Goal: Task Accomplishment & Management: Use online tool/utility

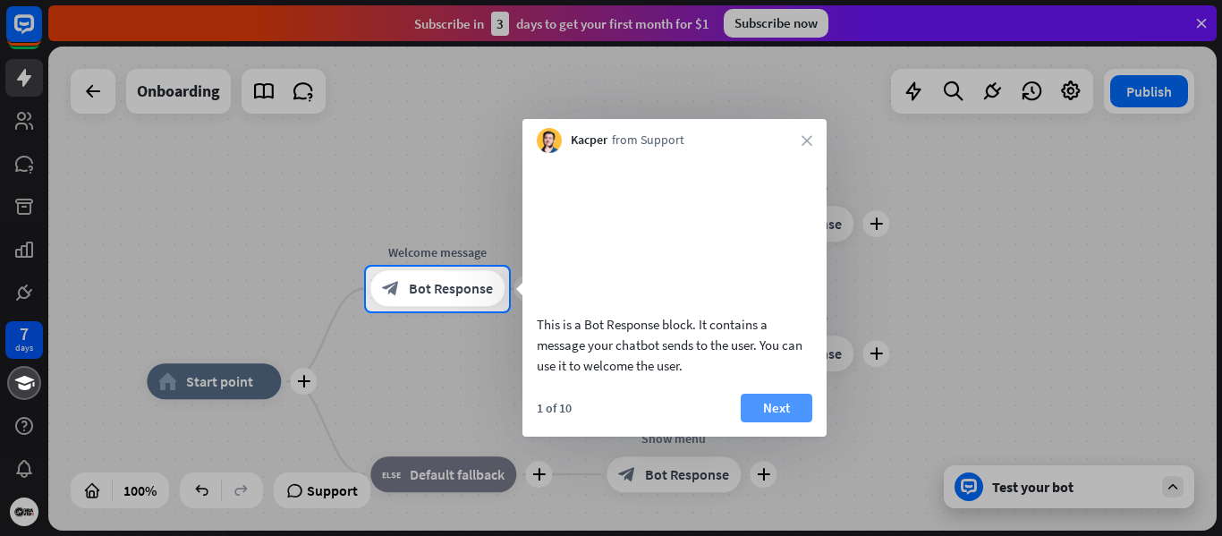
click at [757, 422] on button "Next" at bounding box center [777, 408] width 72 height 29
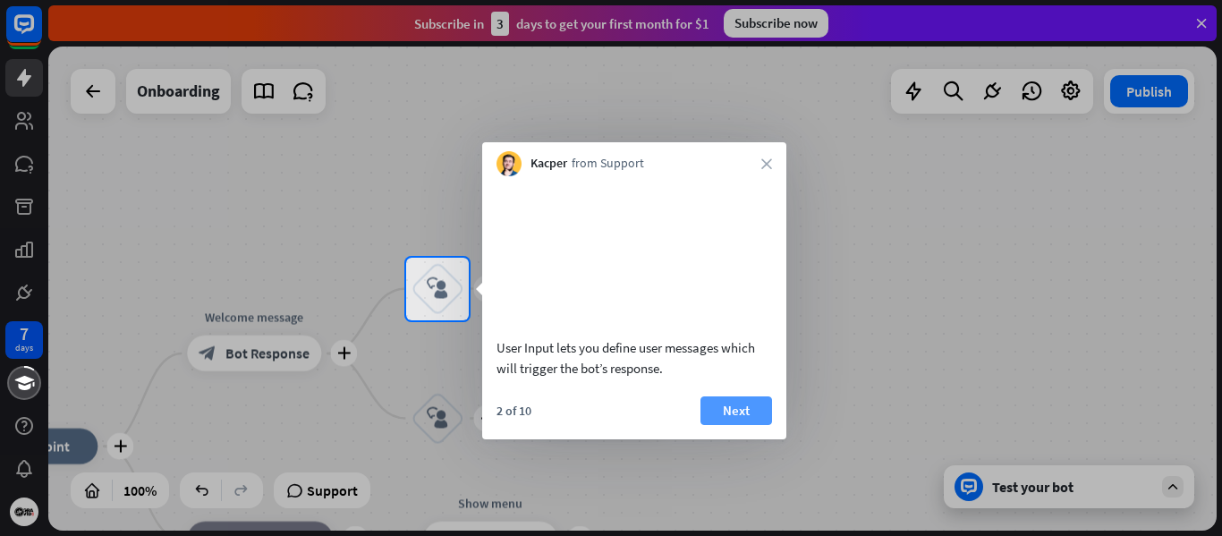
click at [749, 403] on button "Next" at bounding box center [737, 410] width 72 height 29
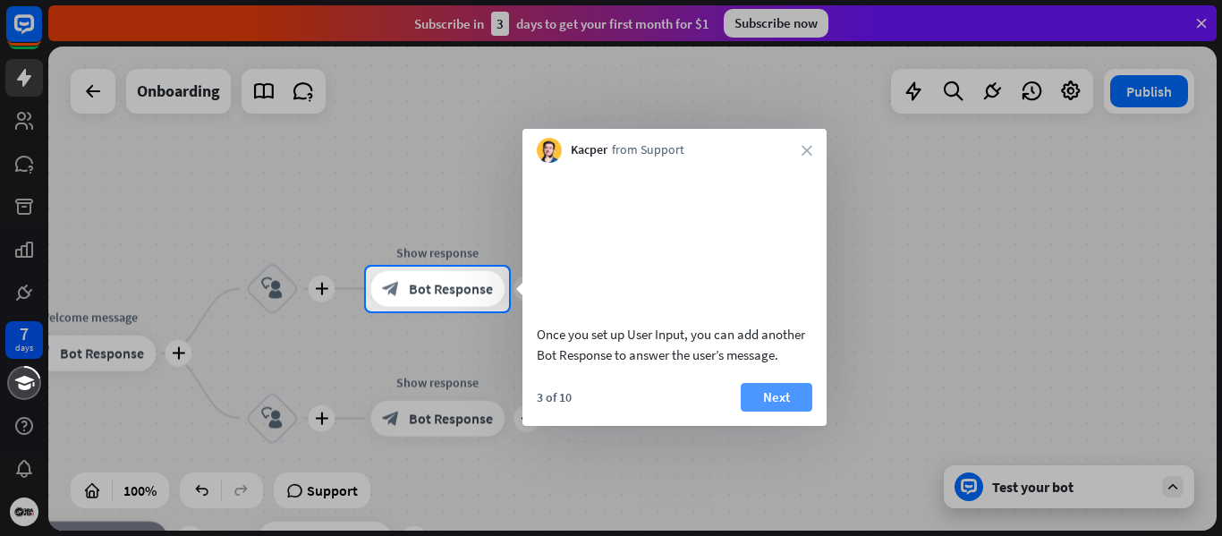
click at [774, 412] on button "Next" at bounding box center [777, 397] width 72 height 29
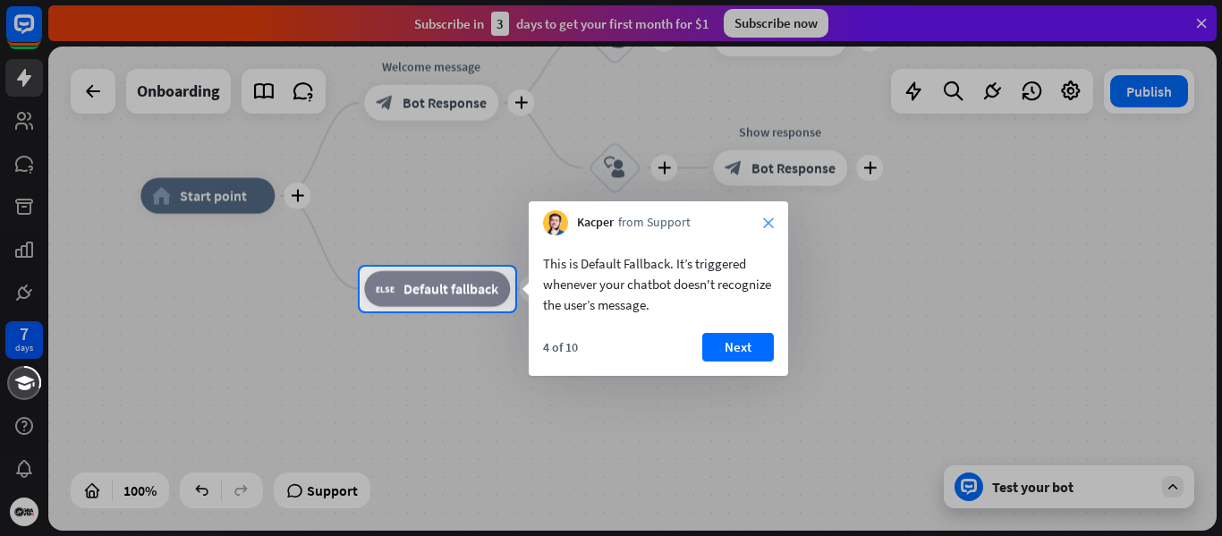
click at [770, 225] on icon "close" at bounding box center [768, 222] width 11 height 11
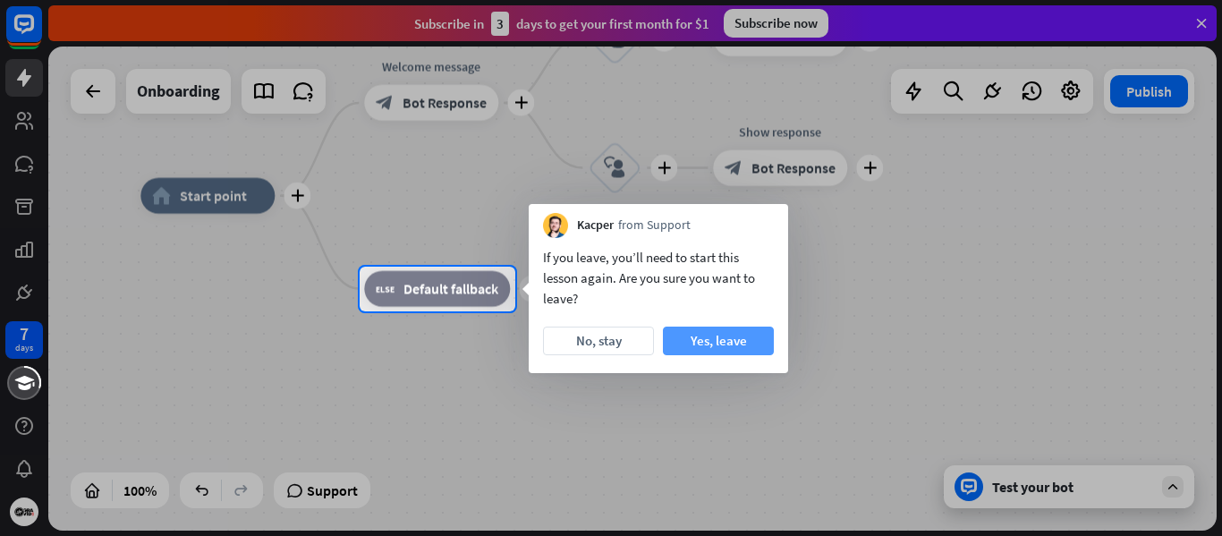
click at [697, 345] on button "Yes, leave" at bounding box center [718, 341] width 111 height 29
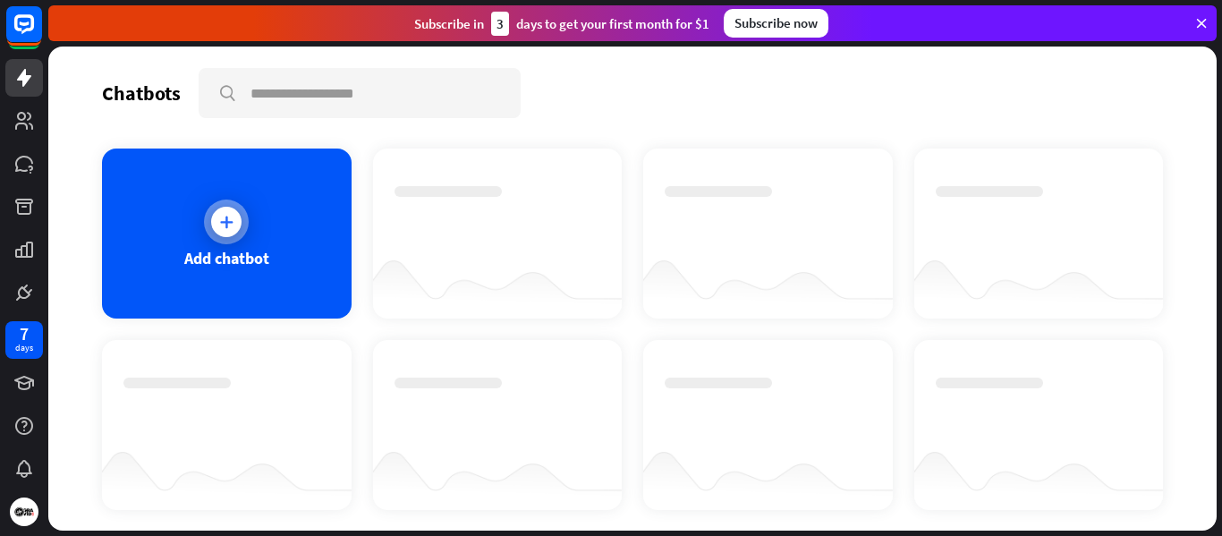
click at [210, 243] on div "Add chatbot" at bounding box center [227, 234] width 250 height 170
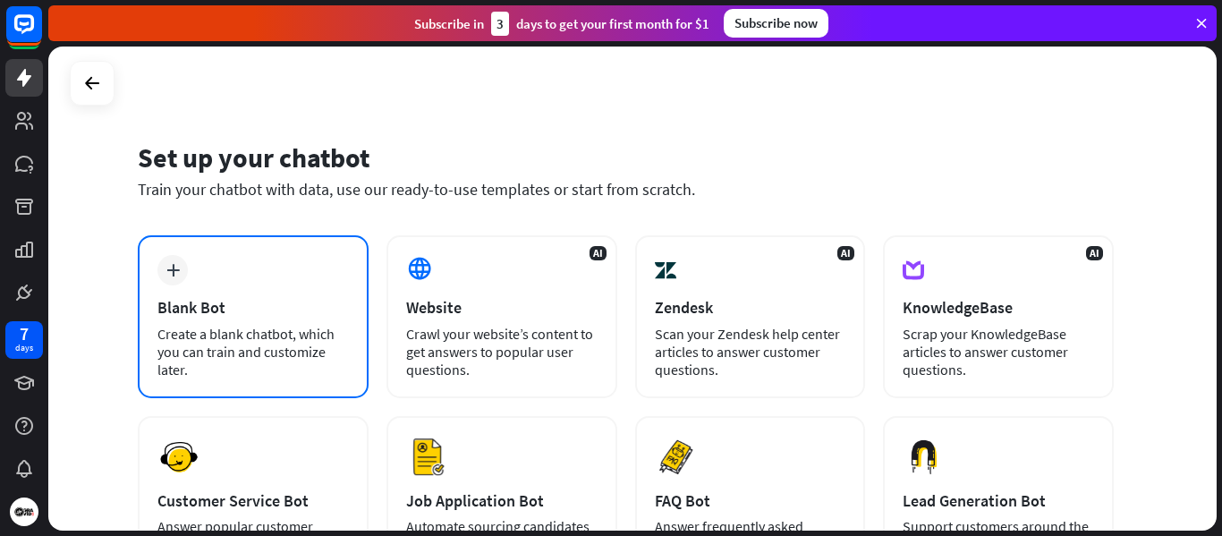
click at [217, 307] on div "Blank Bot" at bounding box center [252, 307] width 191 height 21
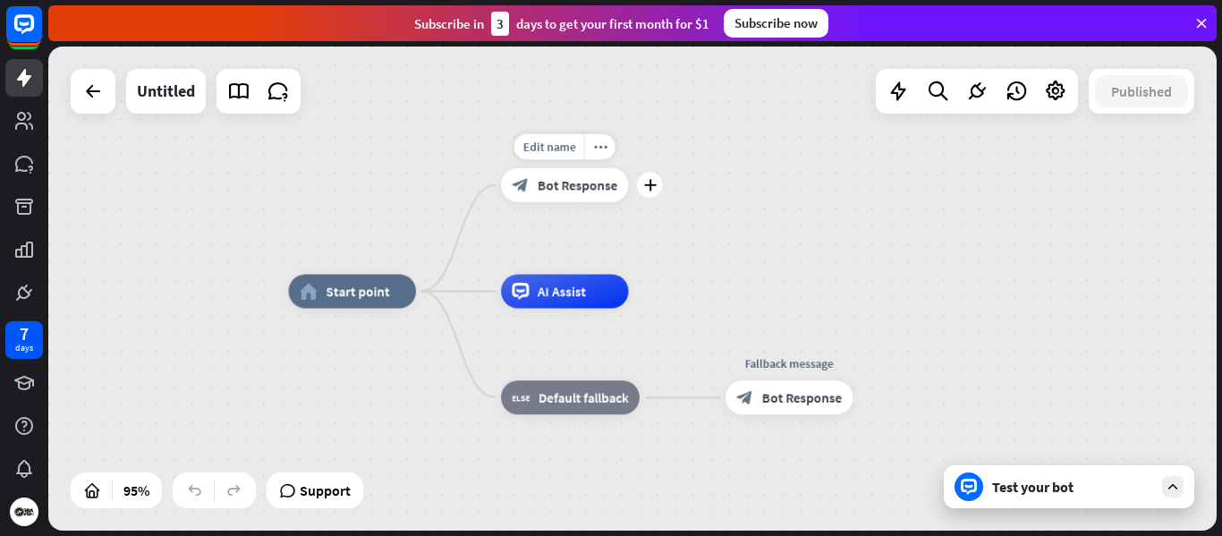
click at [551, 186] on span "Bot Response" at bounding box center [578, 184] width 80 height 17
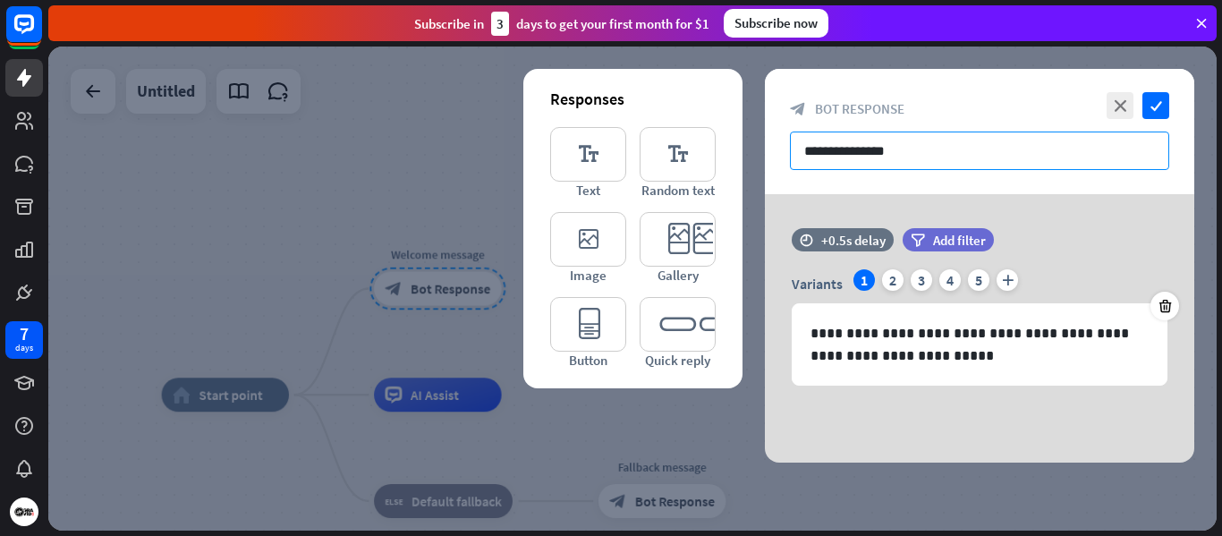
drag, startPoint x: 952, startPoint y: 149, endPoint x: 740, endPoint y: 156, distance: 212.2
click at [765, 156] on div "**********" at bounding box center [980, 266] width 430 height 394
click at [875, 159] on input "**********" at bounding box center [979, 151] width 379 height 38
drag, startPoint x: 968, startPoint y: 150, endPoint x: 790, endPoint y: 80, distance: 191.6
click at [967, 150] on input "**********" at bounding box center [979, 151] width 379 height 38
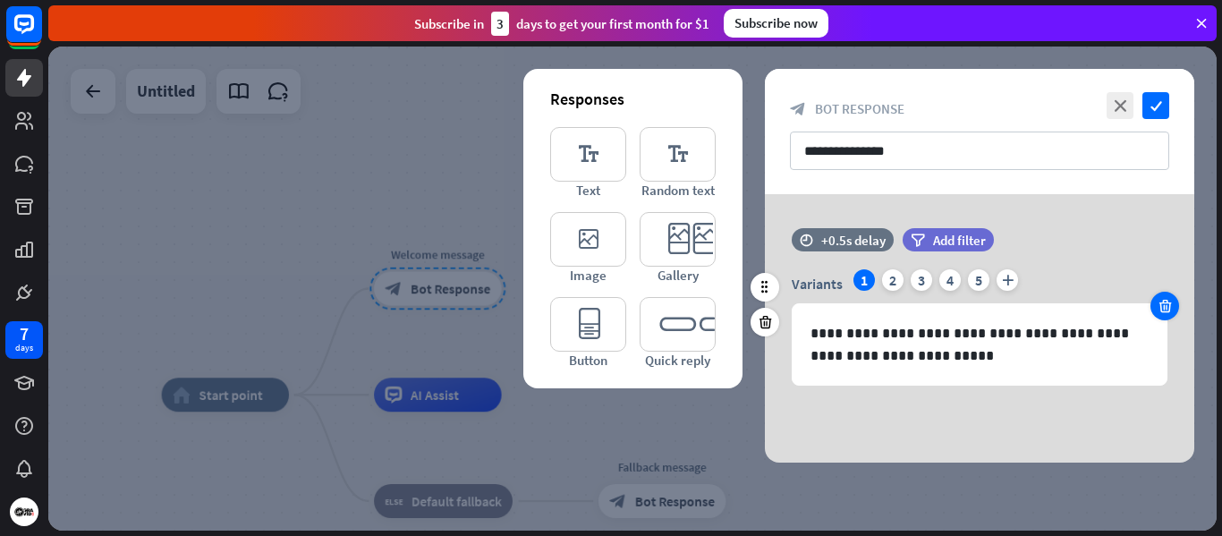
click at [1165, 307] on icon at bounding box center [1165, 306] width 17 height 16
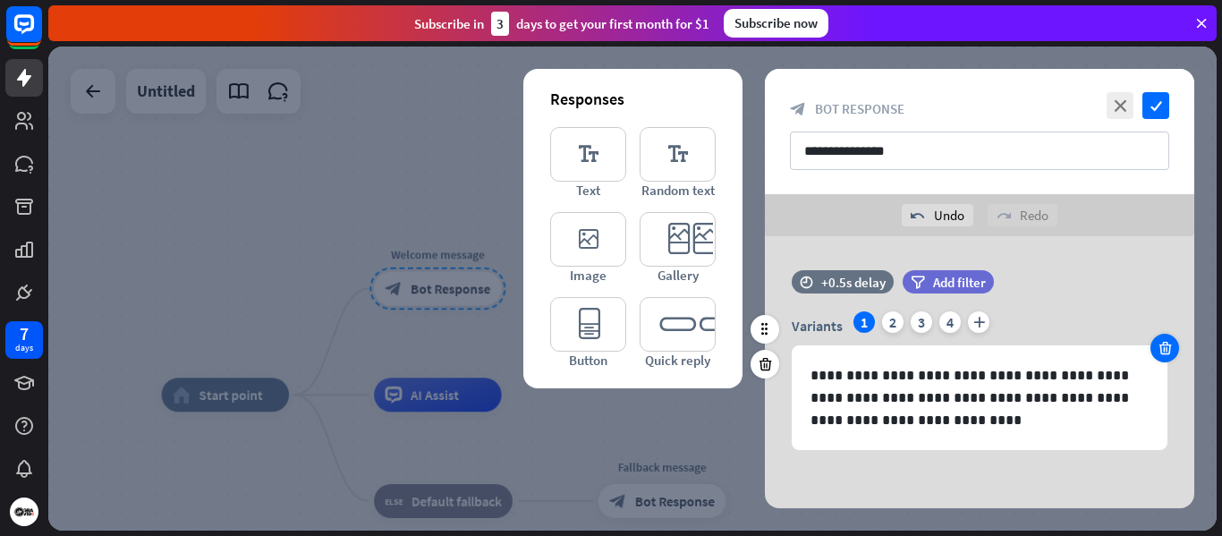
click at [1166, 343] on icon at bounding box center [1165, 348] width 17 height 16
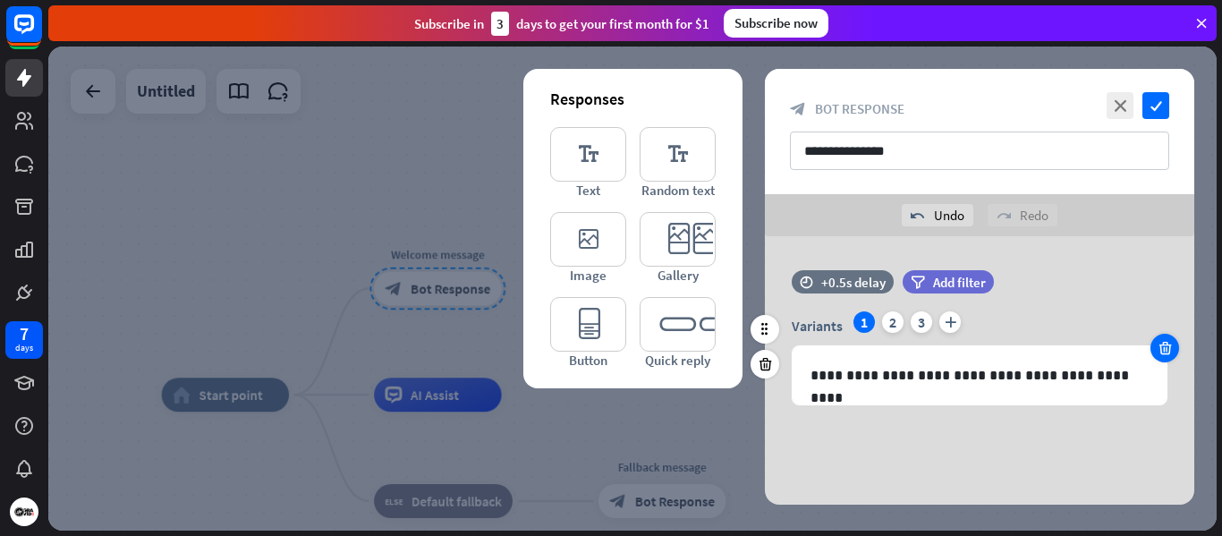
click at [1166, 343] on icon at bounding box center [1165, 348] width 17 height 16
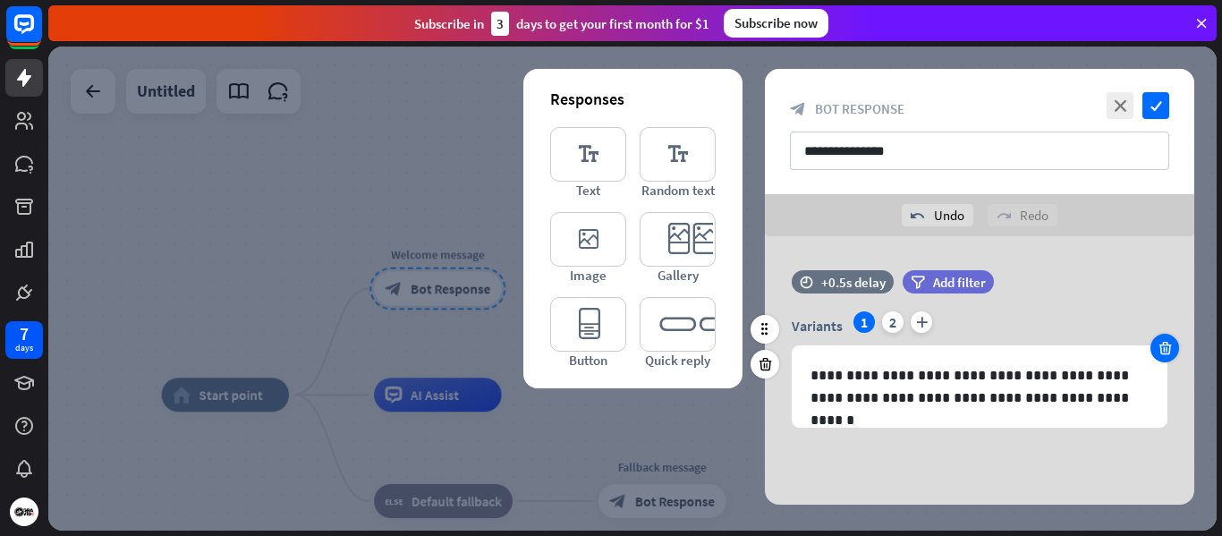
click at [1168, 344] on icon at bounding box center [1165, 348] width 17 height 16
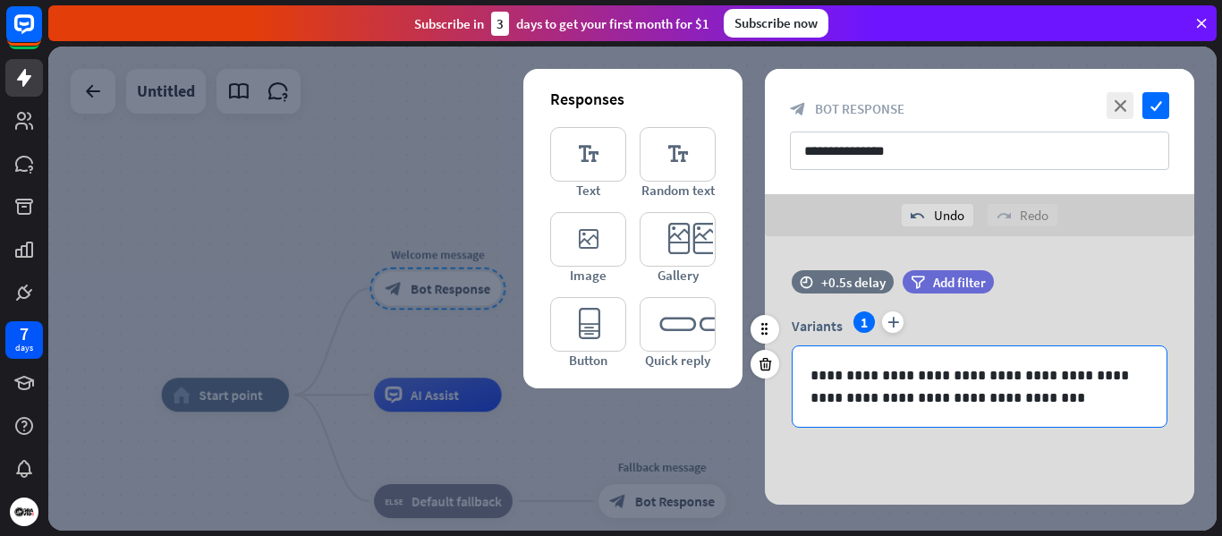
click at [971, 385] on p "**********" at bounding box center [980, 386] width 338 height 45
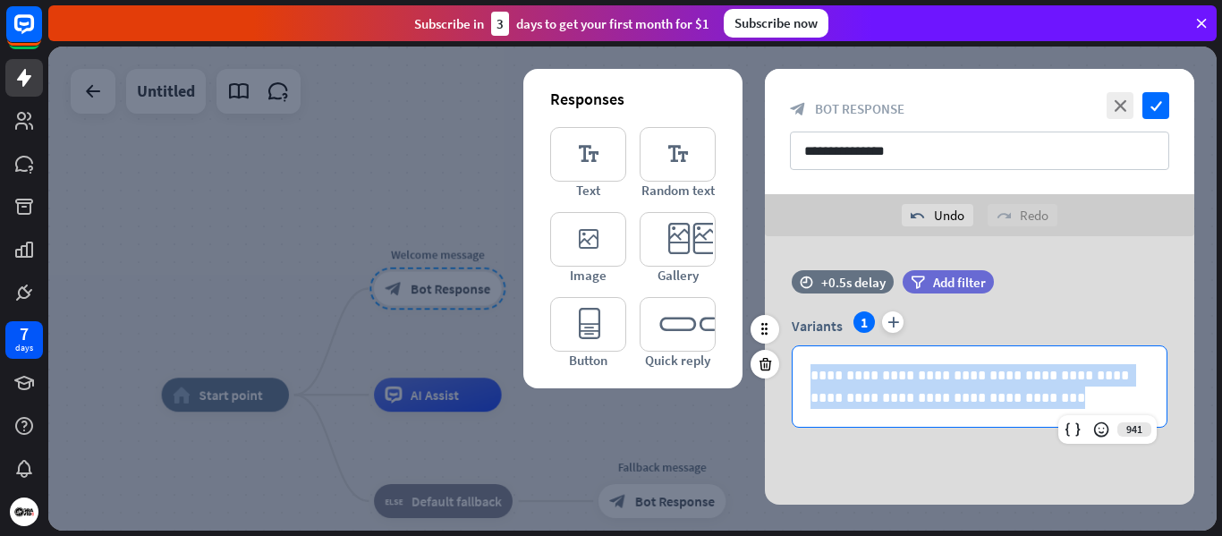
drag, startPoint x: 1004, startPoint y: 404, endPoint x: 804, endPoint y: 356, distance: 205.1
click at [804, 356] on div "**********" at bounding box center [980, 386] width 374 height 81
click at [934, 411] on div "**********" at bounding box center [980, 386] width 374 height 81
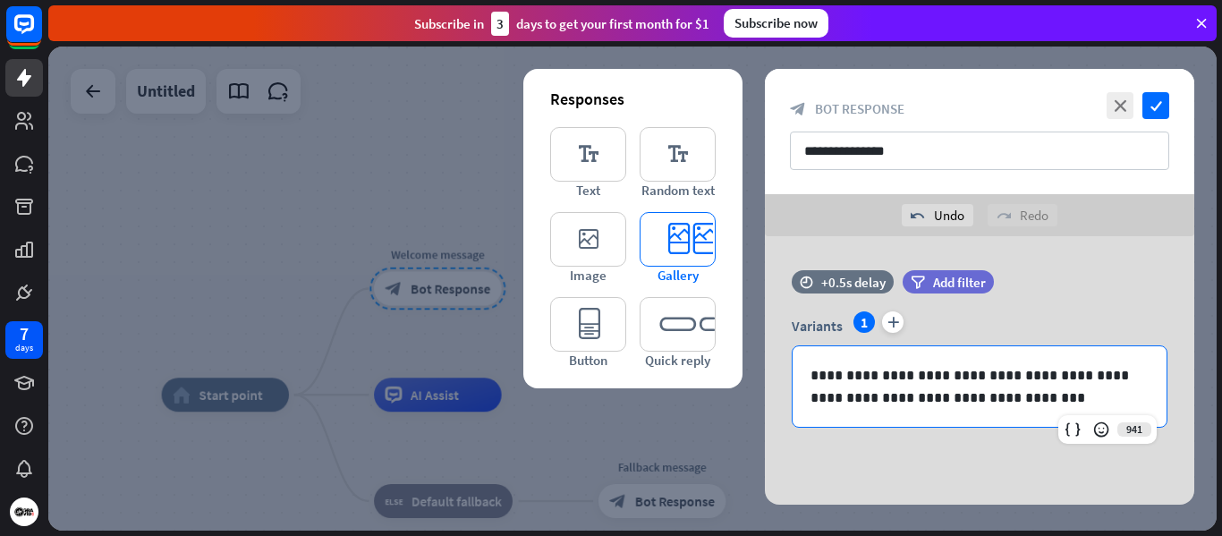
click at [694, 245] on icon "editor_card" at bounding box center [678, 239] width 76 height 55
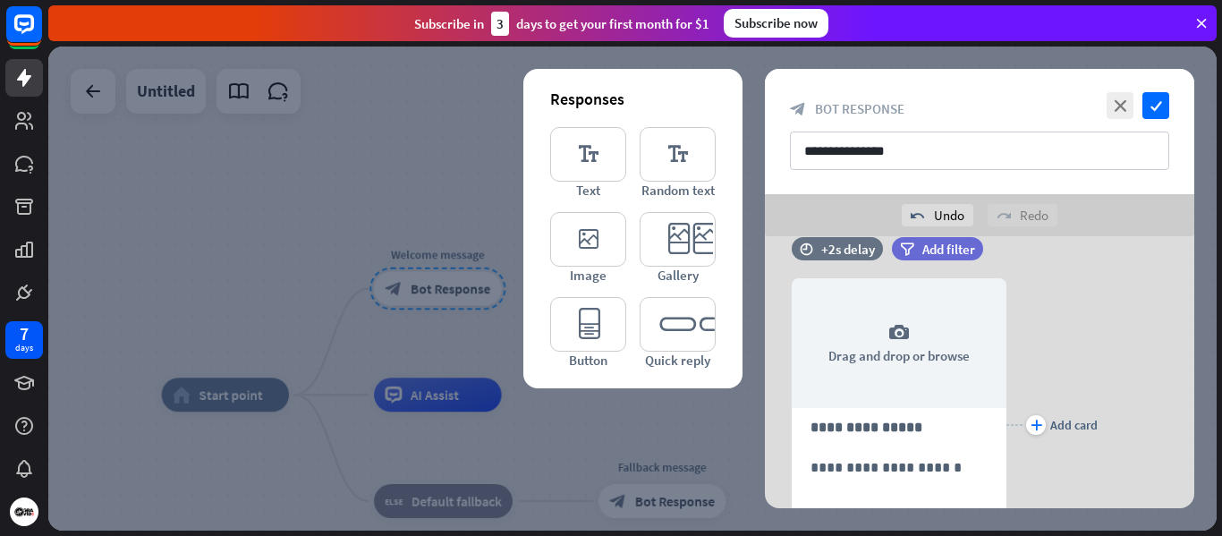
scroll to position [209, 0]
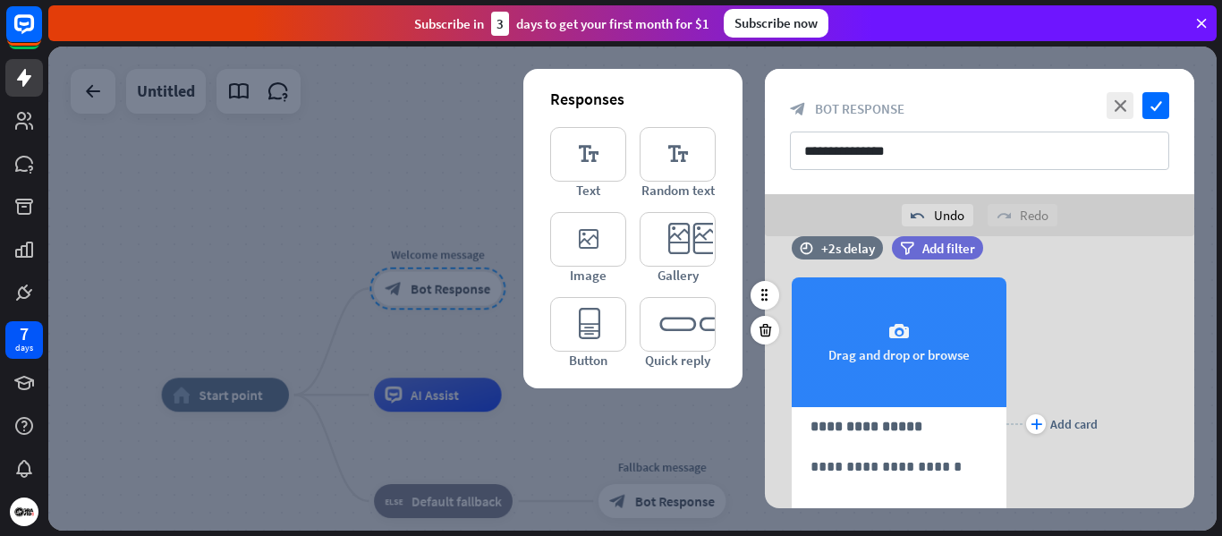
click at [922, 347] on div "camera Drag and drop or browse" at bounding box center [899, 342] width 215 height 130
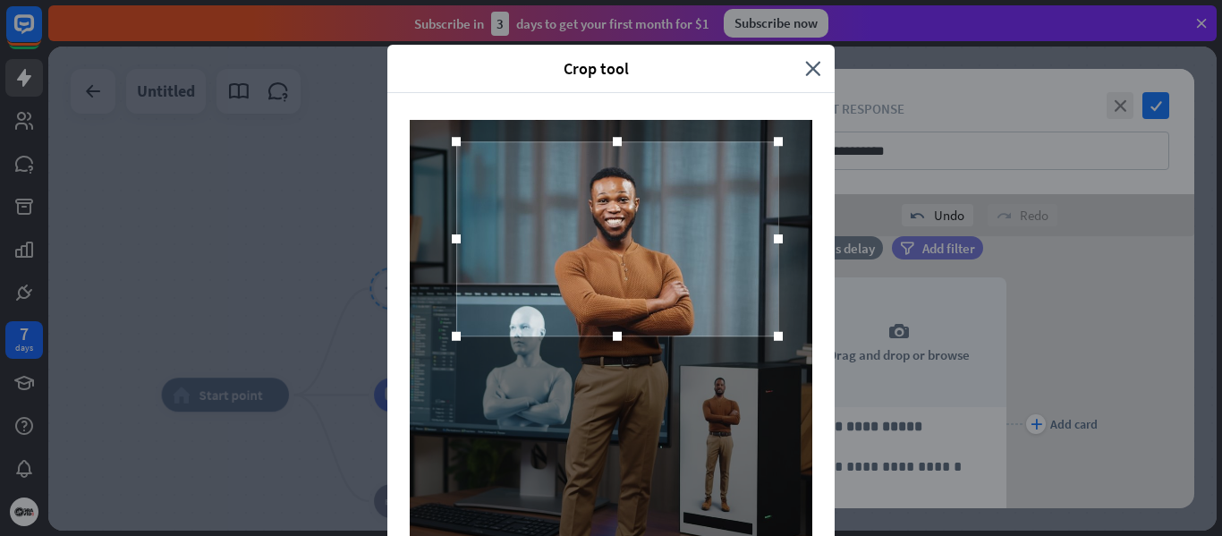
drag, startPoint x: 622, startPoint y: 337, endPoint x: 627, endPoint y: 208, distance: 129.9
click at [627, 208] on div at bounding box center [617, 239] width 322 height 195
drag, startPoint x: 710, startPoint y: 75, endPoint x: 710, endPoint y: 20, distance: 55.5
click at [710, 20] on div "Crop tool close Cancel Crop image" at bounding box center [611, 268] width 1222 height 536
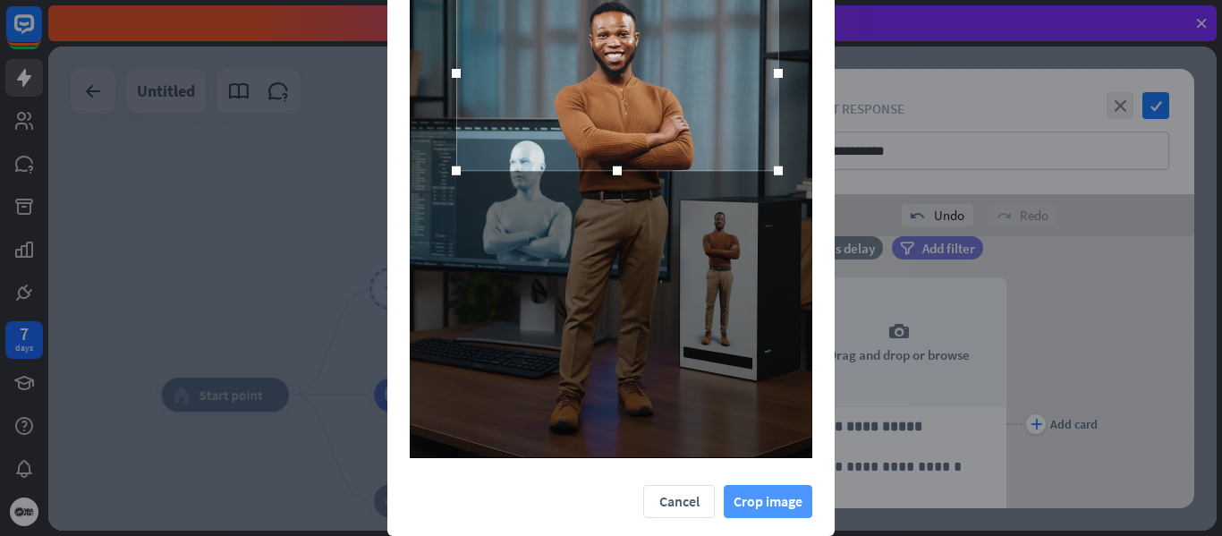
click at [771, 503] on button "Crop image" at bounding box center [768, 501] width 89 height 33
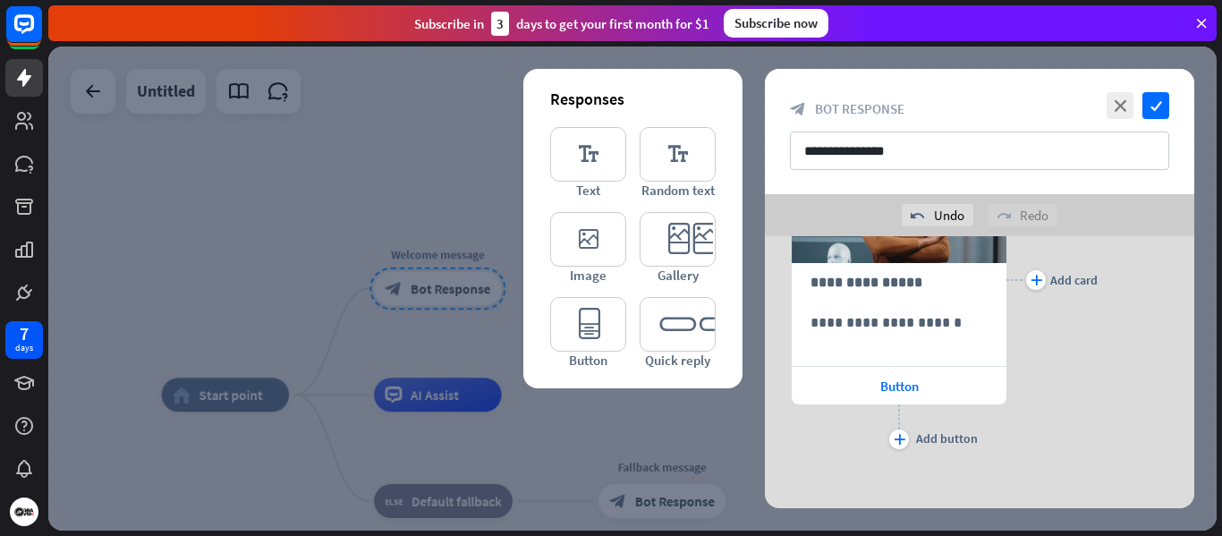
scroll to position [362, 0]
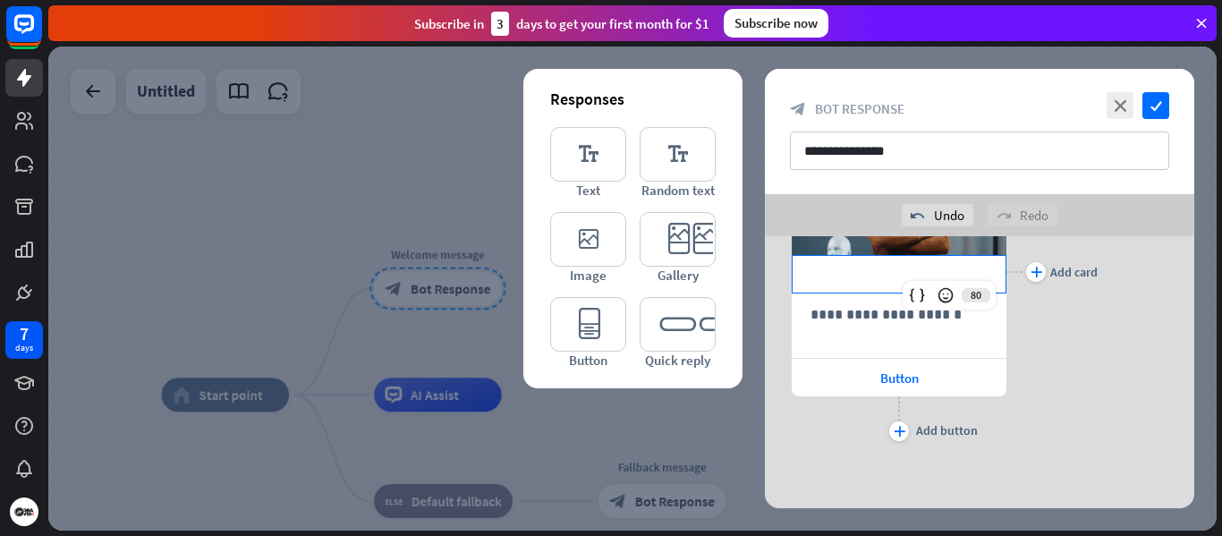
click at [883, 279] on p "**********" at bounding box center [899, 274] width 177 height 22
click at [1073, 362] on div "plus Add card" at bounding box center [1052, 271] width 91 height 347
click at [906, 274] on p "**********" at bounding box center [899, 274] width 177 height 22
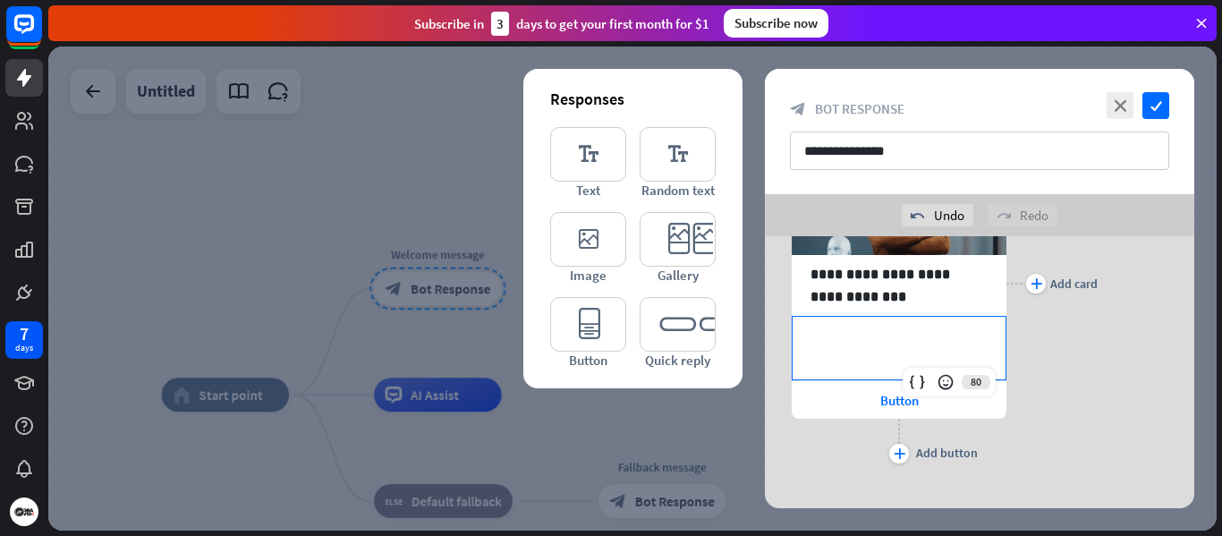
click at [857, 347] on p "**********" at bounding box center [899, 337] width 177 height 22
click at [869, 292] on p "**********" at bounding box center [899, 285] width 177 height 45
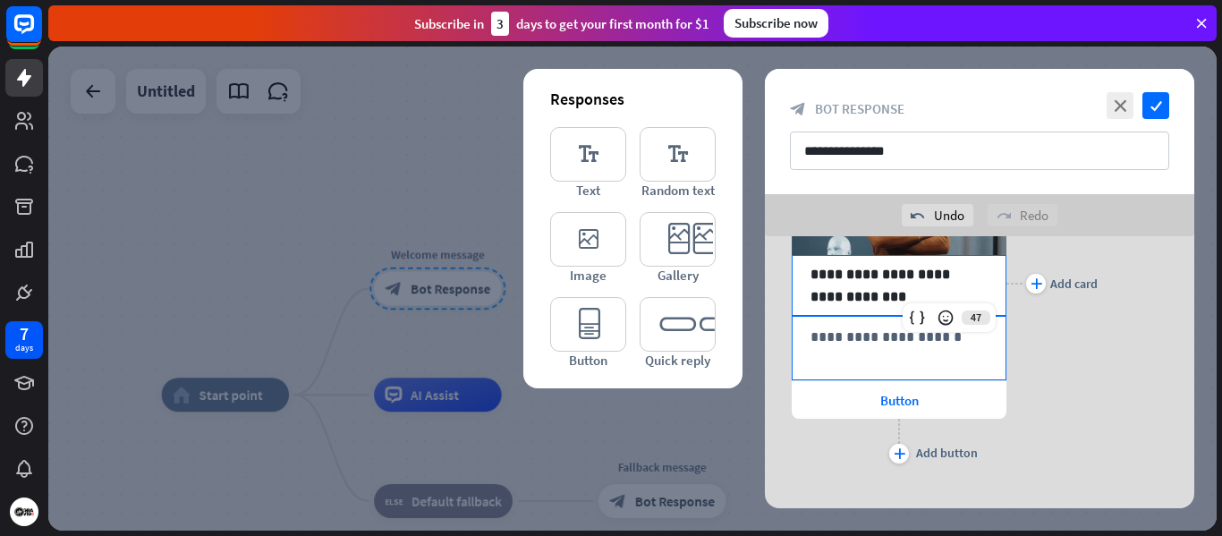
click at [890, 352] on div "**********" at bounding box center [899, 348] width 213 height 63
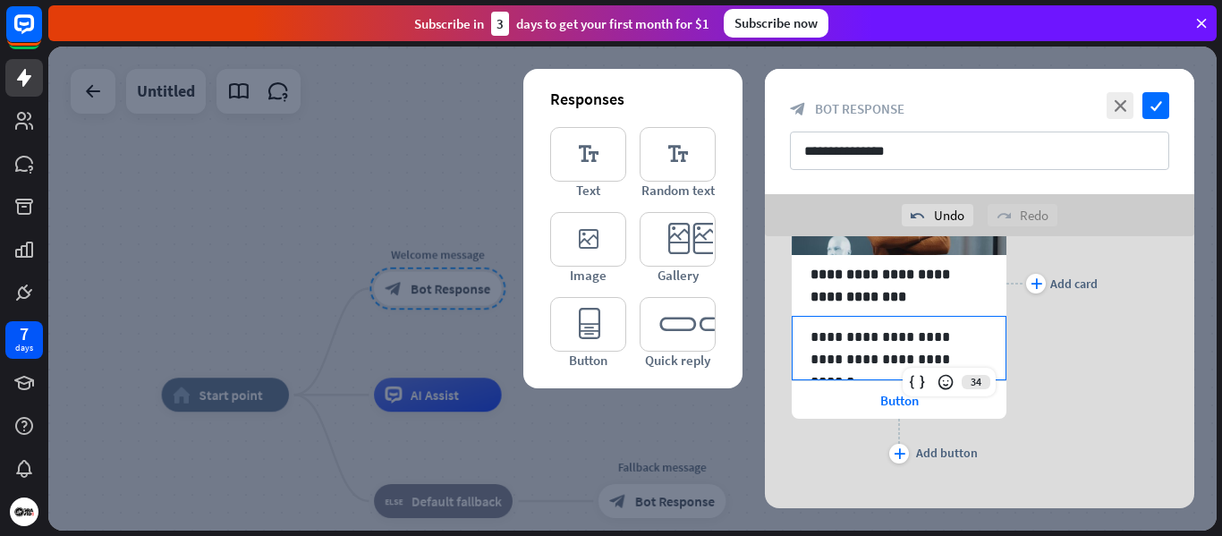
scroll to position [384, 0]
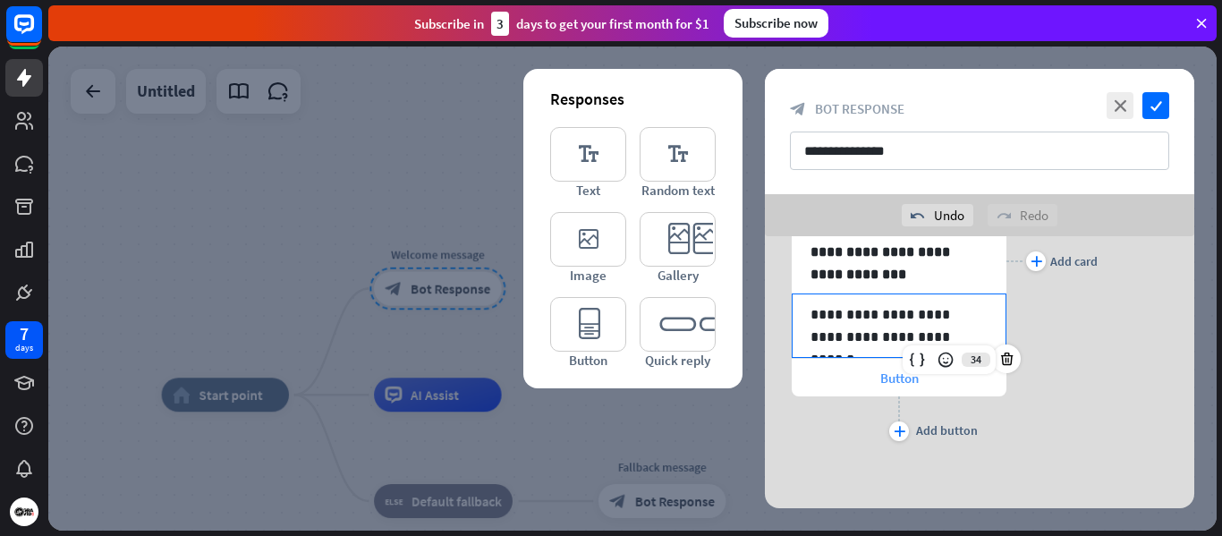
click at [898, 378] on span "Button" at bounding box center [900, 378] width 38 height 17
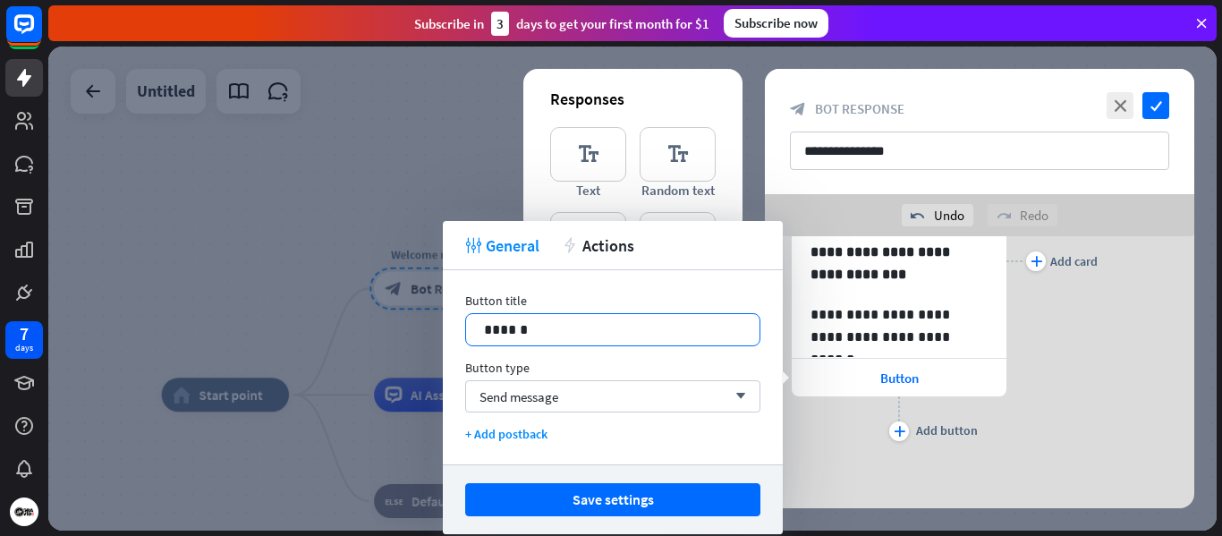
click at [566, 332] on p "******" at bounding box center [613, 330] width 258 height 22
drag, startPoint x: 573, startPoint y: 326, endPoint x: 433, endPoint y: 326, distance: 139.6
click at [438, 332] on body "7 days close Product Help First steps Get started with ChatBot Help Center Foll…" at bounding box center [611, 268] width 1222 height 536
drag, startPoint x: 531, startPoint y: 344, endPoint x: 524, endPoint y: 336, distance: 10.2
click at [524, 336] on div "******" at bounding box center [613, 329] width 294 height 31
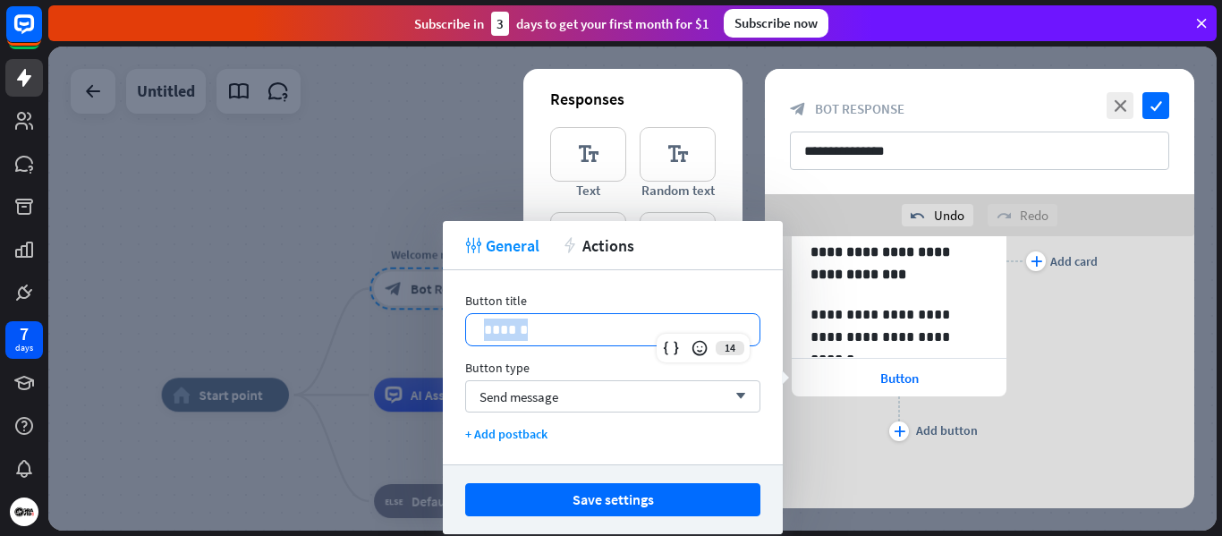
drag, startPoint x: 533, startPoint y: 331, endPoint x: 469, endPoint y: 321, distance: 65.2
click at [469, 321] on div "******" at bounding box center [613, 329] width 294 height 31
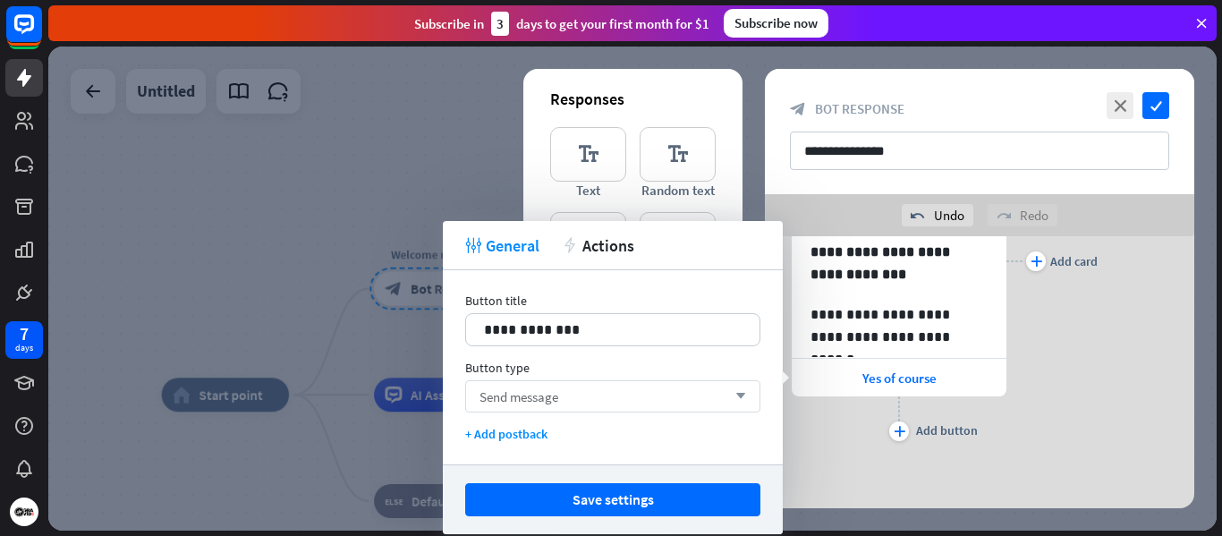
click at [588, 401] on div "Send message arrow_down" at bounding box center [612, 396] width 295 height 32
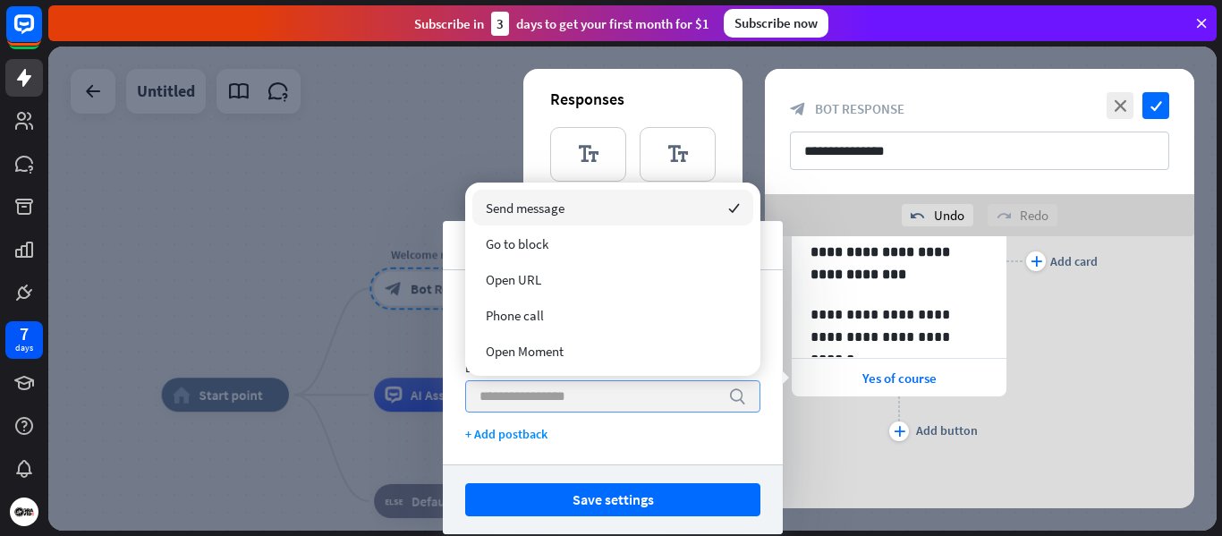
click at [588, 401] on input "search" at bounding box center [600, 396] width 240 height 30
click at [552, 460] on div "**********" at bounding box center [613, 367] width 340 height 194
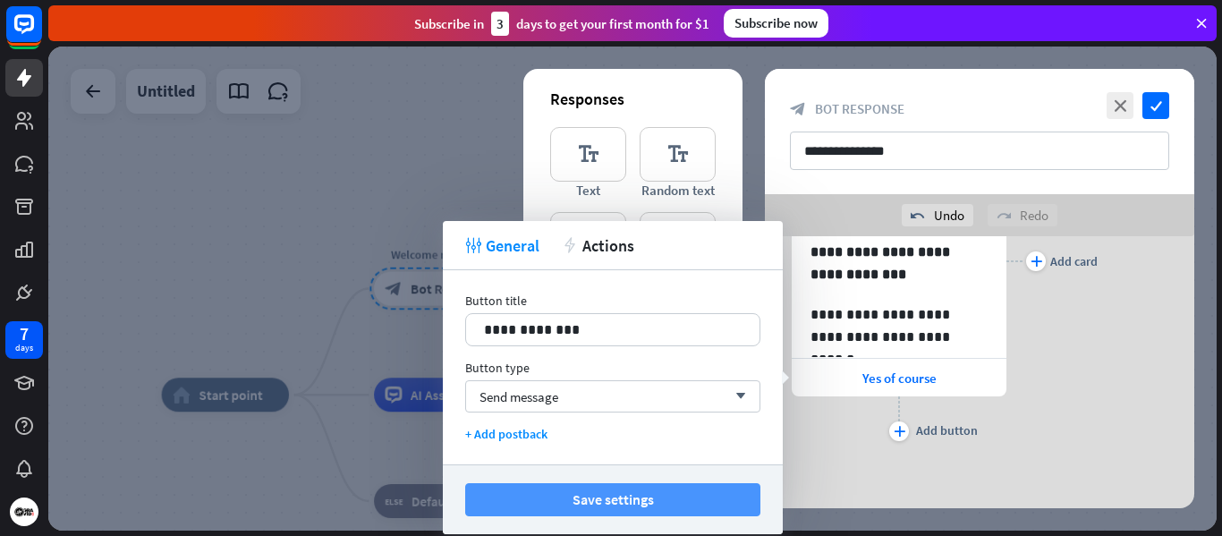
click at [541, 494] on button "Save settings" at bounding box center [612, 499] width 295 height 33
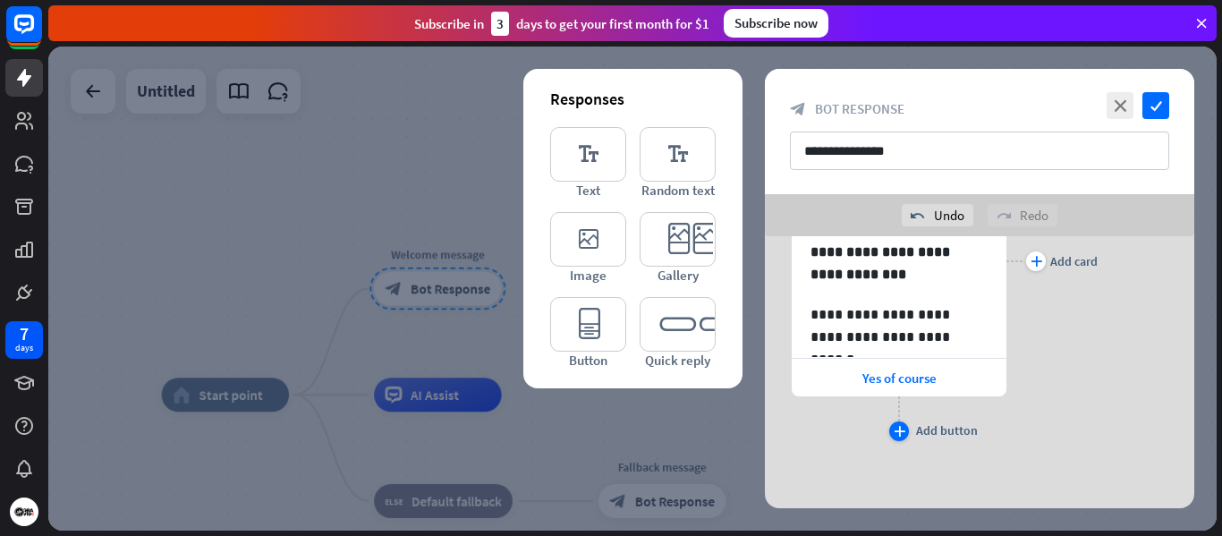
click at [902, 430] on icon "plus" at bounding box center [900, 431] width 12 height 11
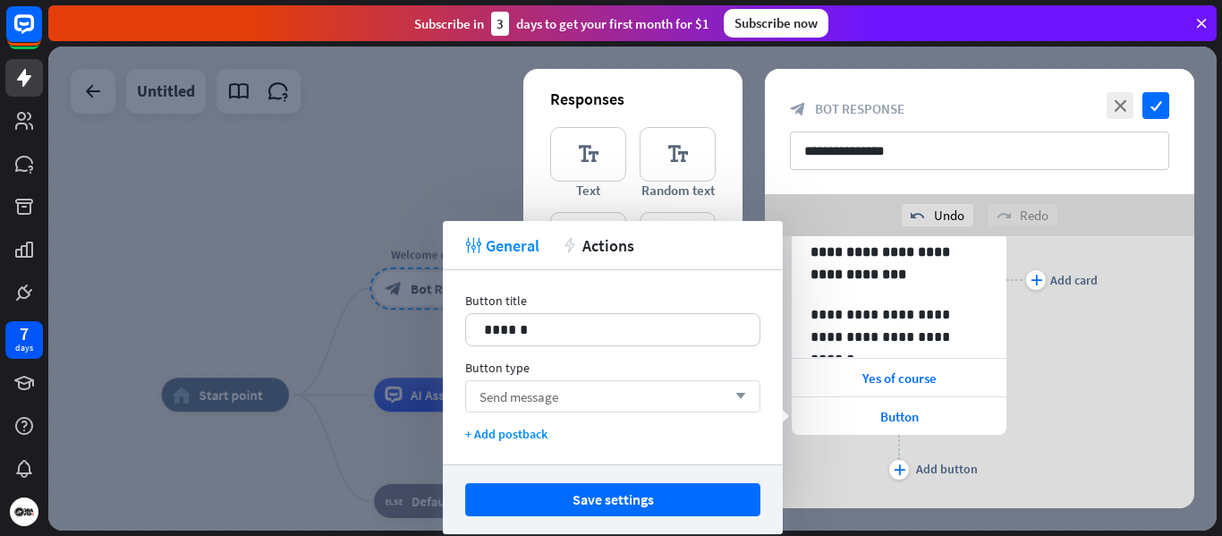
click at [567, 395] on div "Send message arrow_down" at bounding box center [612, 396] width 295 height 32
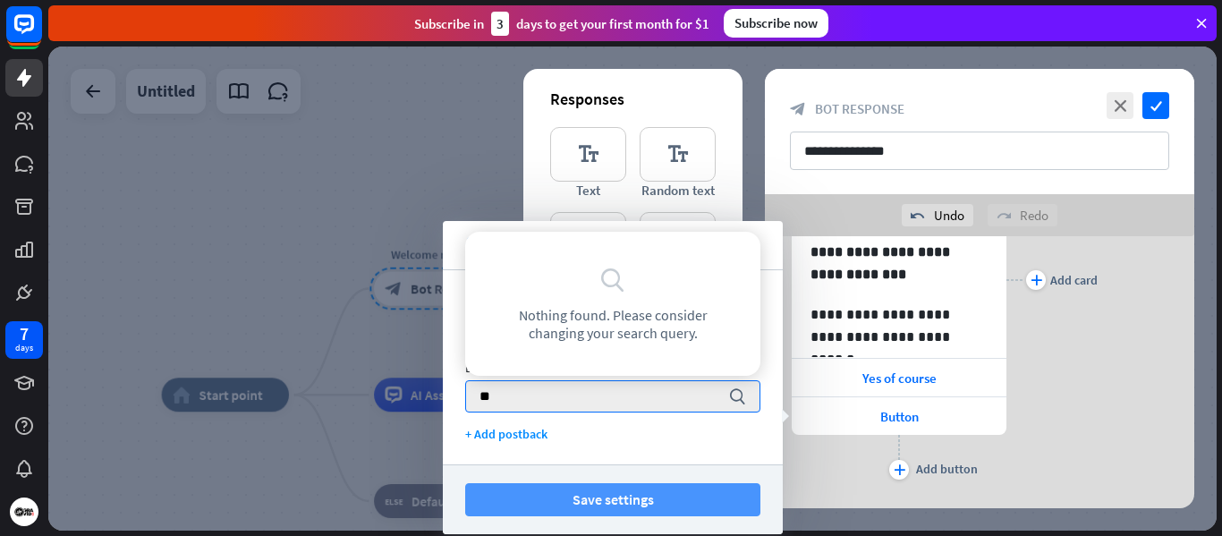
type input "**"
click at [581, 498] on button "Save settings" at bounding box center [612, 499] width 295 height 33
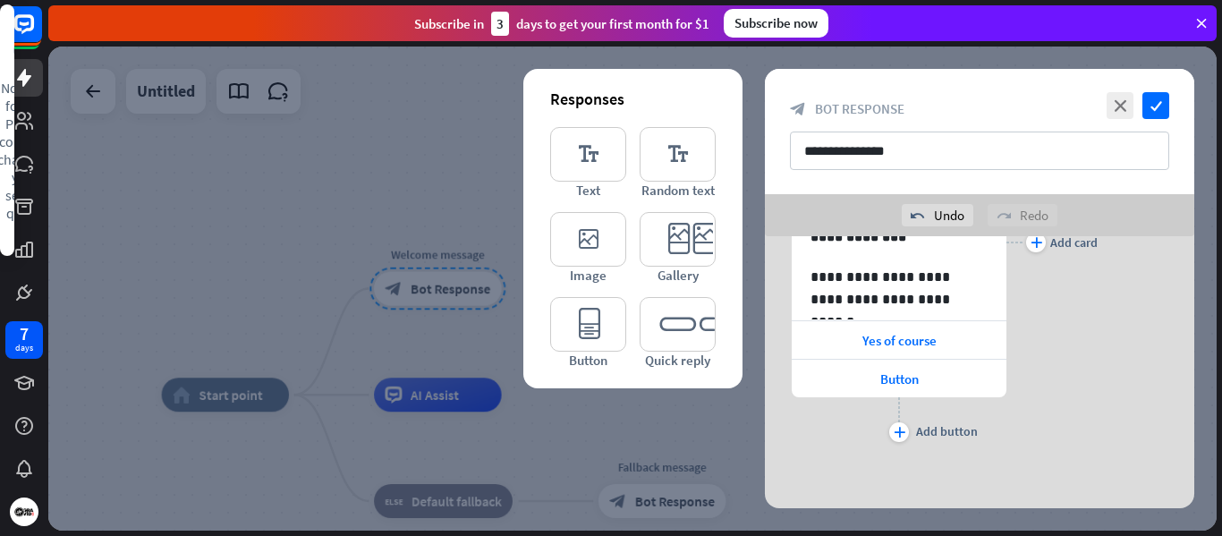
scroll to position [422, 0]
click at [903, 380] on span "Button" at bounding box center [900, 378] width 38 height 17
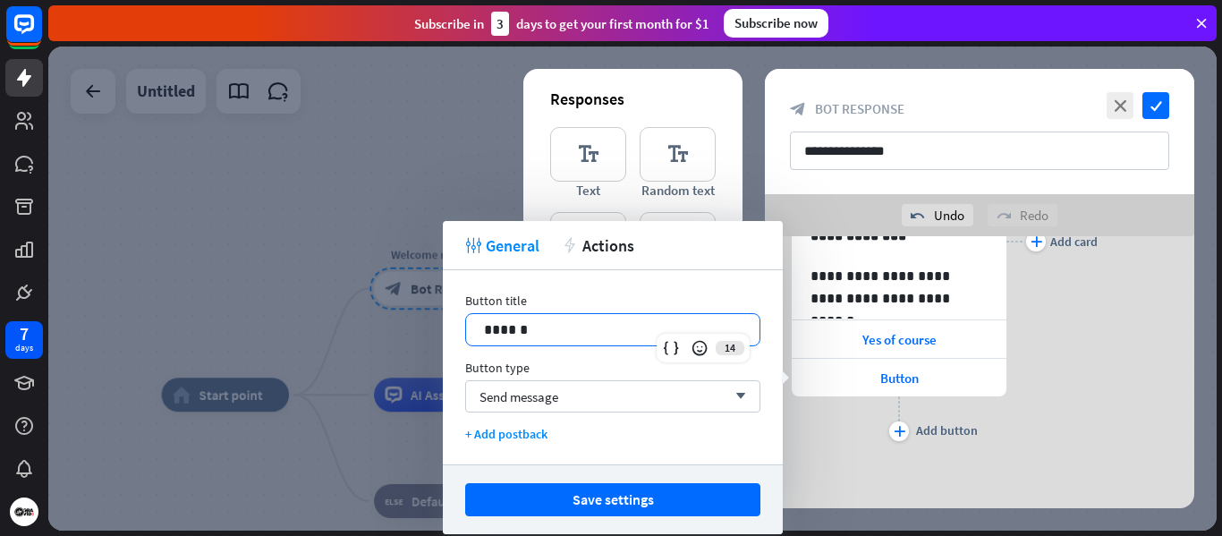
drag, startPoint x: 560, startPoint y: 332, endPoint x: 426, endPoint y: 331, distance: 134.2
click at [426, 332] on body "7 days close Product Help First steps Get started with ChatBot Help Center Foll…" at bounding box center [611, 268] width 1222 height 536
drag, startPoint x: 572, startPoint y: 330, endPoint x: 446, endPoint y: 321, distance: 126.5
click at [446, 321] on div "Button title 14 ****** Button type Send message arrow_down + Add postback" at bounding box center [613, 367] width 340 height 194
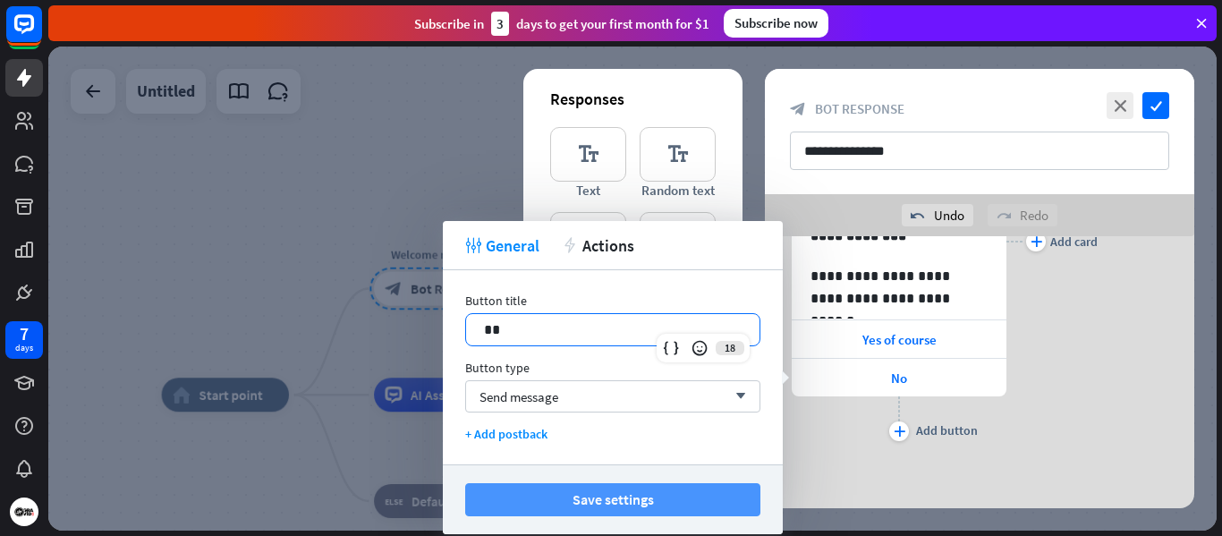
click at [610, 497] on button "Save settings" at bounding box center [612, 499] width 295 height 33
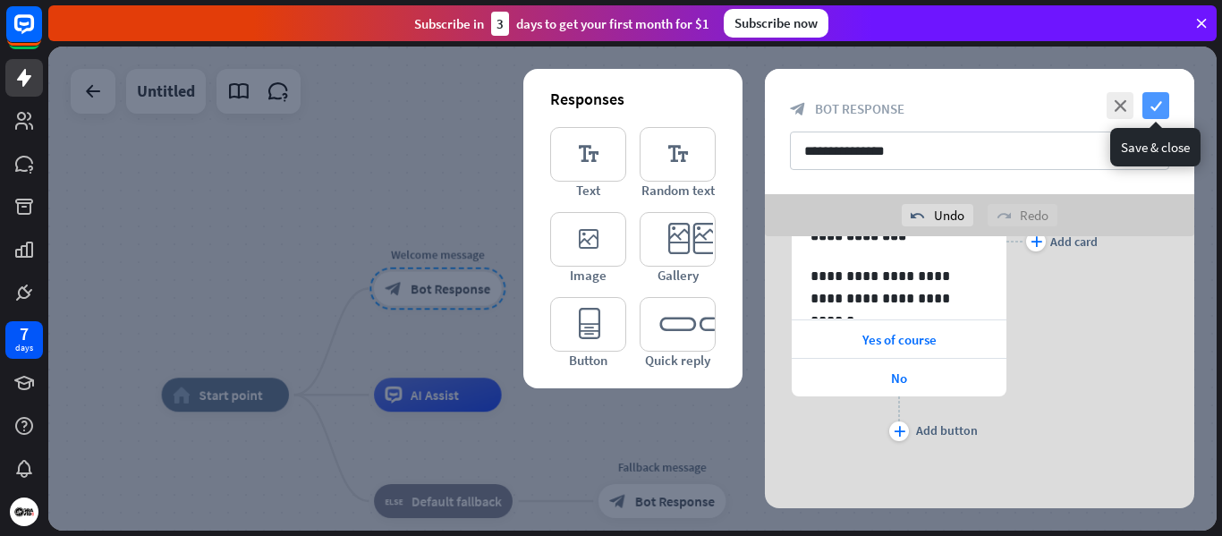
click at [1153, 102] on icon "check" at bounding box center [1156, 105] width 27 height 27
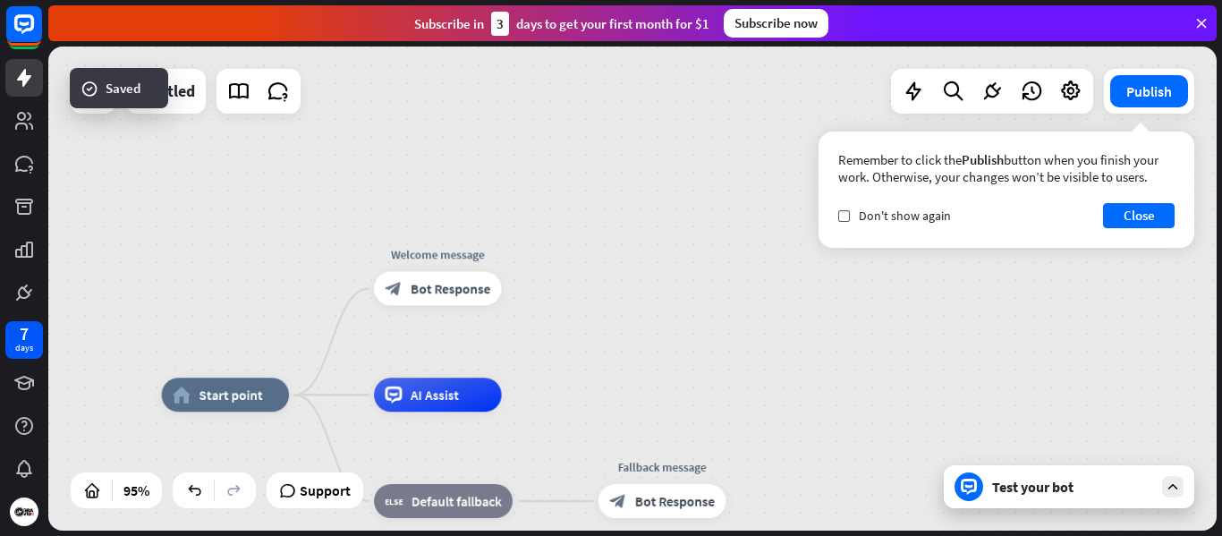
click at [1170, 483] on icon at bounding box center [1173, 487] width 16 height 16
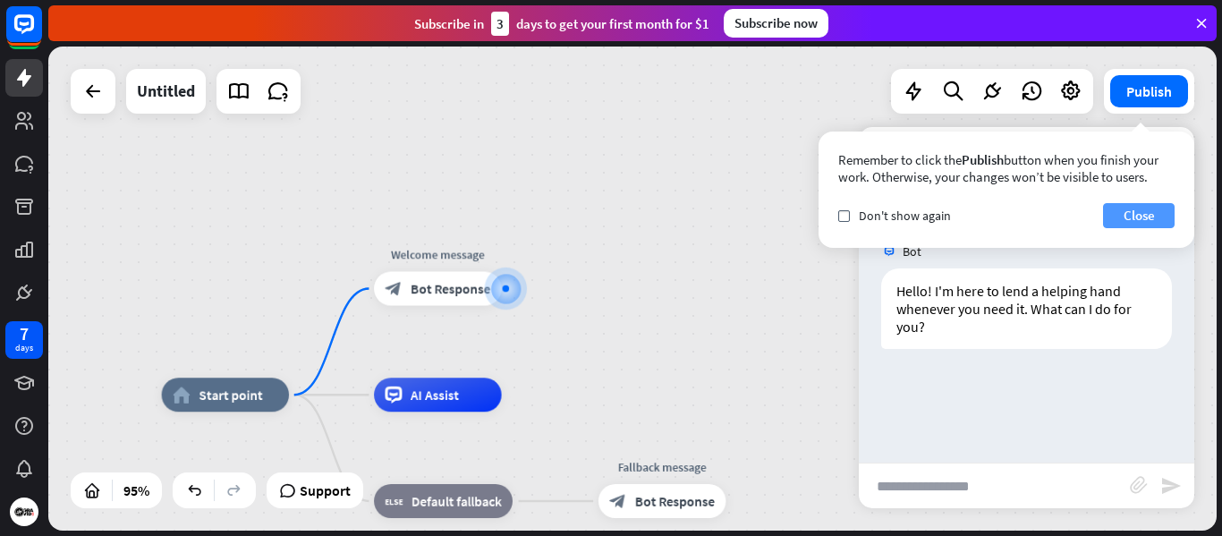
click at [1134, 208] on button "Close" at bounding box center [1139, 215] width 72 height 25
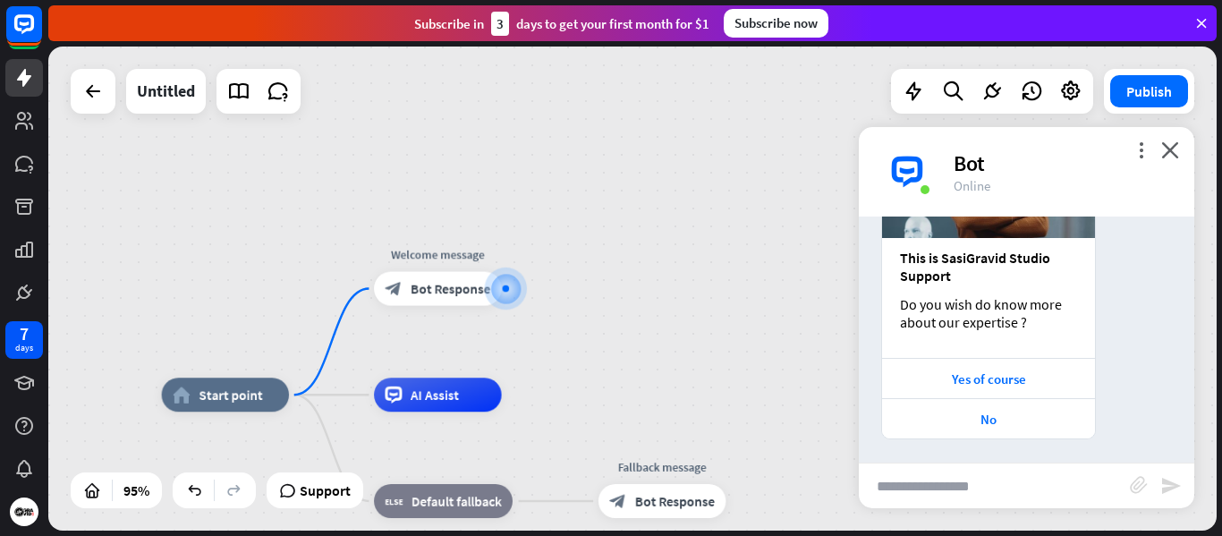
scroll to position [277, 0]
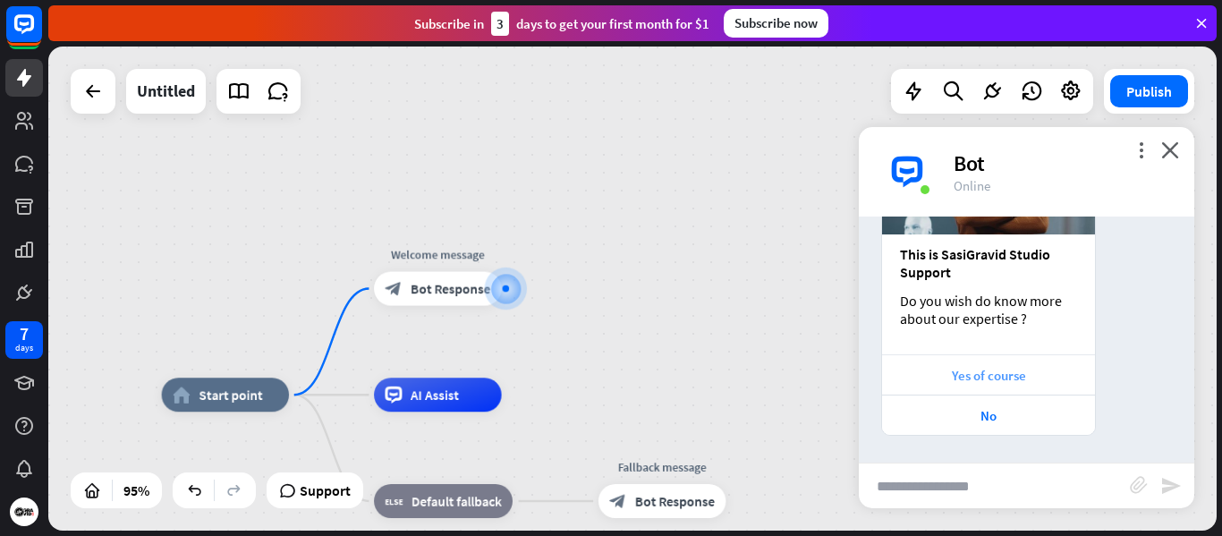
click at [984, 374] on div "Yes of course" at bounding box center [988, 375] width 195 height 17
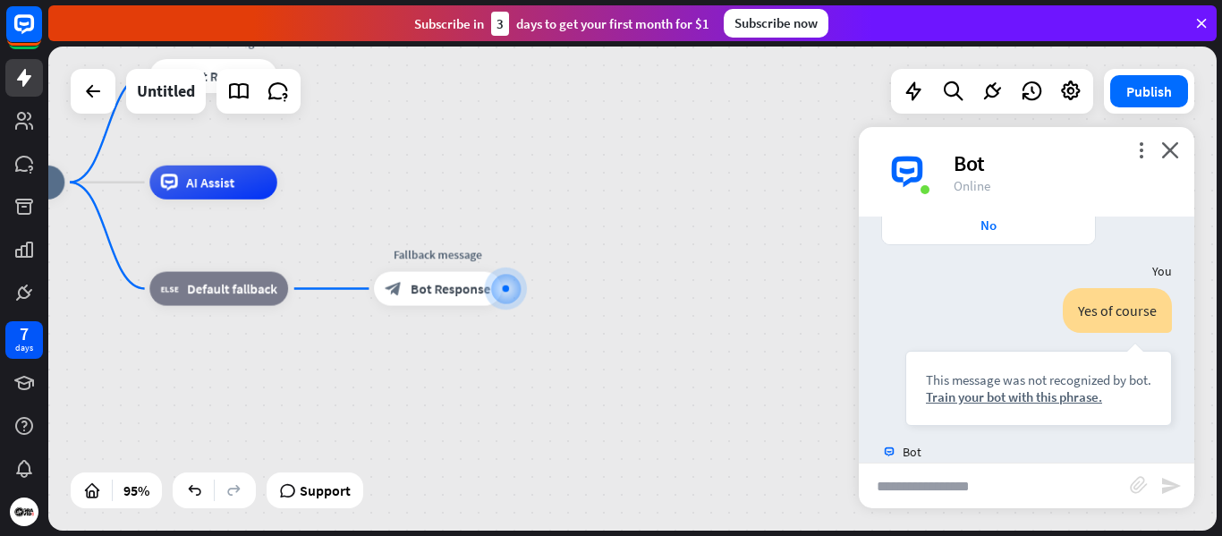
scroll to position [473, 0]
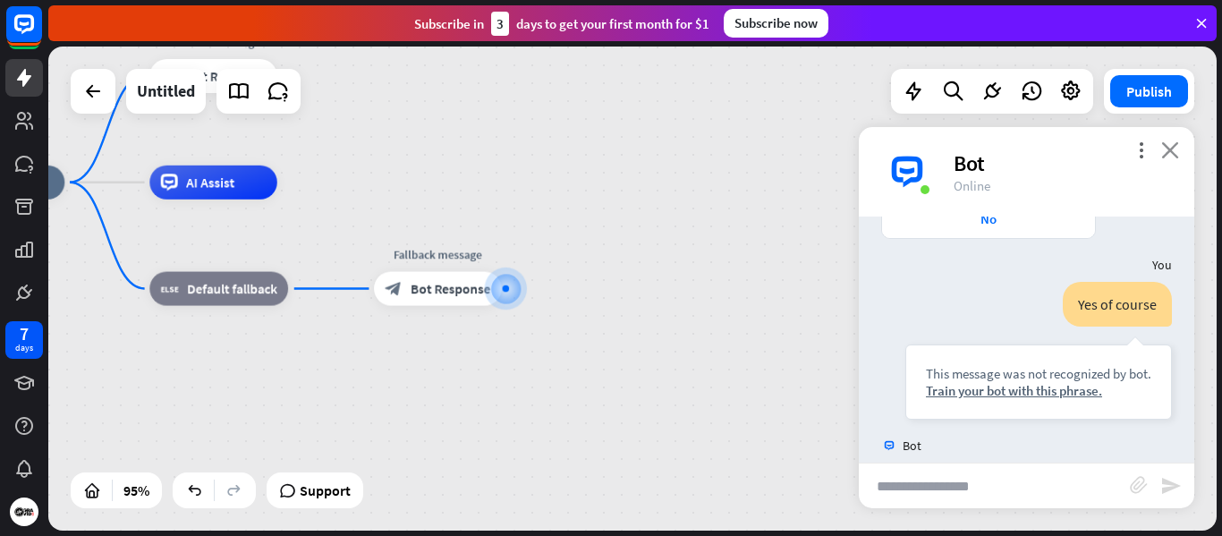
click at [1163, 152] on icon "close" at bounding box center [1171, 149] width 18 height 17
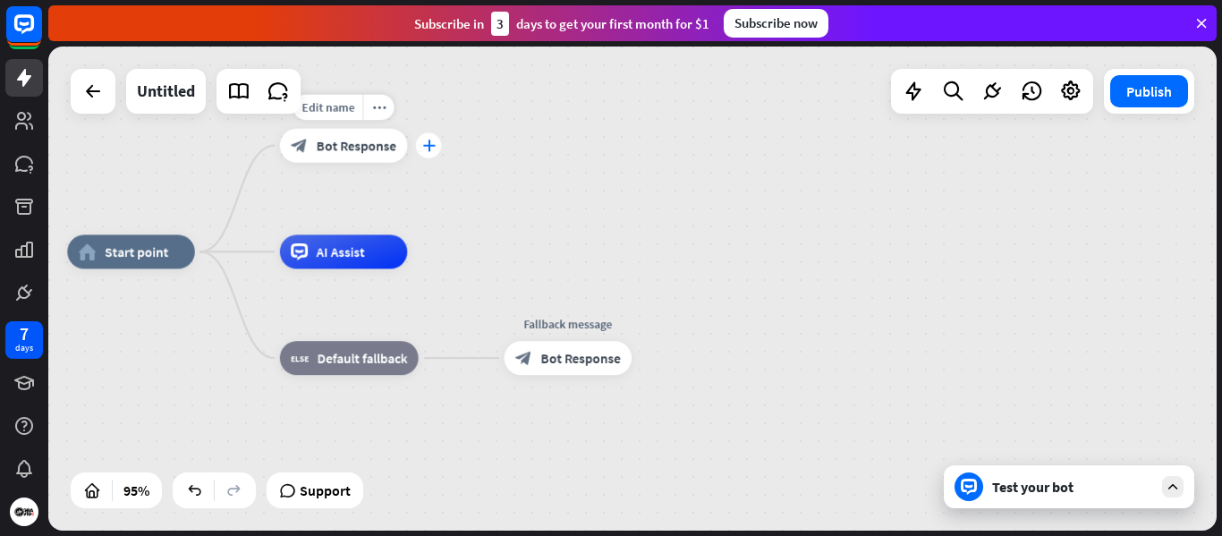
click at [435, 147] on div "plus" at bounding box center [429, 145] width 26 height 26
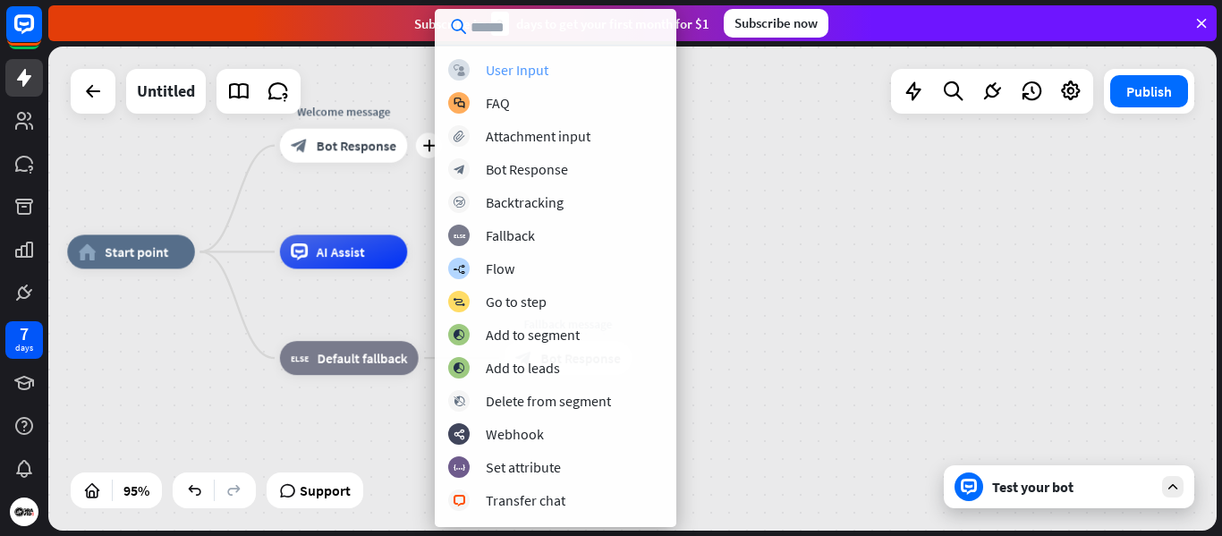
click at [536, 68] on div "User Input" at bounding box center [517, 70] width 63 height 18
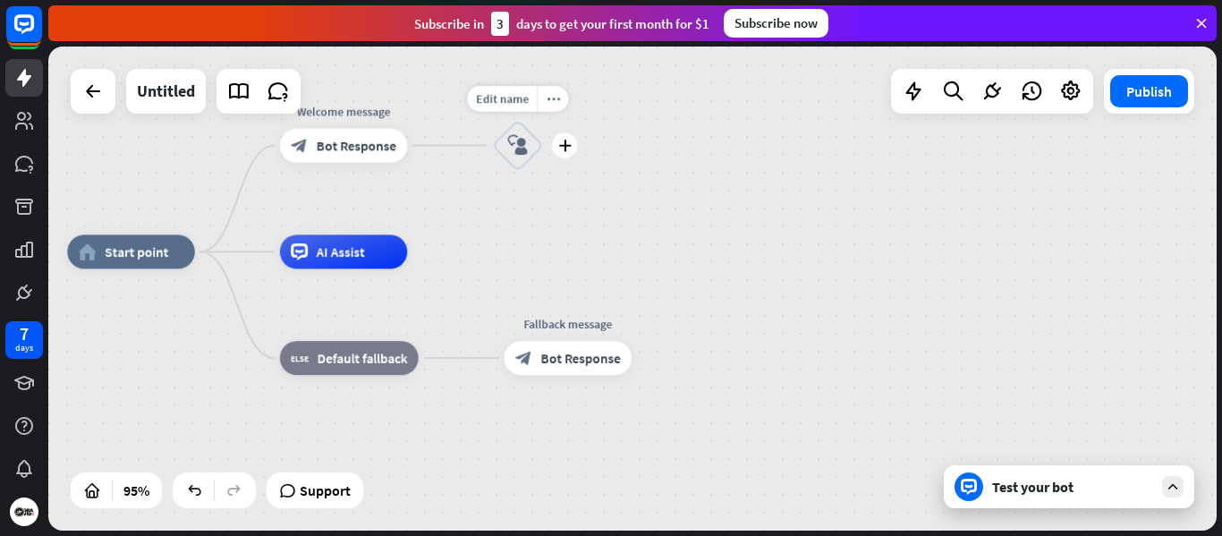
click at [517, 143] on icon "block_user_input" at bounding box center [517, 145] width 21 height 21
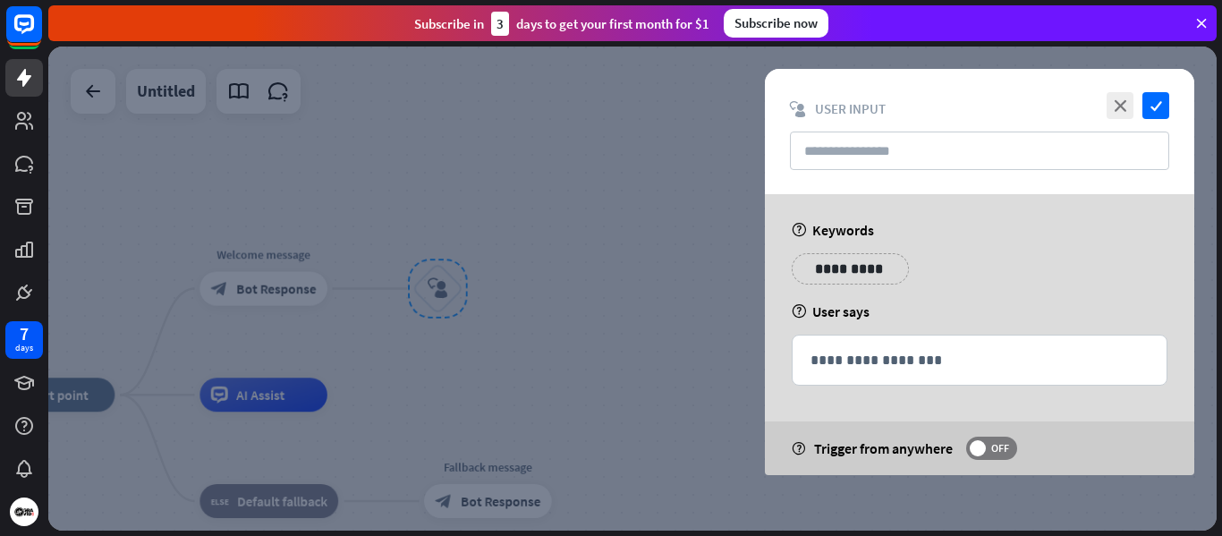
click at [423, 241] on div at bounding box center [632, 289] width 1169 height 484
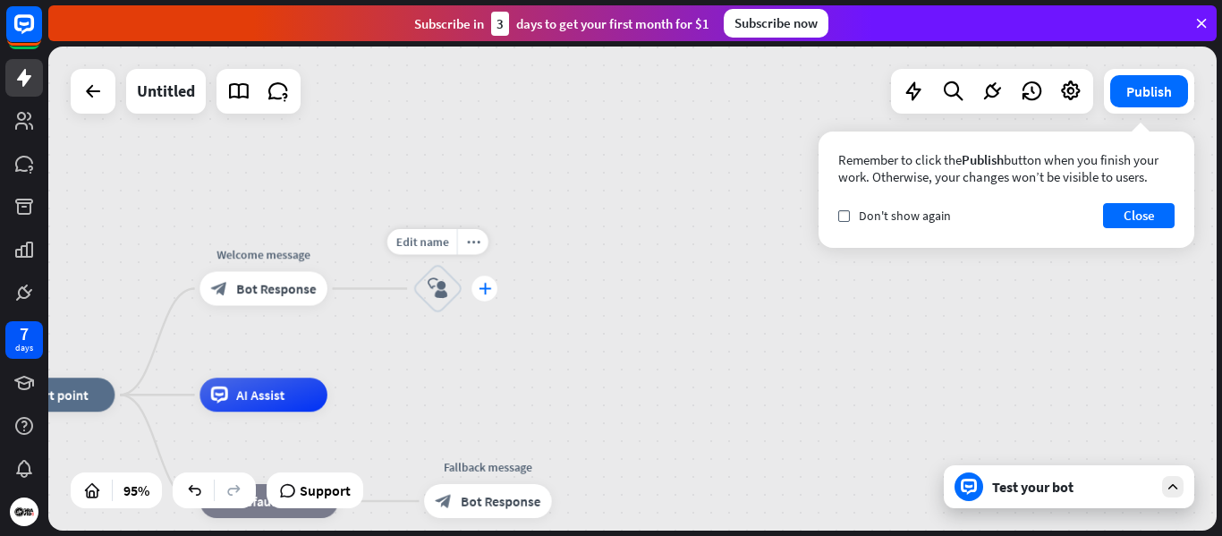
click at [486, 290] on icon "plus" at bounding box center [484, 289] width 13 height 12
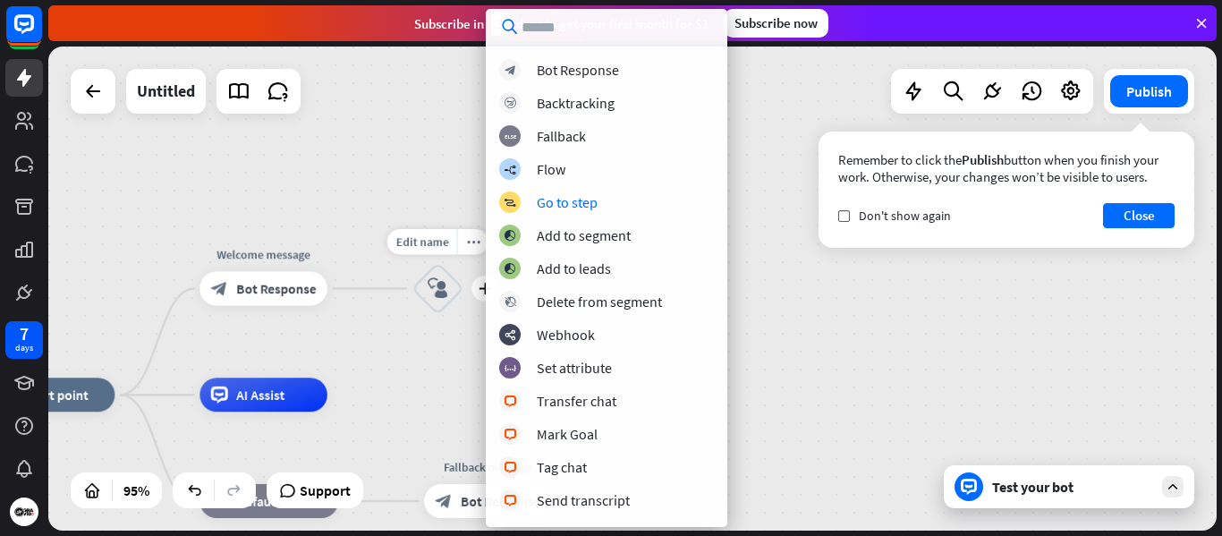
click at [382, 223] on div "home_2 Start point Edit name more_horiz Welcome message block_bot_response Bot …" at bounding box center [632, 289] width 1169 height 484
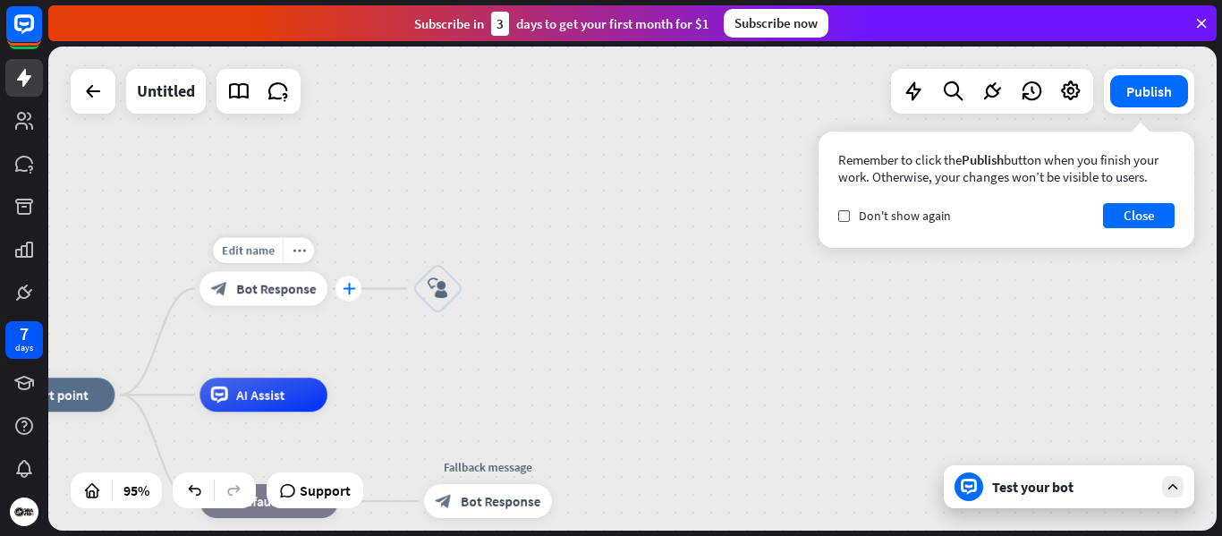
click at [348, 294] on icon "plus" at bounding box center [348, 289] width 13 height 12
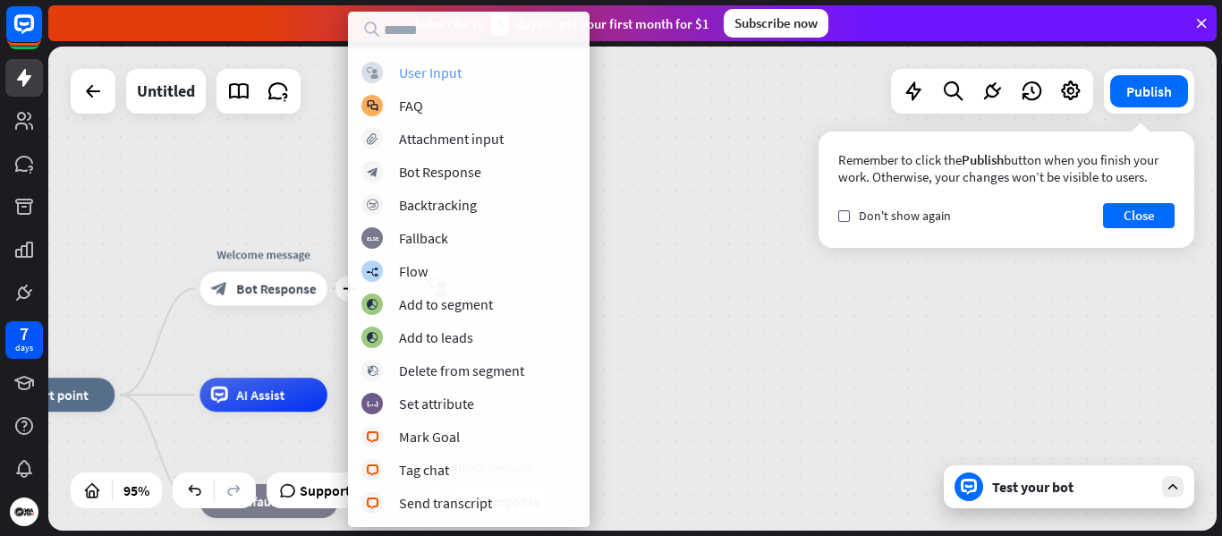
click at [413, 76] on div "User Input" at bounding box center [430, 73] width 63 height 18
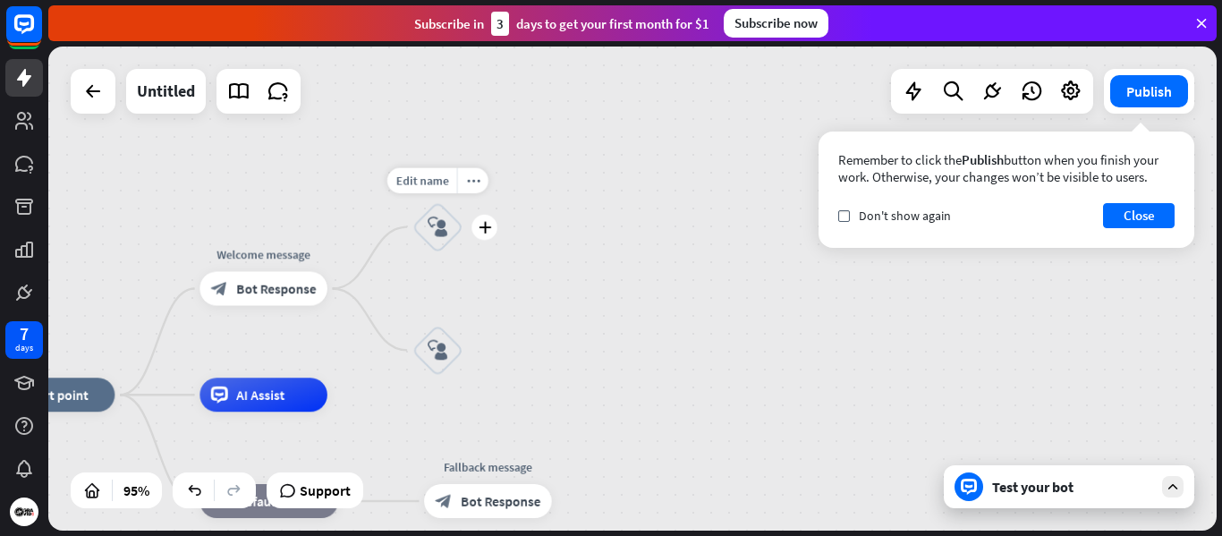
click at [433, 226] on icon "block_user_input" at bounding box center [438, 227] width 21 height 21
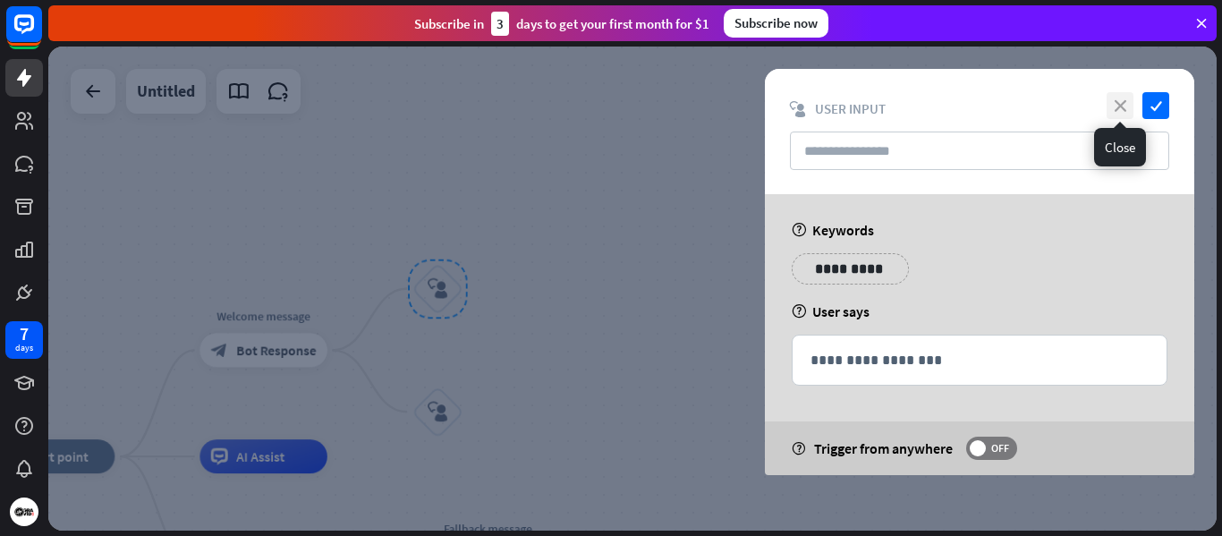
click at [1110, 109] on icon "close" at bounding box center [1120, 105] width 27 height 27
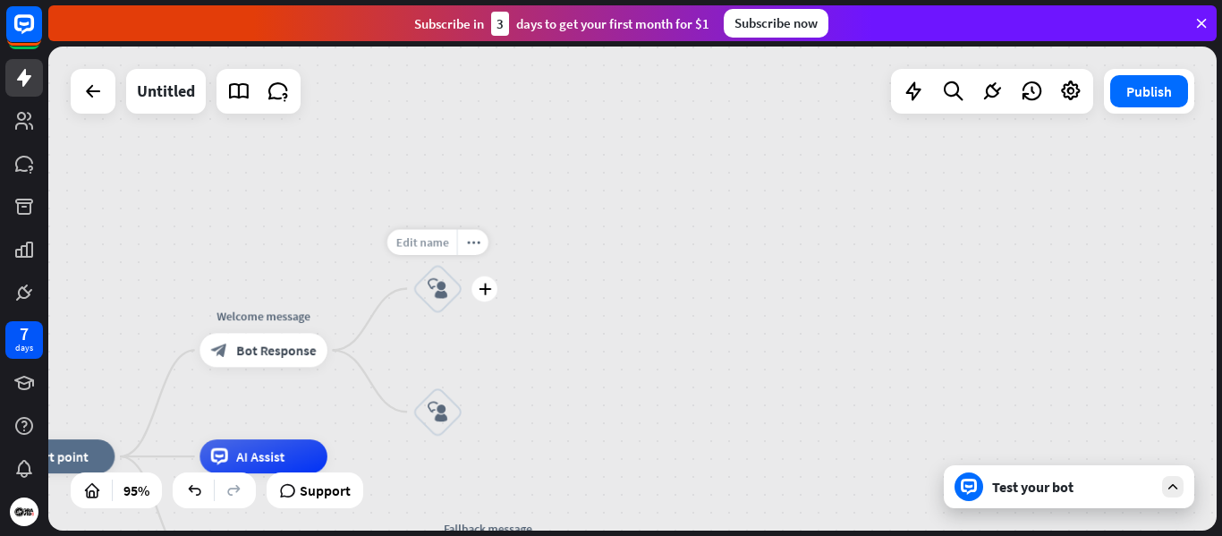
click at [416, 243] on span "Edit name" at bounding box center [422, 241] width 53 height 15
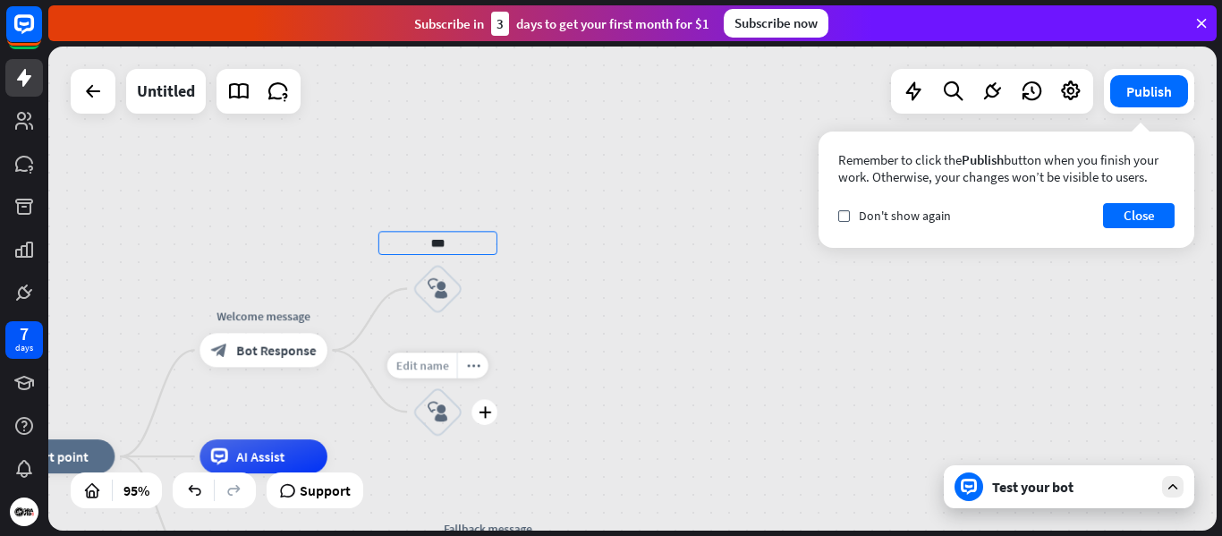
type input "***"
click at [422, 365] on div "home_2 Start point Welcome message block_bot_response Bot Response *** block_us…" at bounding box center [632, 289] width 1169 height 484
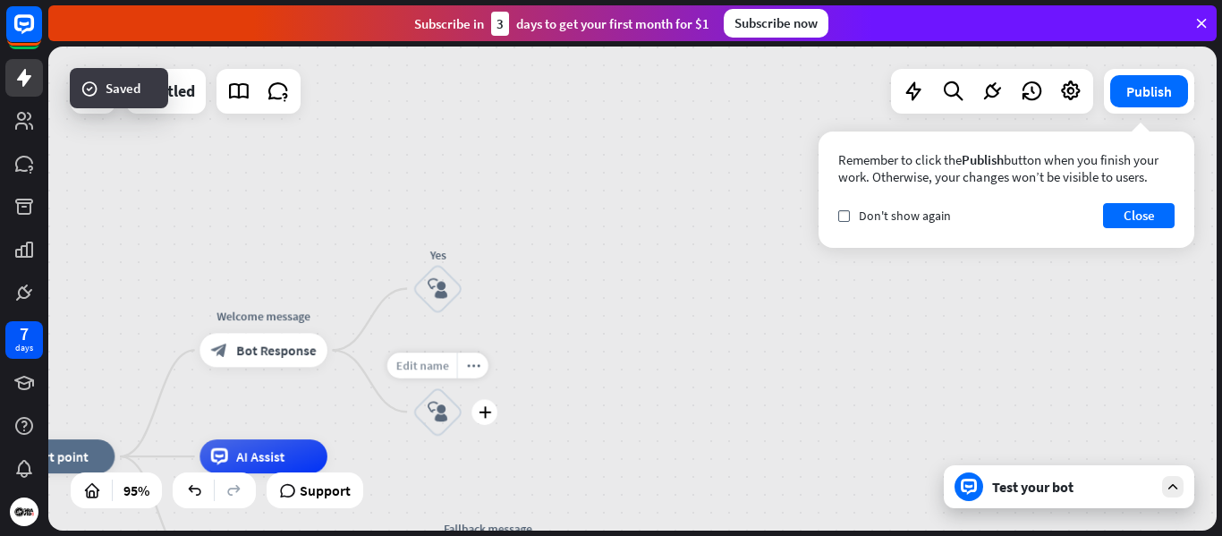
click at [417, 375] on div "Edit name" at bounding box center [422, 366] width 70 height 26
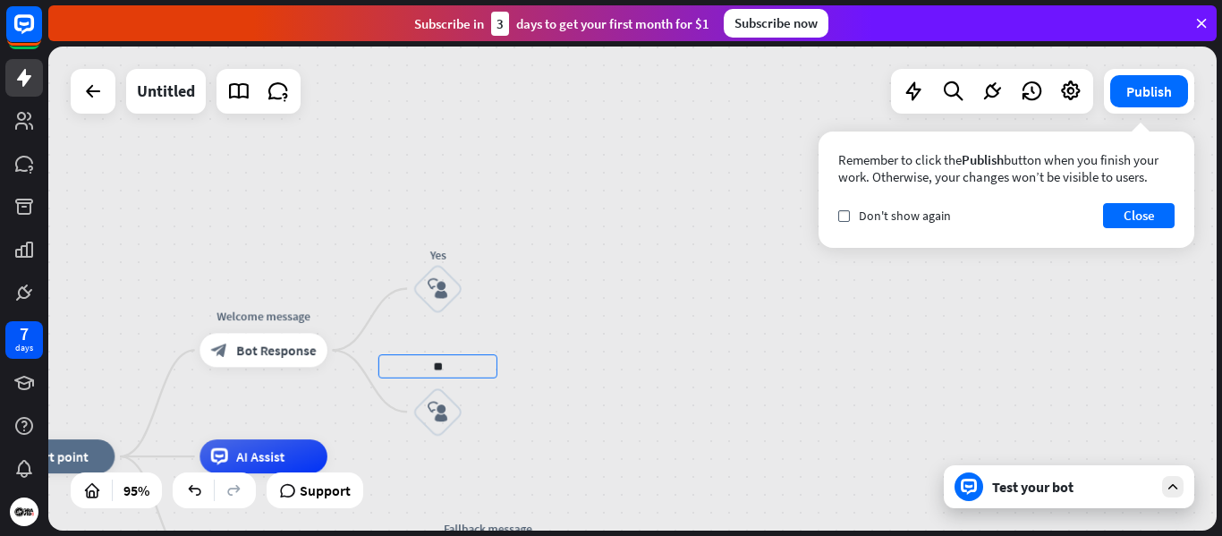
type input "**"
click at [609, 310] on div "home_2 Start point Welcome message block_bot_response Bot Response Edit name mo…" at bounding box center [632, 289] width 1169 height 484
click at [440, 303] on div "block_user_input" at bounding box center [438, 288] width 51 height 51
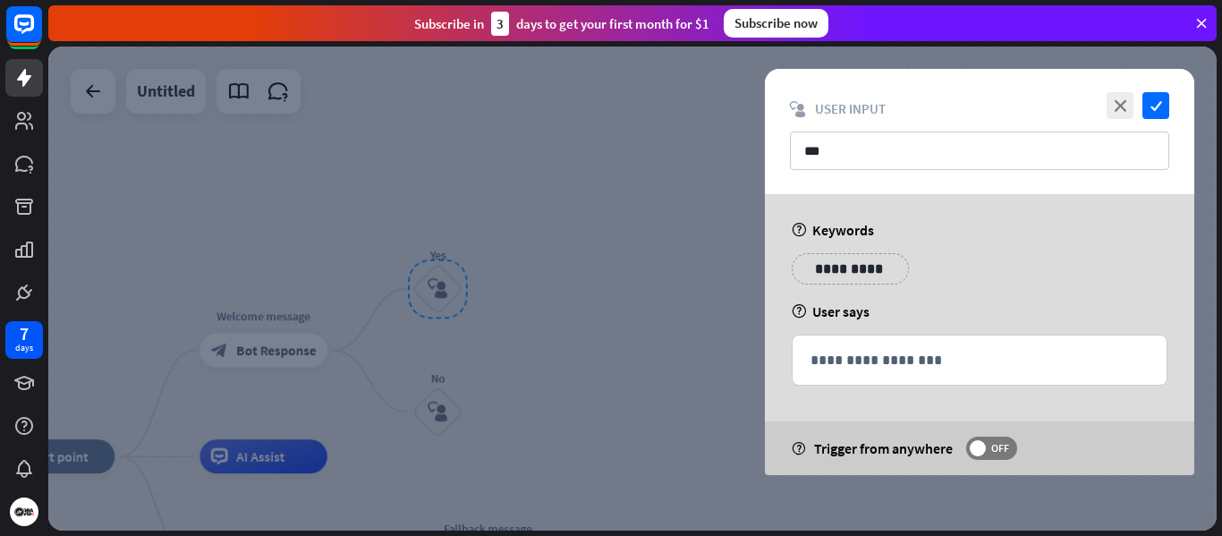
click at [841, 266] on p "**********" at bounding box center [850, 269] width 90 height 22
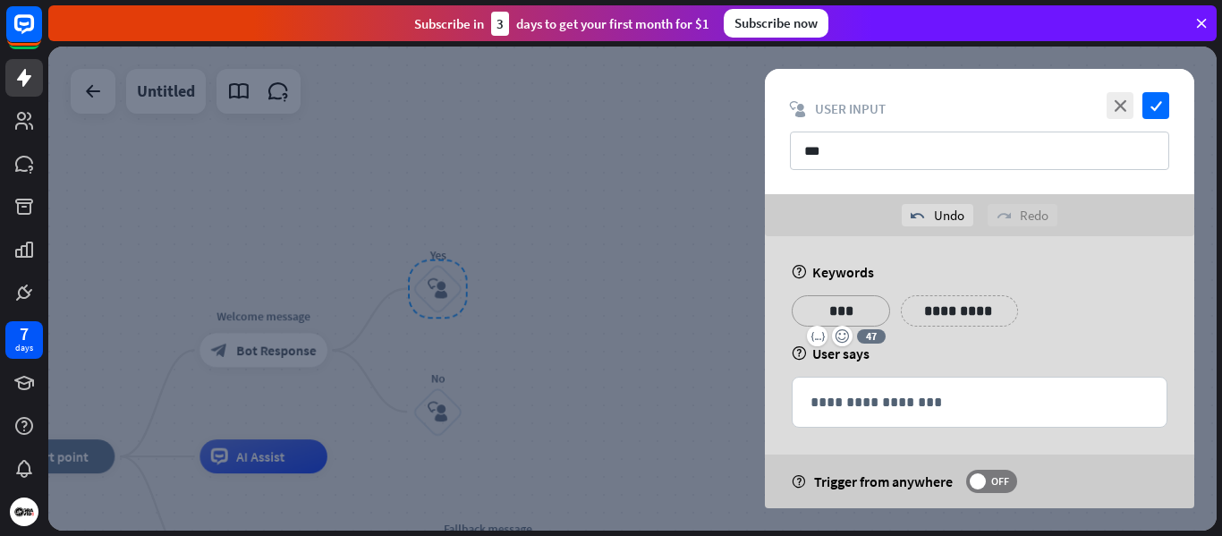
click at [961, 316] on p "**********" at bounding box center [960, 311] width 90 height 22
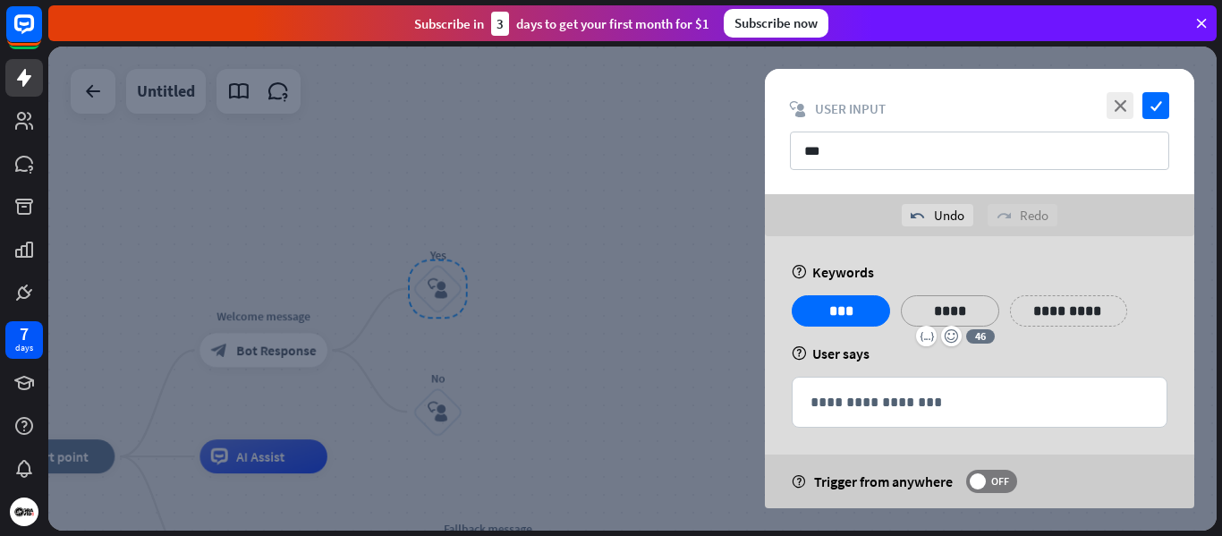
click at [1063, 313] on p "**********" at bounding box center [1069, 311] width 90 height 22
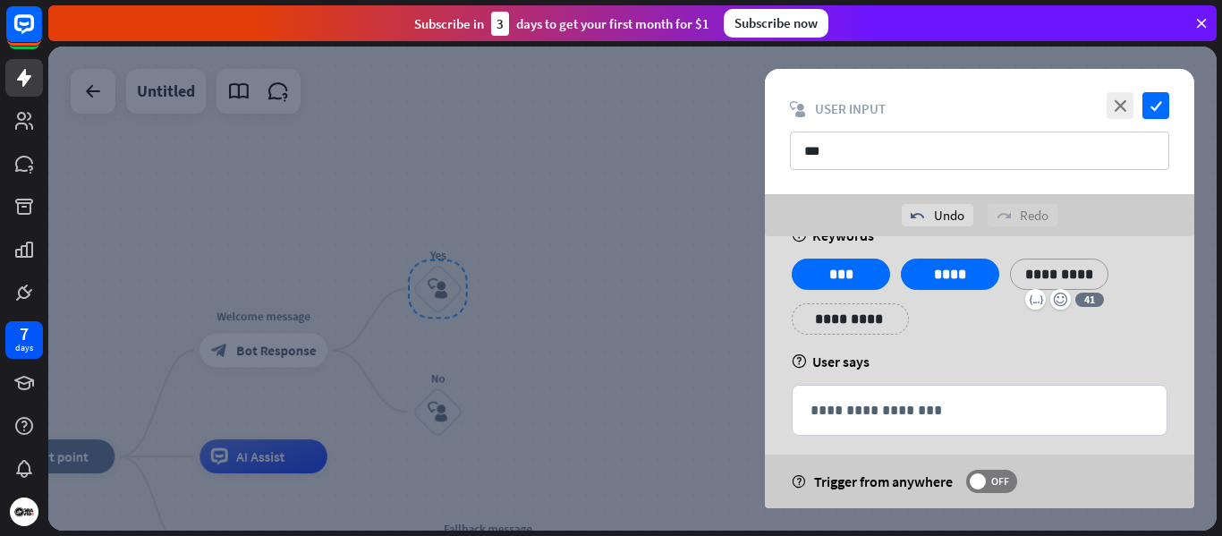
scroll to position [54, 0]
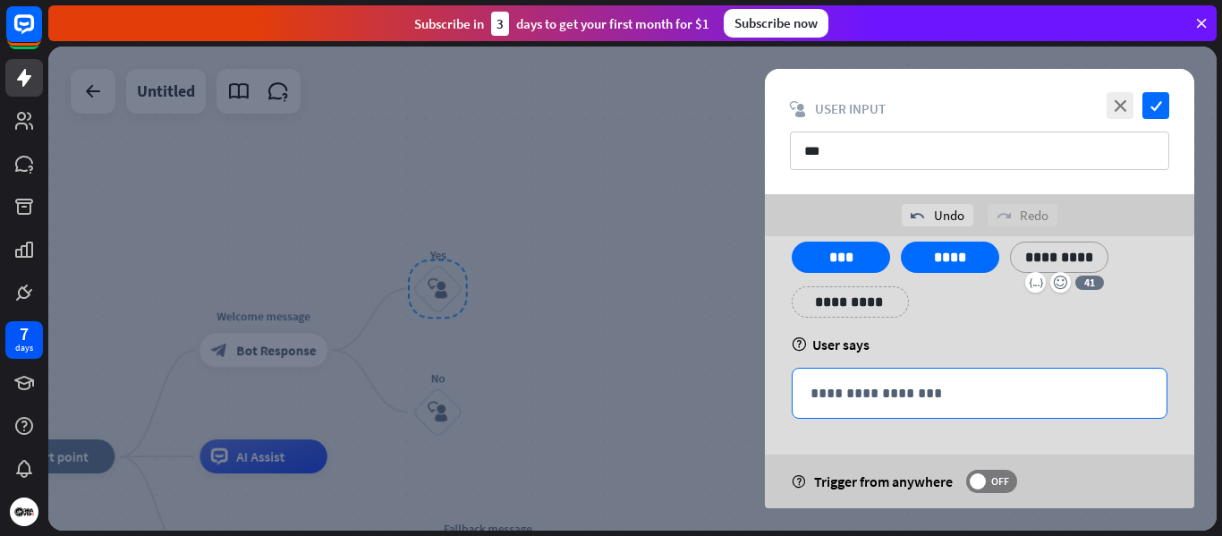
click at [886, 389] on p "**********" at bounding box center [980, 393] width 338 height 22
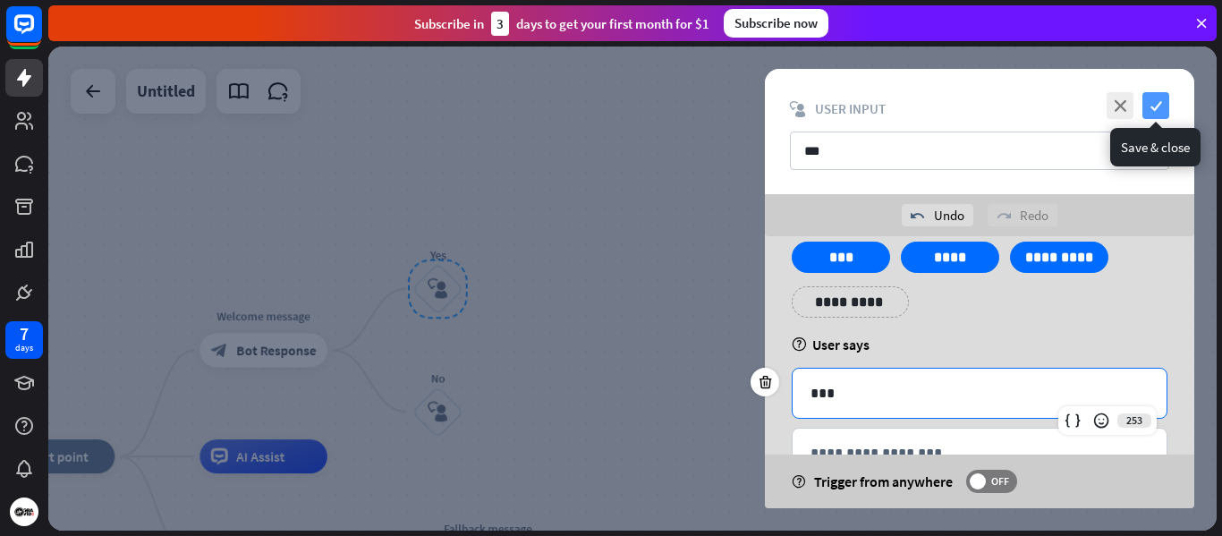
click at [1154, 106] on icon "check" at bounding box center [1156, 105] width 27 height 27
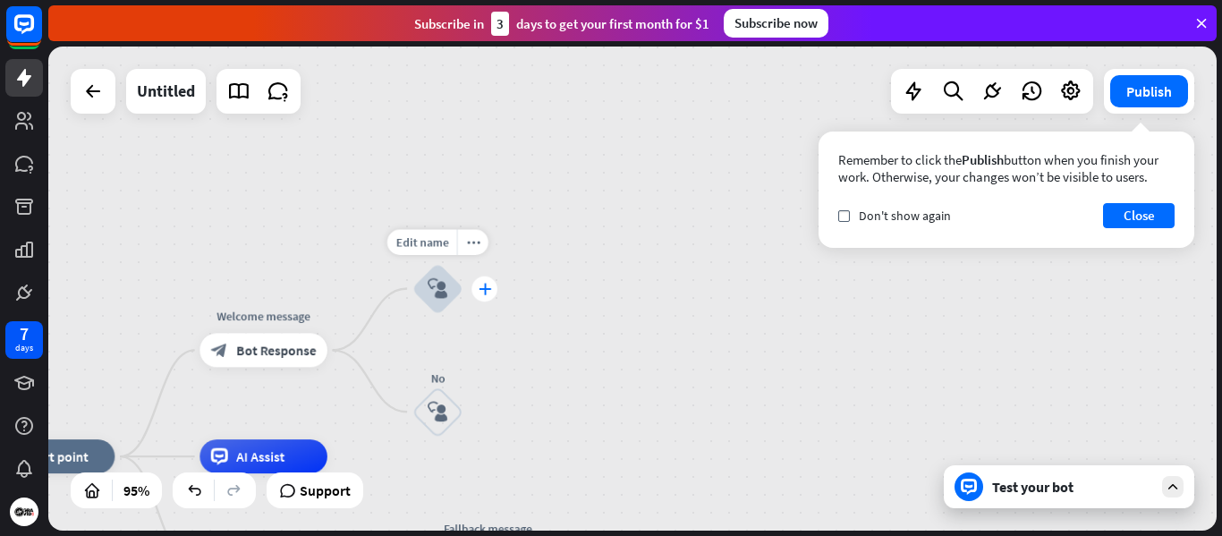
click at [486, 302] on div "plus" at bounding box center [485, 289] width 26 height 26
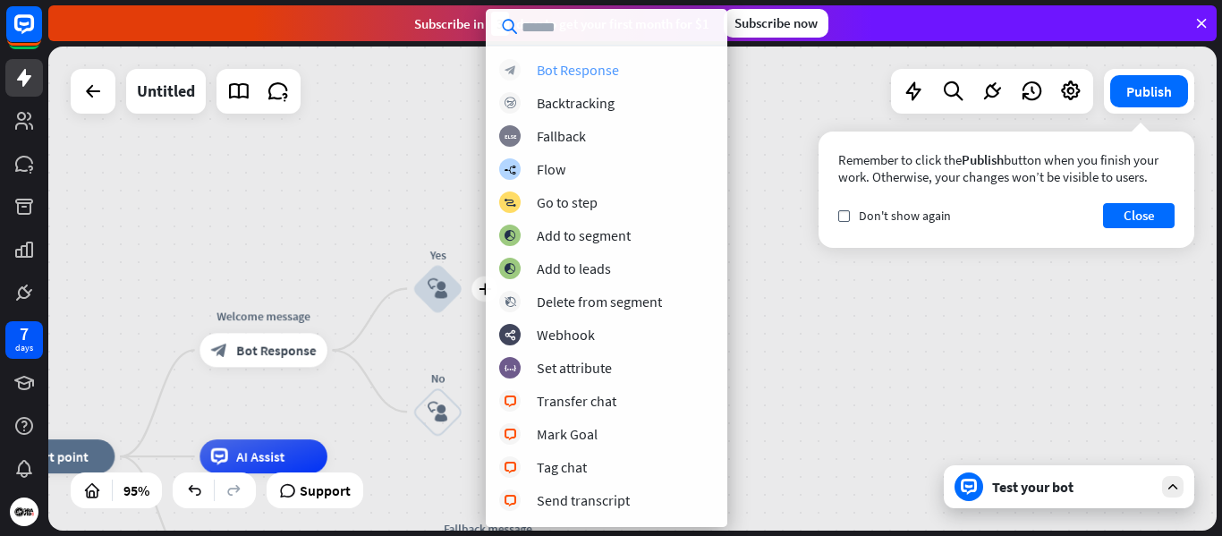
click at [561, 72] on div "Bot Response" at bounding box center [578, 70] width 82 height 18
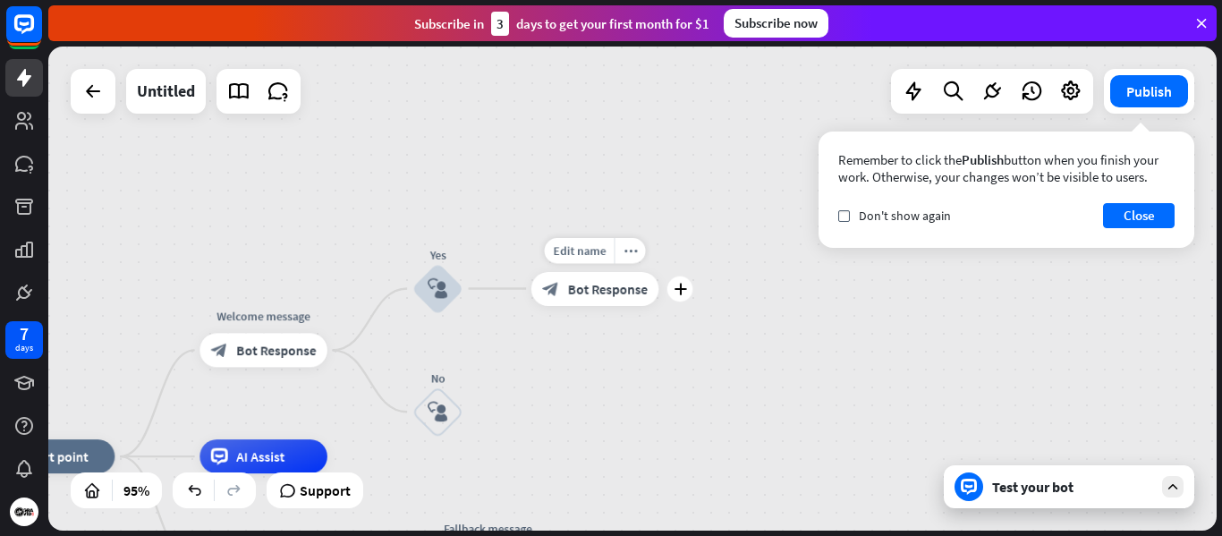
click at [596, 291] on span "Bot Response" at bounding box center [608, 288] width 80 height 17
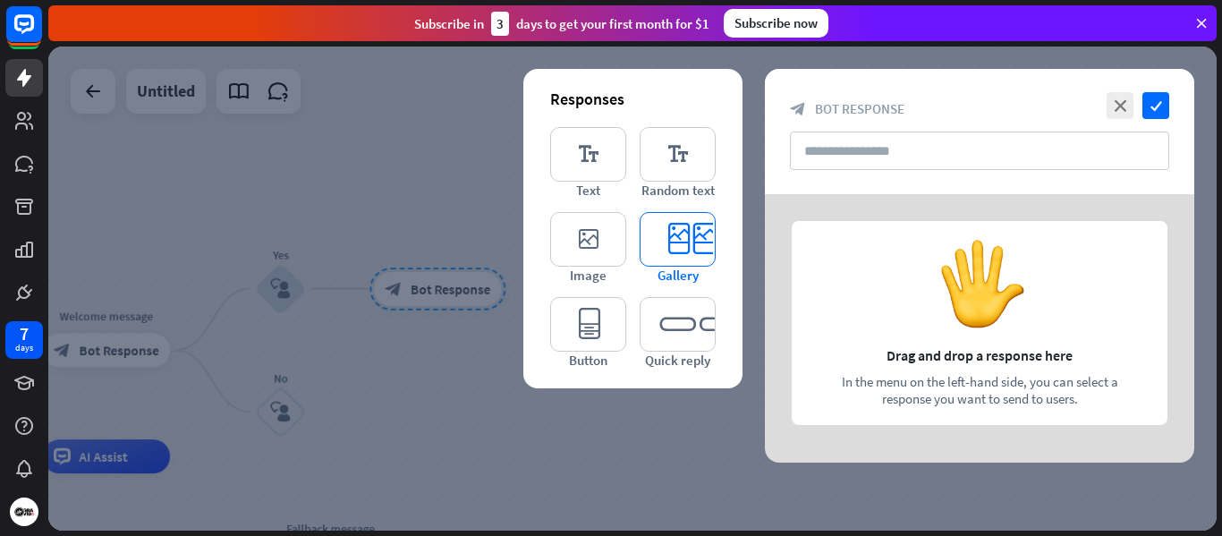
click at [689, 242] on icon "editor_card" at bounding box center [678, 239] width 76 height 55
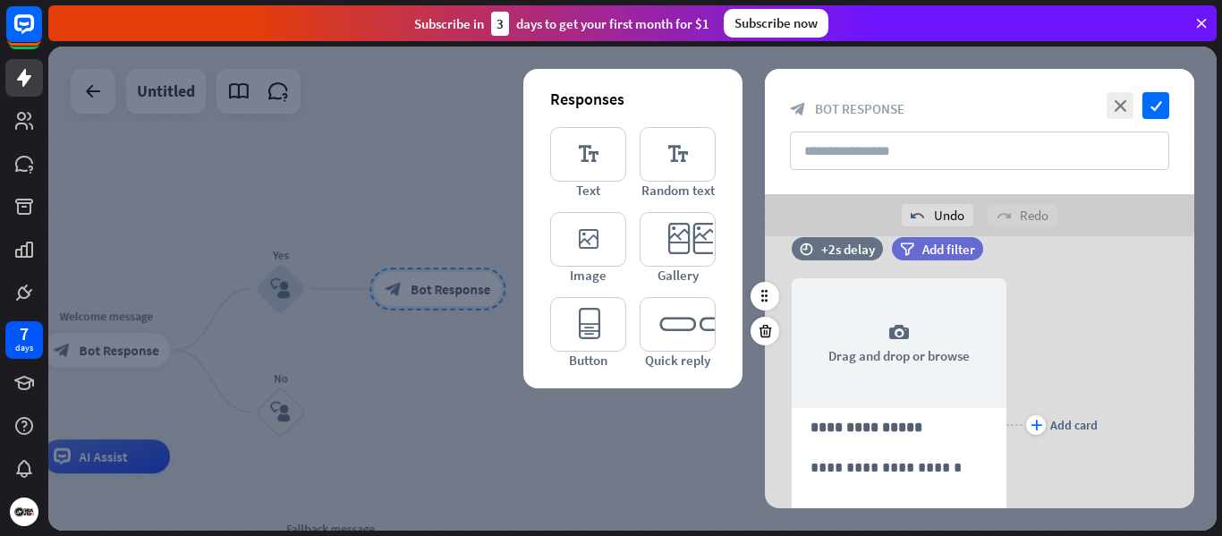
scroll to position [34, 0]
click at [1121, 101] on icon "close" at bounding box center [1120, 105] width 27 height 27
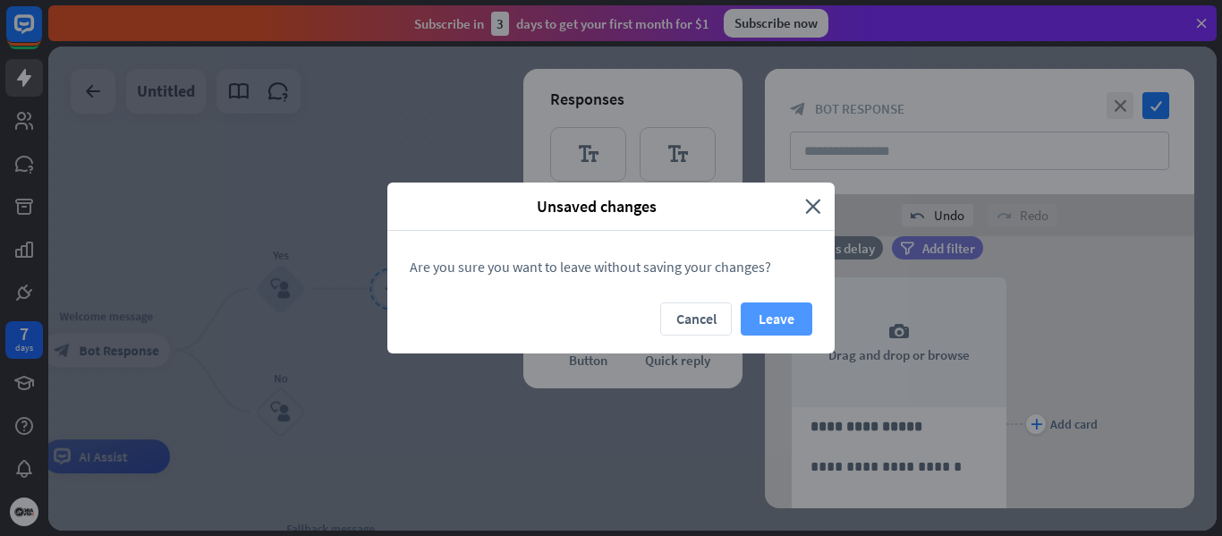
click at [762, 319] on button "Leave" at bounding box center [777, 318] width 72 height 33
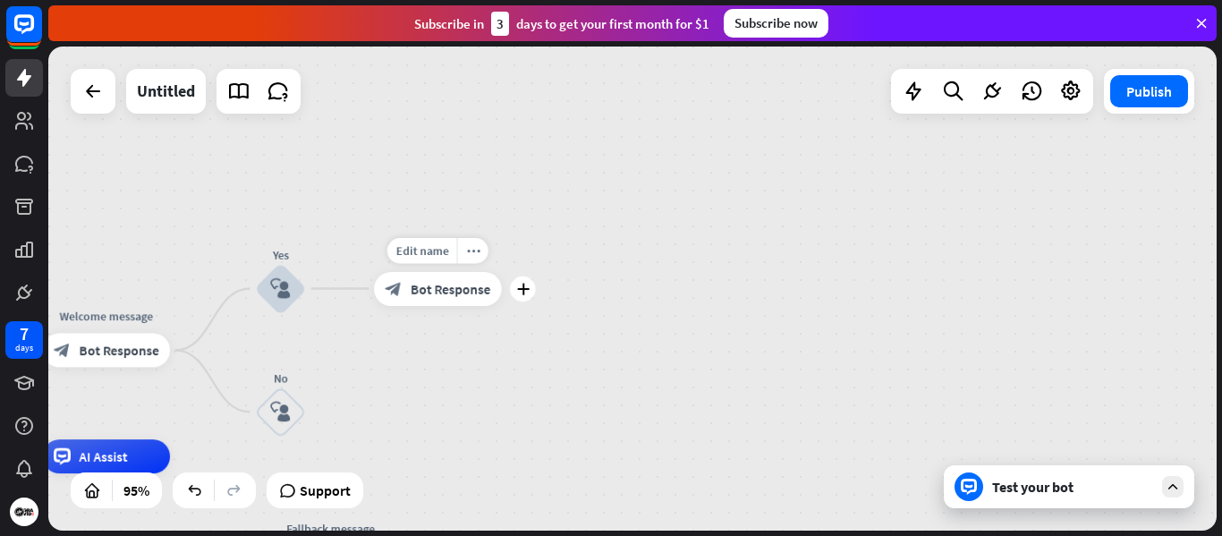
click at [446, 288] on span "Bot Response" at bounding box center [451, 288] width 80 height 17
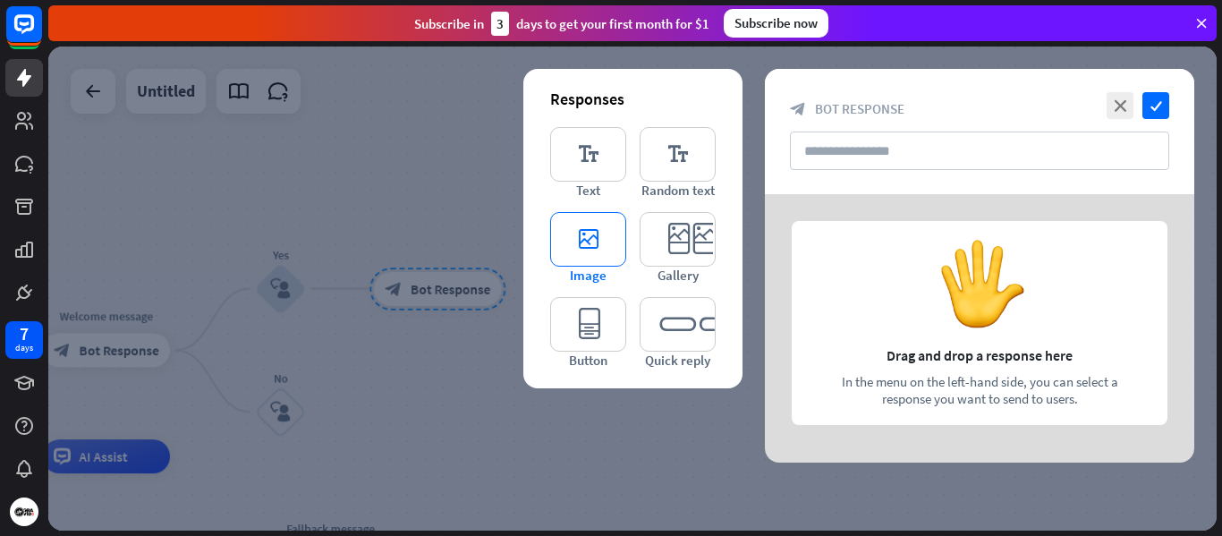
click at [589, 232] on icon "editor_image" at bounding box center [588, 239] width 76 height 55
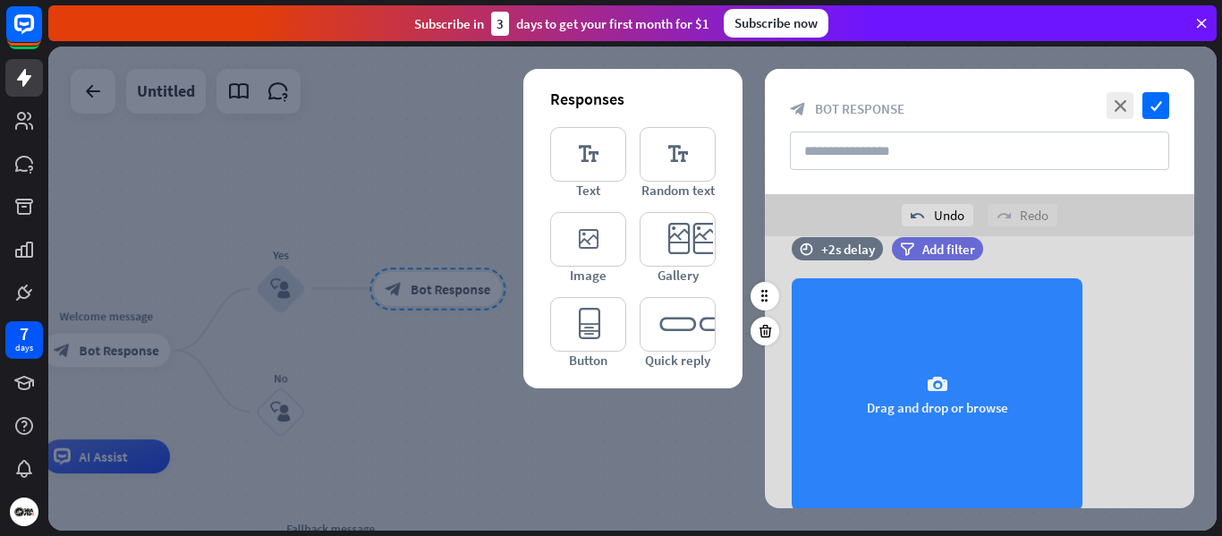
scroll to position [34, 0]
click at [936, 394] on icon "camera" at bounding box center [937, 383] width 21 height 21
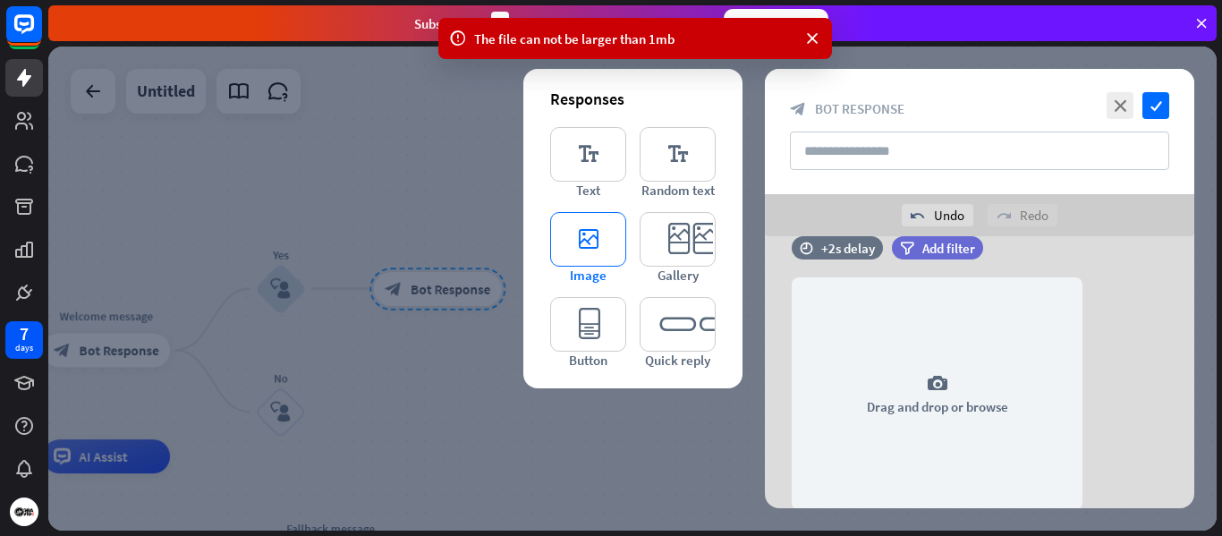
click at [595, 240] on icon "editor_image" at bounding box center [588, 239] width 76 height 55
click at [934, 208] on div "undo Undo" at bounding box center [938, 215] width 72 height 22
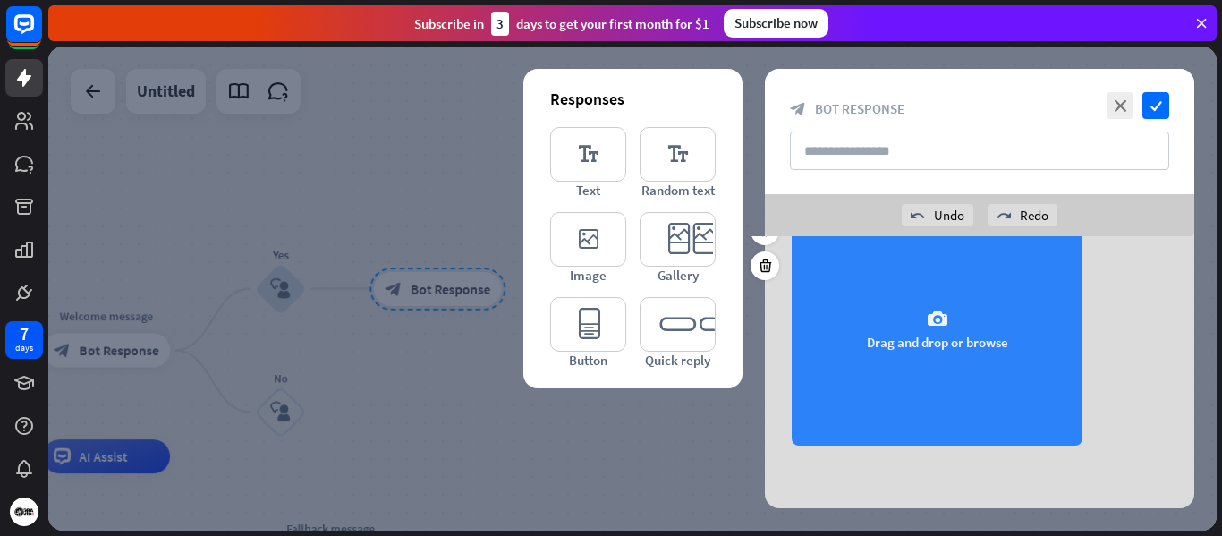
scroll to position [0, 0]
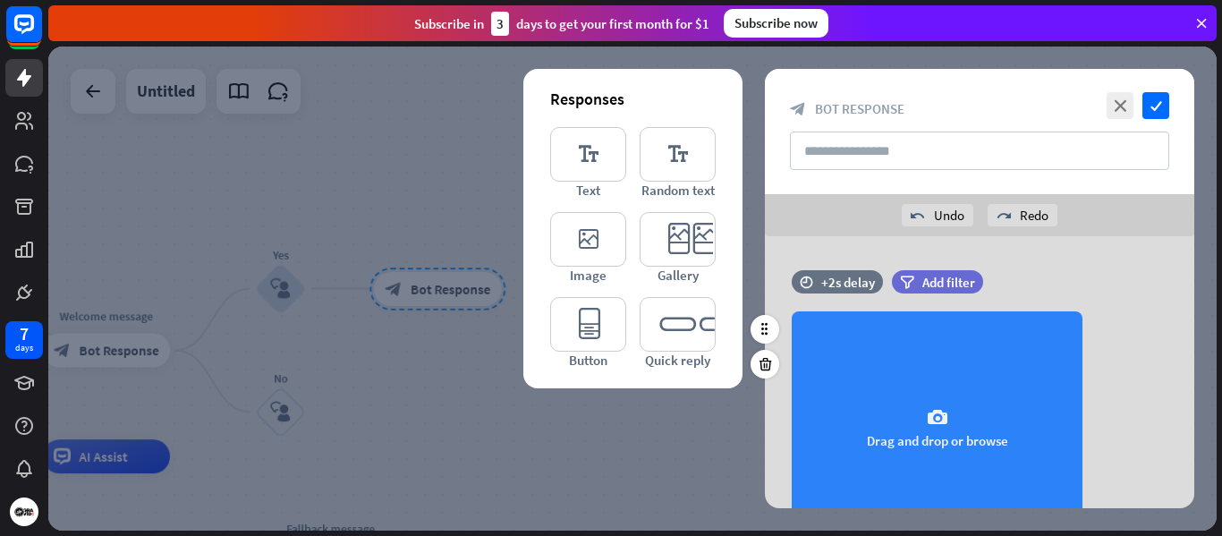
click at [932, 403] on div "camera Drag and drop or browse" at bounding box center [937, 427] width 291 height 233
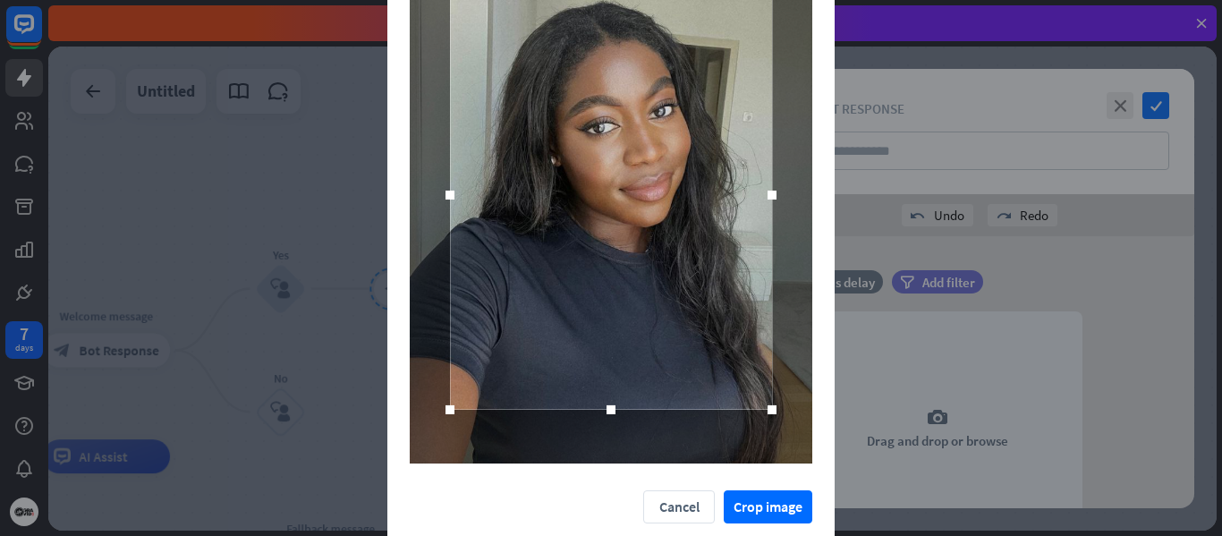
scroll to position [199, 0]
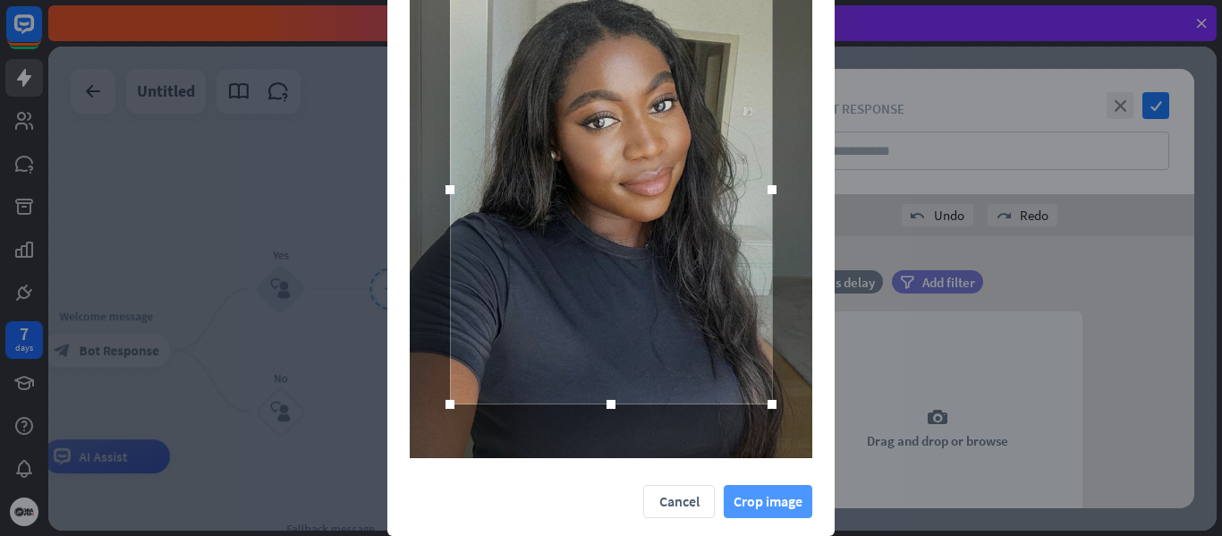
click at [767, 502] on button "Crop image" at bounding box center [768, 501] width 89 height 33
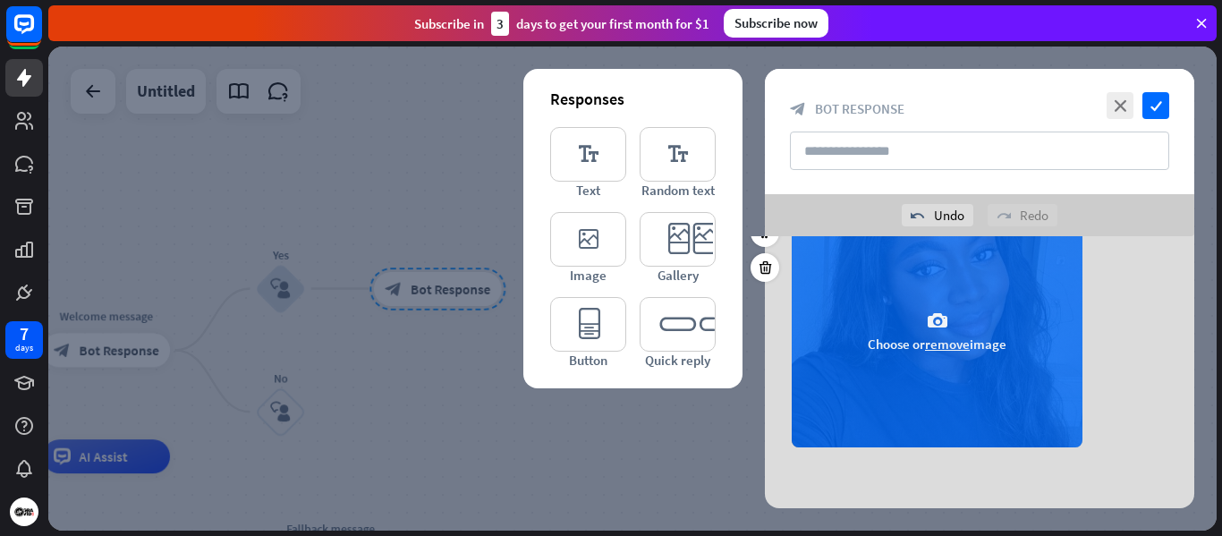
scroll to position [98, 0]
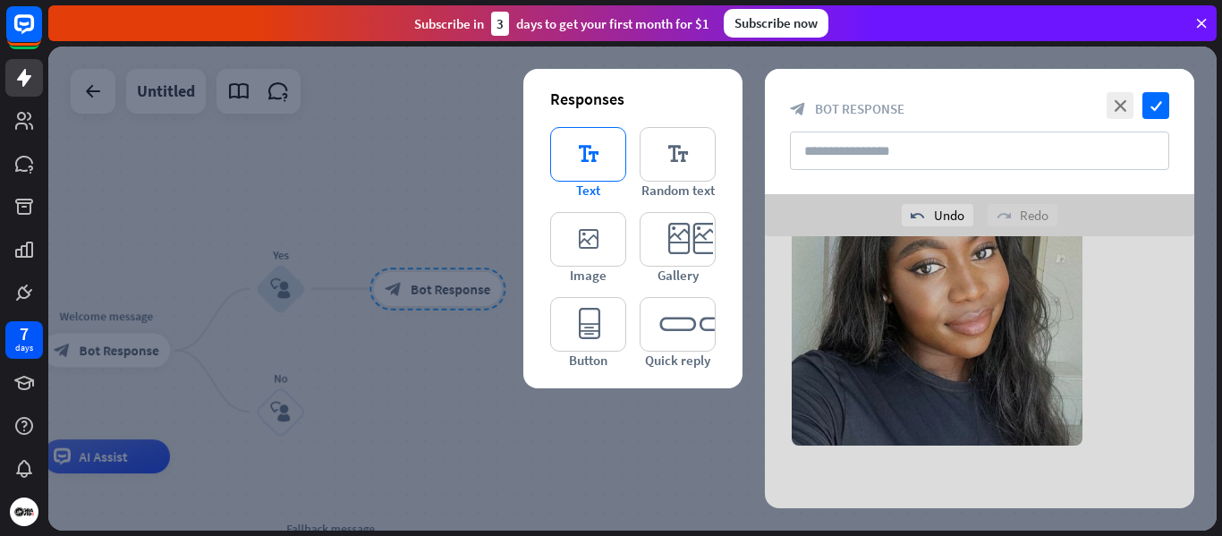
click at [605, 157] on icon "editor_text" at bounding box center [588, 154] width 76 height 55
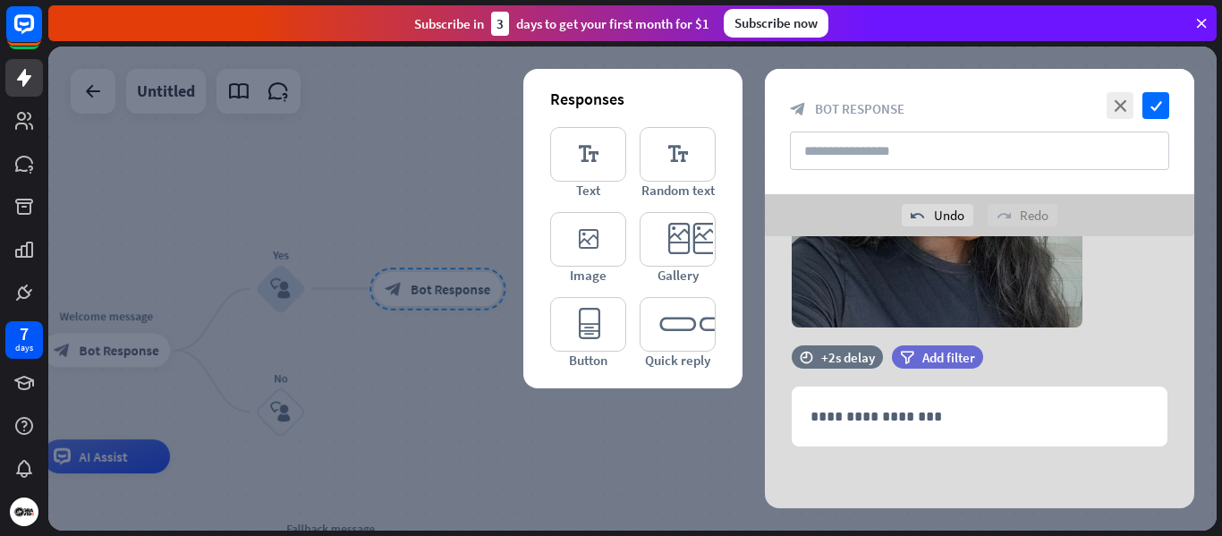
scroll to position [217, 0]
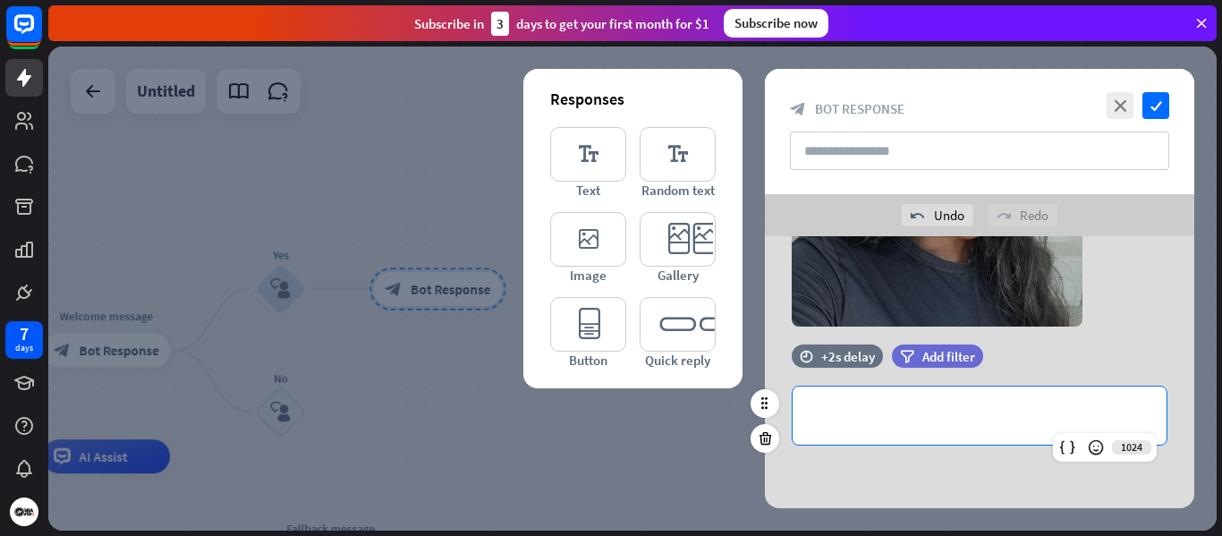
click at [920, 408] on p "**********" at bounding box center [980, 415] width 338 height 22
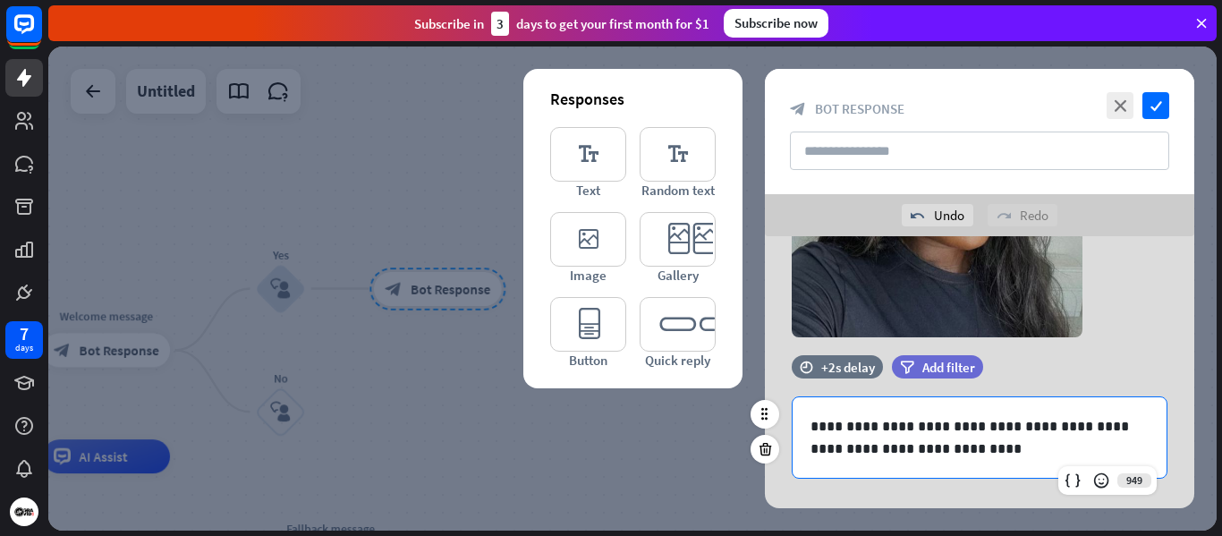
scroll to position [240, 0]
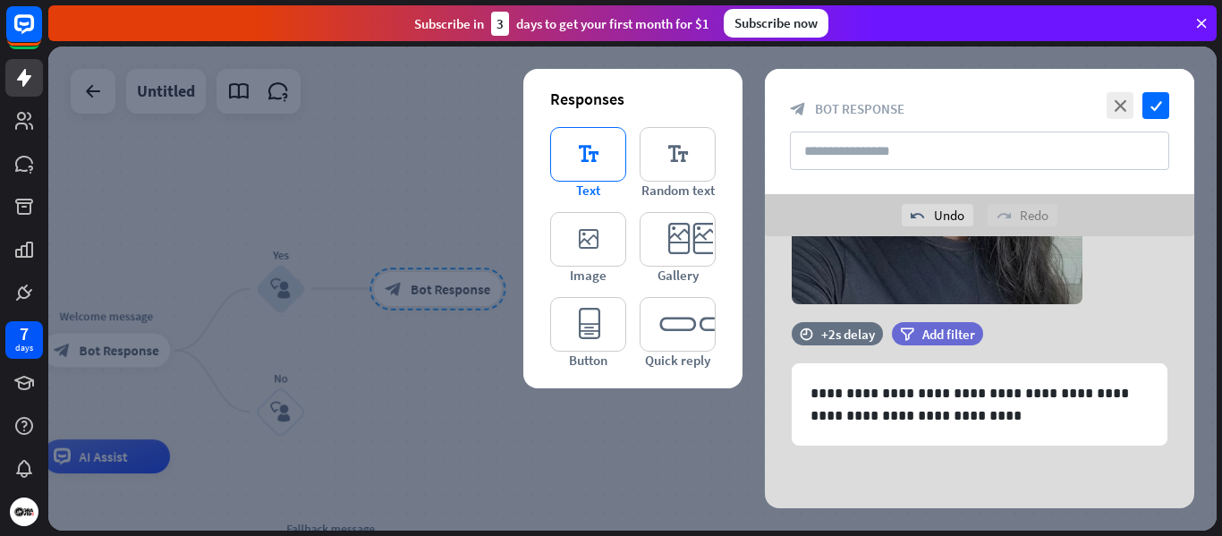
click at [595, 157] on icon "editor_text" at bounding box center [588, 154] width 76 height 55
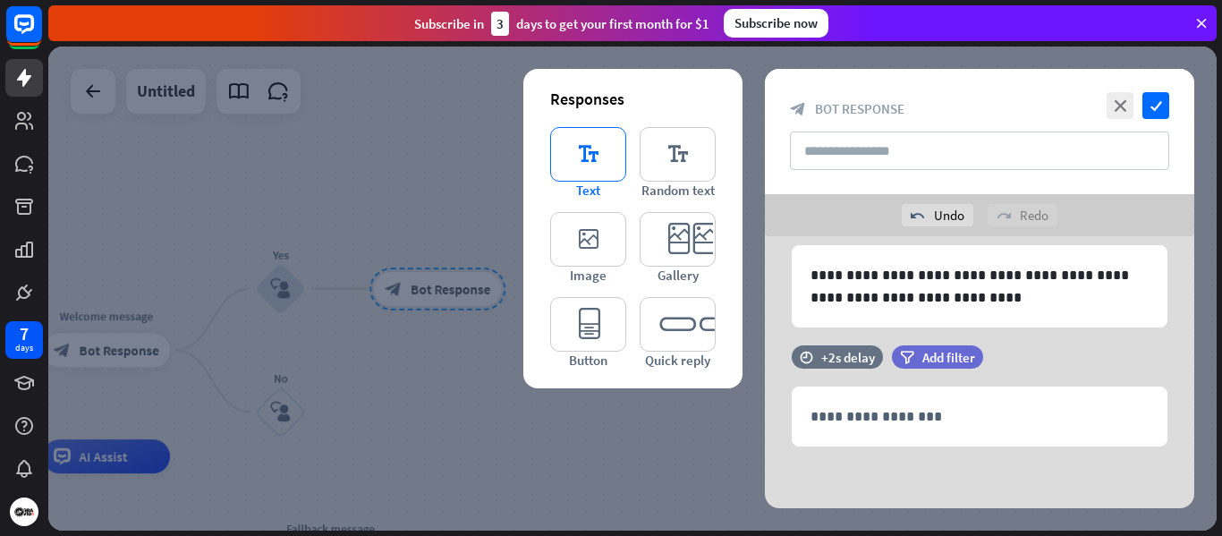
scroll to position [359, 0]
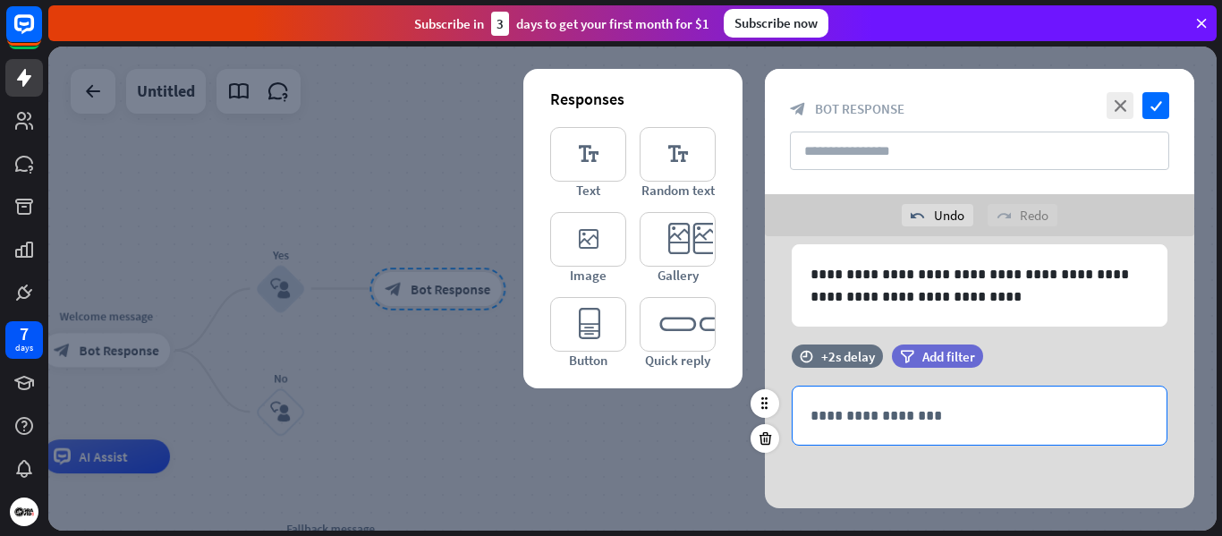
click at [931, 410] on p "**********" at bounding box center [980, 415] width 338 height 22
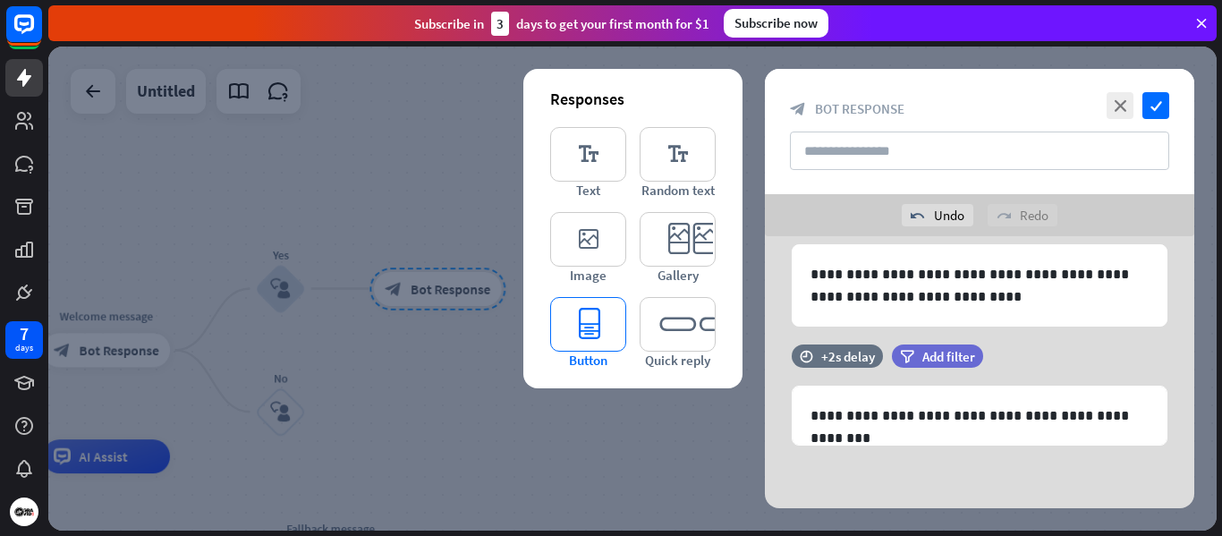
click at [583, 329] on icon "editor_button" at bounding box center [588, 324] width 76 height 55
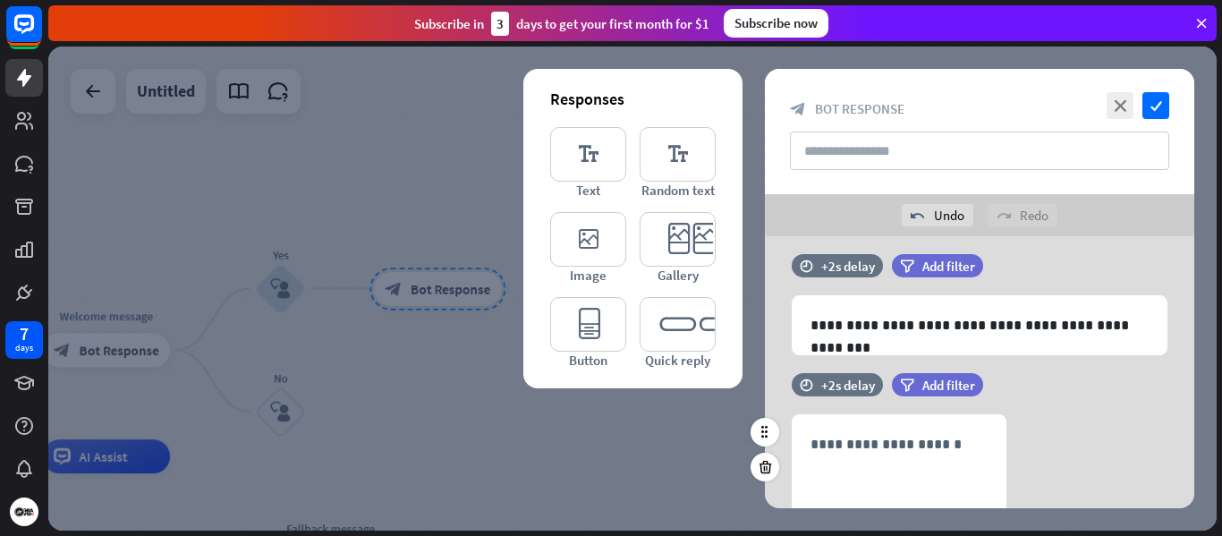
scroll to position [407, 0]
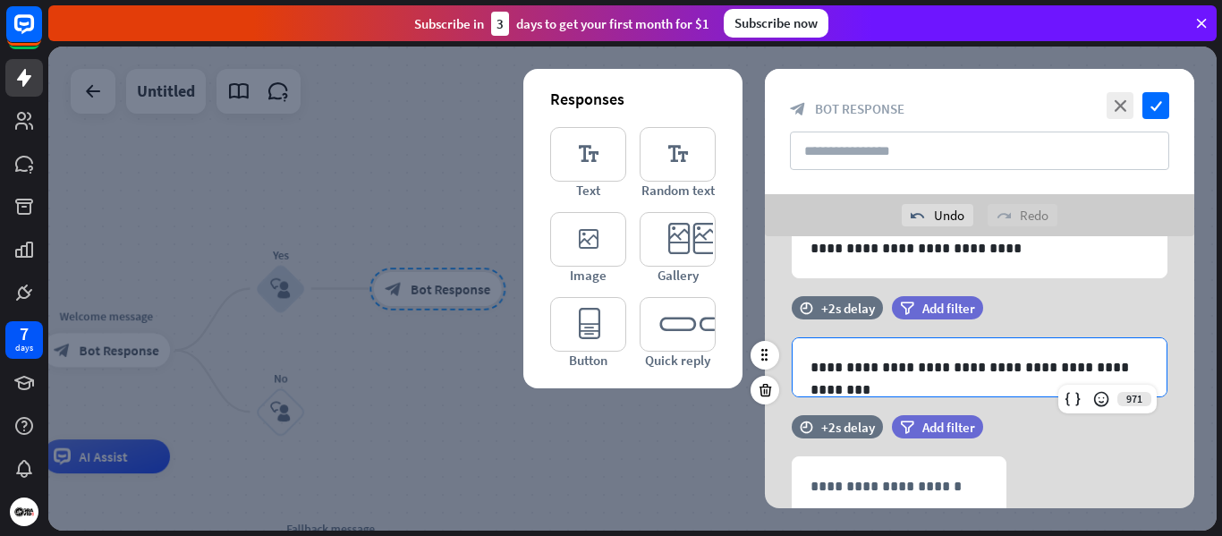
click at [1017, 376] on p "**********" at bounding box center [980, 367] width 338 height 22
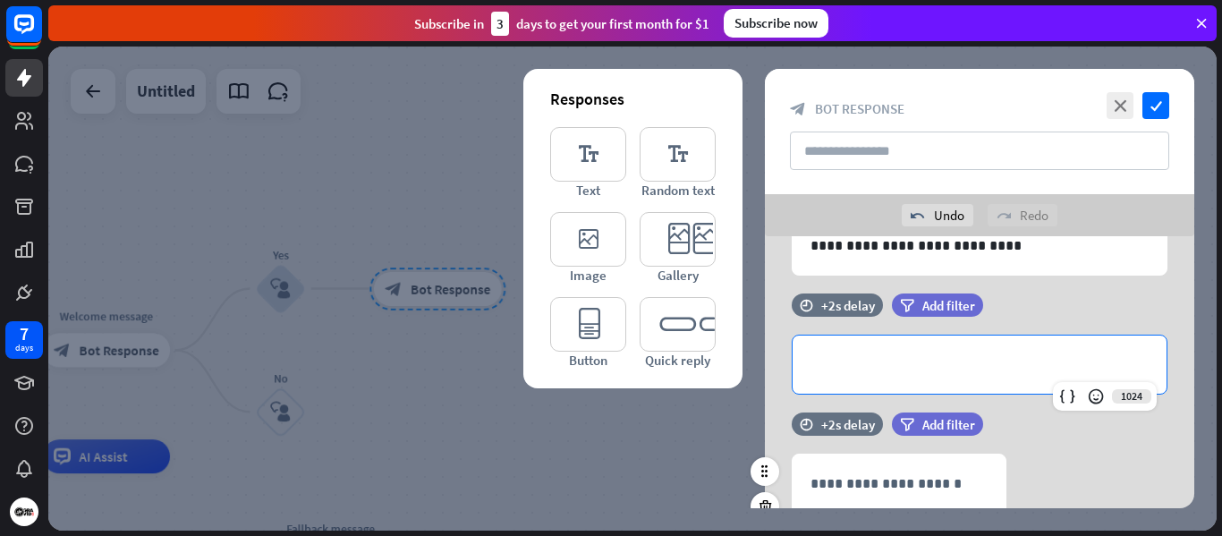
scroll to position [435, 0]
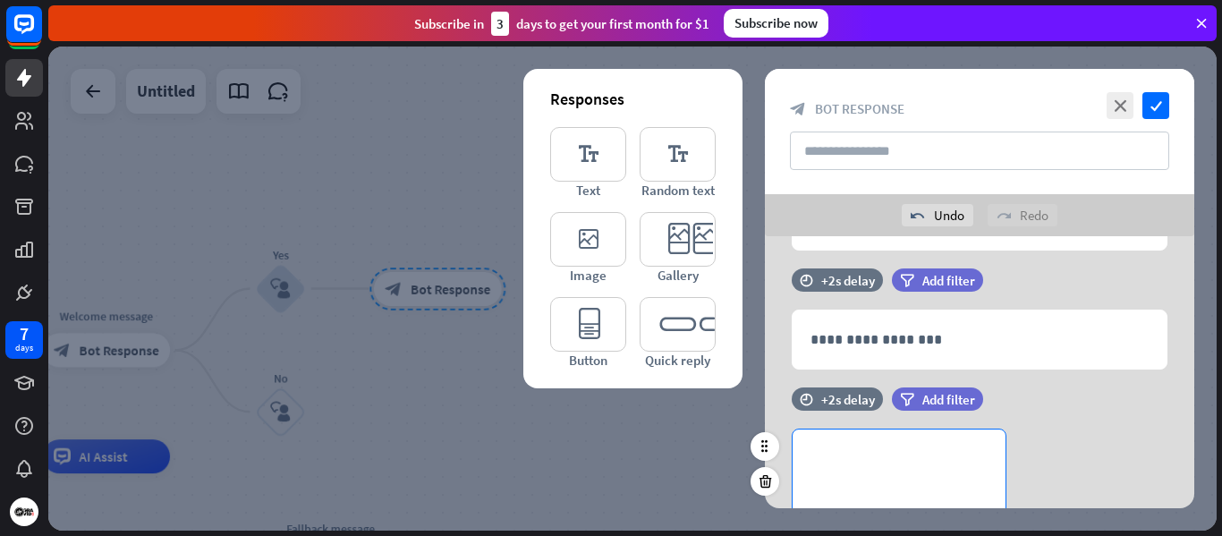
click at [906, 461] on p "**********" at bounding box center [899, 458] width 177 height 22
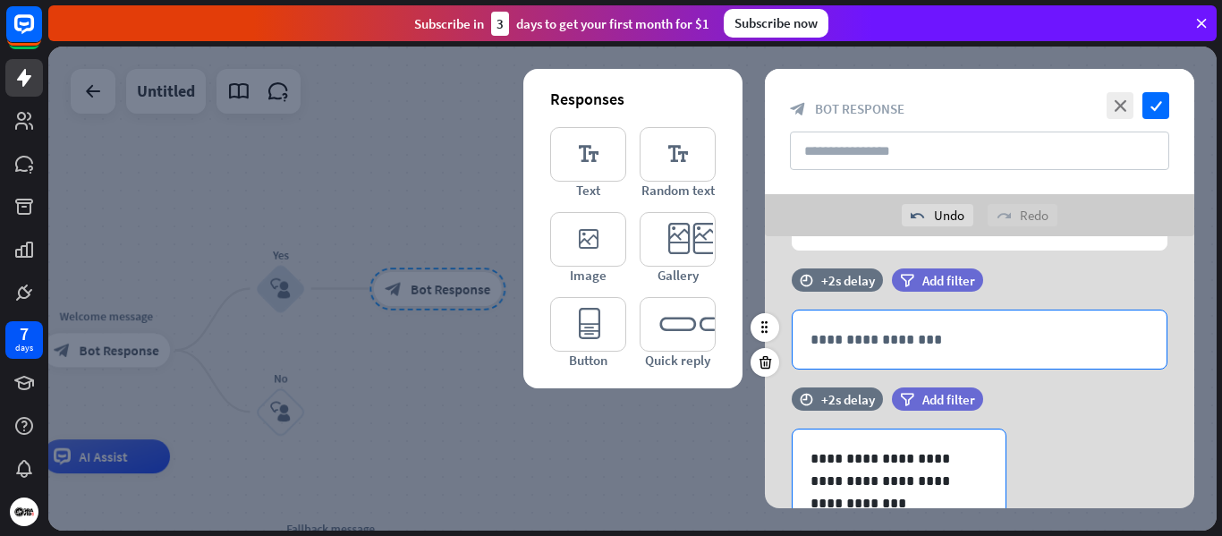
click at [990, 336] on p "**********" at bounding box center [980, 339] width 338 height 22
click at [1013, 302] on div "filter Add filter" at bounding box center [982, 288] width 181 height 41
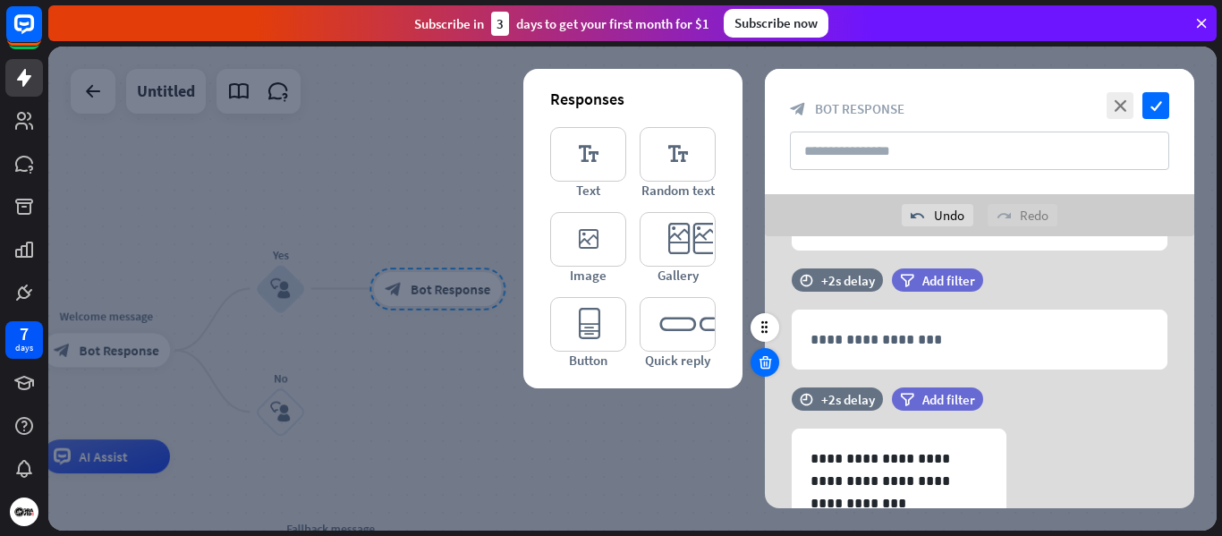
click at [762, 367] on icon at bounding box center [765, 362] width 17 height 16
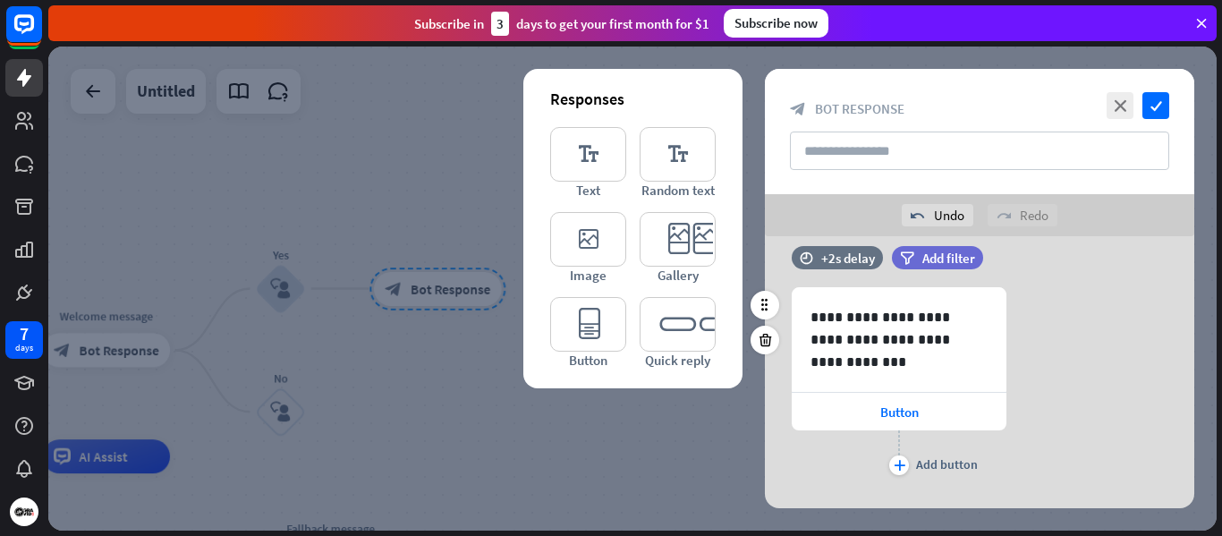
scroll to position [491, 0]
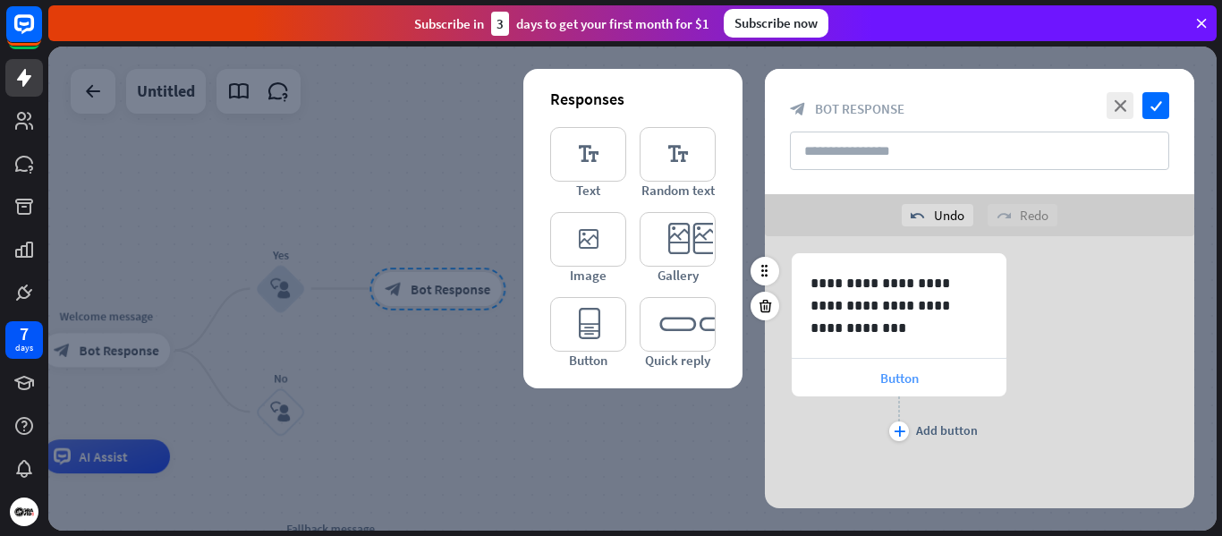
click at [887, 376] on span "Button" at bounding box center [900, 378] width 38 height 17
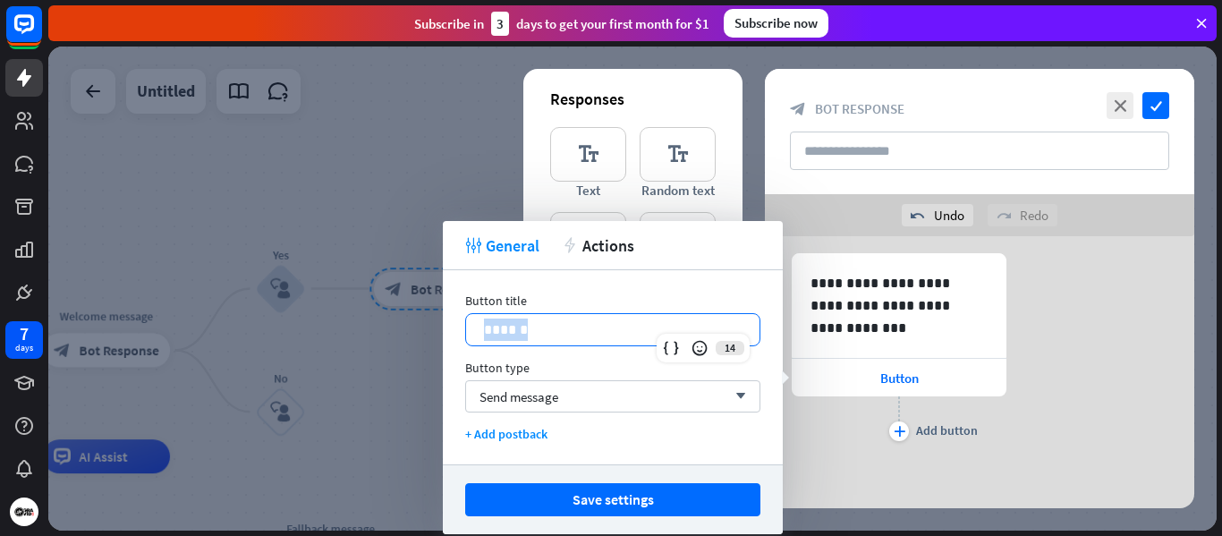
drag, startPoint x: 577, startPoint y: 328, endPoint x: 465, endPoint y: 331, distance: 111.9
click at [465, 331] on div "******" at bounding box center [612, 329] width 295 height 33
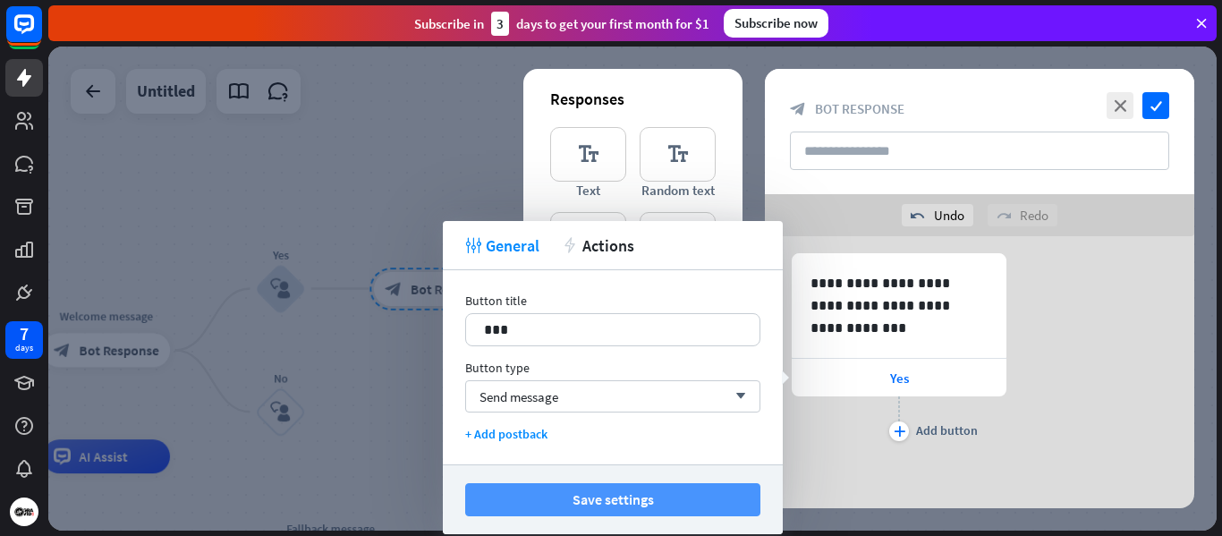
click at [556, 496] on button "Save settings" at bounding box center [612, 499] width 295 height 33
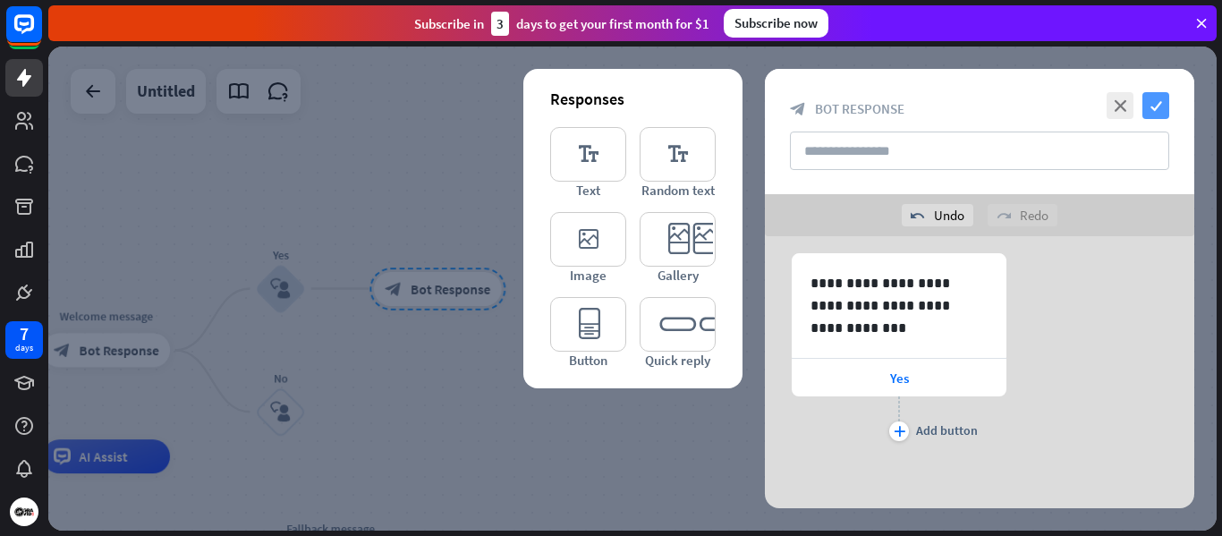
click at [1162, 106] on icon "check" at bounding box center [1156, 105] width 27 height 27
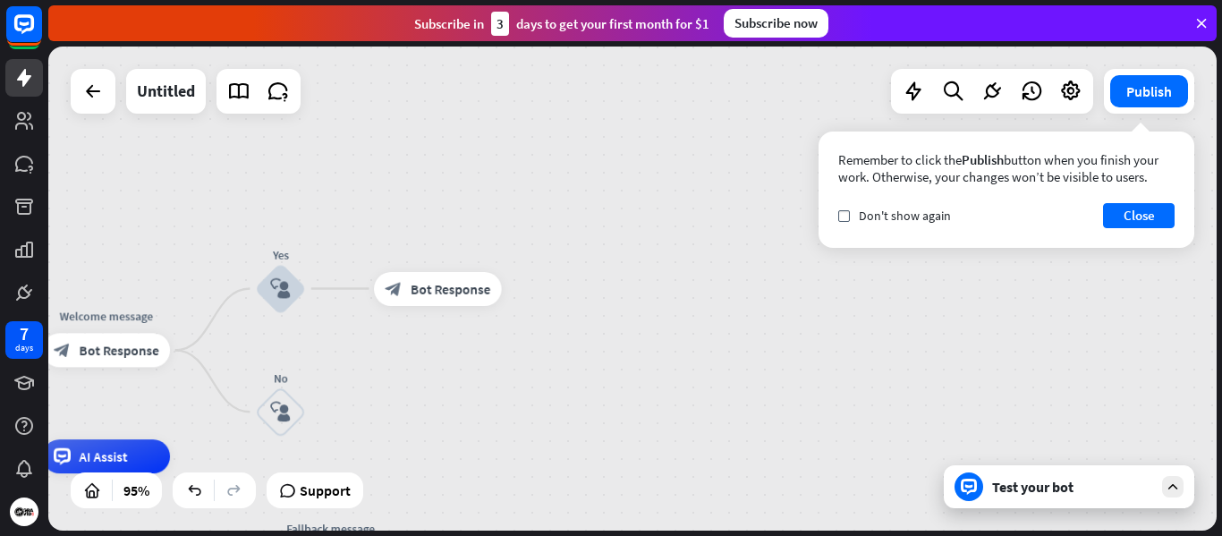
click at [1111, 501] on div "Test your bot" at bounding box center [1069, 486] width 251 height 43
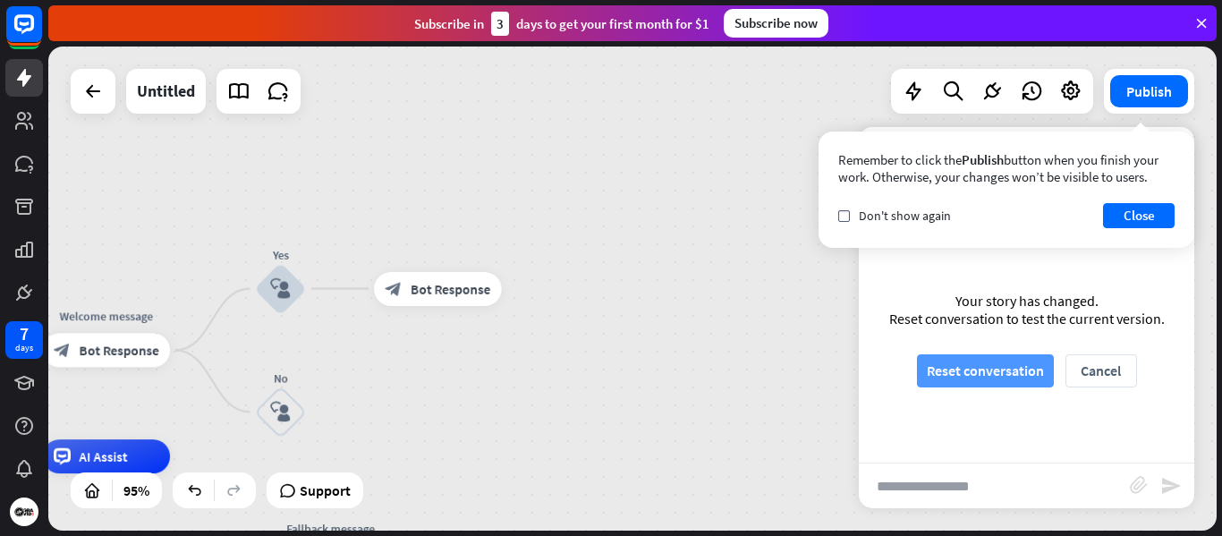
click at [1008, 376] on button "Reset conversation" at bounding box center [985, 370] width 137 height 33
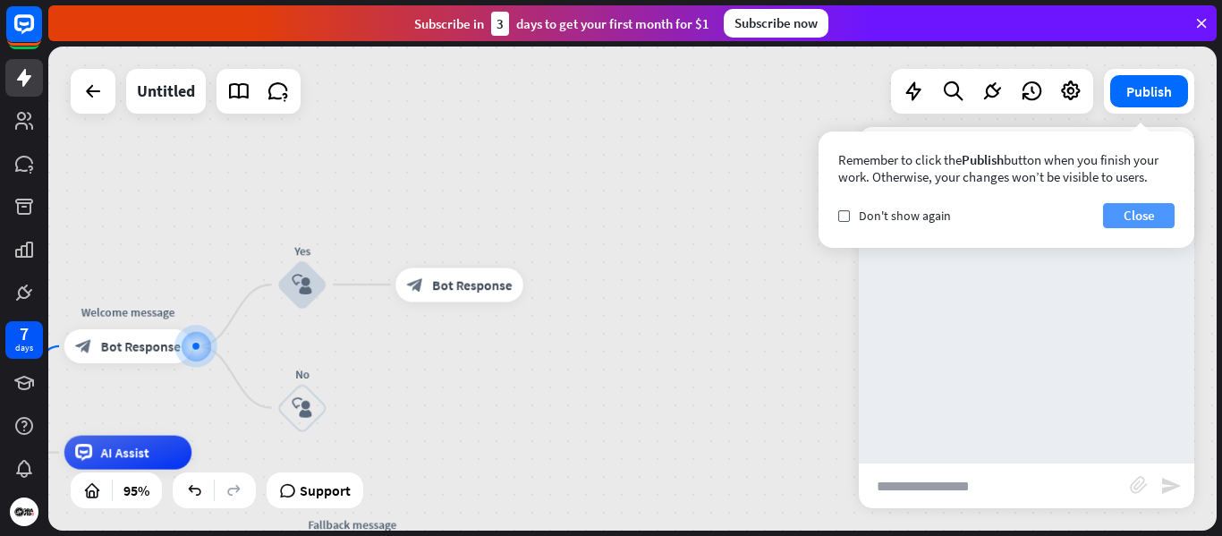
click at [1127, 217] on button "Close" at bounding box center [1139, 215] width 72 height 25
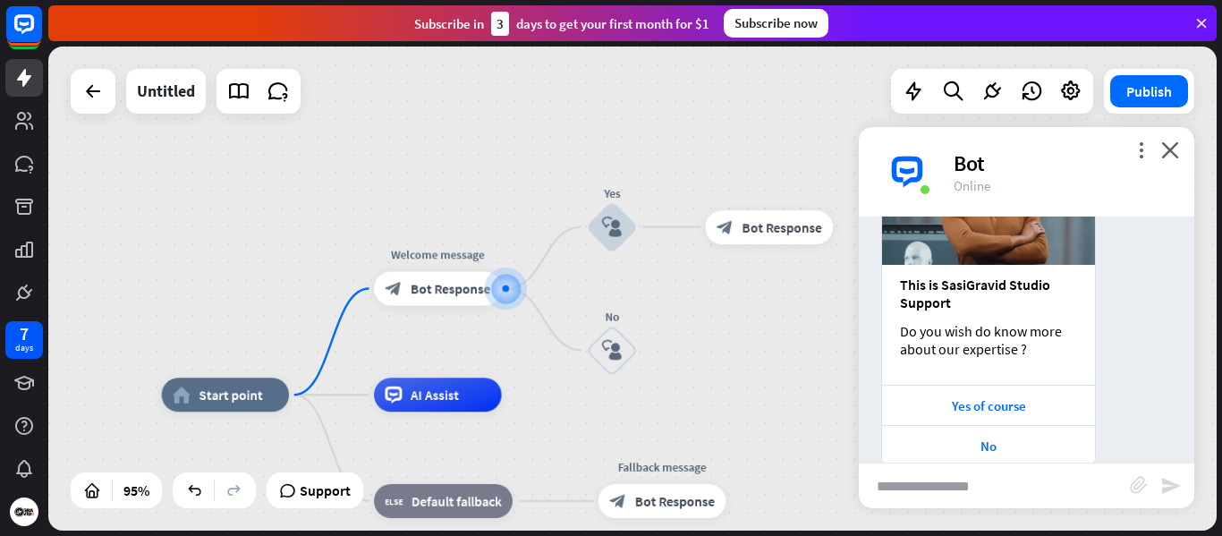
scroll to position [277, 0]
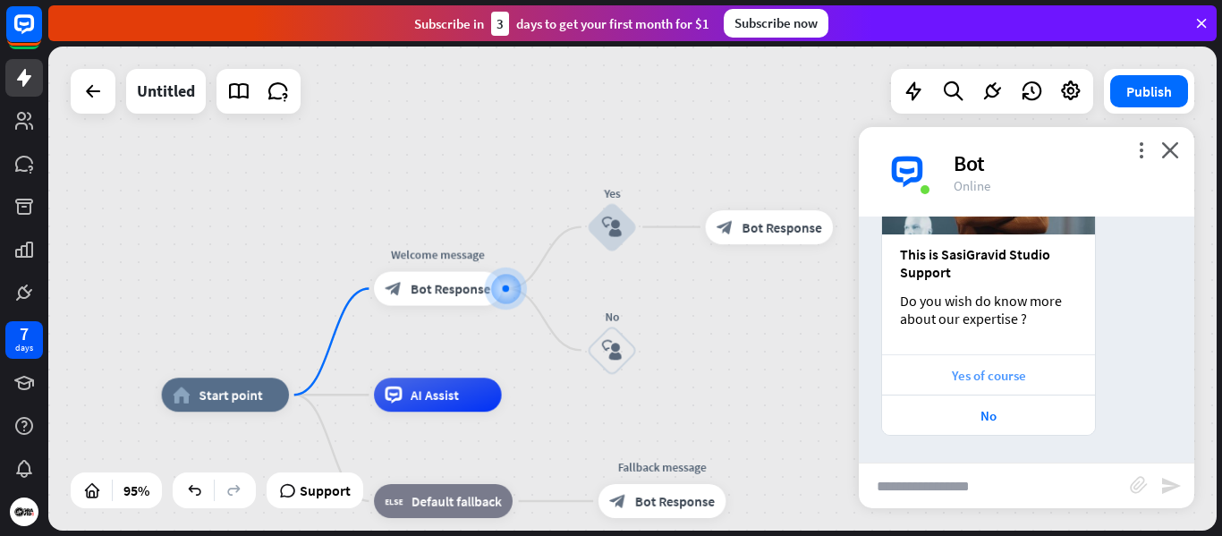
click at [991, 378] on div "Yes of course" at bounding box center [988, 375] width 195 height 17
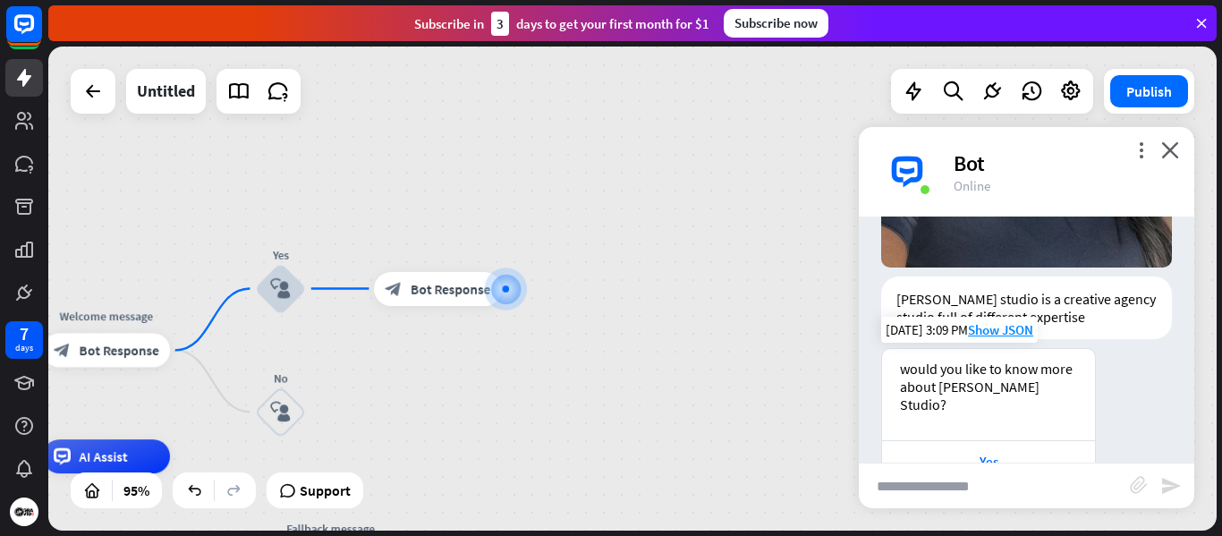
scroll to position [973, 0]
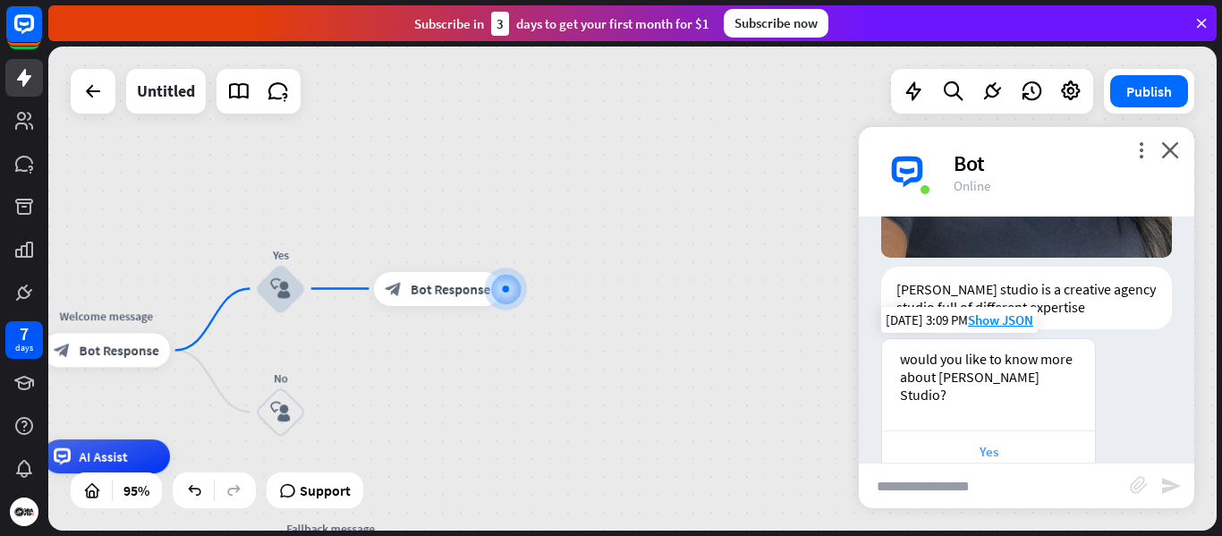
click at [988, 443] on div "Yes" at bounding box center [988, 451] width 195 height 17
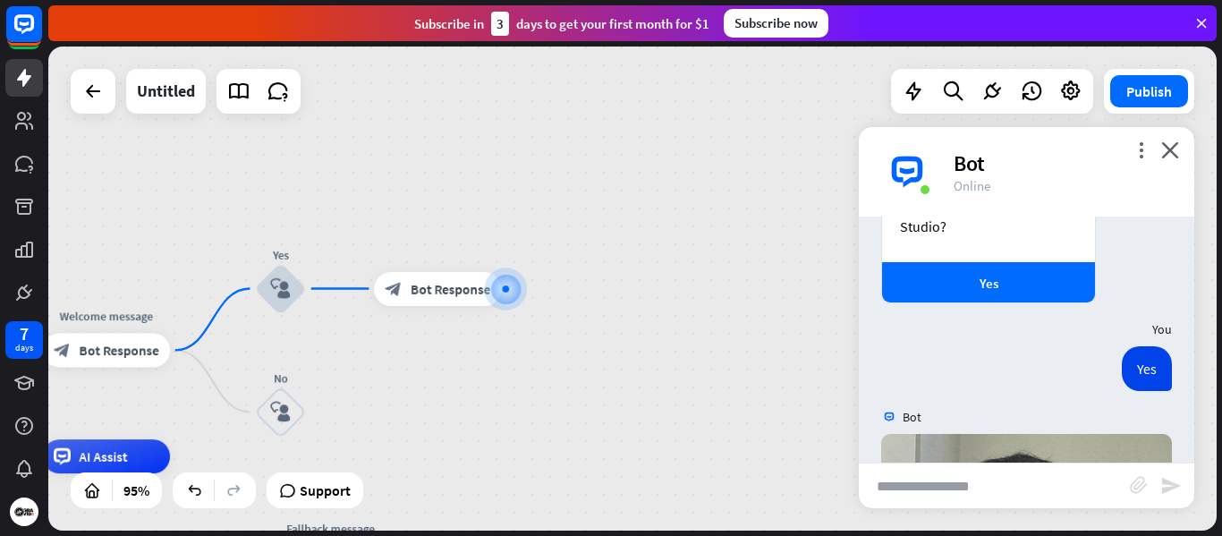
scroll to position [1133, 0]
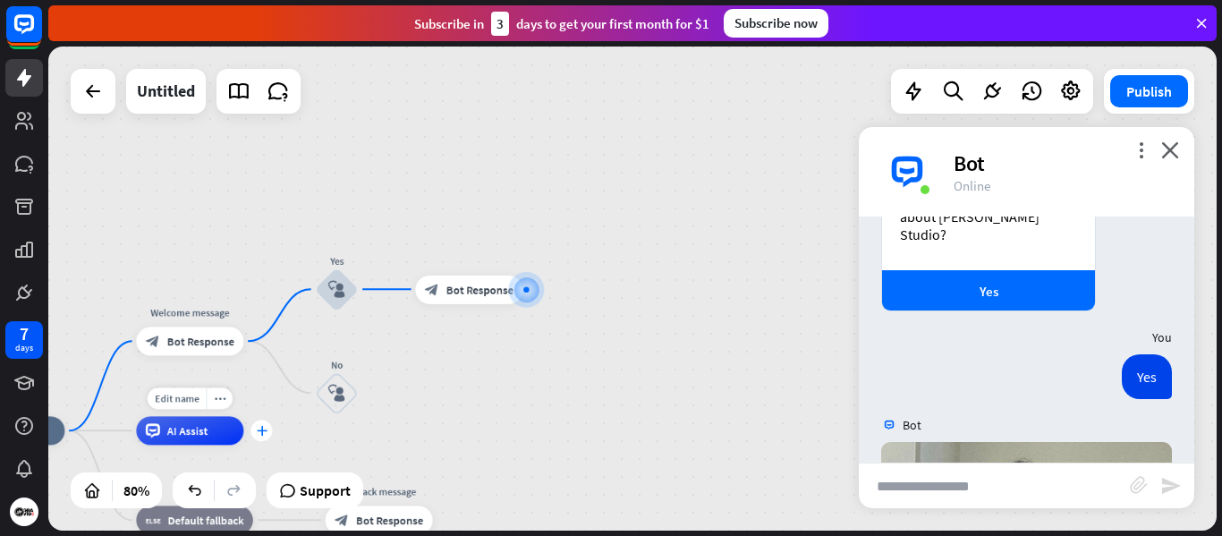
click at [260, 438] on div "plus" at bounding box center [261, 430] width 21 height 21
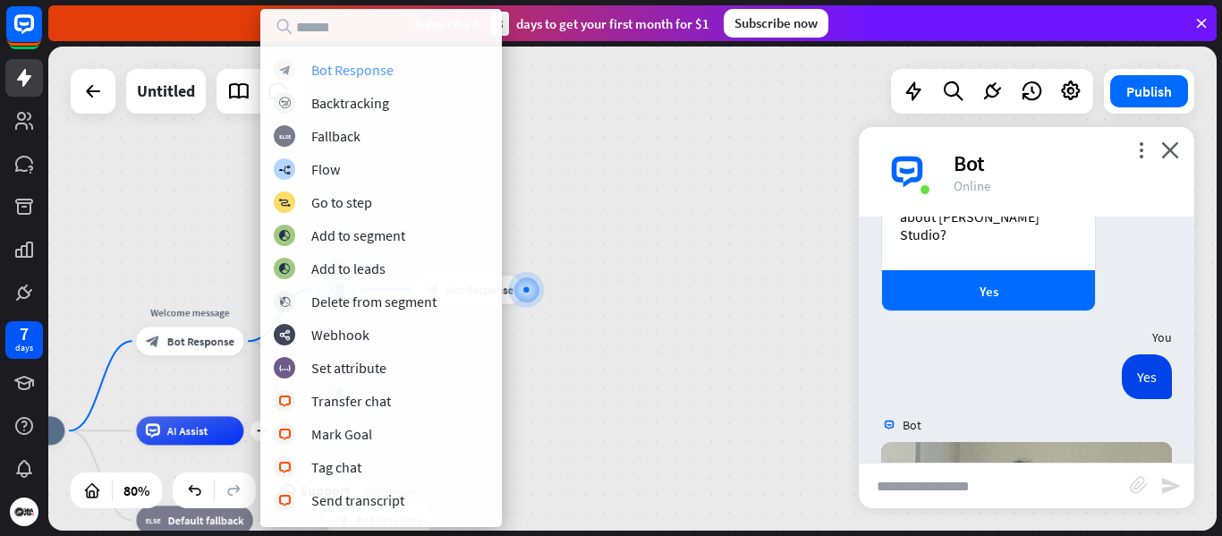
click at [401, 72] on div "block_bot_response Bot Response" at bounding box center [381, 69] width 215 height 21
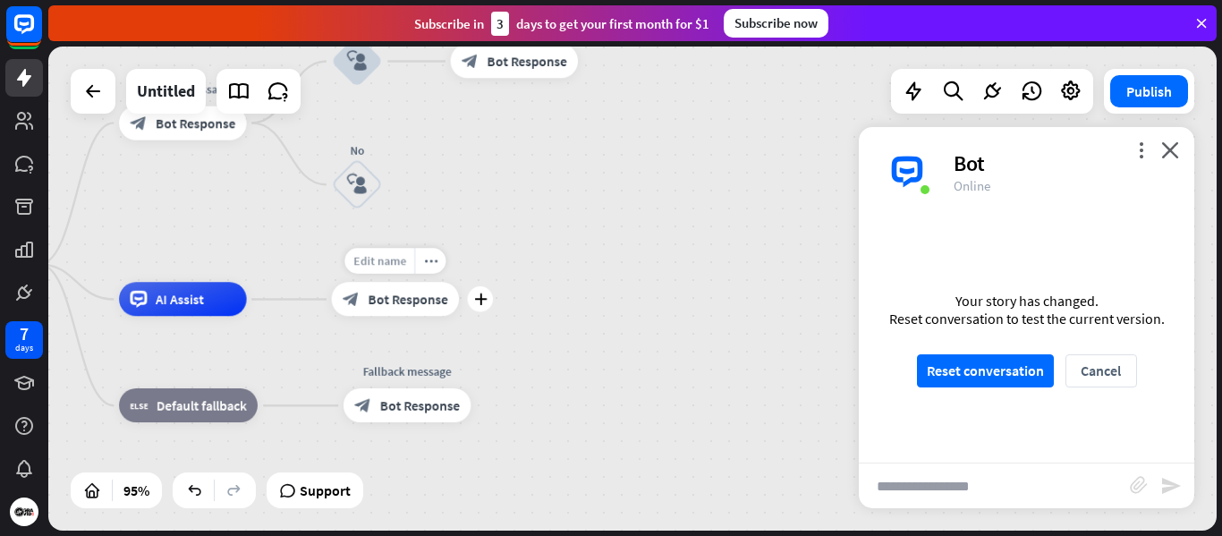
click at [383, 264] on span "Edit name" at bounding box center [379, 260] width 53 height 15
type input "*"
type input "*********"
click at [543, 309] on div "home_2 Start point Welcome message block_bot_response Bot Response Yes block_us…" at bounding box center [632, 289] width 1169 height 484
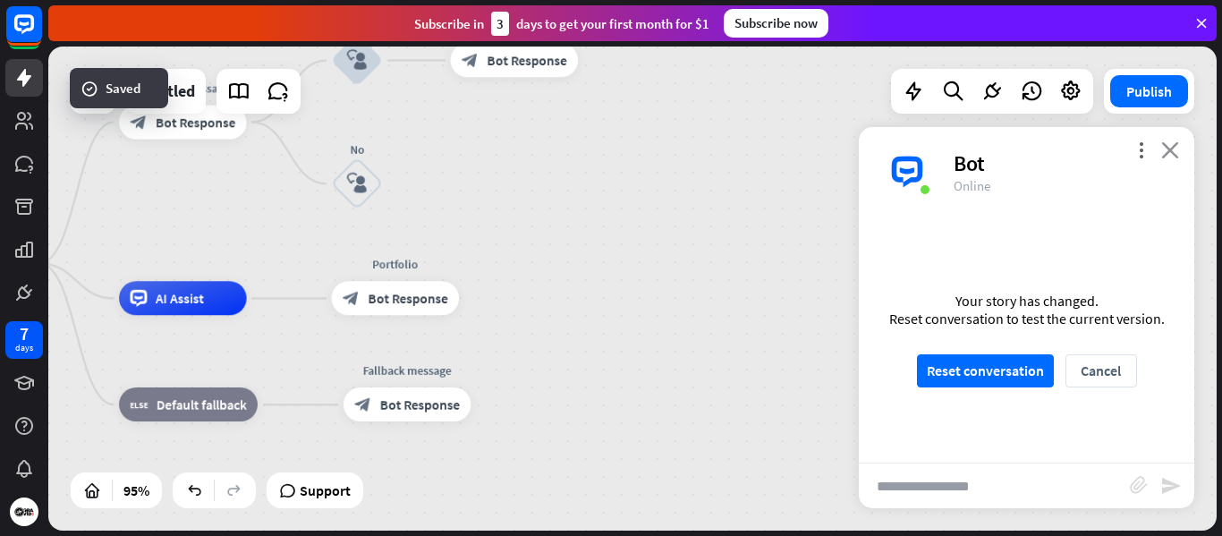
click at [1174, 155] on icon "close" at bounding box center [1171, 149] width 18 height 17
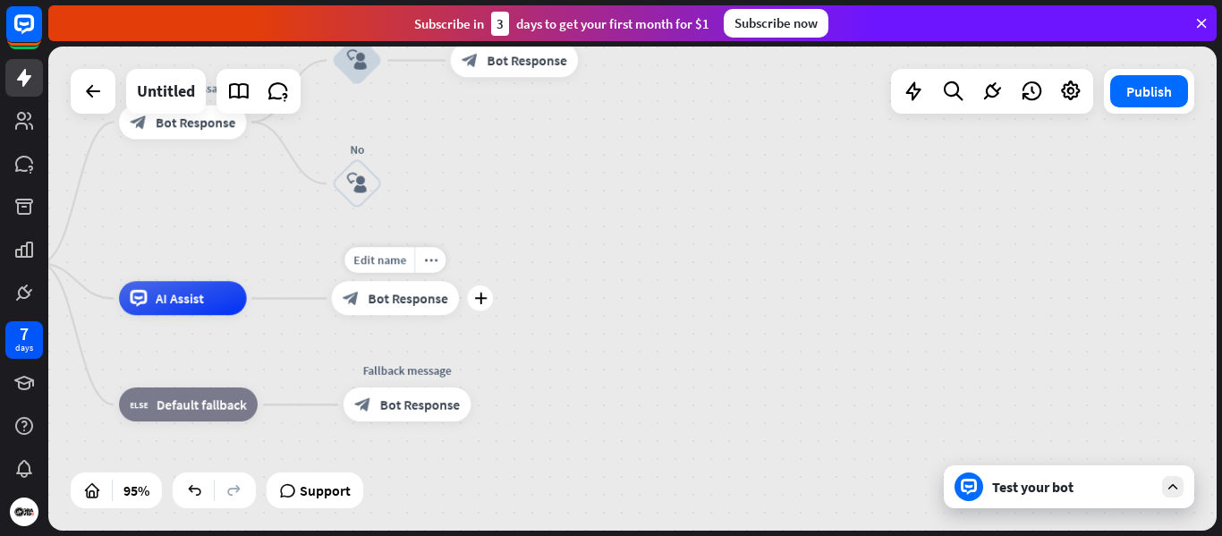
click at [414, 311] on div "block_bot_response Bot Response" at bounding box center [396, 298] width 128 height 34
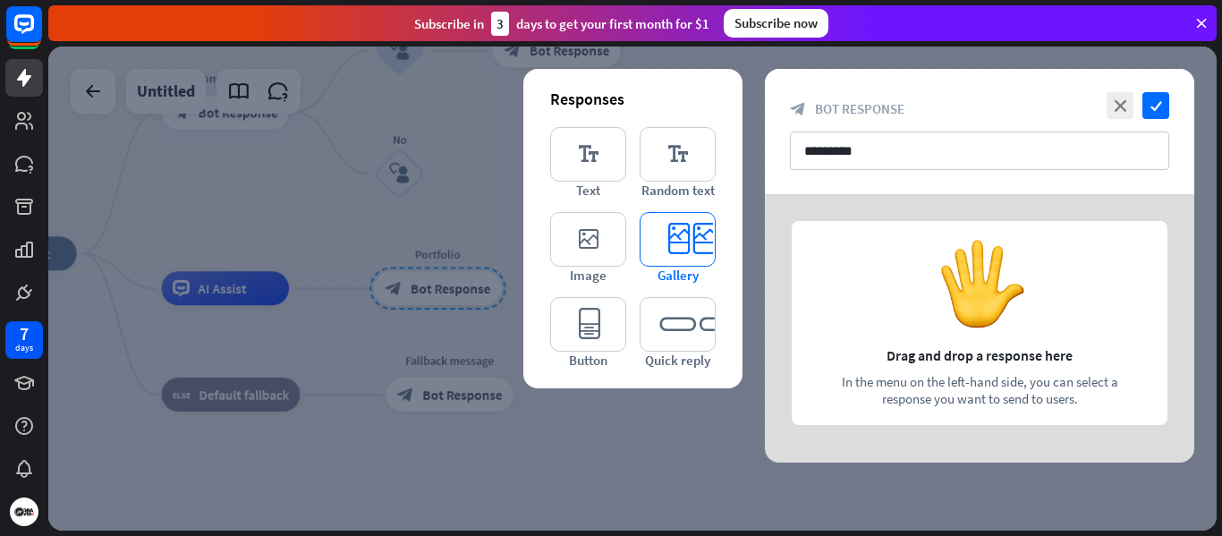
click at [677, 238] on icon "editor_card" at bounding box center [678, 239] width 76 height 55
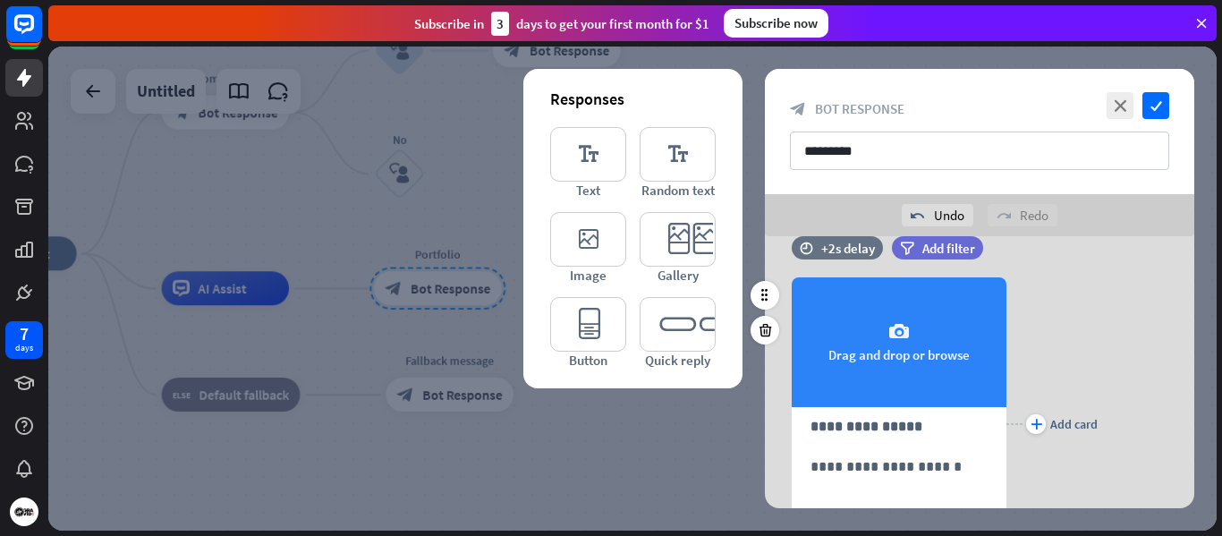
scroll to position [34, 0]
click at [903, 336] on icon "camera" at bounding box center [899, 331] width 21 height 21
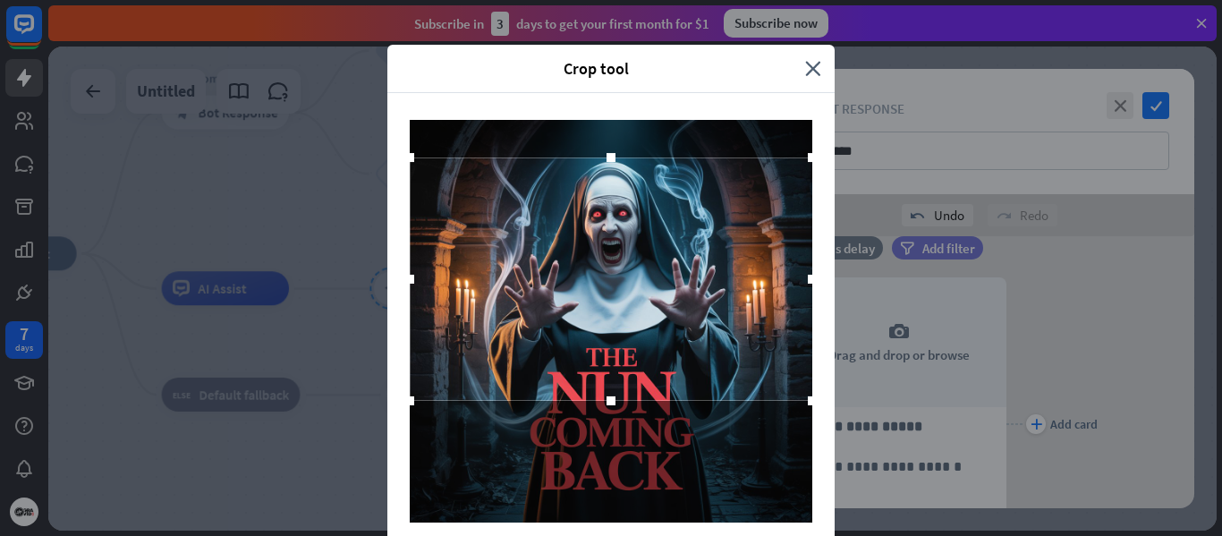
drag, startPoint x: 629, startPoint y: 360, endPoint x: 625, endPoint y: 294, distance: 65.5
click at [625, 294] on div at bounding box center [611, 278] width 403 height 243
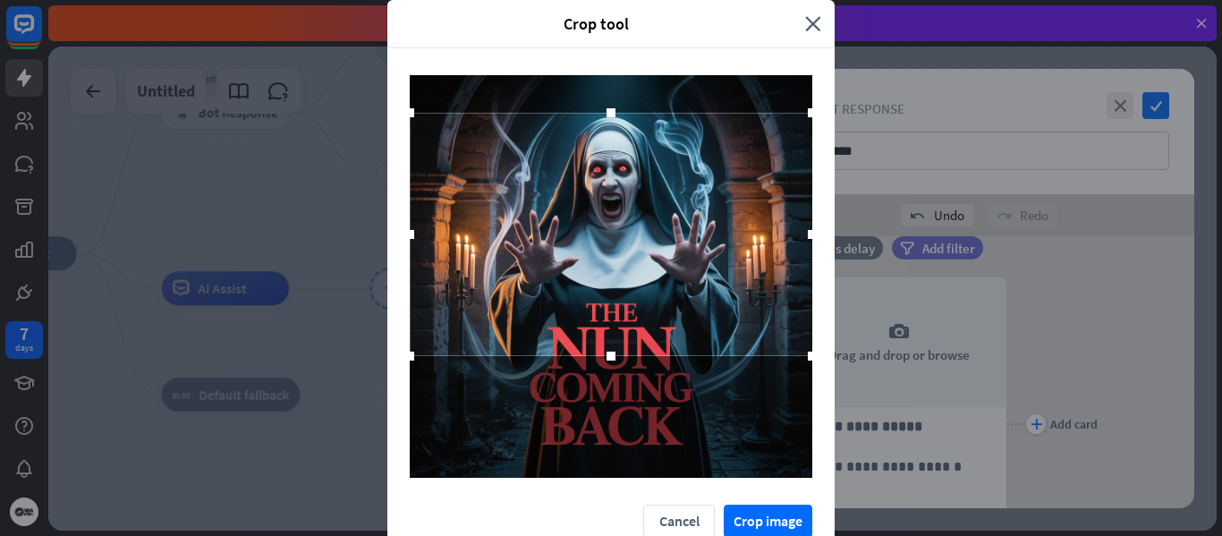
scroll to position [64, 0]
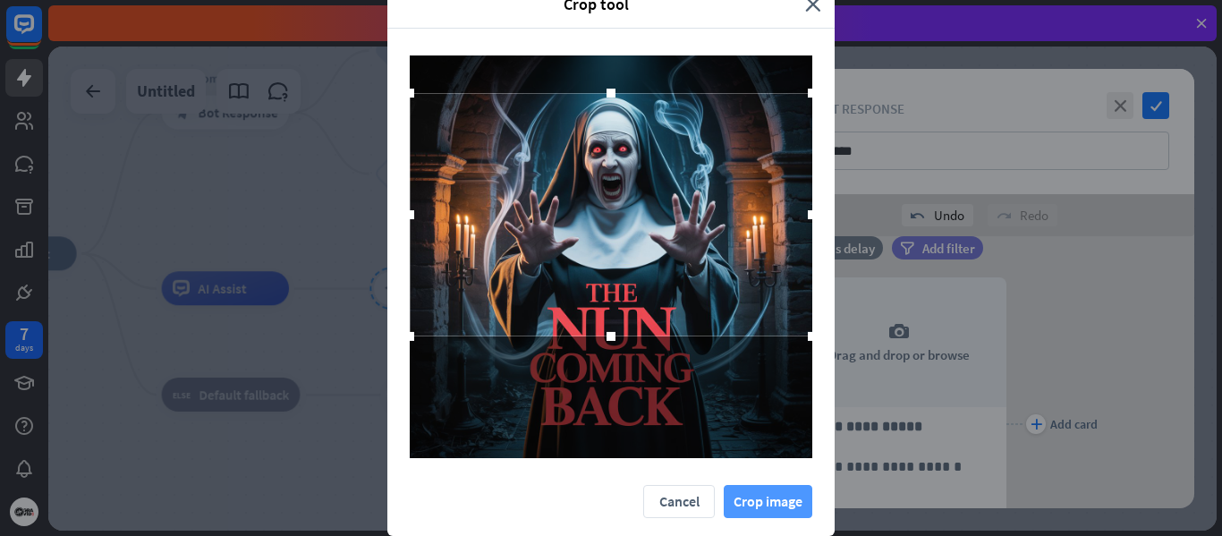
click at [759, 499] on button "Crop image" at bounding box center [768, 501] width 89 height 33
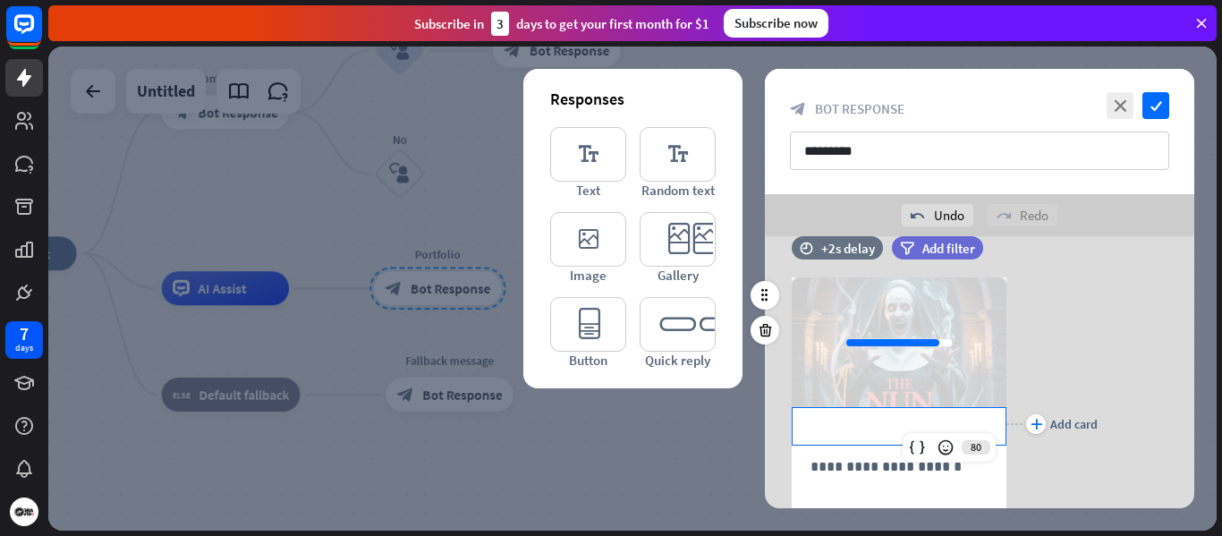
click at [857, 437] on p "**********" at bounding box center [899, 426] width 177 height 22
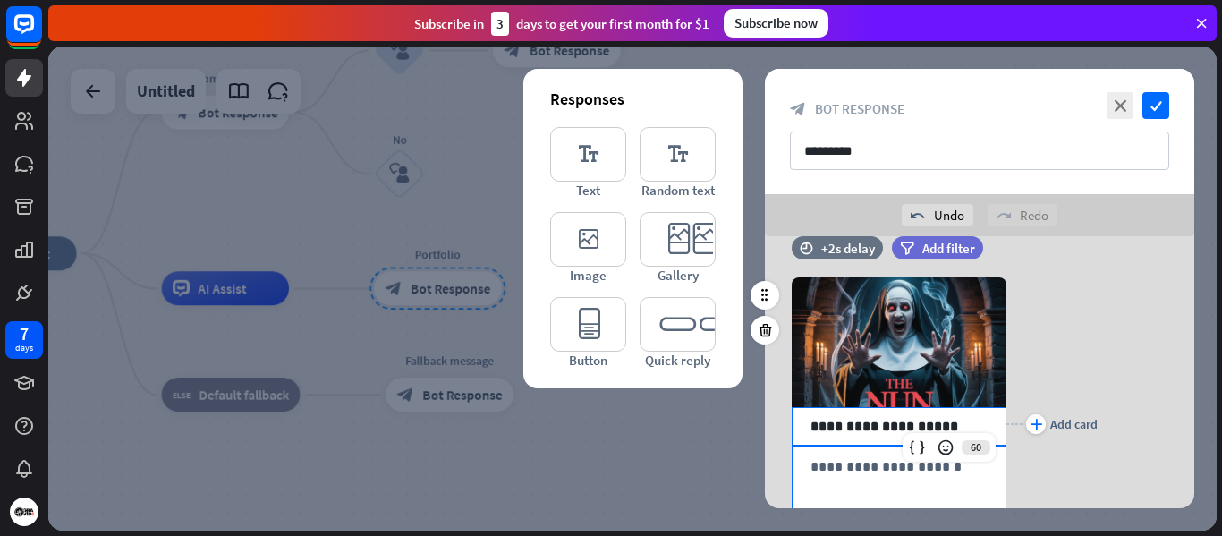
click at [864, 480] on div "**********" at bounding box center [899, 478] width 213 height 63
click at [918, 478] on div "**********" at bounding box center [899, 478] width 213 height 63
drag, startPoint x: 953, startPoint y: 427, endPoint x: 761, endPoint y: 414, distance: 192.8
click at [761, 414] on div "**********" at bounding box center [980, 372] width 474 height 272
click at [927, 464] on div "**********" at bounding box center [899, 424] width 215 height 347
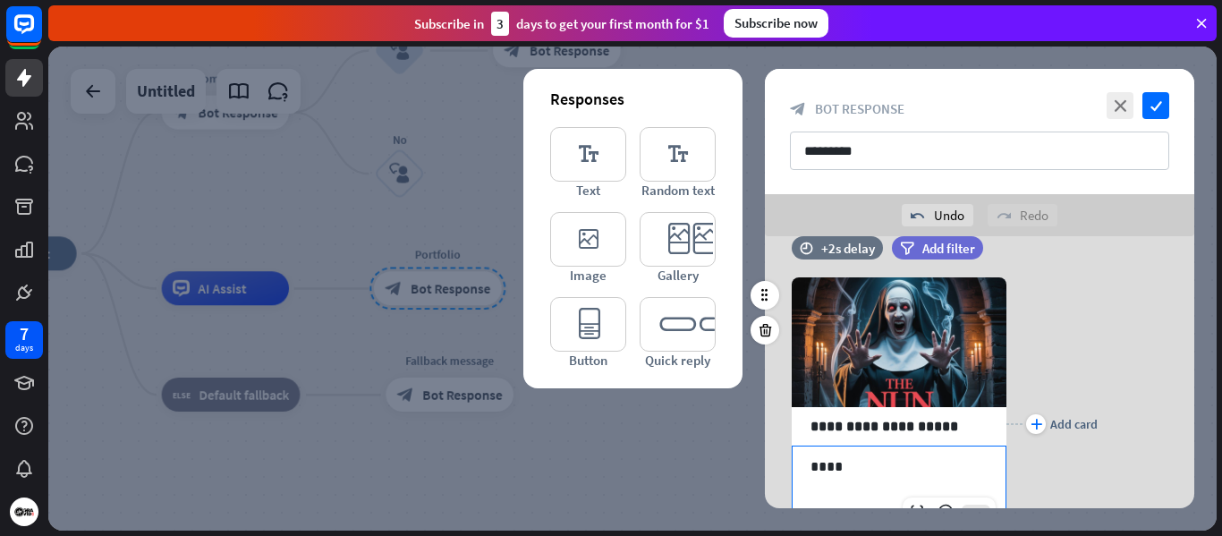
click at [892, 470] on p "****" at bounding box center [899, 466] width 177 height 22
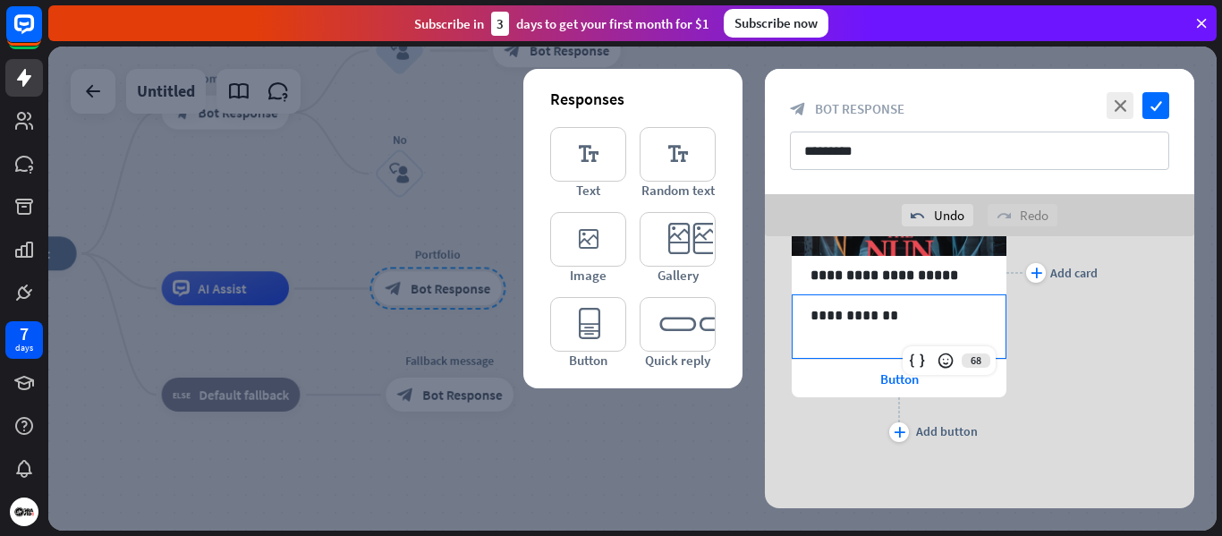
scroll to position [186, 0]
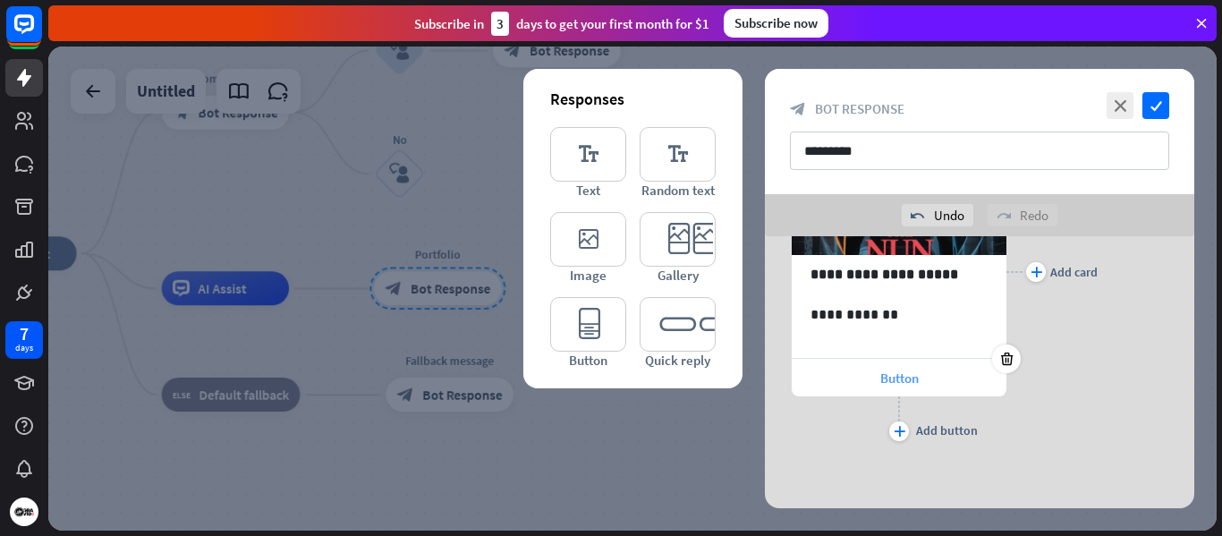
click at [894, 373] on span "Button" at bounding box center [900, 378] width 38 height 17
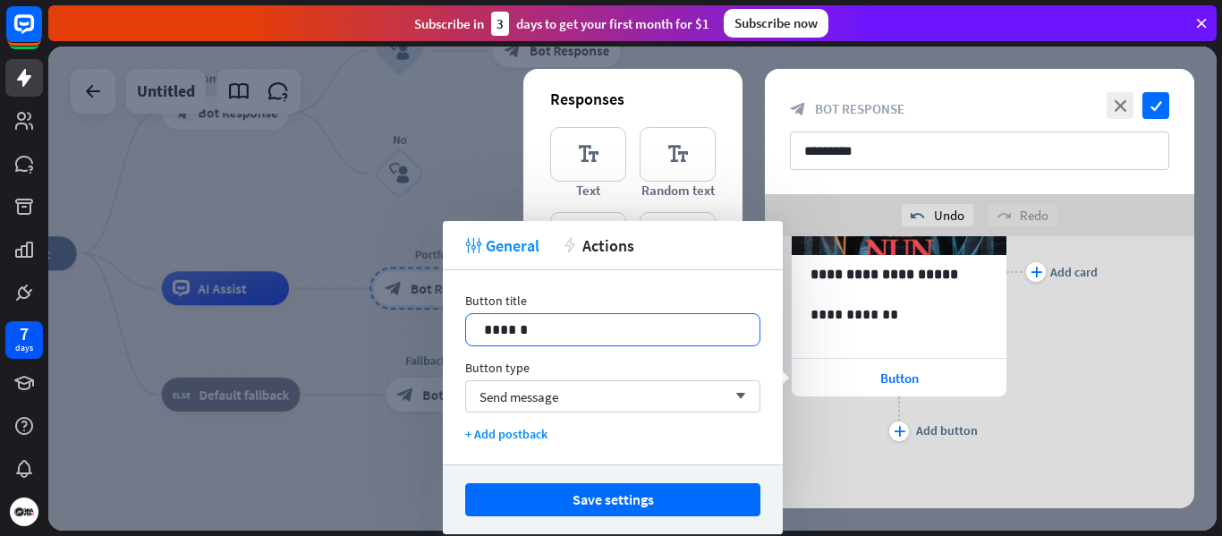
click at [582, 322] on p "******" at bounding box center [613, 330] width 258 height 22
drag, startPoint x: 580, startPoint y: 332, endPoint x: 447, endPoint y: 319, distance: 133.0
click at [449, 319] on div "Button title 14 ****** Button type Send message arrow_down + Add postback" at bounding box center [613, 367] width 340 height 194
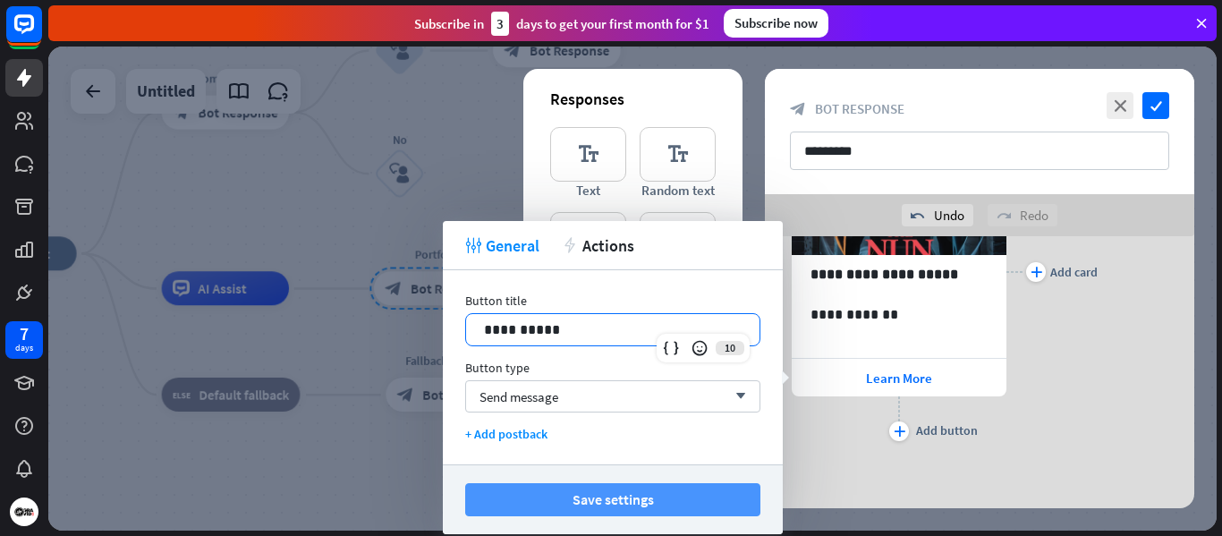
click at [606, 500] on button "Save settings" at bounding box center [612, 499] width 295 height 33
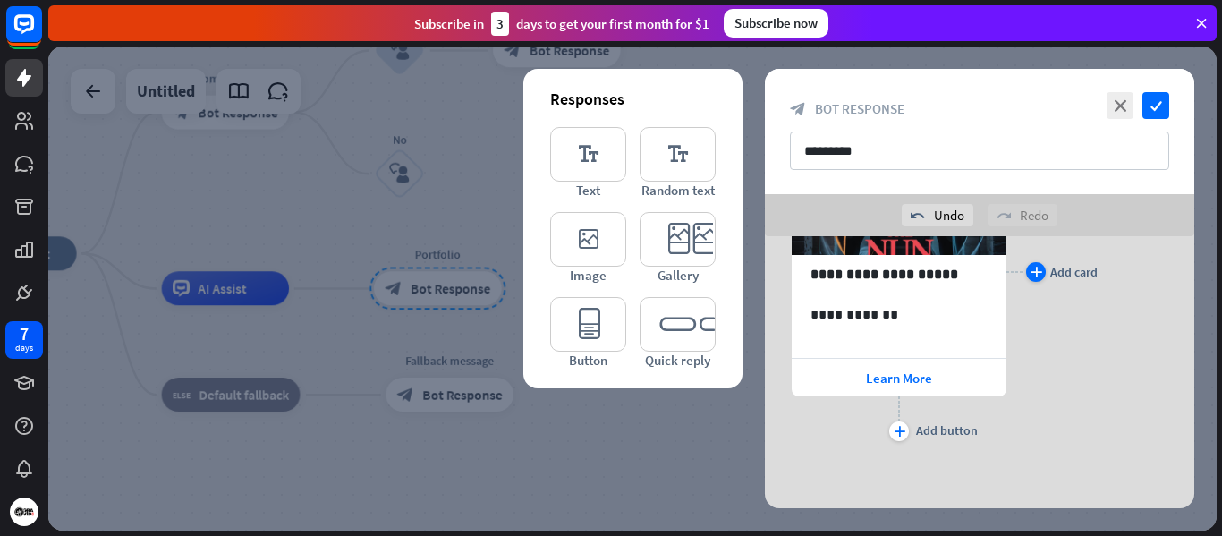
click at [1042, 271] on div "plus" at bounding box center [1036, 272] width 20 height 20
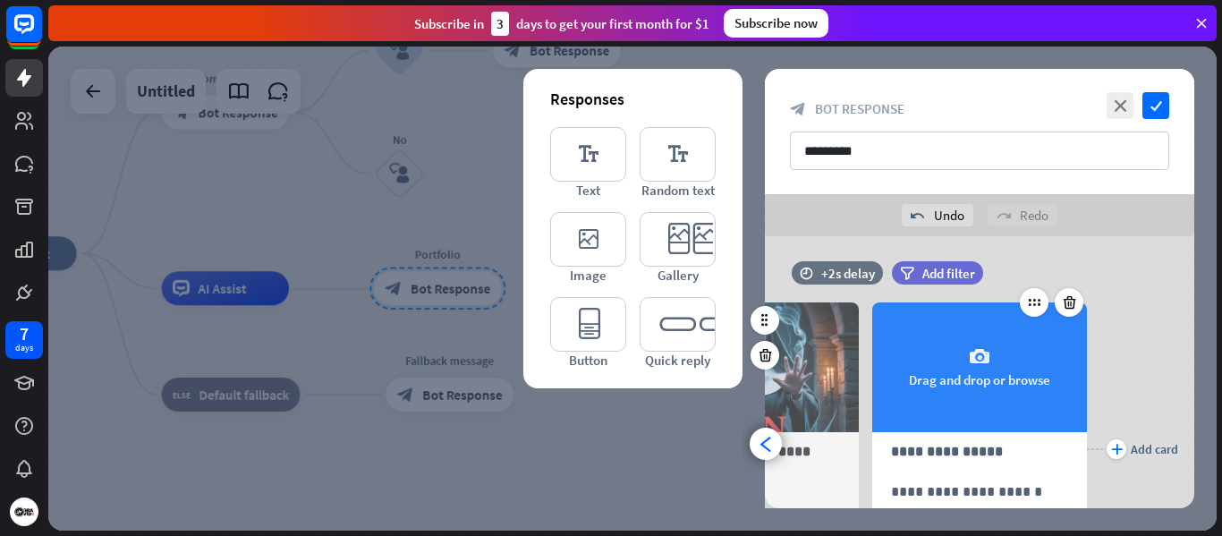
scroll to position [7, 0]
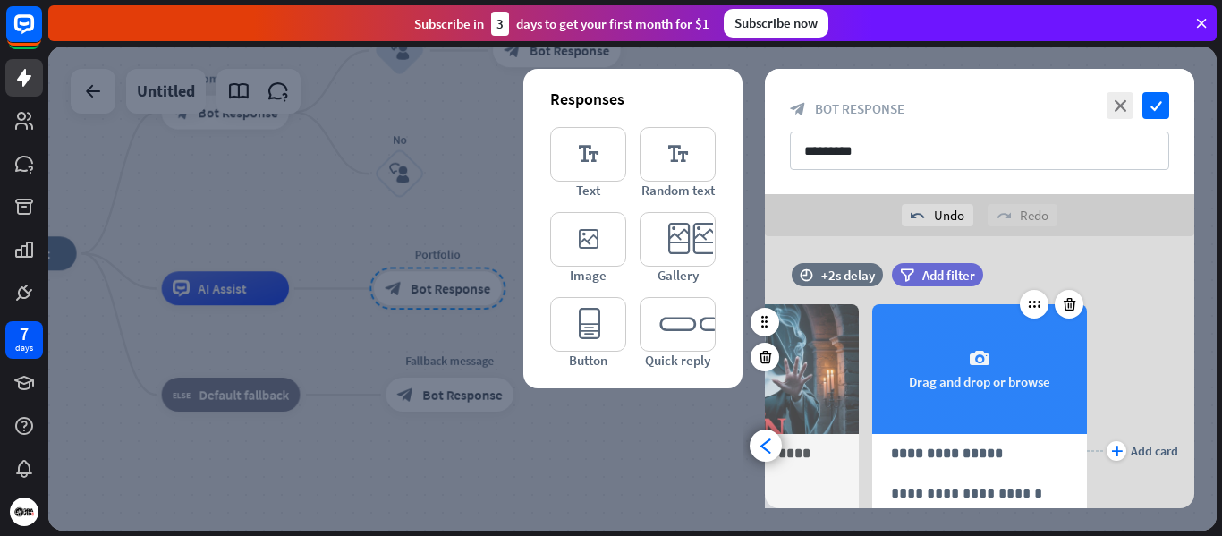
click at [985, 354] on icon "camera" at bounding box center [979, 358] width 21 height 21
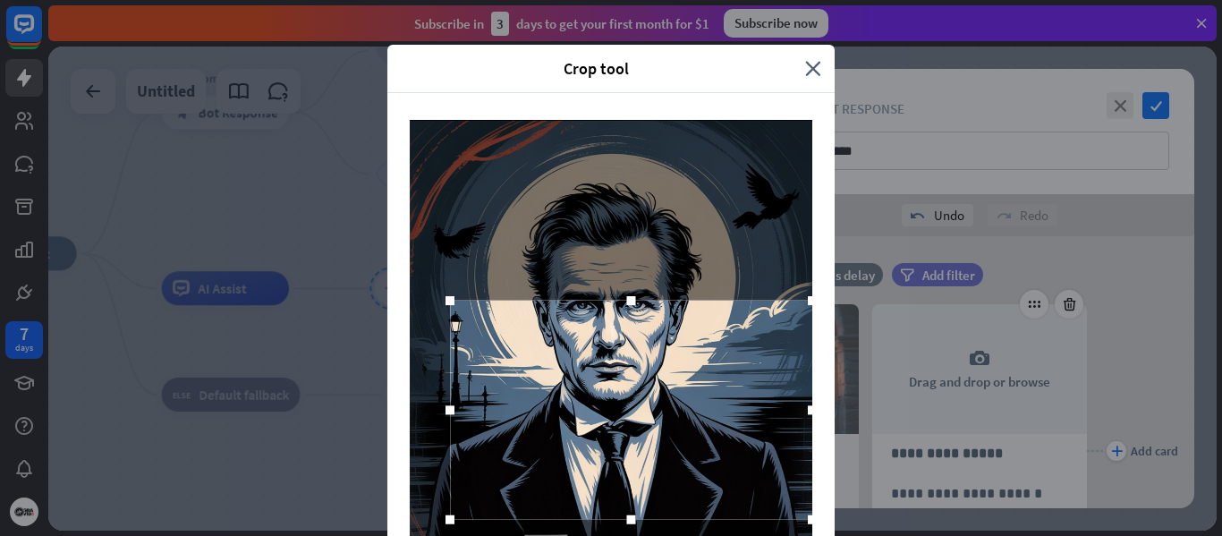
drag, startPoint x: 767, startPoint y: 327, endPoint x: 852, endPoint y: 204, distance: 149.2
click at [852, 205] on div "Crop tool close Cancel Crop image" at bounding box center [611, 268] width 1222 height 536
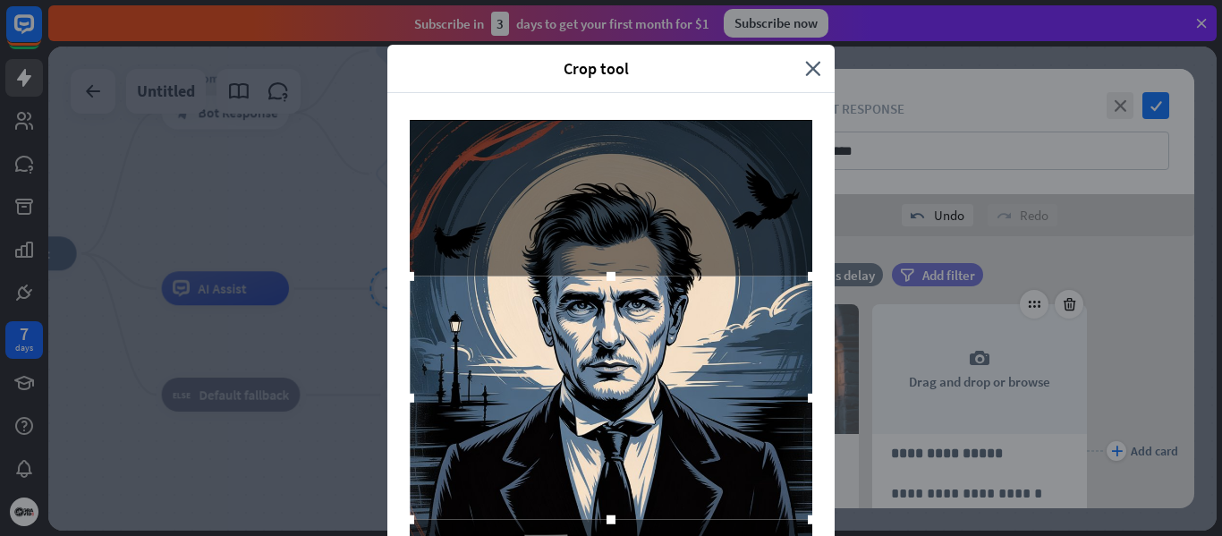
drag, startPoint x: 448, startPoint y: 302, endPoint x: 328, endPoint y: 197, distance: 160.4
click at [328, 197] on div "Crop tool close Cancel Crop image" at bounding box center [611, 268] width 1222 height 536
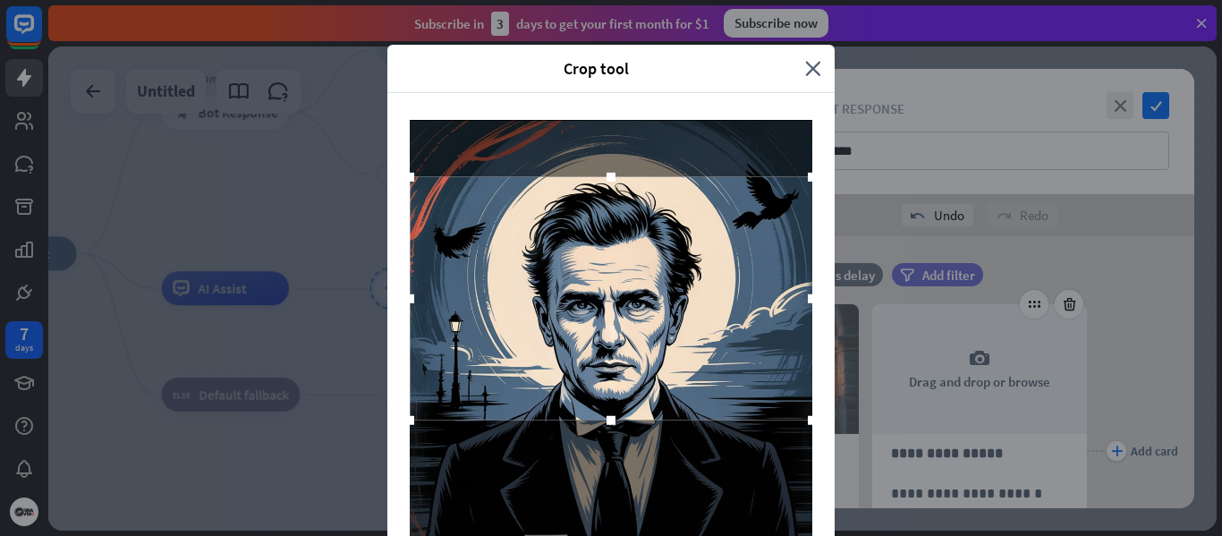
drag, startPoint x: 525, startPoint y: 358, endPoint x: 527, endPoint y: 293, distance: 65.3
click at [527, 293] on div at bounding box center [611, 297] width 403 height 243
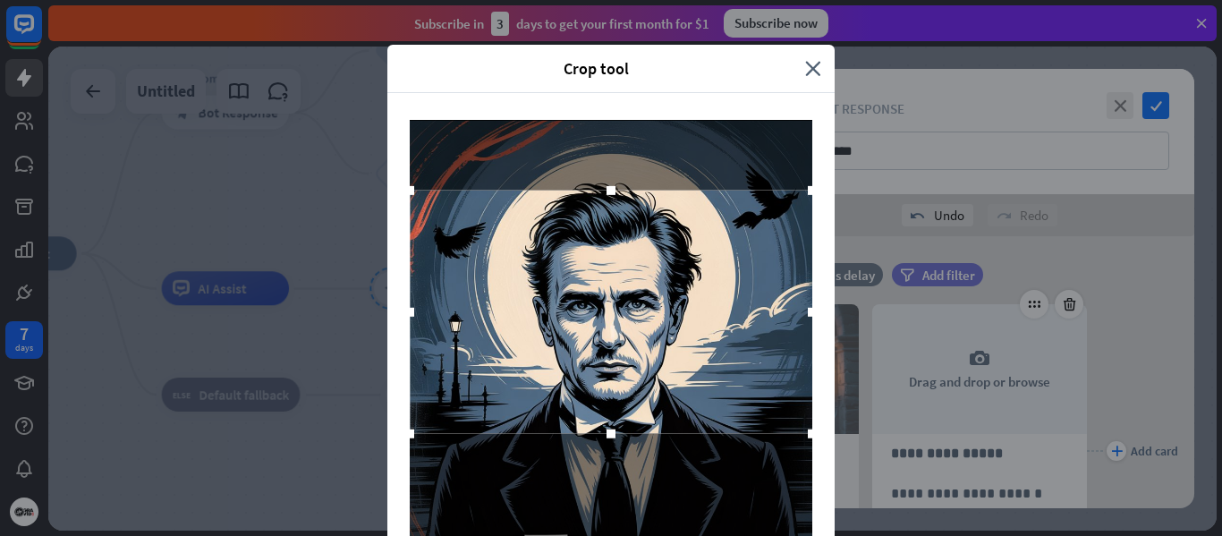
scroll to position [266, 0]
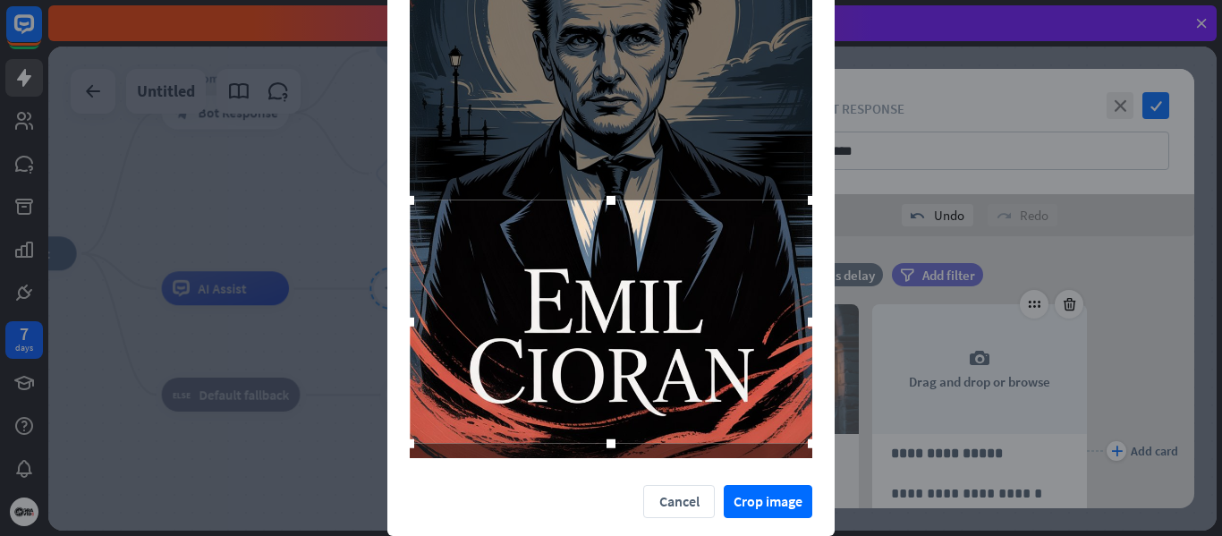
drag, startPoint x: 684, startPoint y: 76, endPoint x: 658, endPoint y: 346, distance: 271.5
click at [658, 346] on div at bounding box center [611, 321] width 403 height 243
click at [769, 500] on button "Crop image" at bounding box center [768, 501] width 89 height 33
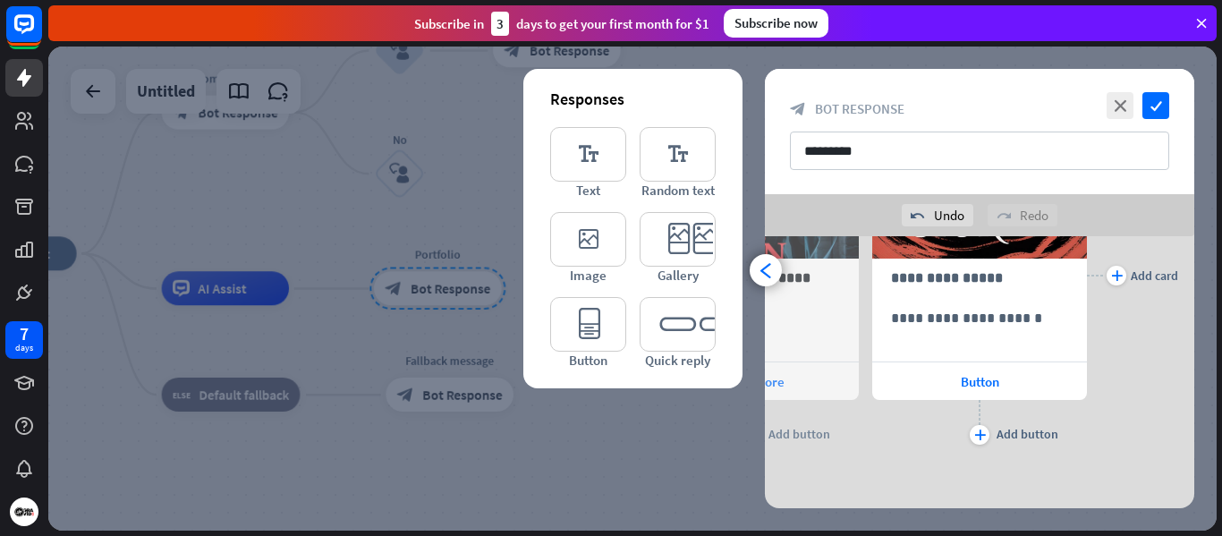
scroll to position [186, 0]
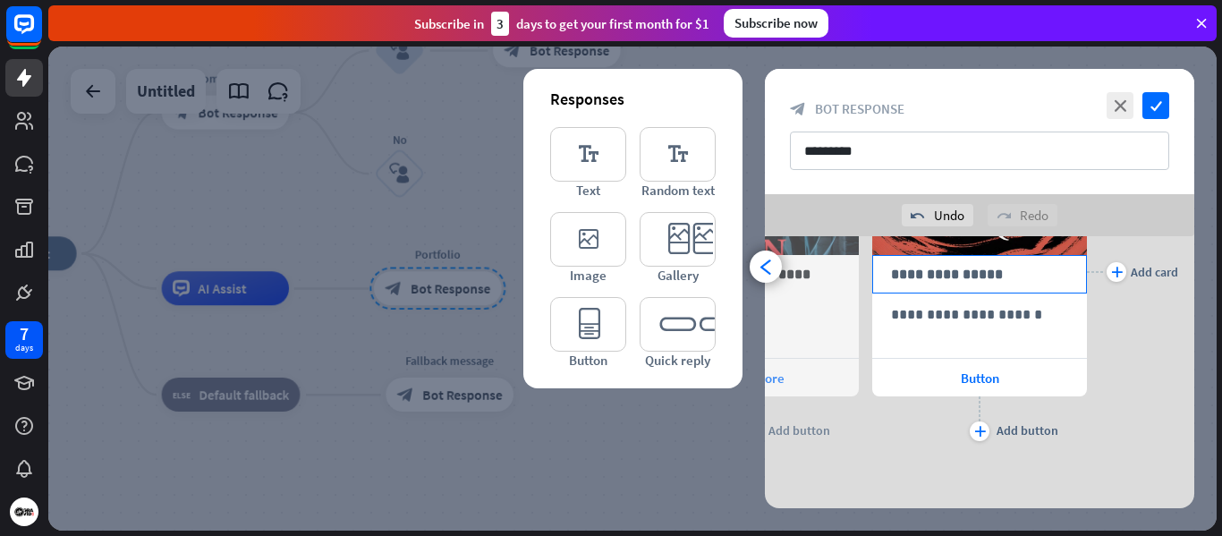
click at [933, 275] on p "**********" at bounding box center [979, 274] width 177 height 22
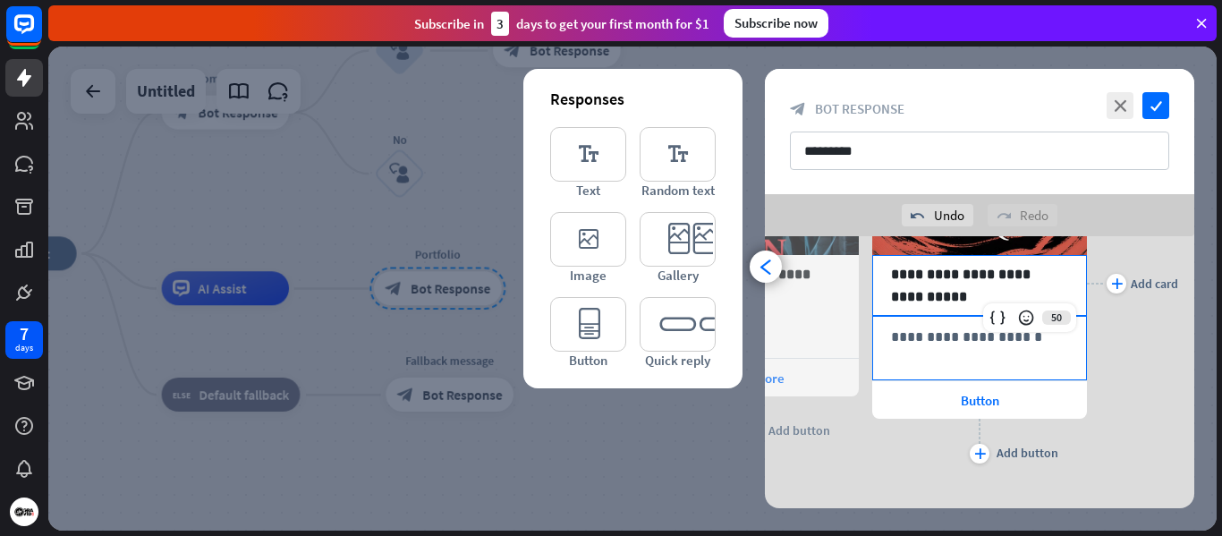
click at [971, 354] on div "**********" at bounding box center [979, 348] width 213 height 63
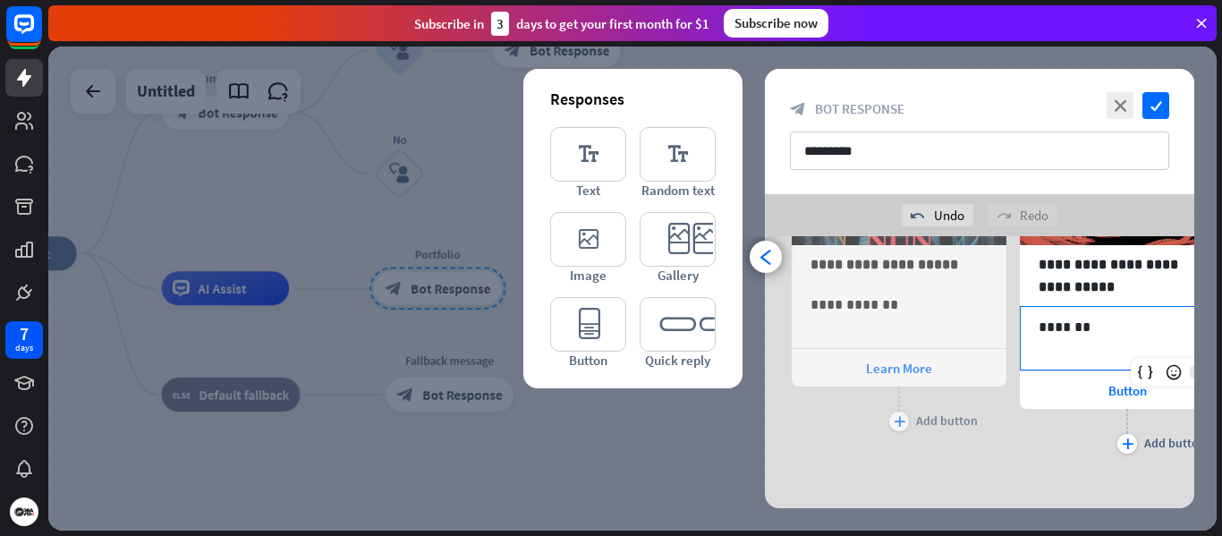
scroll to position [208, 0]
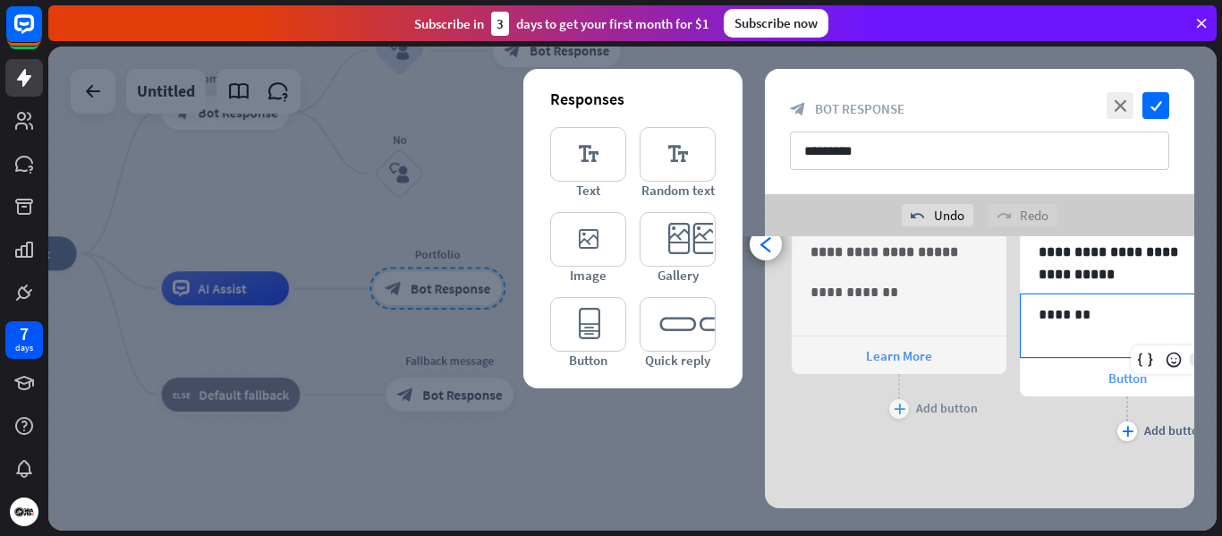
click at [1110, 375] on span "Button" at bounding box center [1128, 378] width 38 height 17
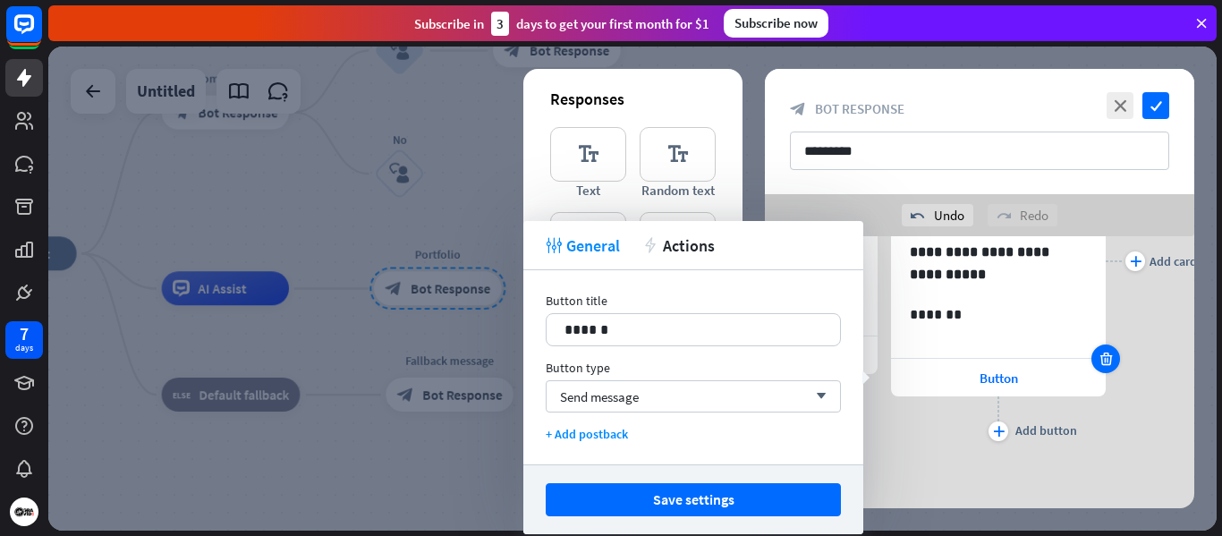
scroll to position [0, 148]
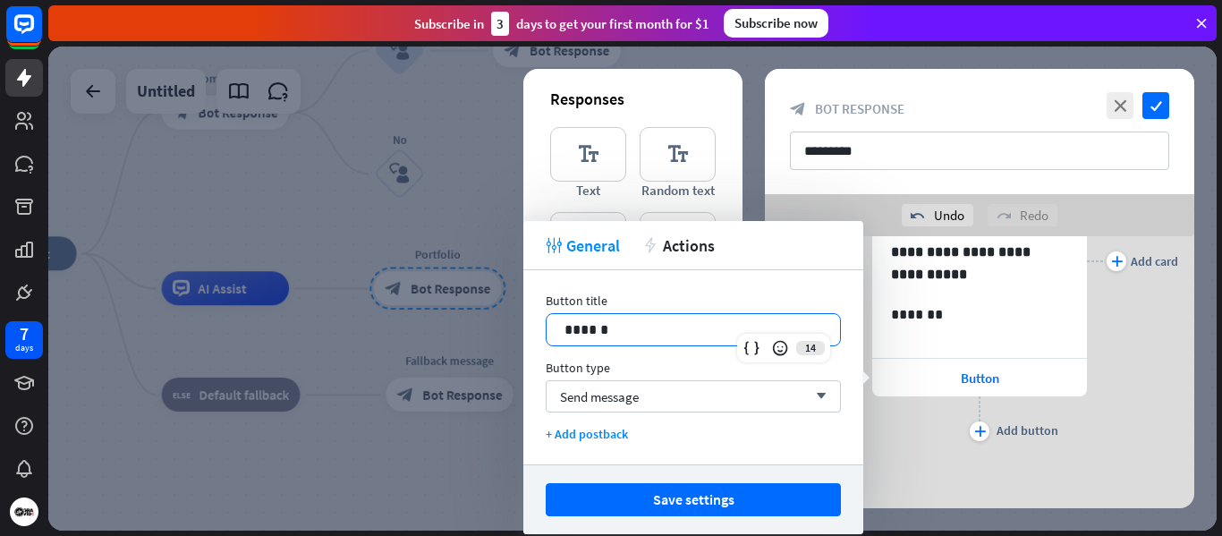
drag, startPoint x: 674, startPoint y: 328, endPoint x: 520, endPoint y: 334, distance: 154.0
click at [523, 339] on body "7 days close Product Help First steps Get started with ChatBot Help Center Foll…" at bounding box center [611, 268] width 1222 height 536
click at [726, 504] on button "Save settings" at bounding box center [693, 499] width 295 height 33
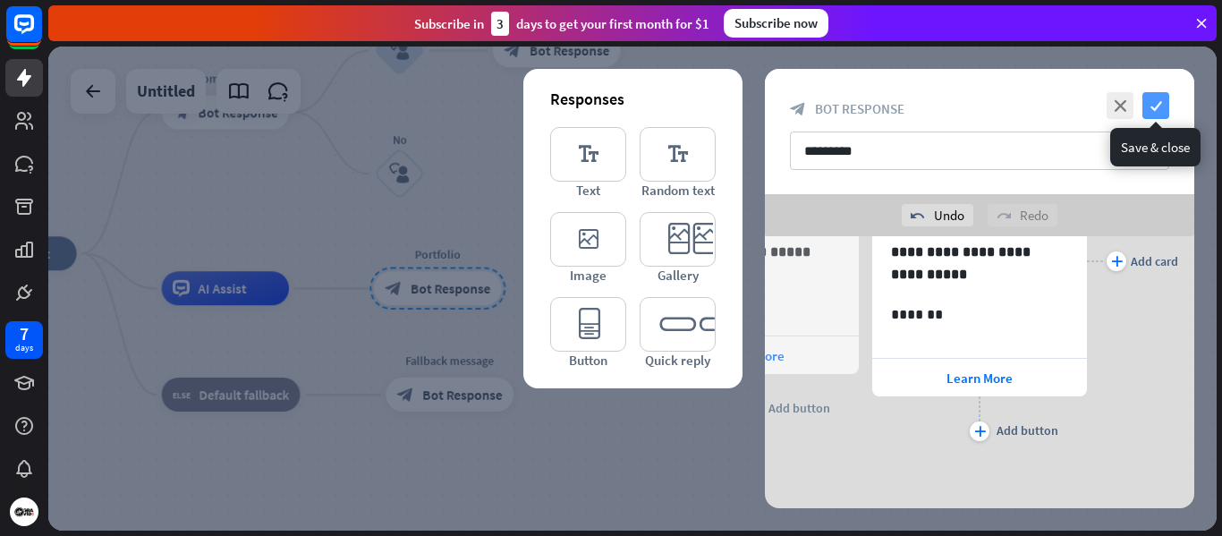
click at [1163, 97] on icon "check" at bounding box center [1156, 105] width 27 height 27
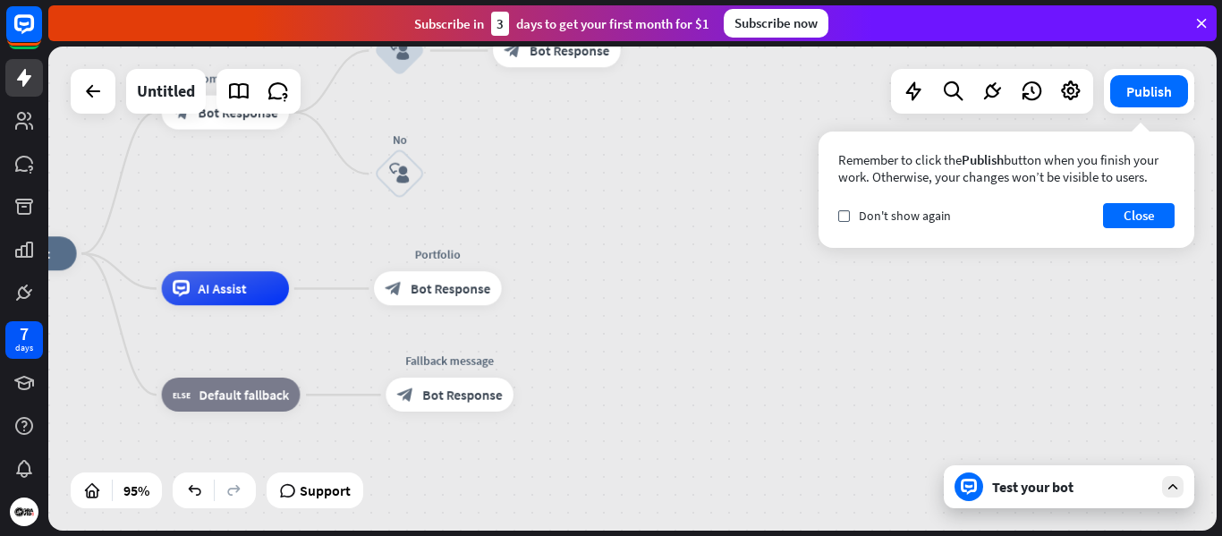
click at [1068, 494] on div "Test your bot" at bounding box center [1072, 487] width 161 height 18
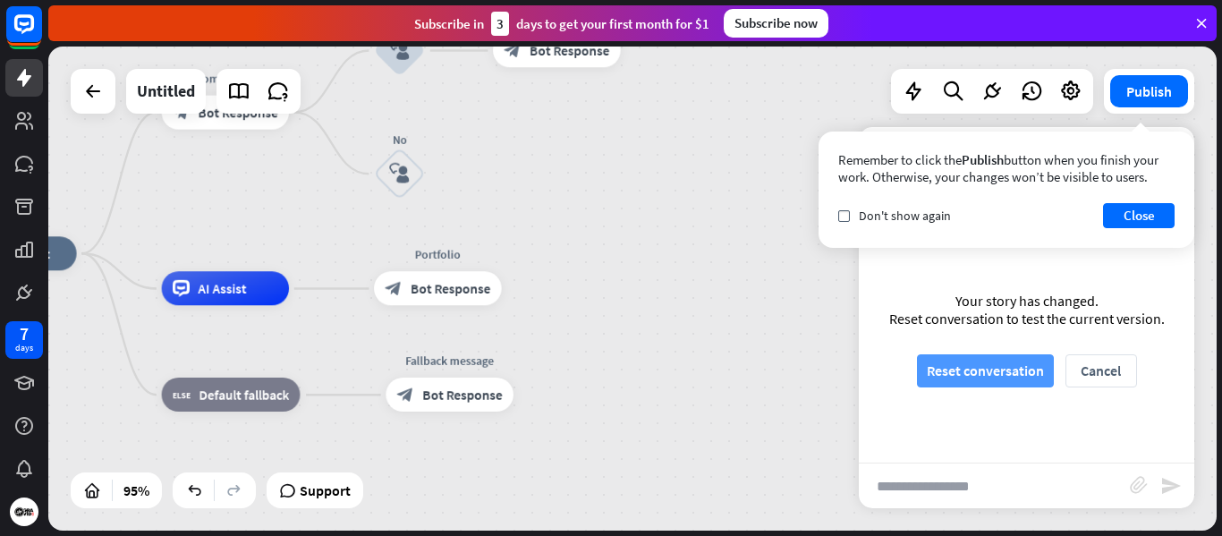
click at [991, 367] on button "Reset conversation" at bounding box center [985, 370] width 137 height 33
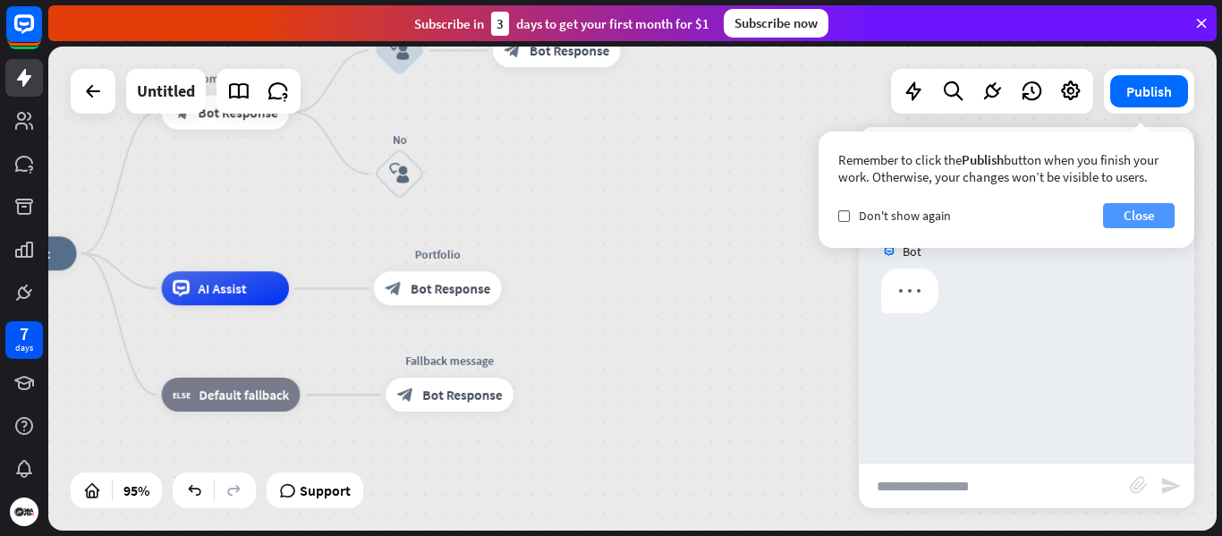
click at [1121, 211] on button "Close" at bounding box center [1139, 215] width 72 height 25
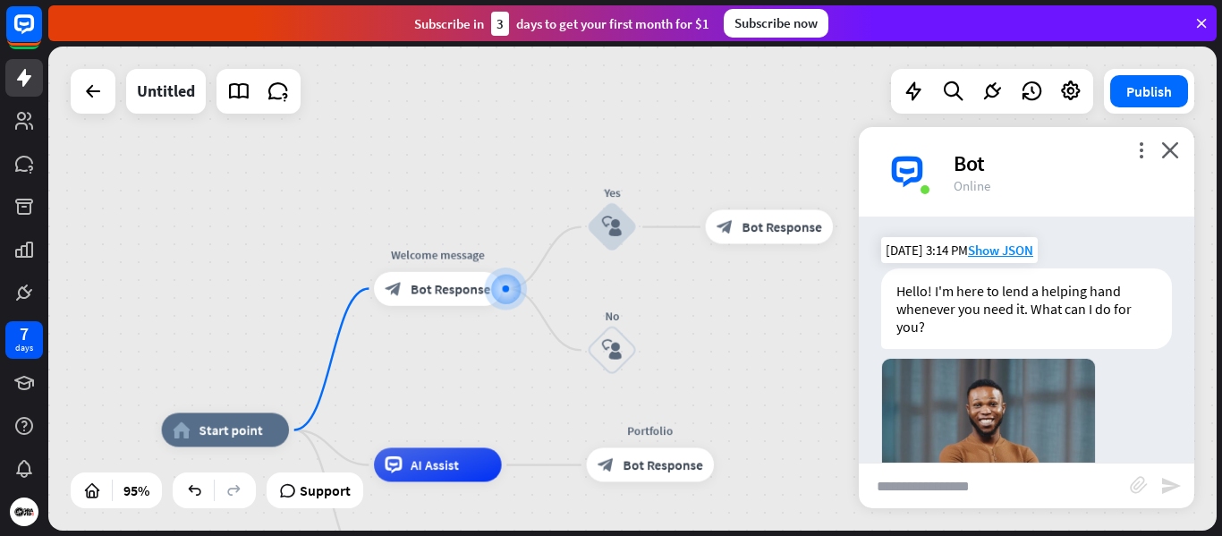
scroll to position [277, 0]
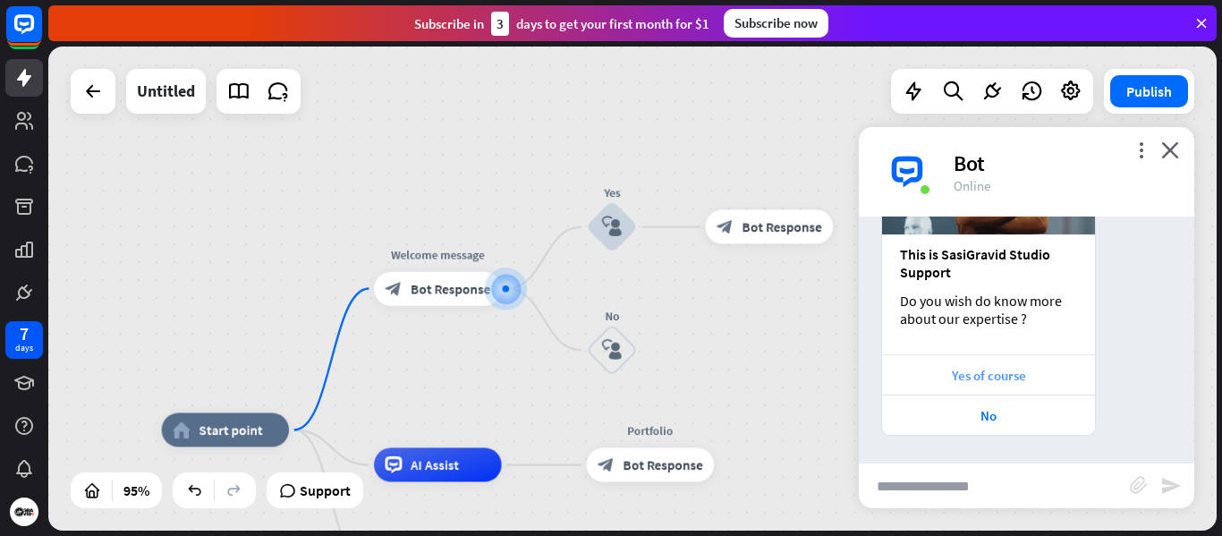
click at [1000, 375] on div "Yes of course" at bounding box center [988, 375] width 195 height 17
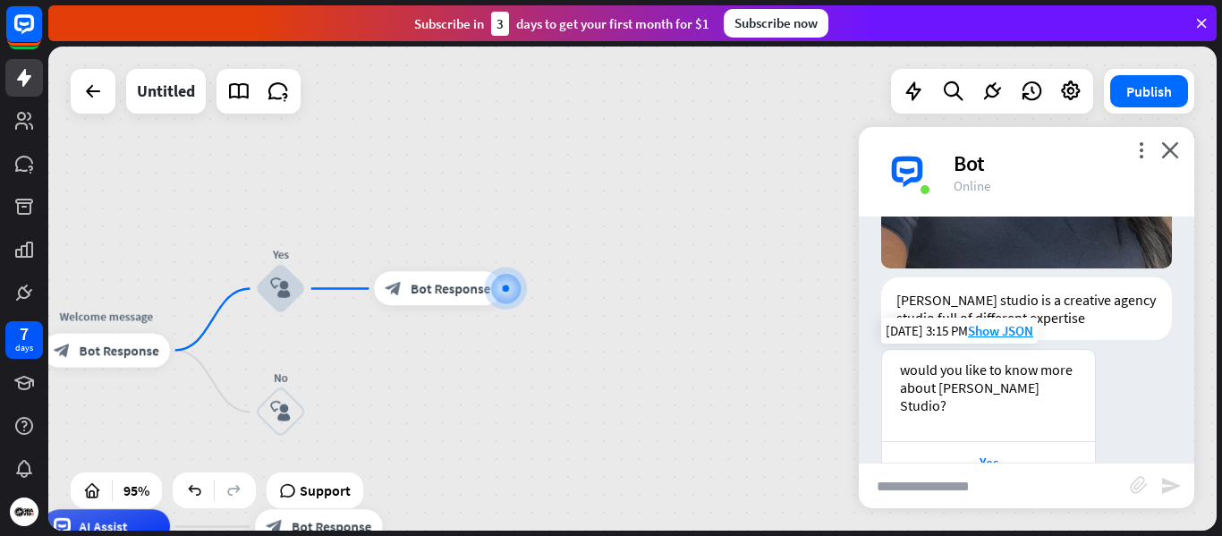
scroll to position [973, 0]
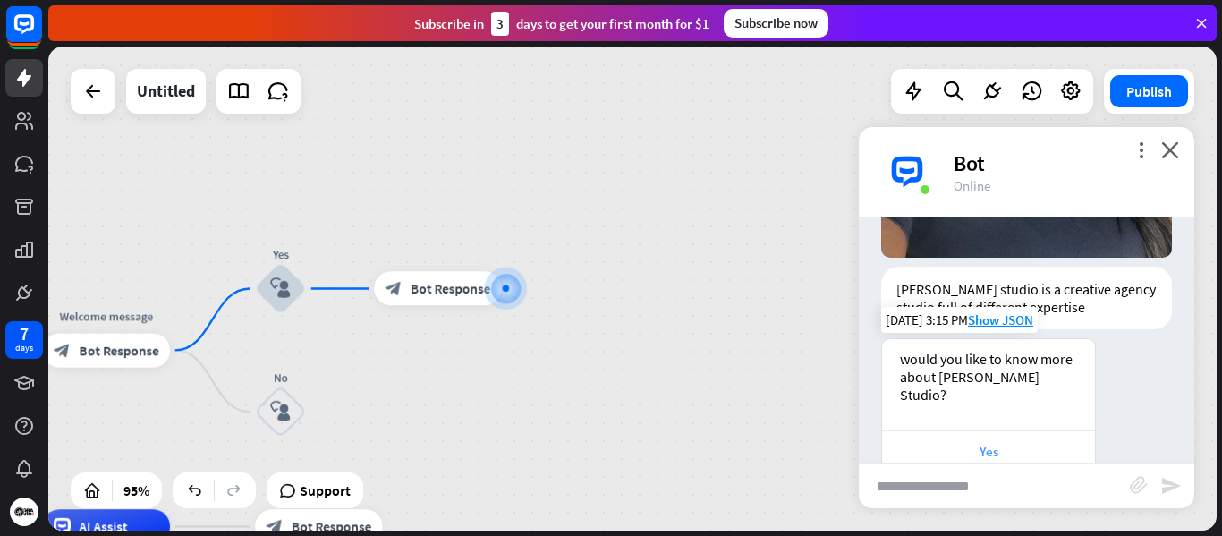
click at [994, 443] on div "Yes" at bounding box center [988, 451] width 195 height 17
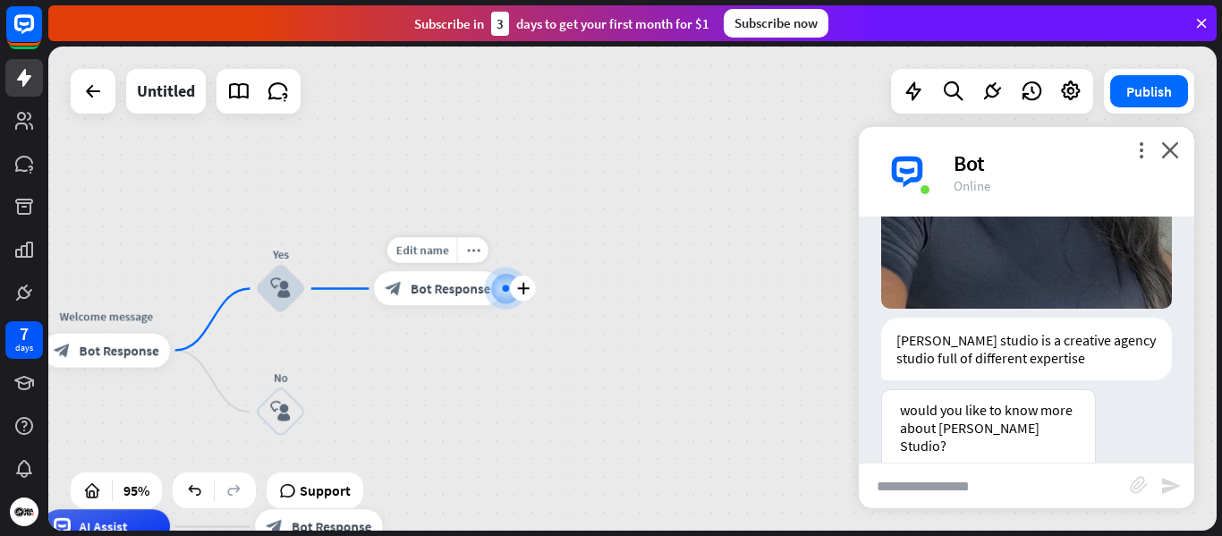
scroll to position [1670, 0]
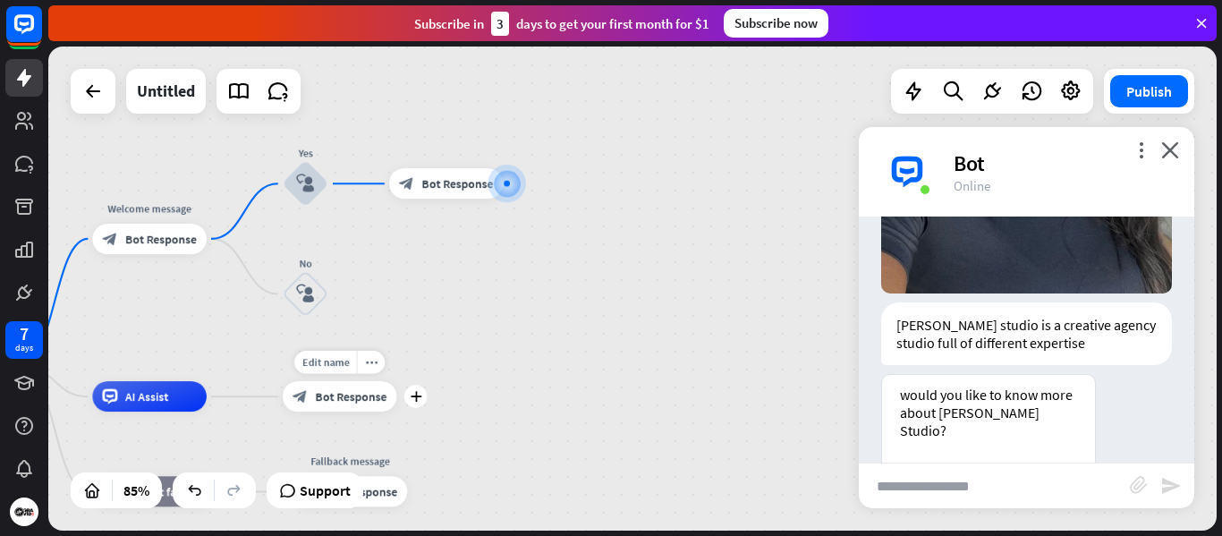
click at [344, 412] on div "block_bot_response Bot Response" at bounding box center [340, 396] width 115 height 30
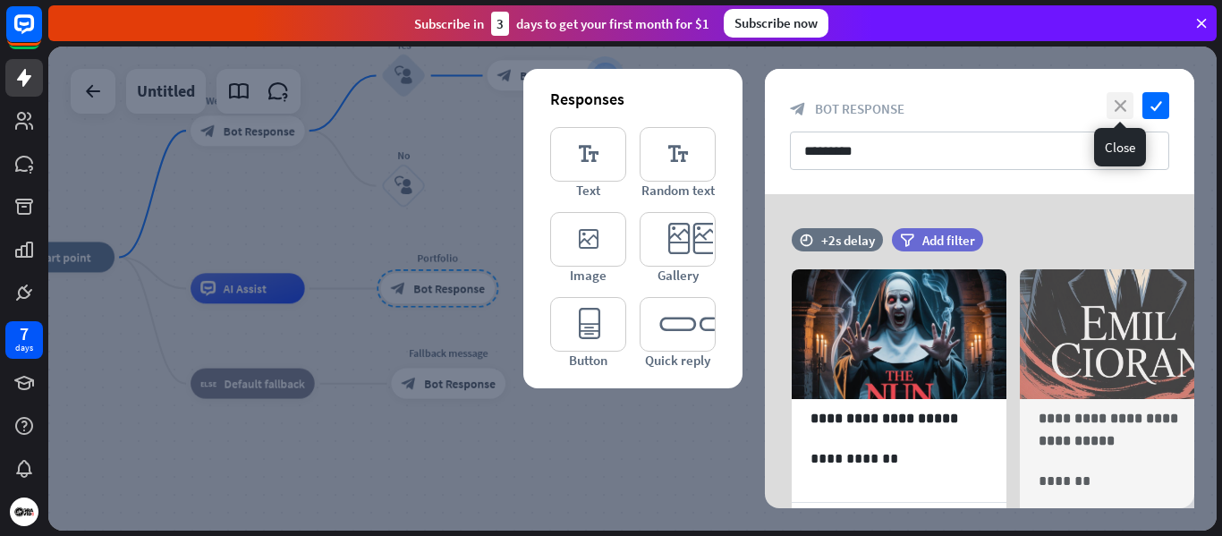
click at [1119, 102] on icon "close" at bounding box center [1120, 105] width 27 height 27
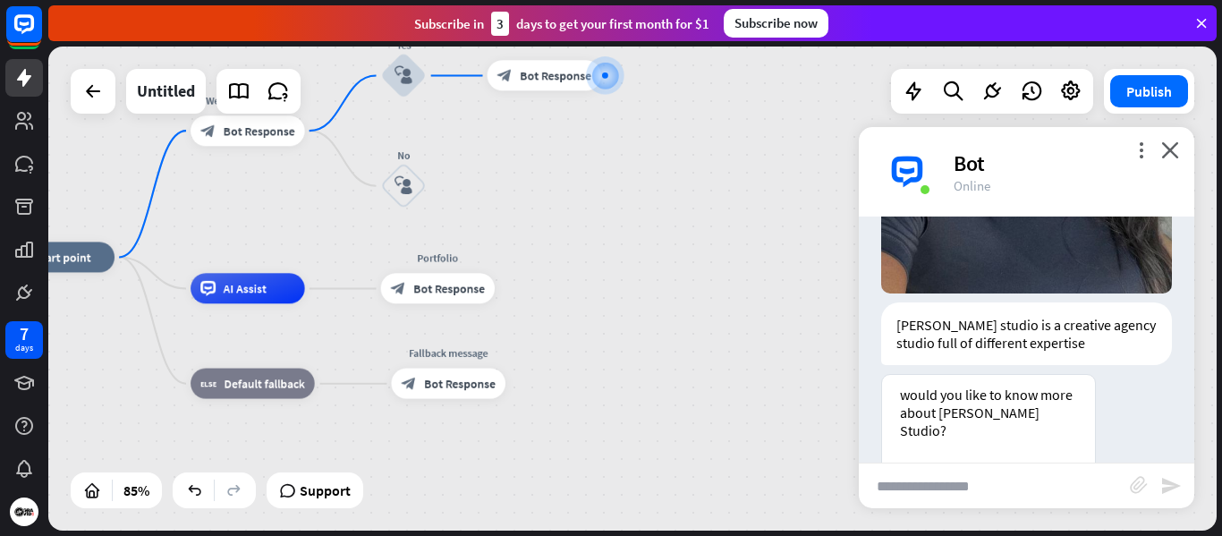
scroll to position [1652, 0]
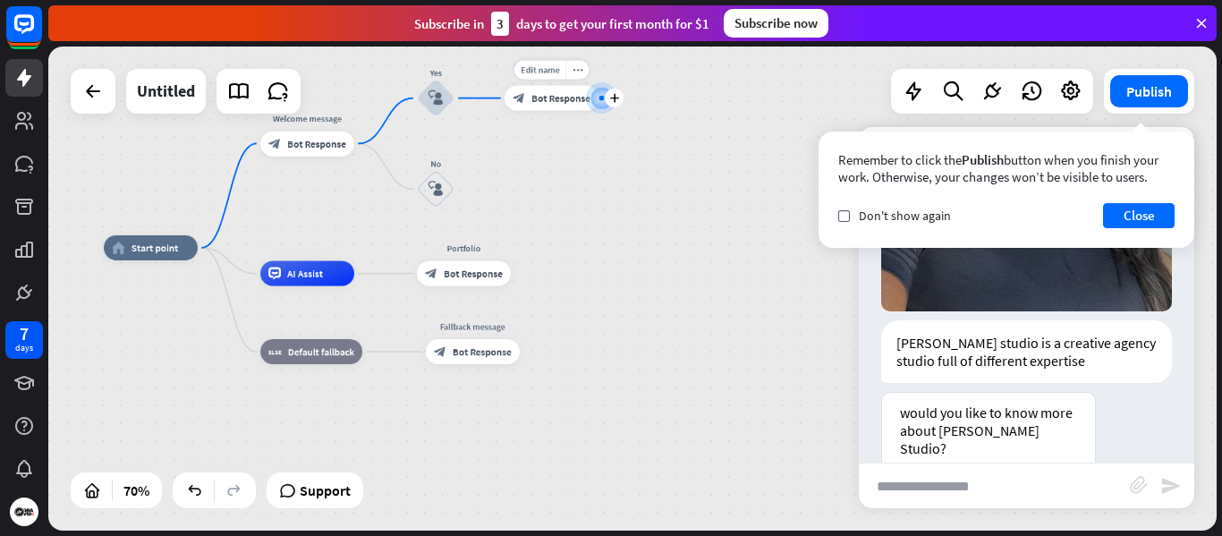
click at [573, 94] on span "Bot Response" at bounding box center [561, 98] width 59 height 13
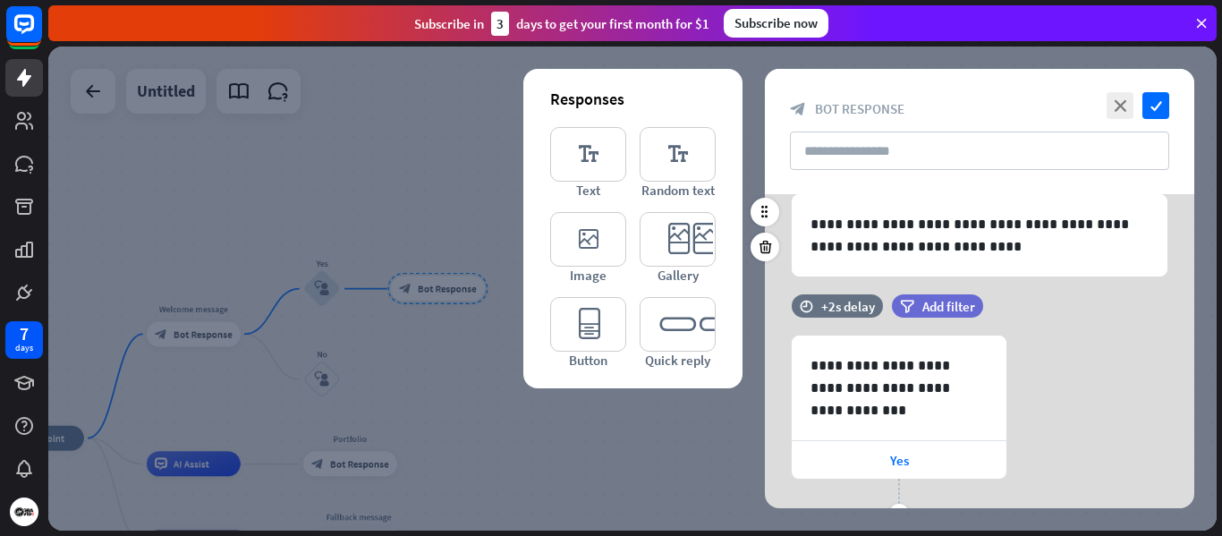
scroll to position [447, 0]
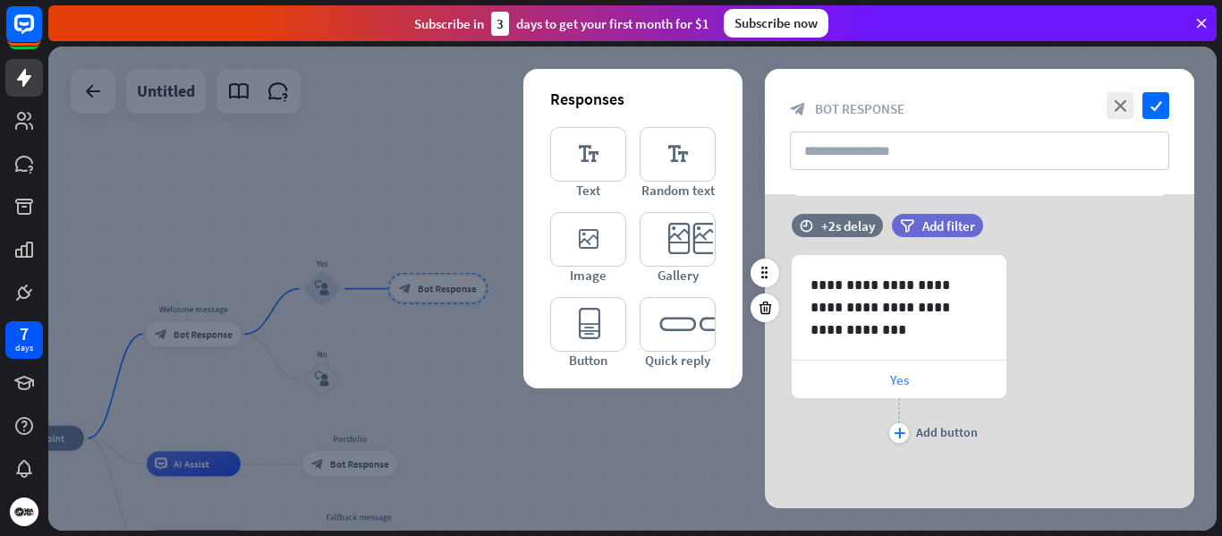
click at [889, 379] on div "Yes" at bounding box center [899, 380] width 215 height 38
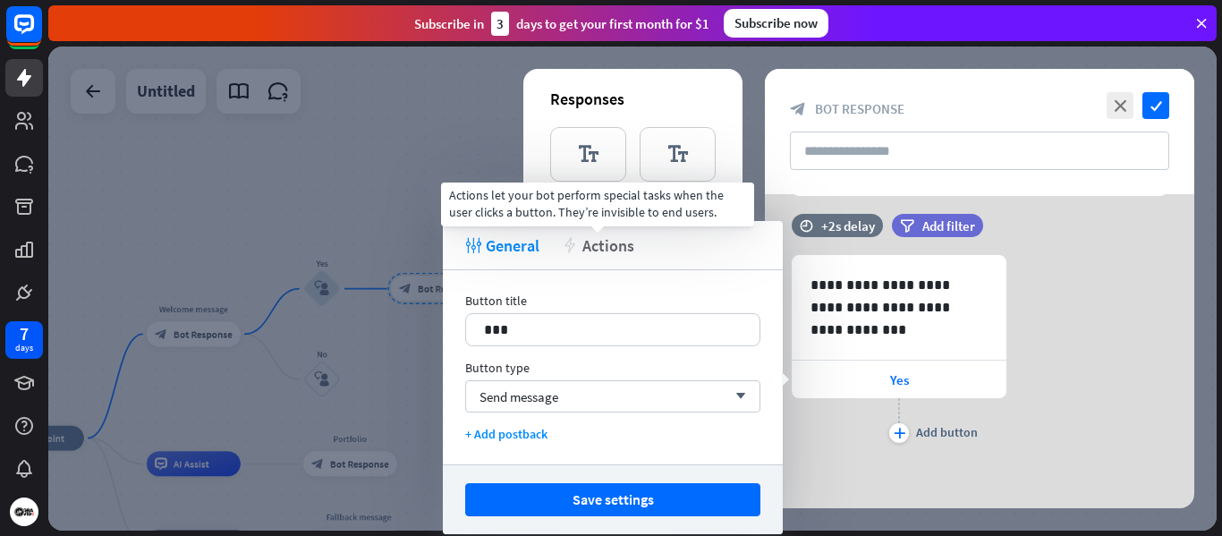
click at [618, 243] on span "Actions" at bounding box center [609, 245] width 52 height 21
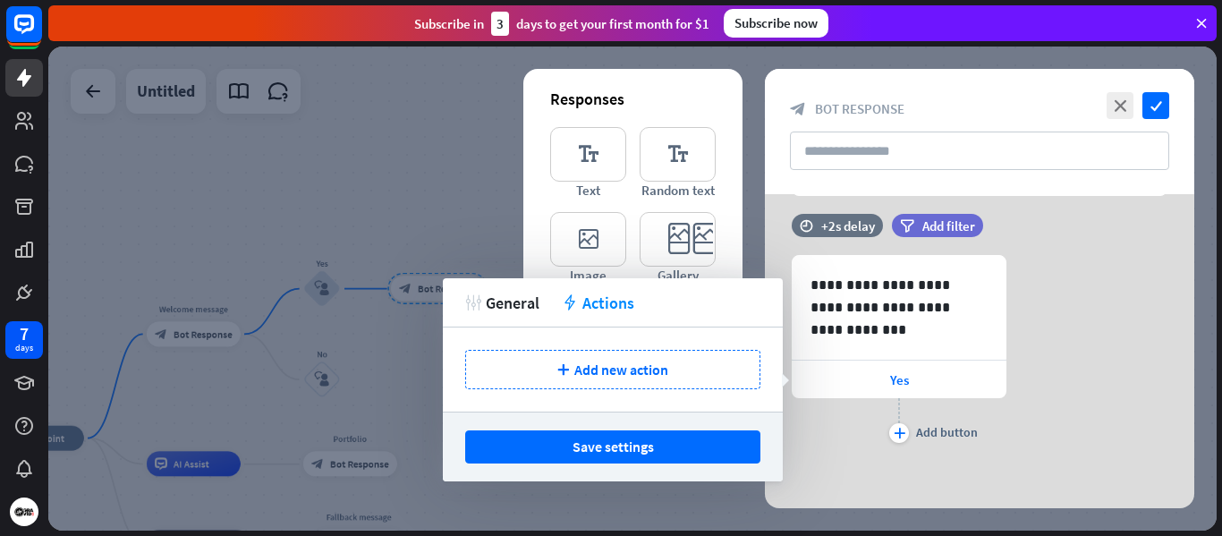
click at [513, 301] on span "General" at bounding box center [513, 303] width 54 height 21
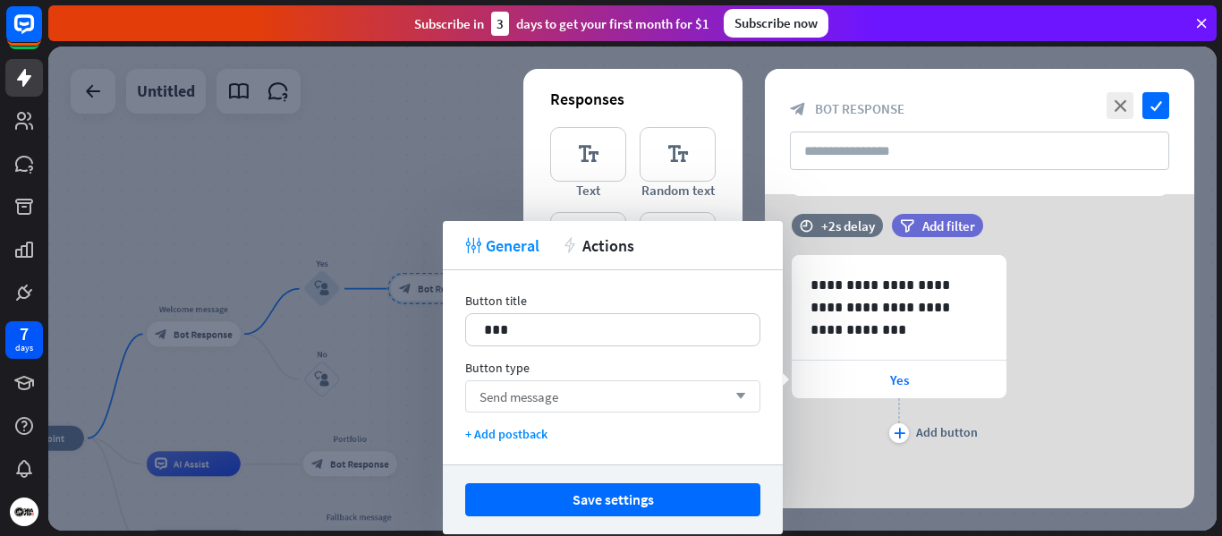
click at [627, 396] on div "Send message arrow_down" at bounding box center [612, 396] width 295 height 32
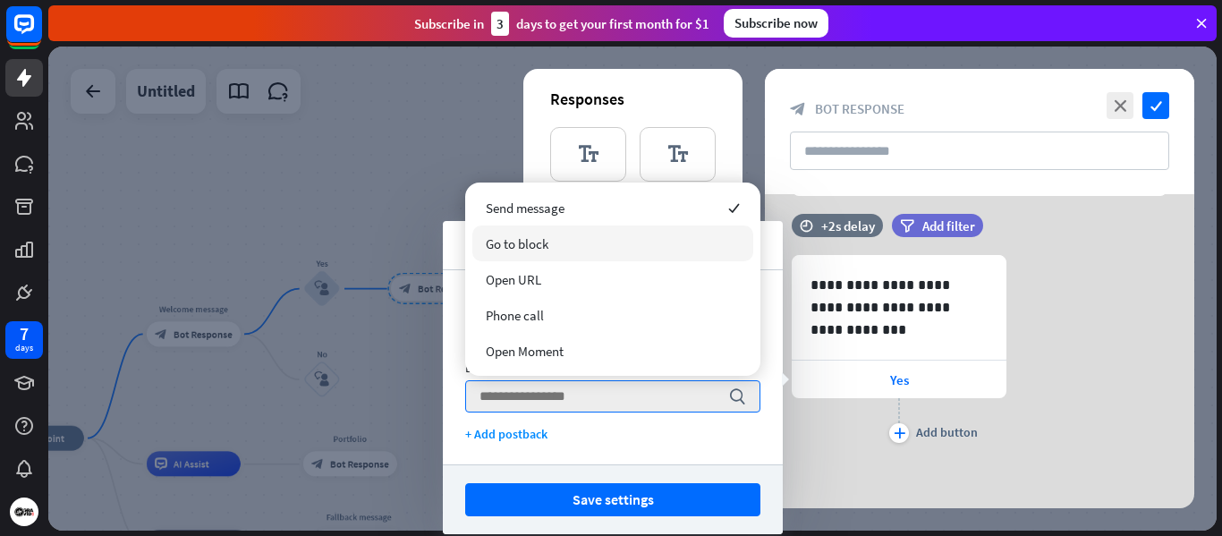
click at [560, 241] on div "Go to block" at bounding box center [612, 244] width 281 height 36
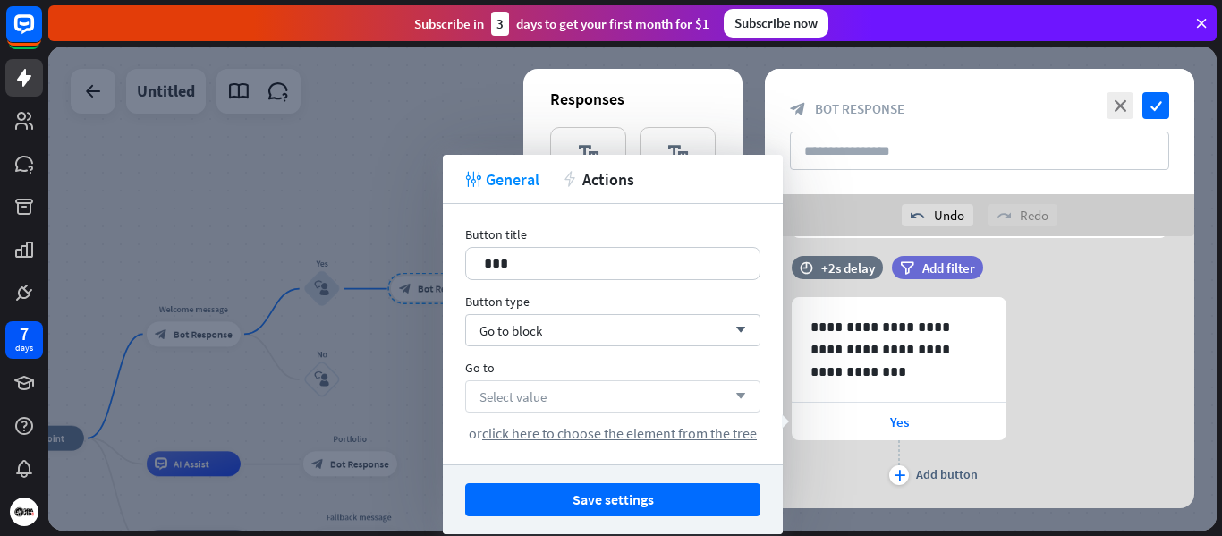
click at [573, 397] on div "Select value arrow_down" at bounding box center [612, 396] width 295 height 32
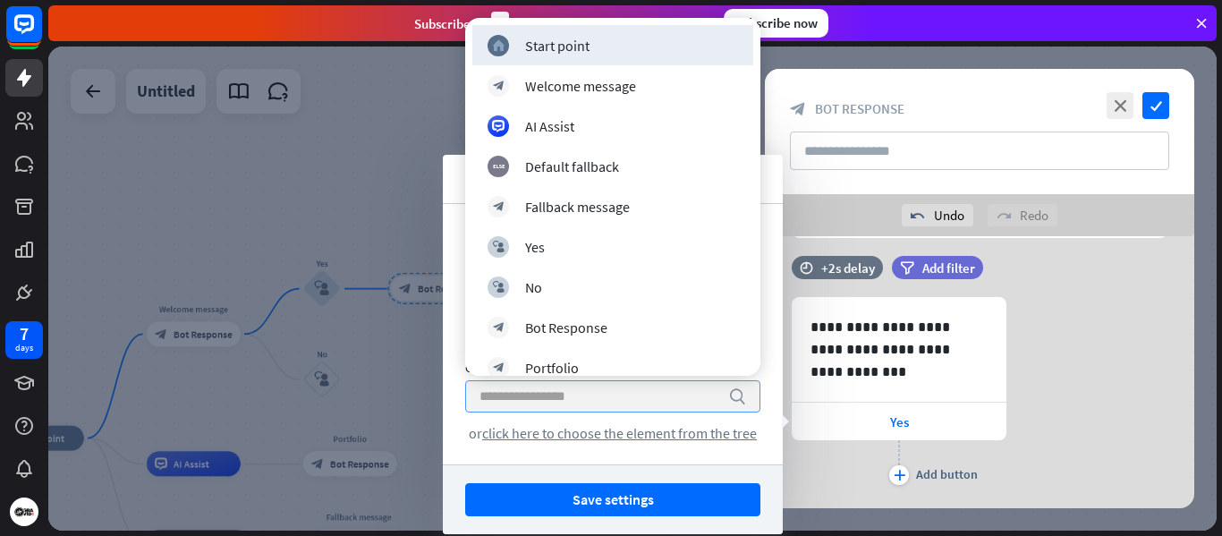
click at [573, 397] on input "search" at bounding box center [600, 396] width 240 height 30
click at [572, 438] on span "click here to choose the element from the tree" at bounding box center [619, 433] width 275 height 18
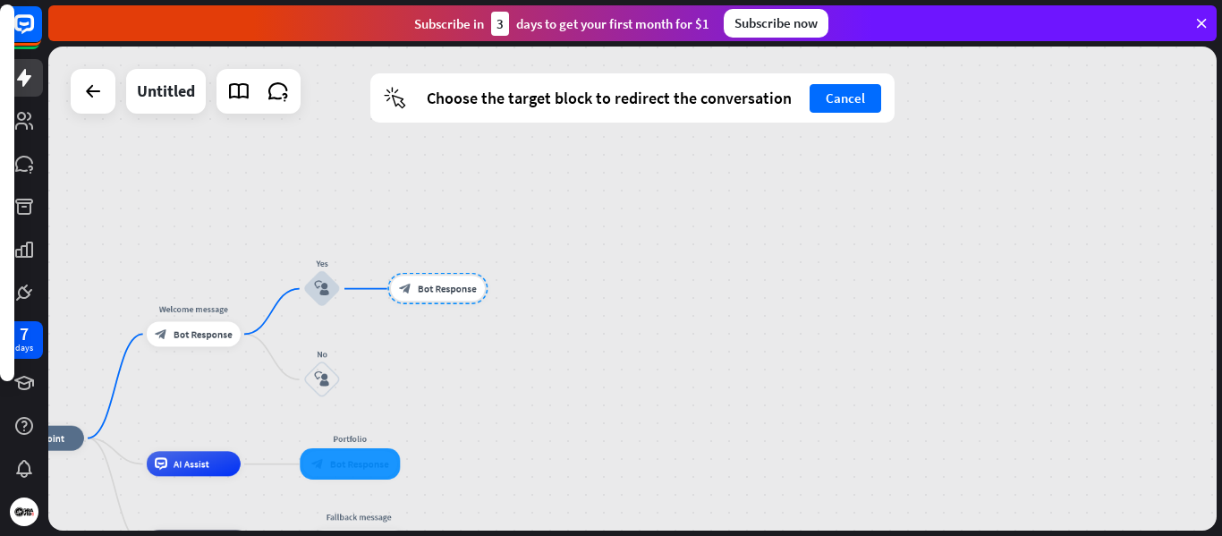
click at [361, 456] on div at bounding box center [350, 463] width 100 height 31
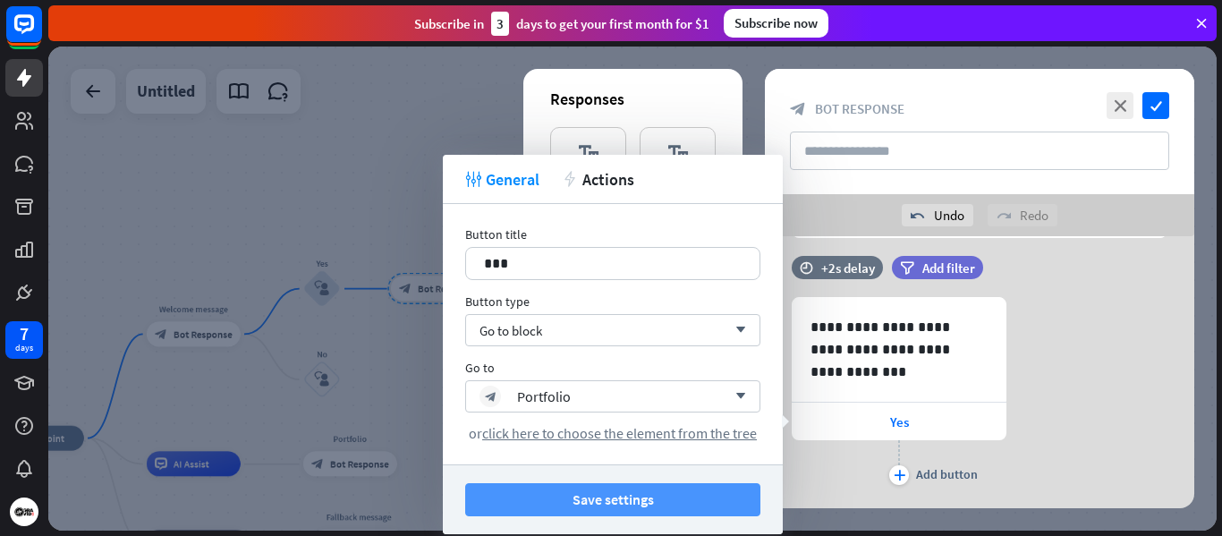
click at [611, 496] on button "Save settings" at bounding box center [612, 499] width 295 height 33
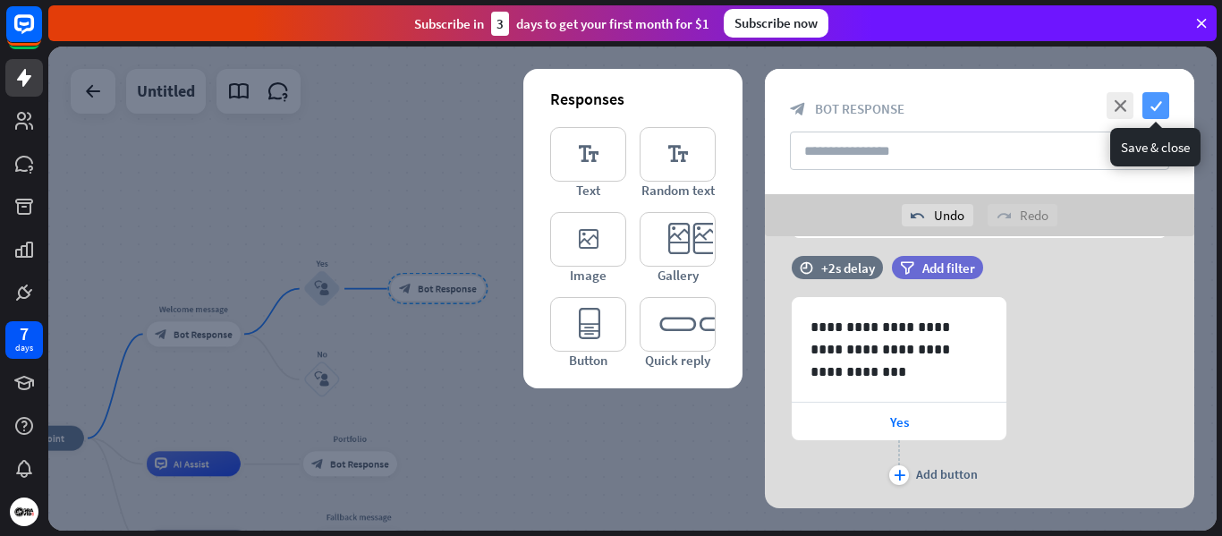
click at [1158, 103] on icon "check" at bounding box center [1156, 105] width 27 height 27
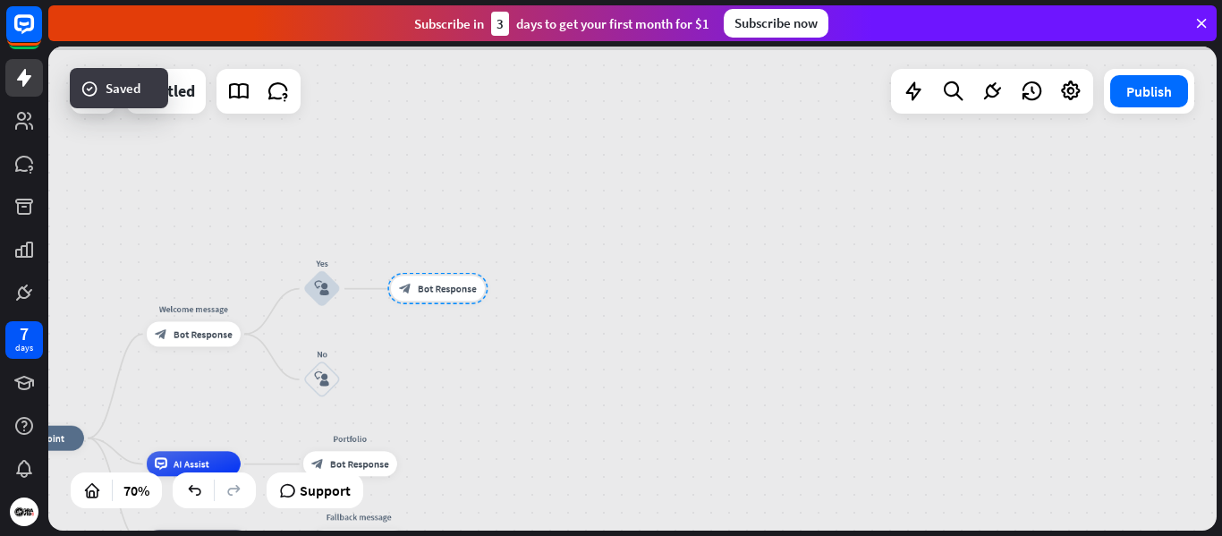
scroll to position [1634, 0]
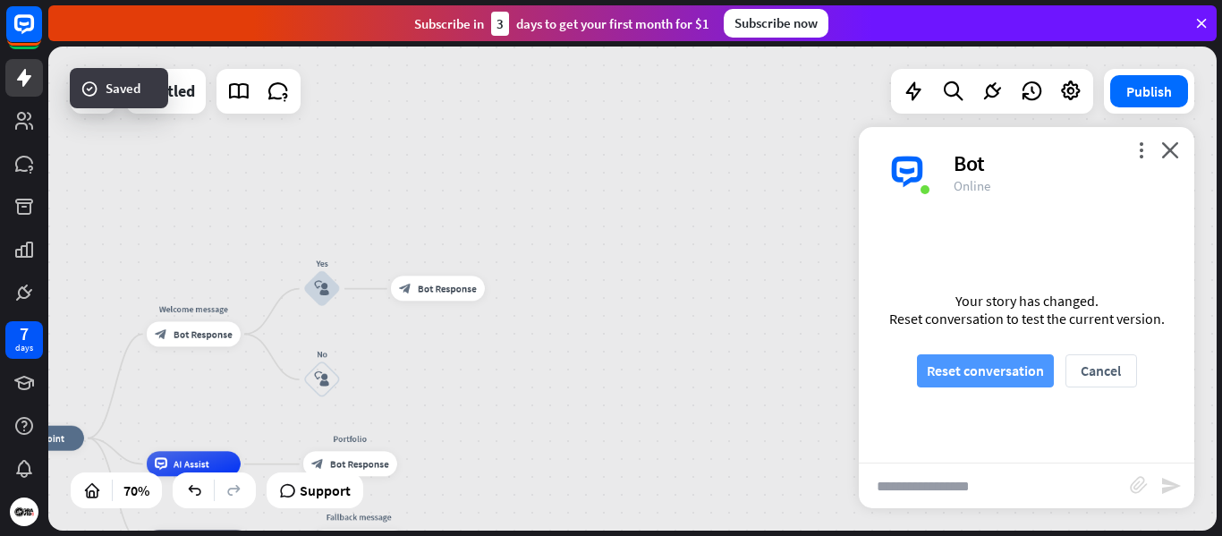
click at [969, 376] on button "Reset conversation" at bounding box center [985, 370] width 137 height 33
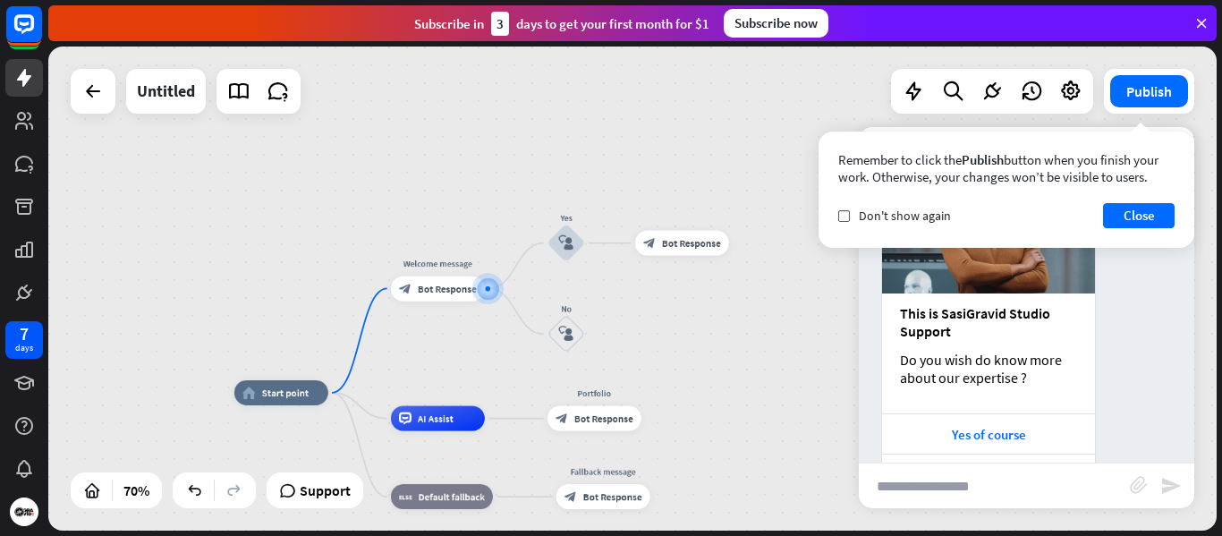
scroll to position [277, 0]
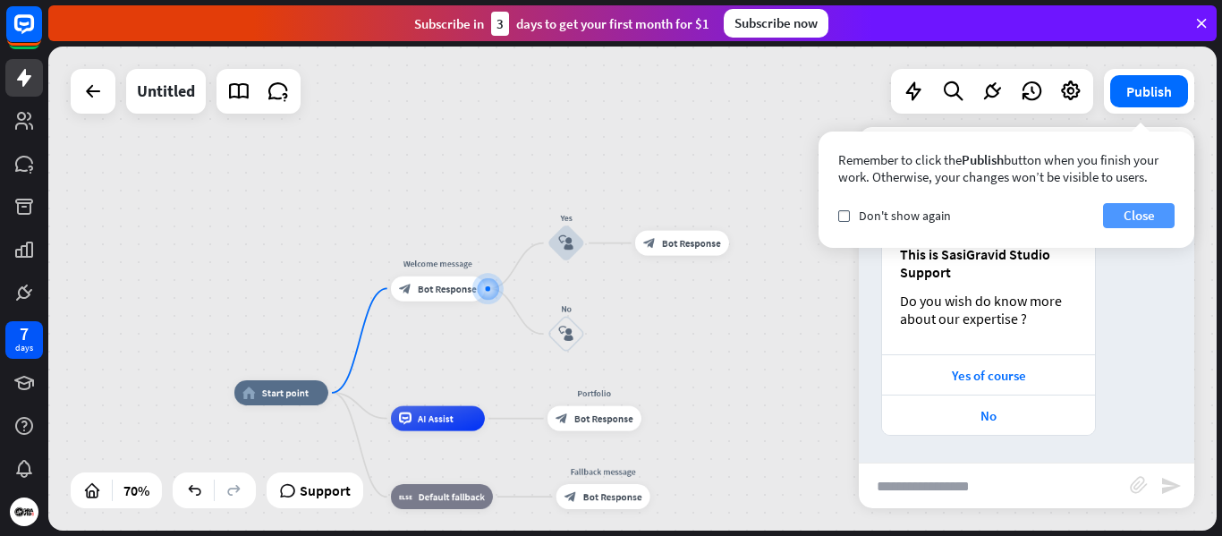
click at [1130, 213] on button "Close" at bounding box center [1139, 215] width 72 height 25
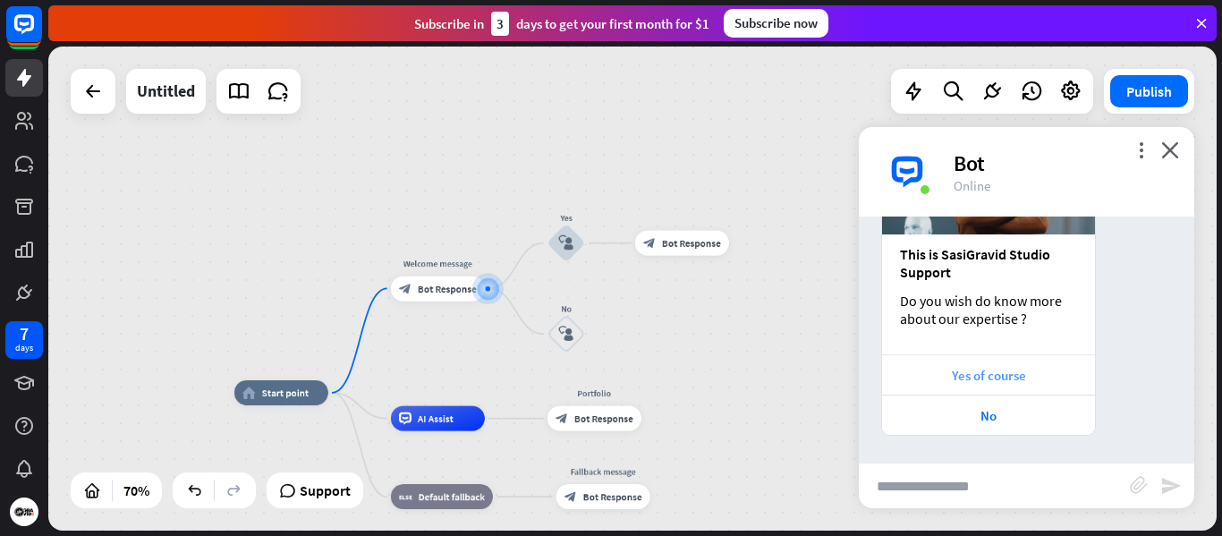
click at [994, 376] on div "Yes of course" at bounding box center [988, 375] width 195 height 17
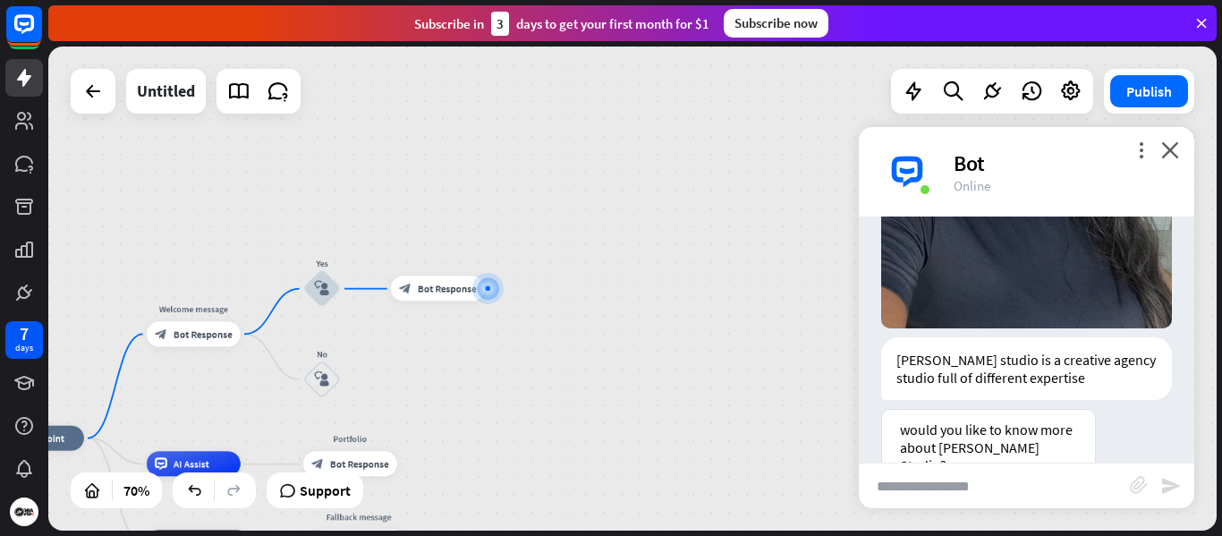
scroll to position [973, 0]
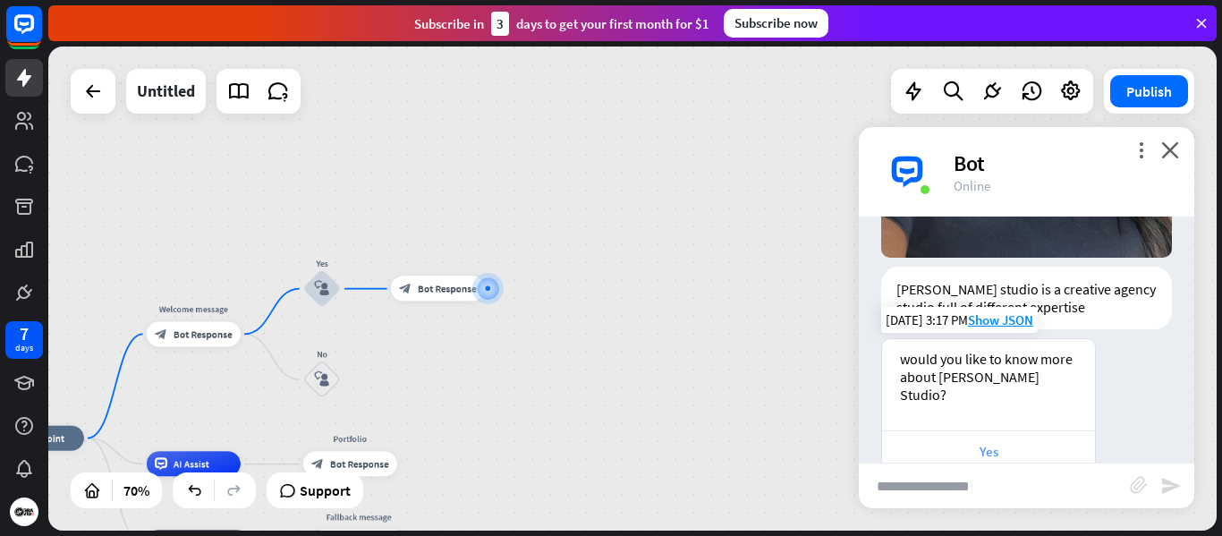
click at [984, 443] on div "Yes" at bounding box center [988, 451] width 195 height 17
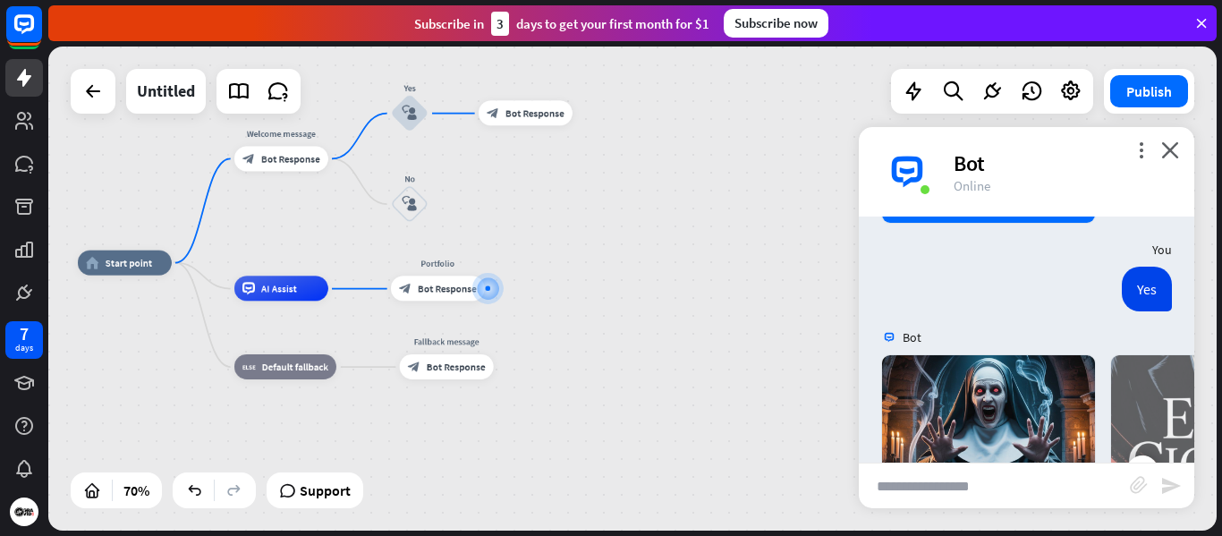
scroll to position [1400, 0]
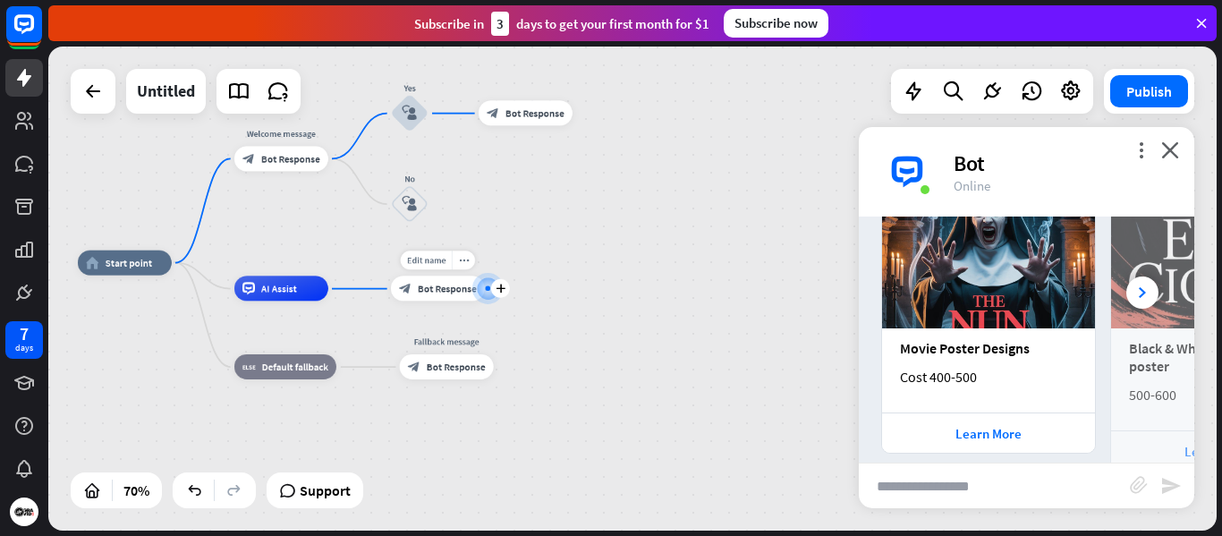
click at [439, 281] on div "block_bot_response Bot Response" at bounding box center [438, 289] width 94 height 25
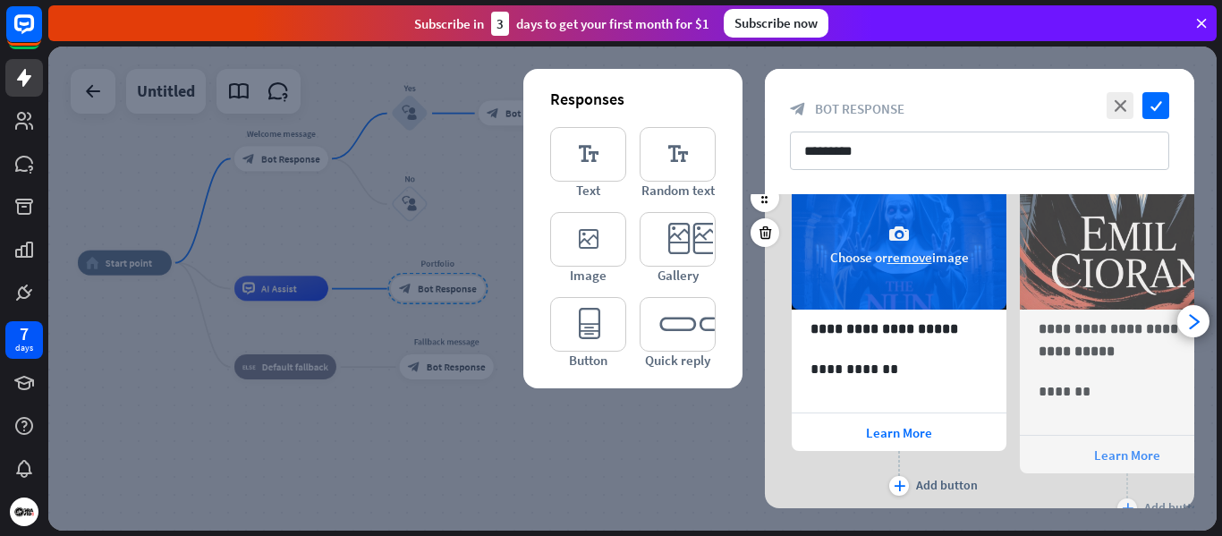
scroll to position [166, 0]
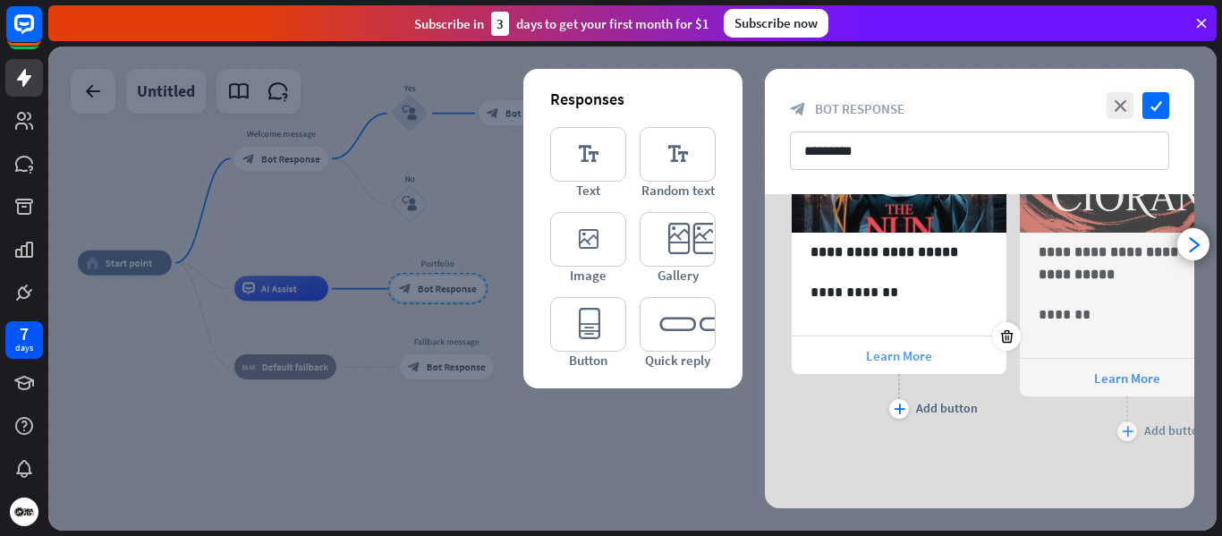
click at [911, 354] on span "Learn More" at bounding box center [899, 355] width 66 height 17
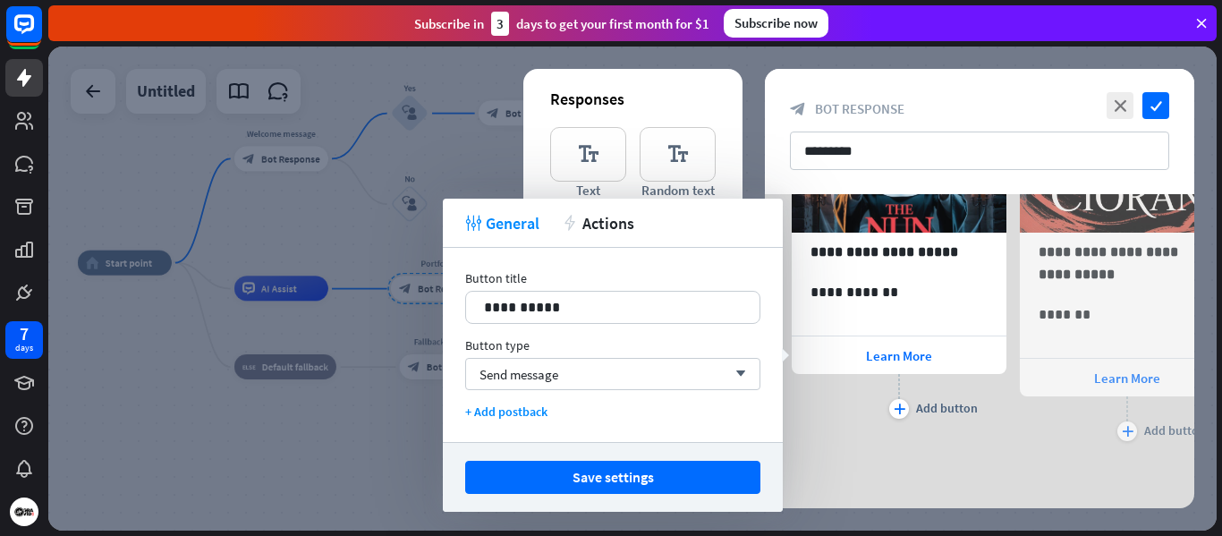
click at [697, 89] on div "Responses" at bounding box center [633, 99] width 166 height 21
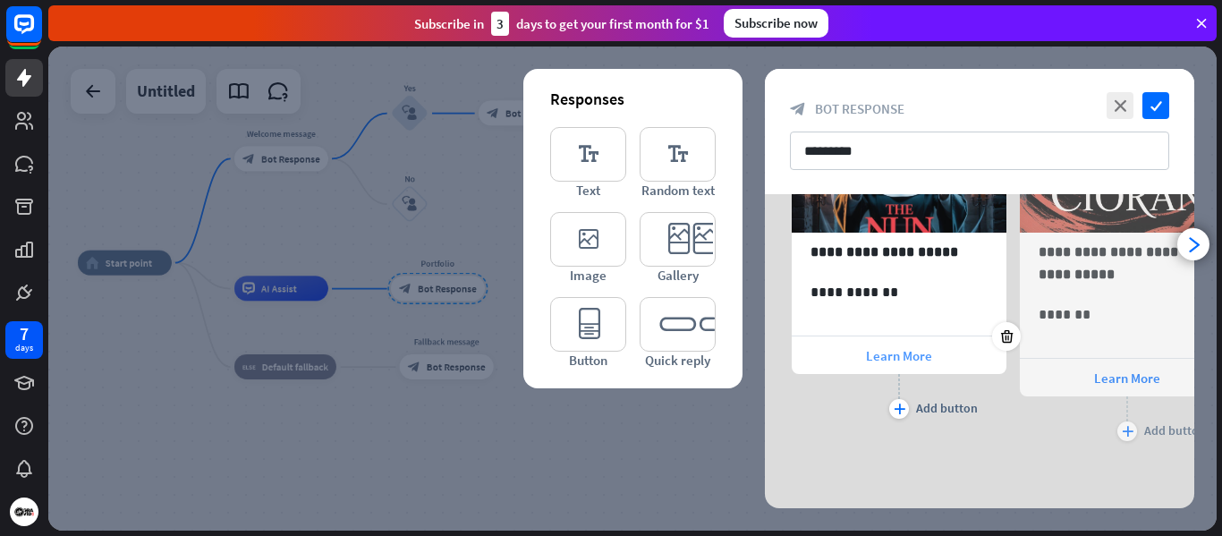
click at [900, 357] on span "Learn More" at bounding box center [899, 355] width 66 height 17
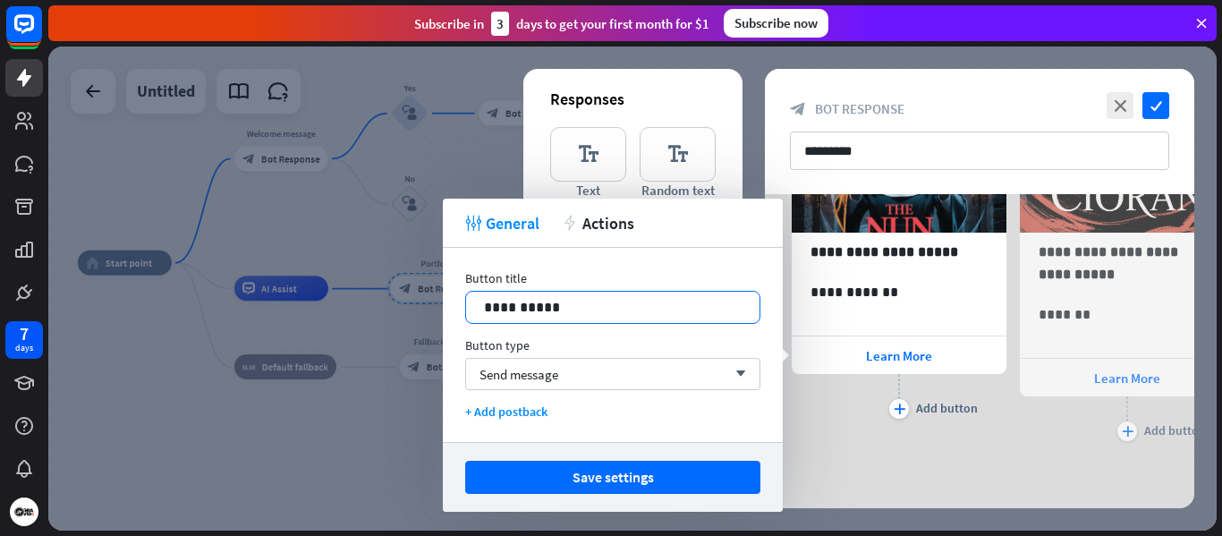
click at [594, 311] on p "**********" at bounding box center [613, 307] width 258 height 22
click at [934, 454] on div "**********" at bounding box center [980, 263] width 430 height 402
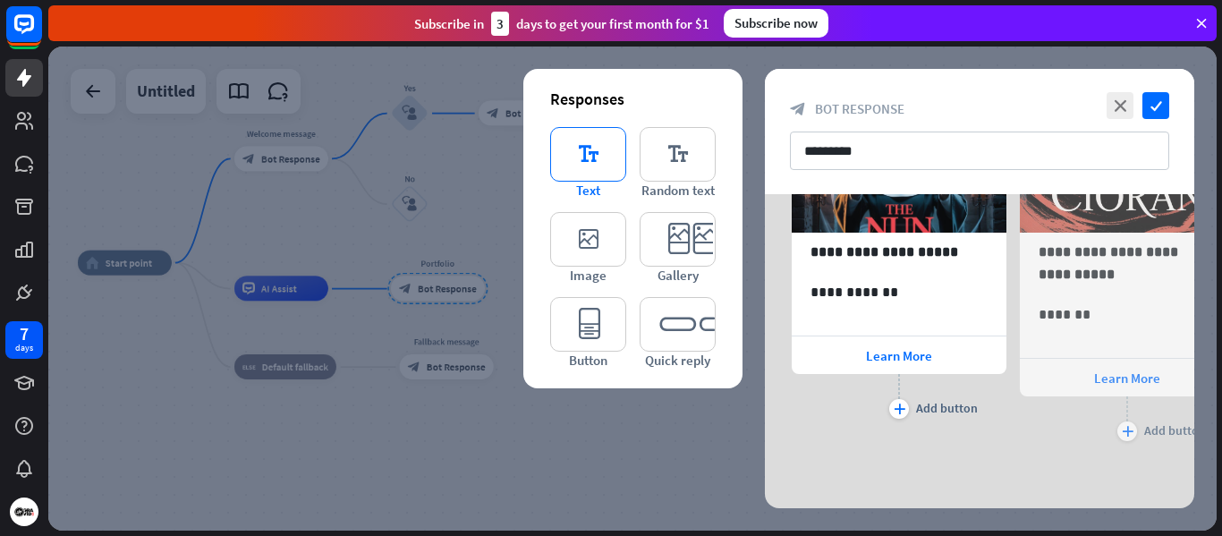
click at [589, 154] on icon "editor_text" at bounding box center [588, 154] width 76 height 55
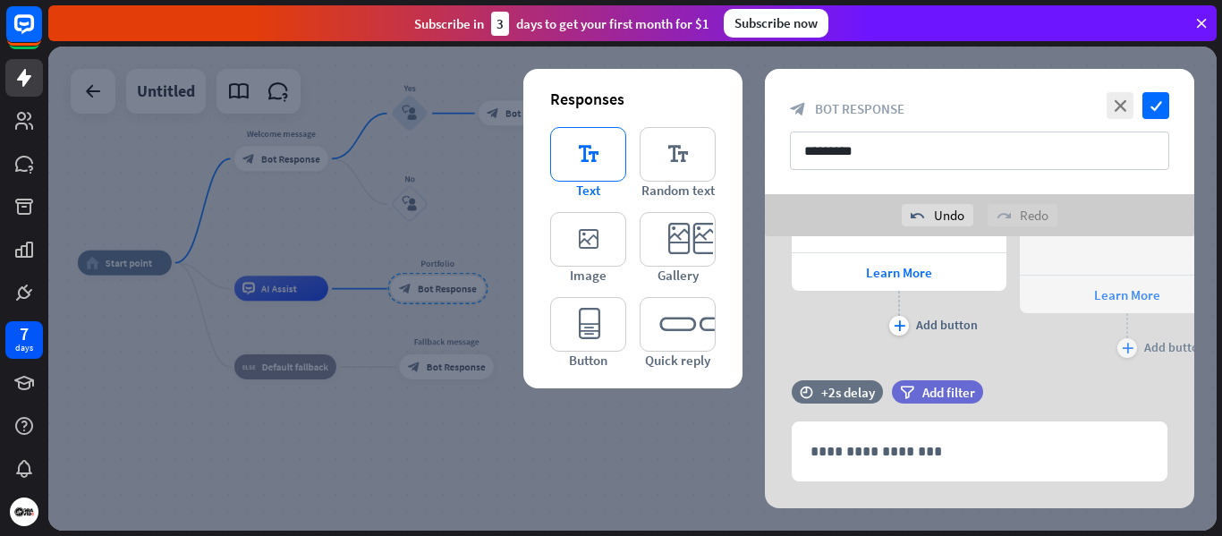
scroll to position [328, 0]
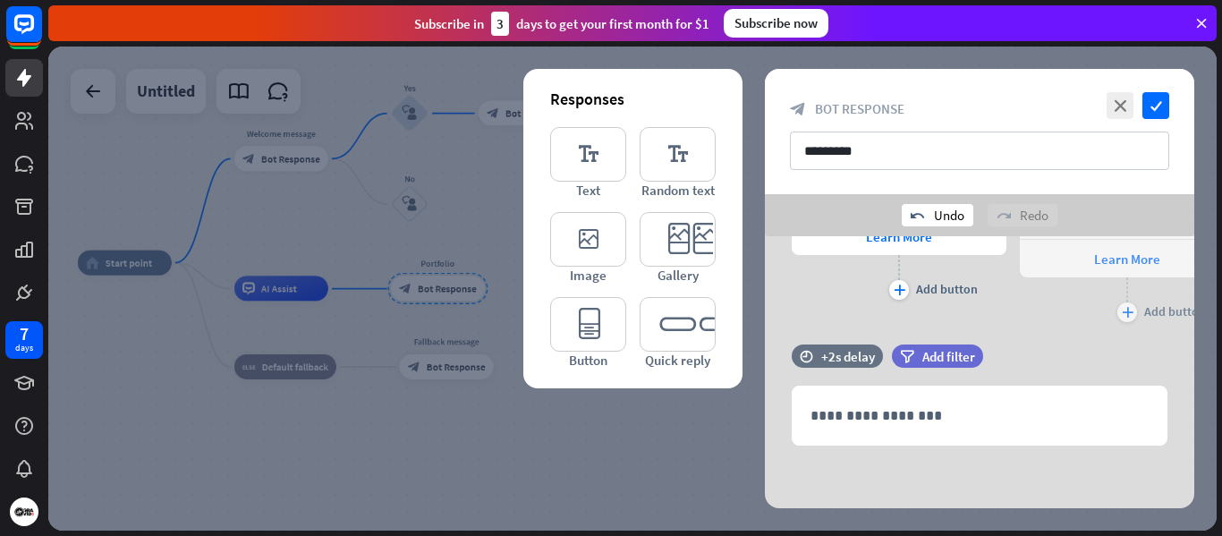
click at [940, 206] on div "undo Undo" at bounding box center [938, 215] width 72 height 22
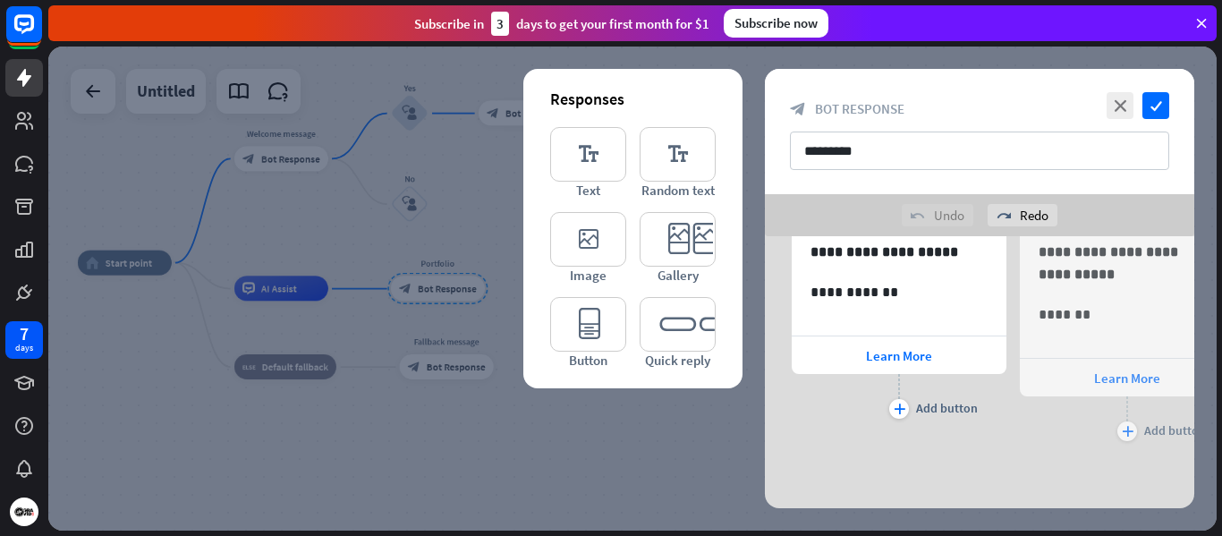
scroll to position [208, 0]
click at [898, 410] on icon "plus" at bounding box center [900, 409] width 12 height 11
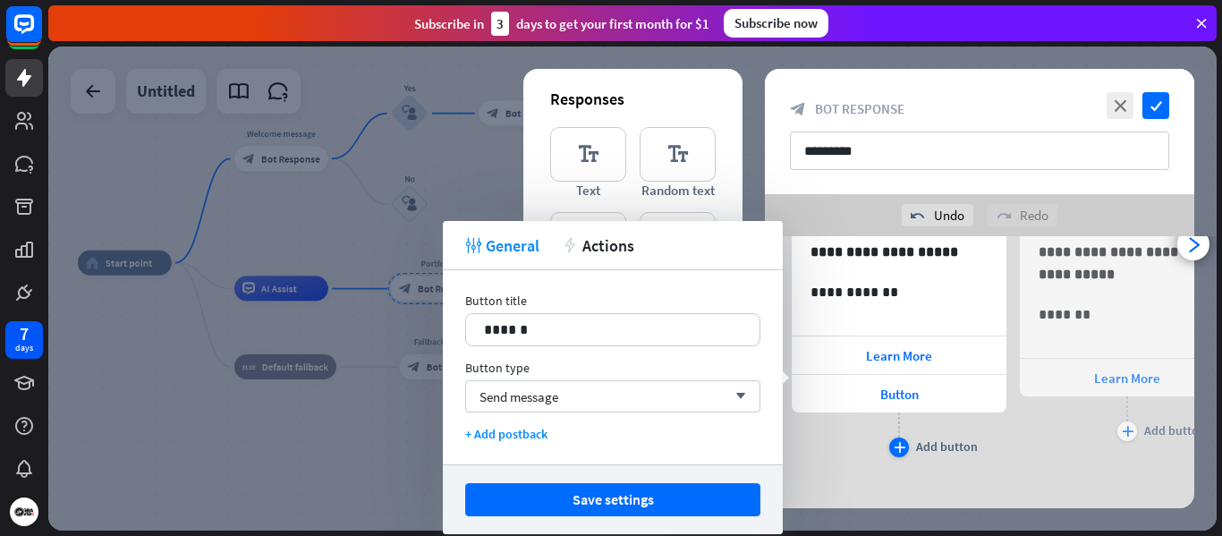
scroll to position [225, 0]
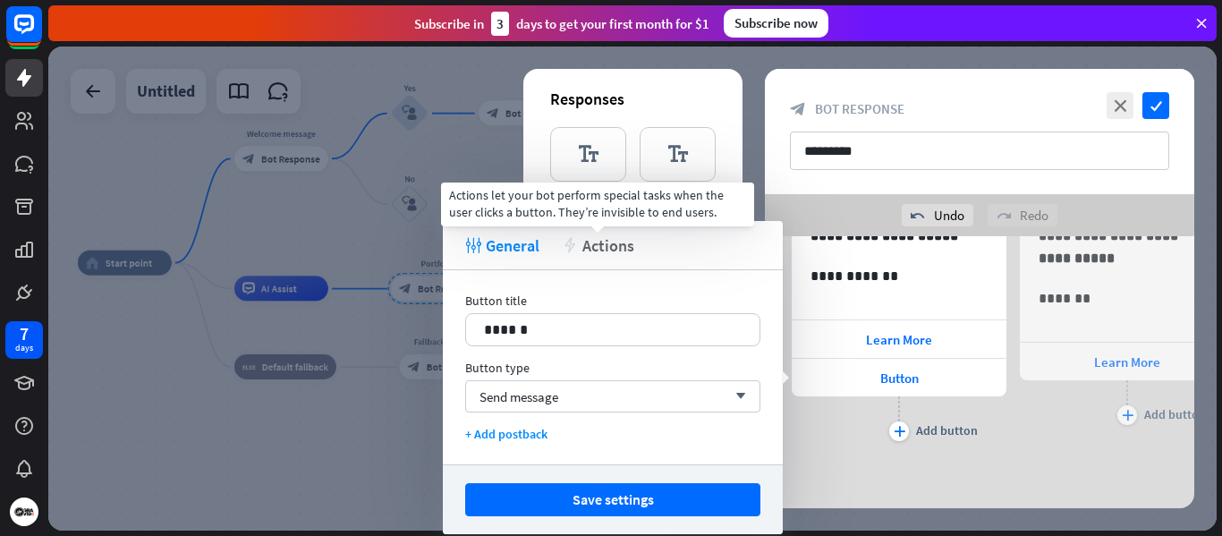
click at [608, 251] on span "Actions" at bounding box center [609, 245] width 52 height 21
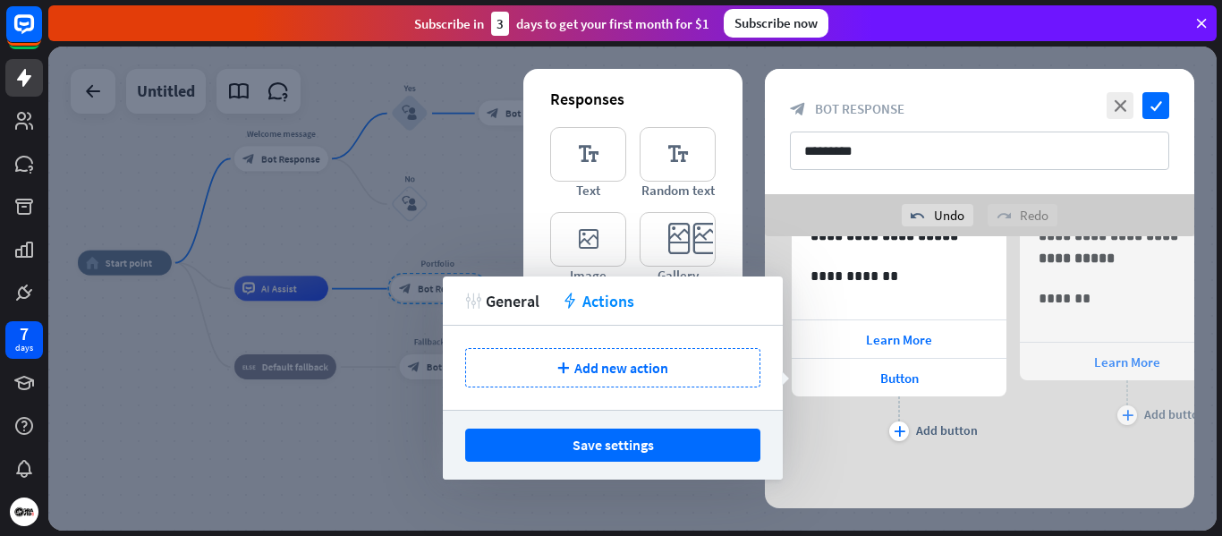
click at [939, 447] on div "**********" at bounding box center [980, 255] width 430 height 418
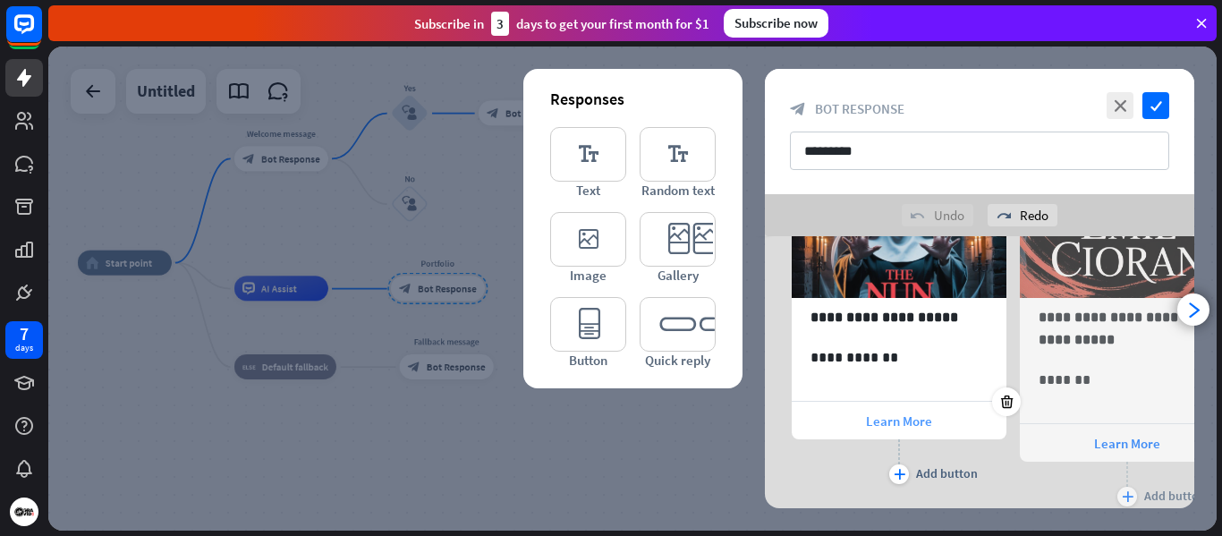
scroll to position [119, 0]
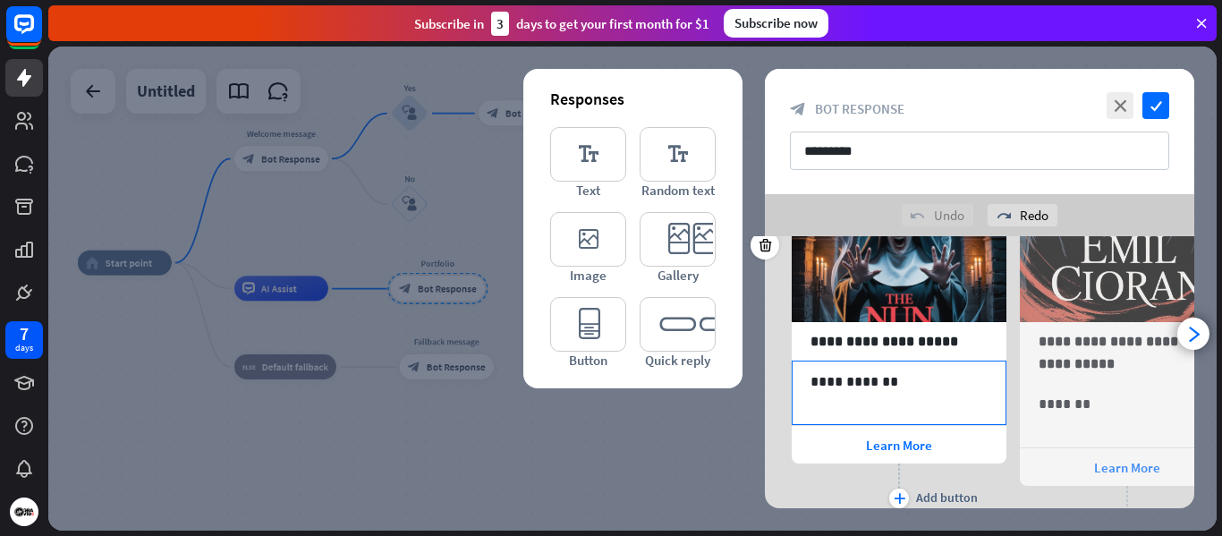
click at [912, 394] on div "**********" at bounding box center [899, 393] width 213 height 63
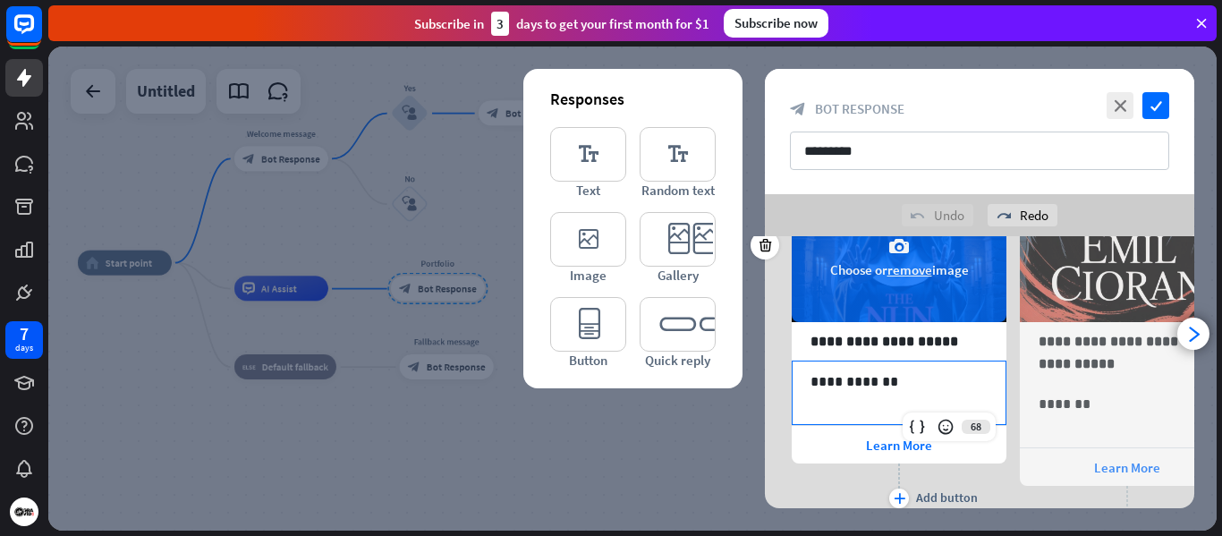
click at [915, 309] on div "camera Choose or remove image" at bounding box center [899, 257] width 215 height 130
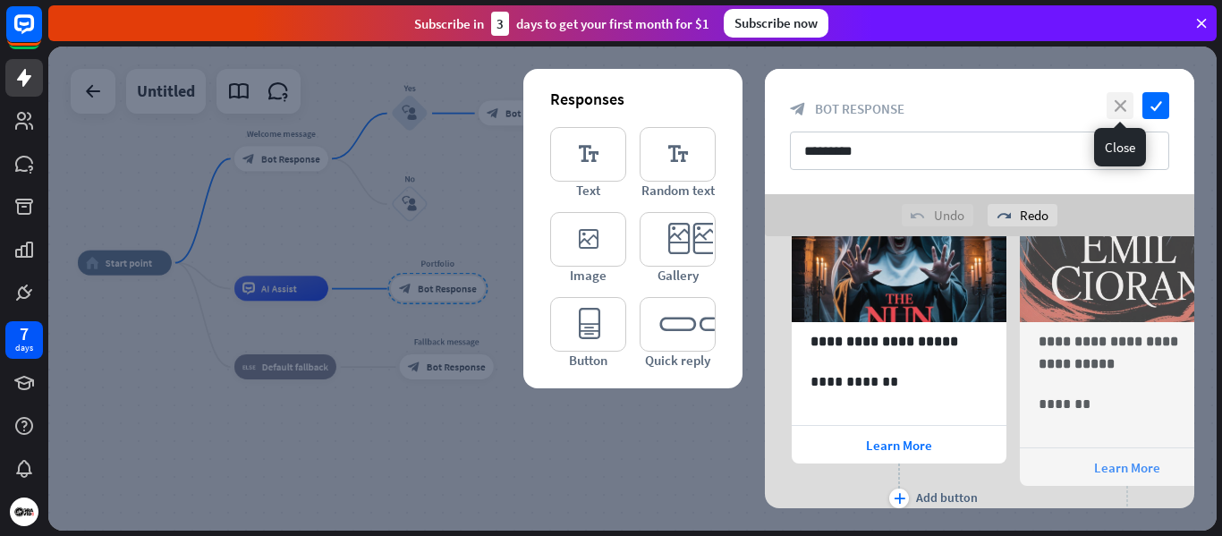
click at [1123, 101] on icon "close" at bounding box center [1120, 105] width 27 height 27
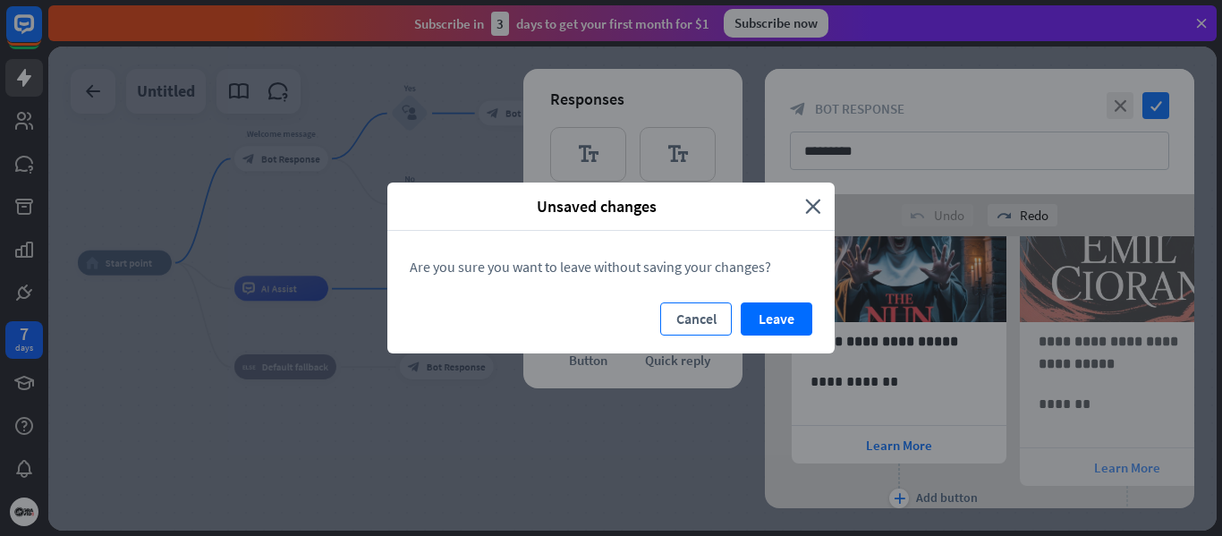
click at [702, 319] on button "Cancel" at bounding box center [696, 318] width 72 height 33
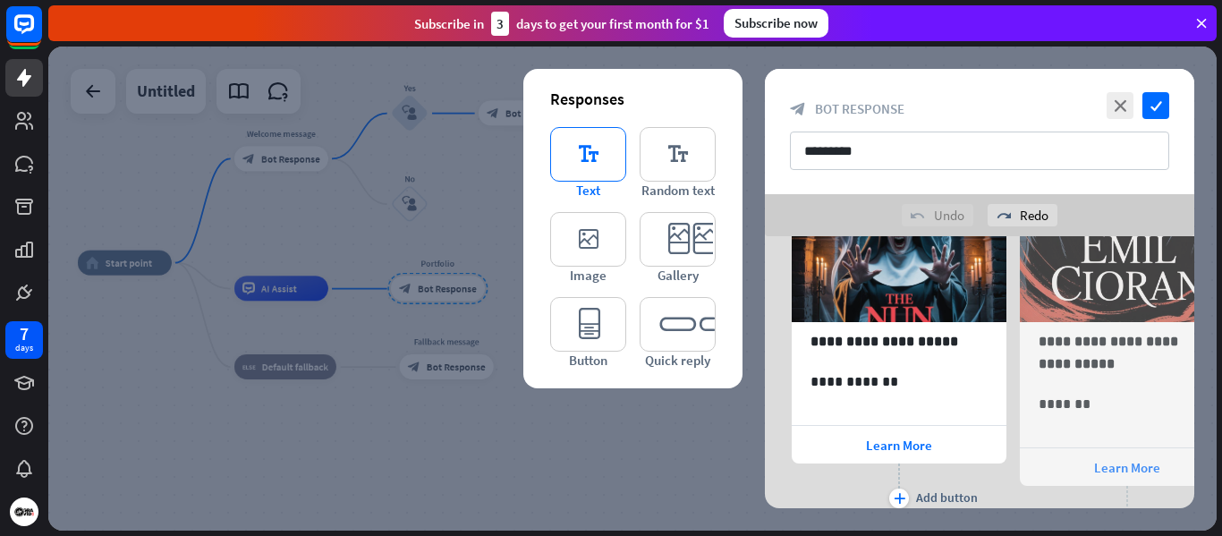
click at [590, 153] on icon "editor_text" at bounding box center [588, 154] width 76 height 55
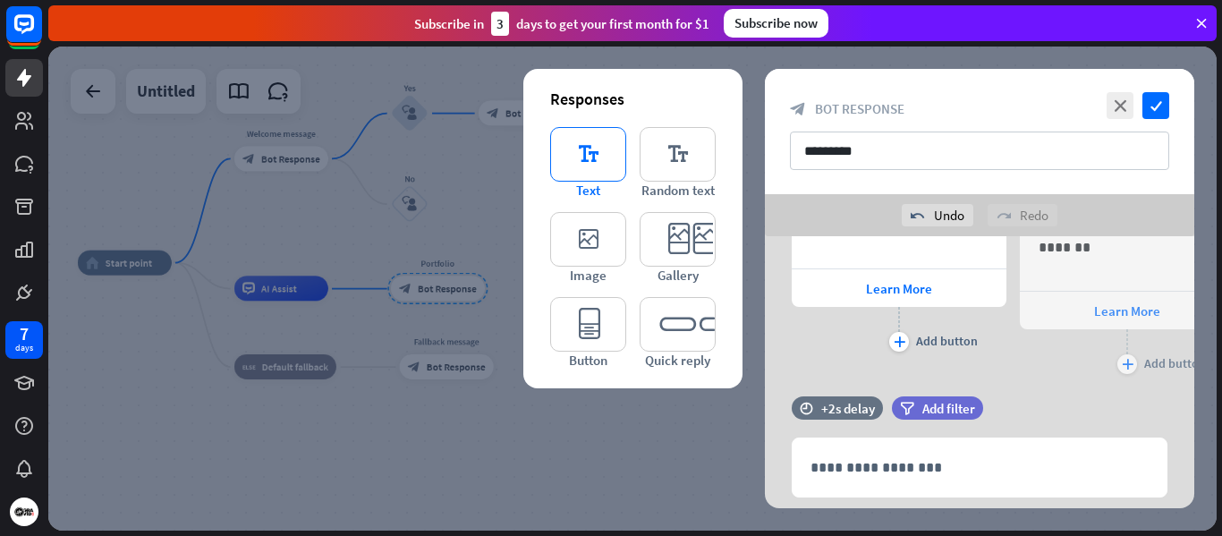
scroll to position [328, 0]
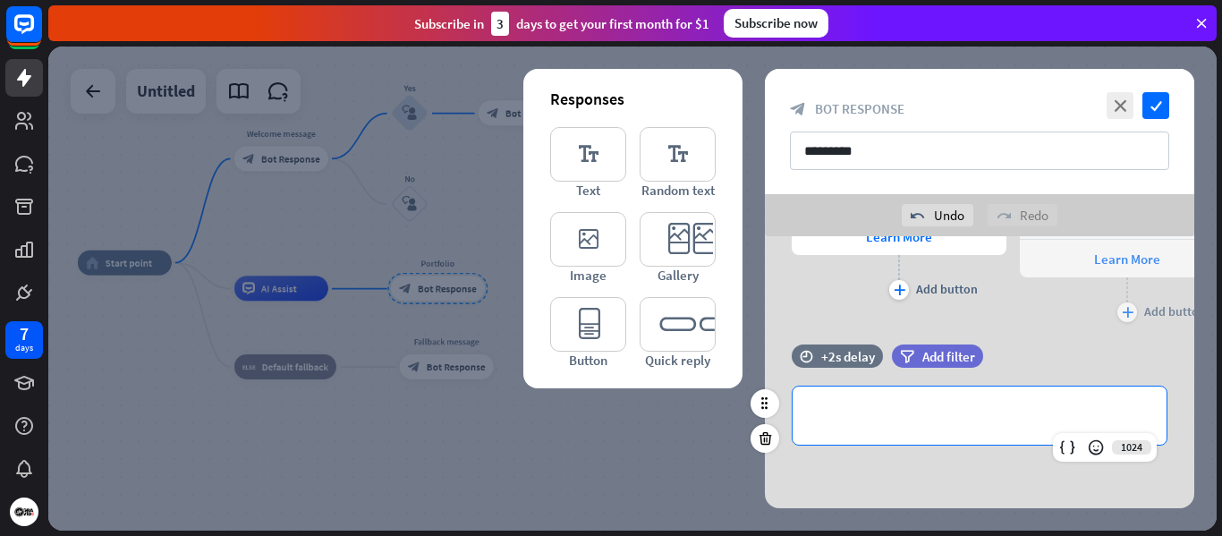
click at [900, 417] on p "**********" at bounding box center [980, 415] width 338 height 22
click at [1101, 445] on icon at bounding box center [1096, 447] width 18 height 18
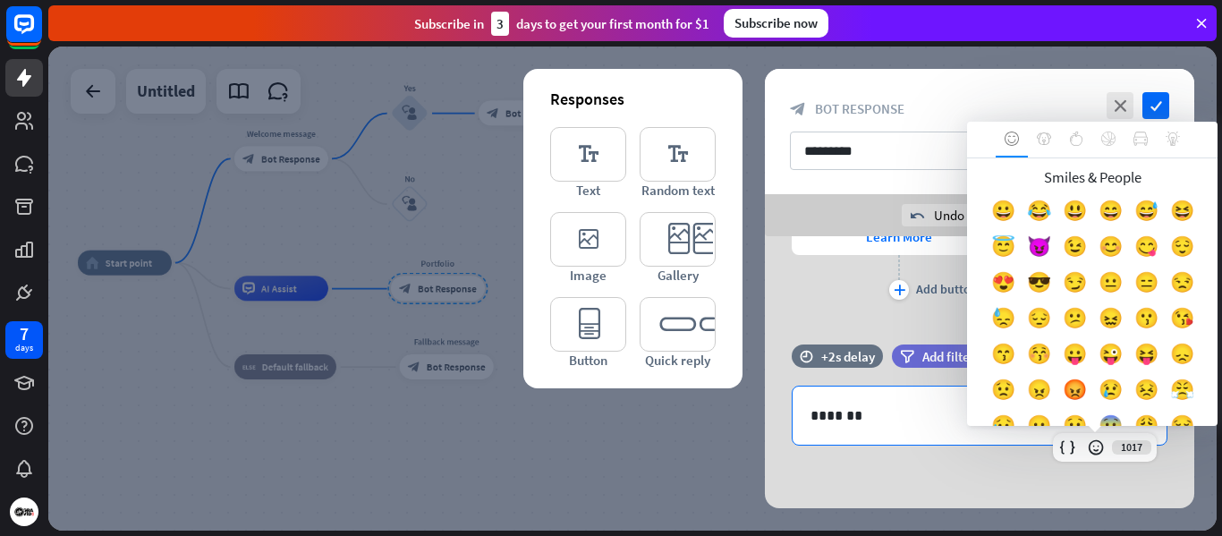
click at [830, 268] on div "plus Add button" at bounding box center [899, 277] width 215 height 45
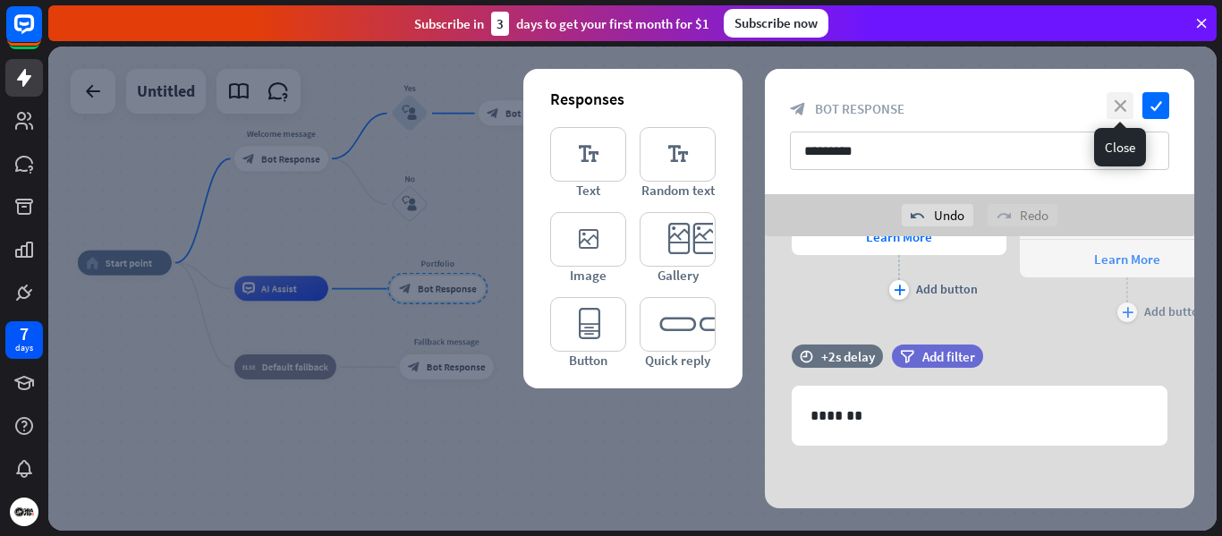
click at [1117, 107] on icon "close" at bounding box center [1120, 105] width 27 height 27
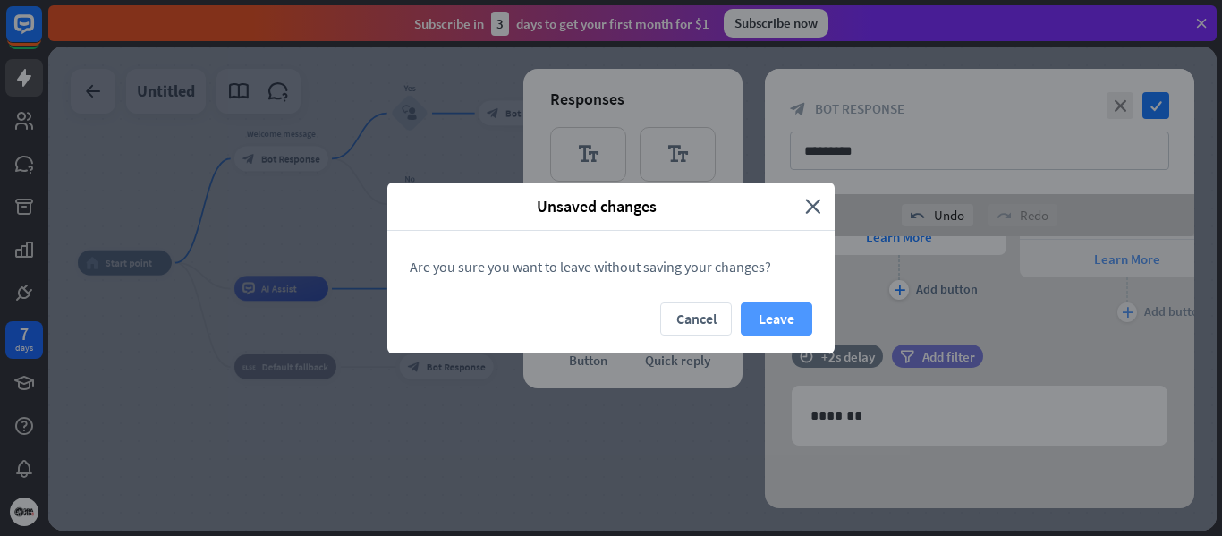
click at [766, 321] on button "Leave" at bounding box center [777, 318] width 72 height 33
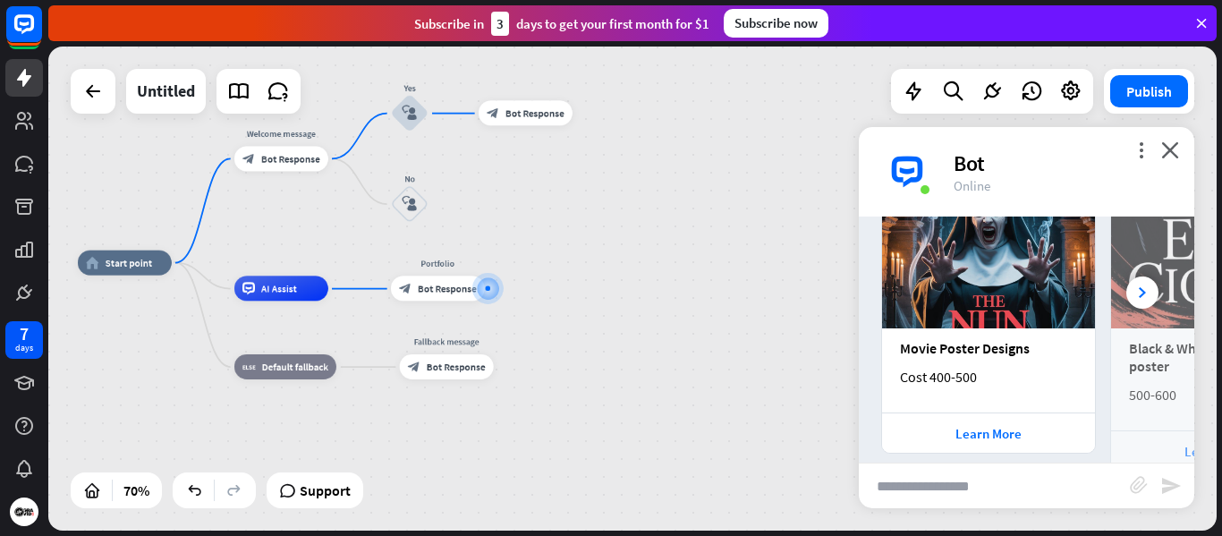
scroll to position [1382, 0]
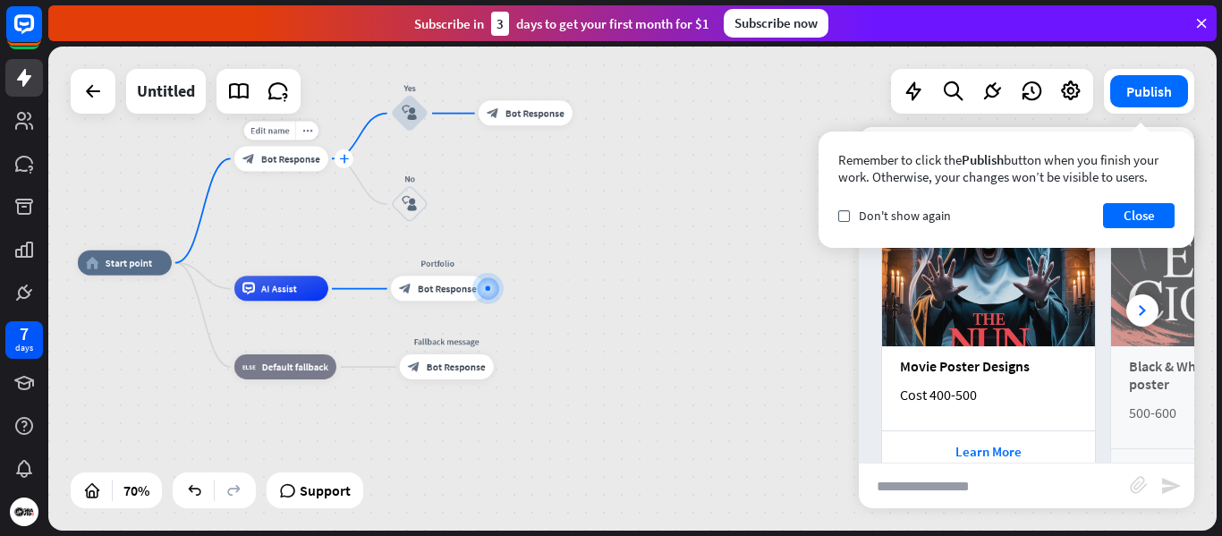
click at [342, 160] on icon "plus" at bounding box center [344, 158] width 10 height 9
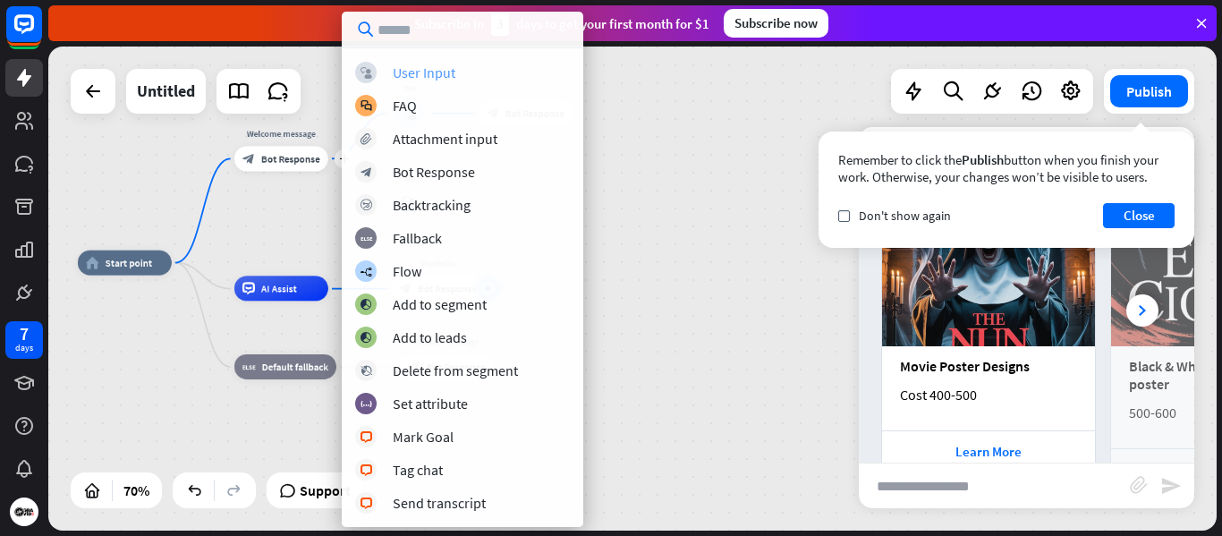
click at [407, 74] on div "User Input" at bounding box center [424, 73] width 63 height 18
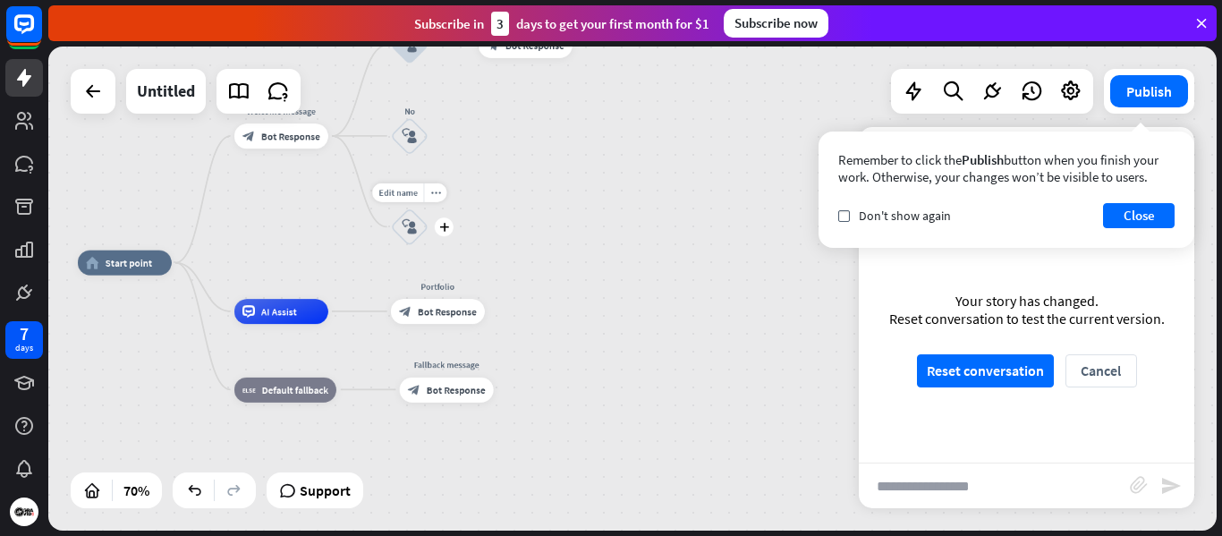
click at [415, 233] on icon "block_user_input" at bounding box center [409, 226] width 15 height 15
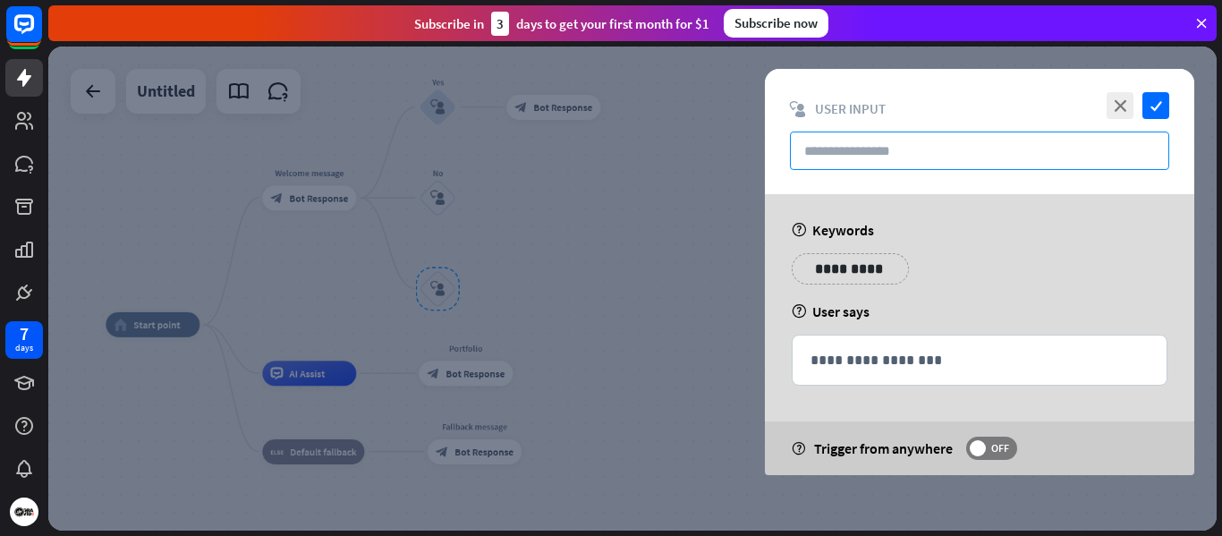
click at [847, 155] on input "text" at bounding box center [979, 151] width 379 height 38
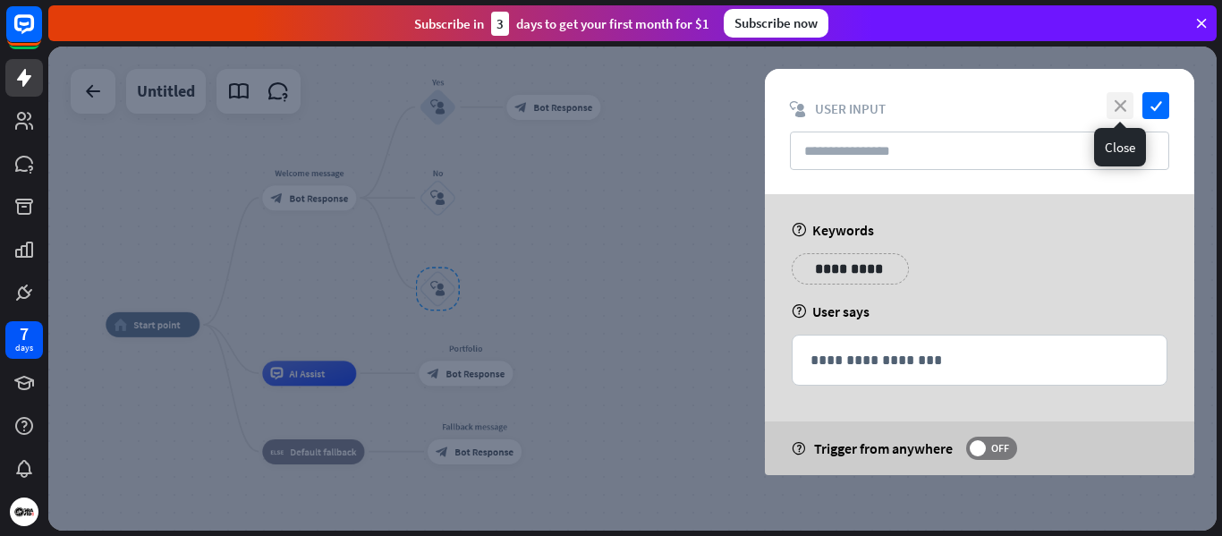
click at [1120, 102] on icon "close" at bounding box center [1120, 105] width 27 height 27
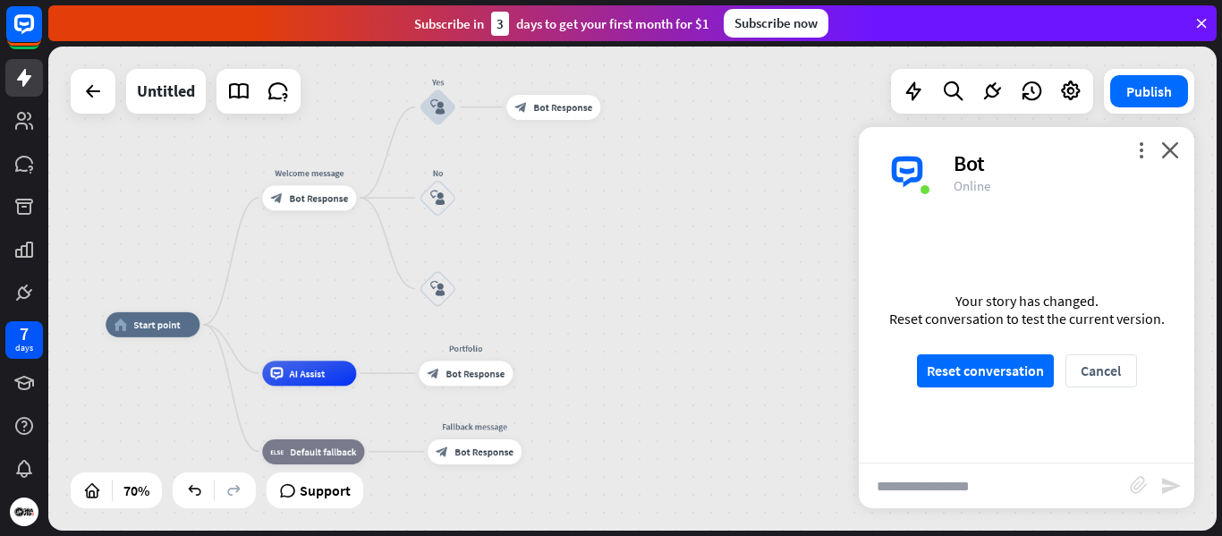
scroll to position [1364, 0]
click at [1170, 146] on div "Untitled Publish Remember to click the Publish button when you finish your work…" at bounding box center [632, 289] width 1169 height 484
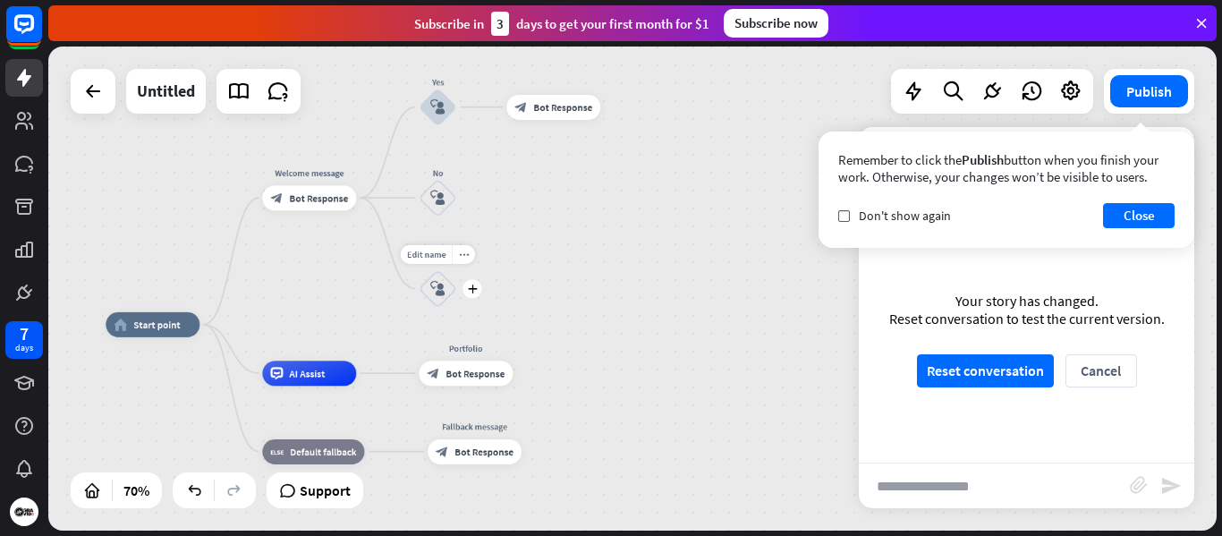
click at [438, 286] on icon "block_user_input" at bounding box center [437, 288] width 15 height 15
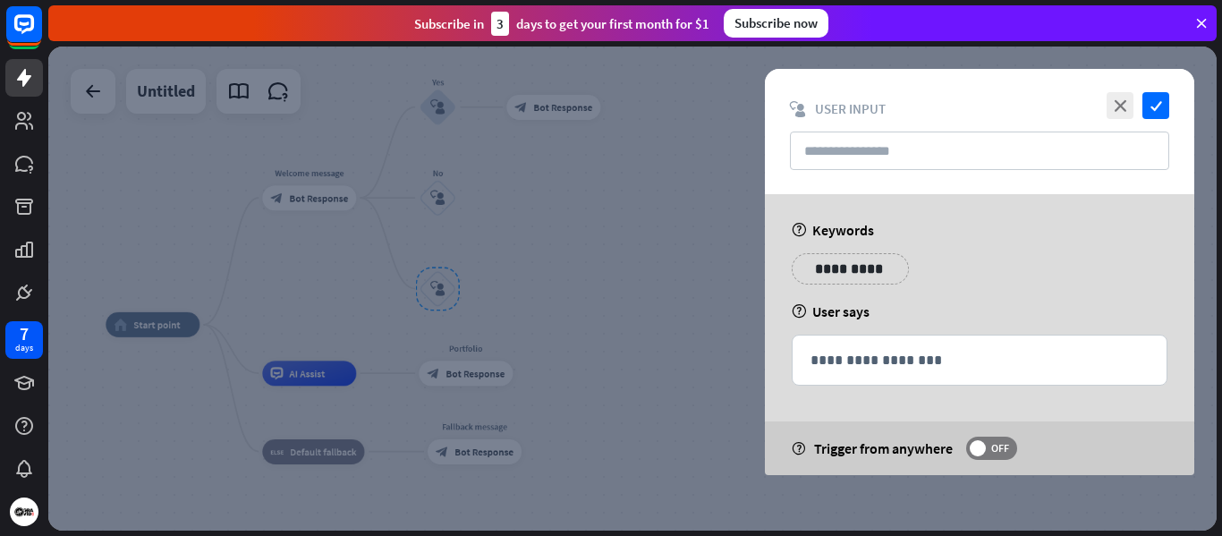
click at [603, 303] on div at bounding box center [632, 289] width 1169 height 484
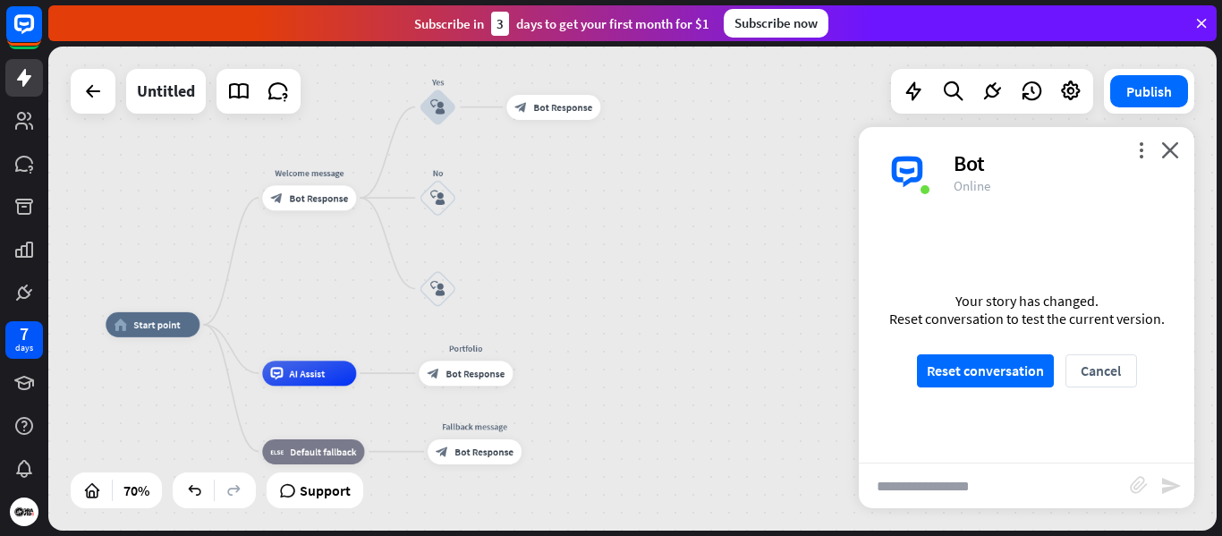
scroll to position [1346, 0]
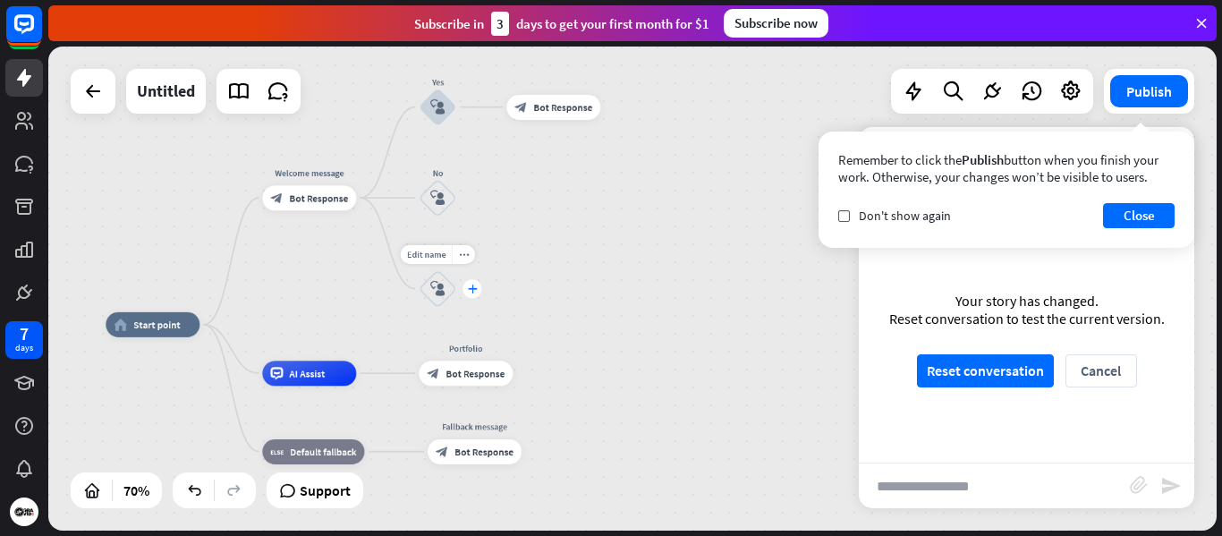
click at [474, 288] on icon "plus" at bounding box center [473, 289] width 10 height 9
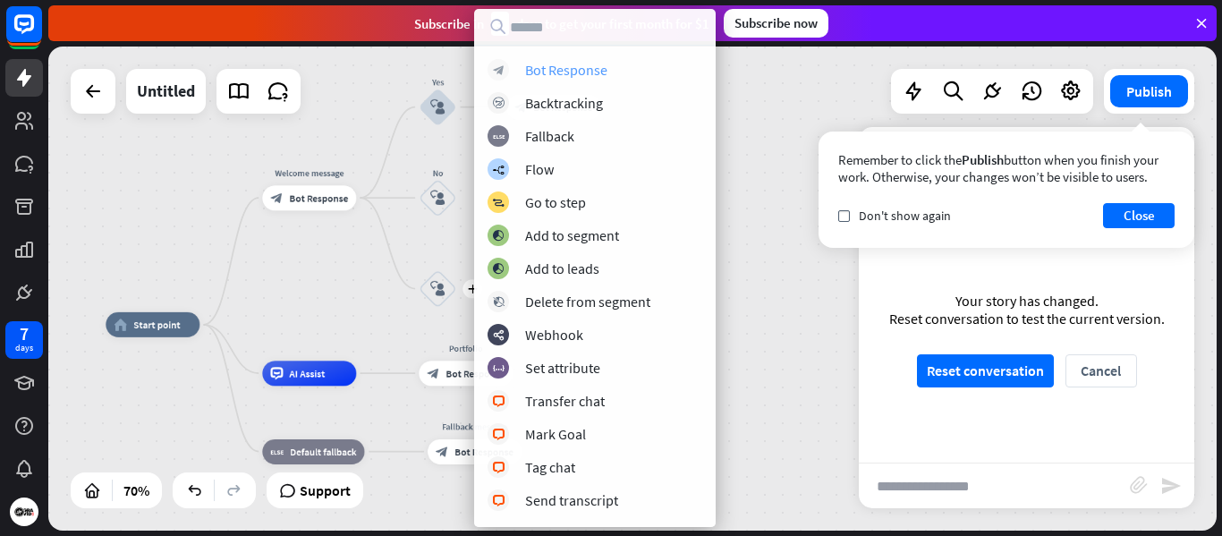
click at [573, 70] on div "Bot Response" at bounding box center [566, 70] width 82 height 18
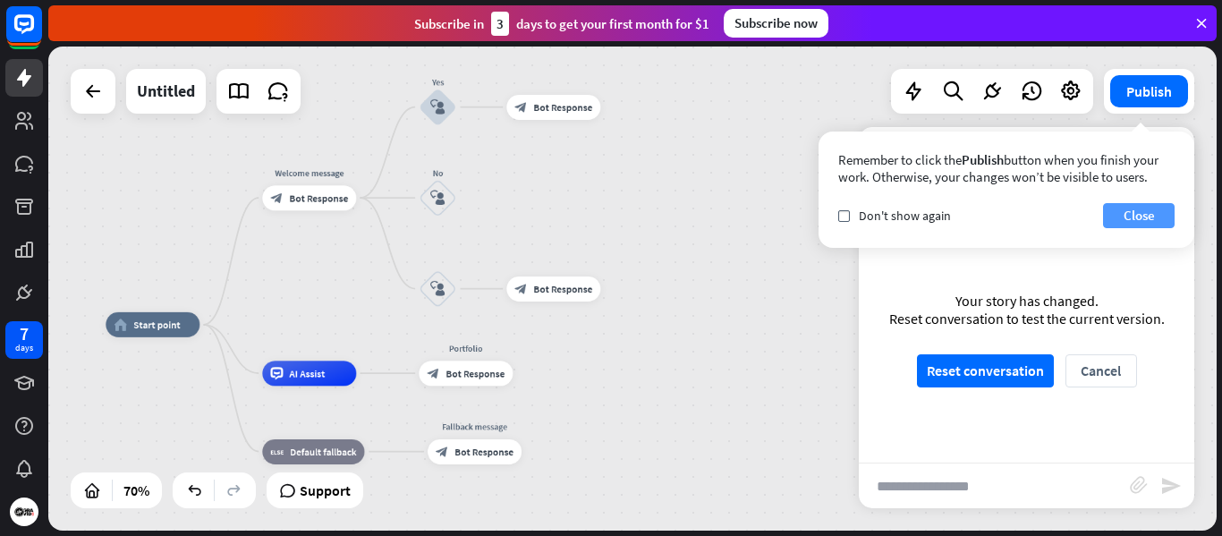
click at [1138, 211] on button "Close" at bounding box center [1139, 215] width 72 height 25
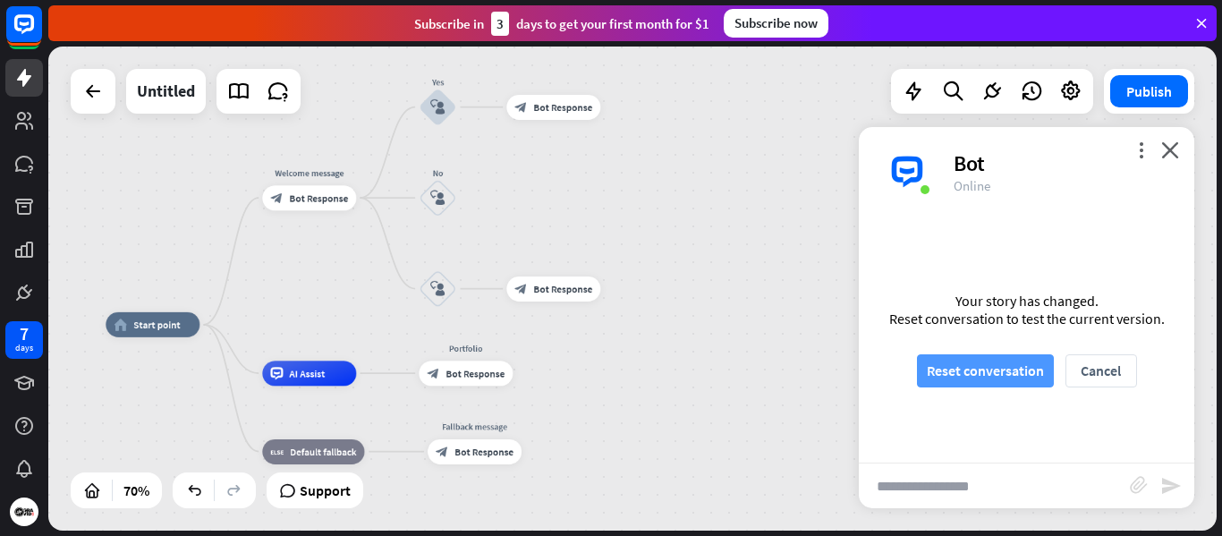
click at [1017, 371] on button "Reset conversation" at bounding box center [985, 370] width 137 height 33
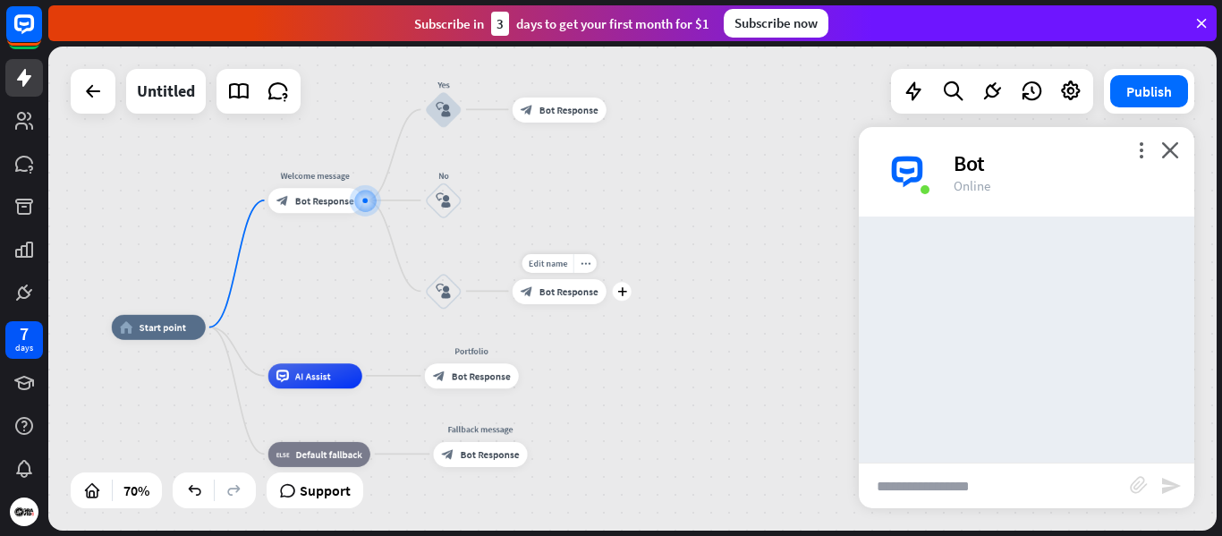
click at [567, 302] on div "Edit name more_horiz plus block_bot_response Bot Response" at bounding box center [560, 290] width 94 height 25
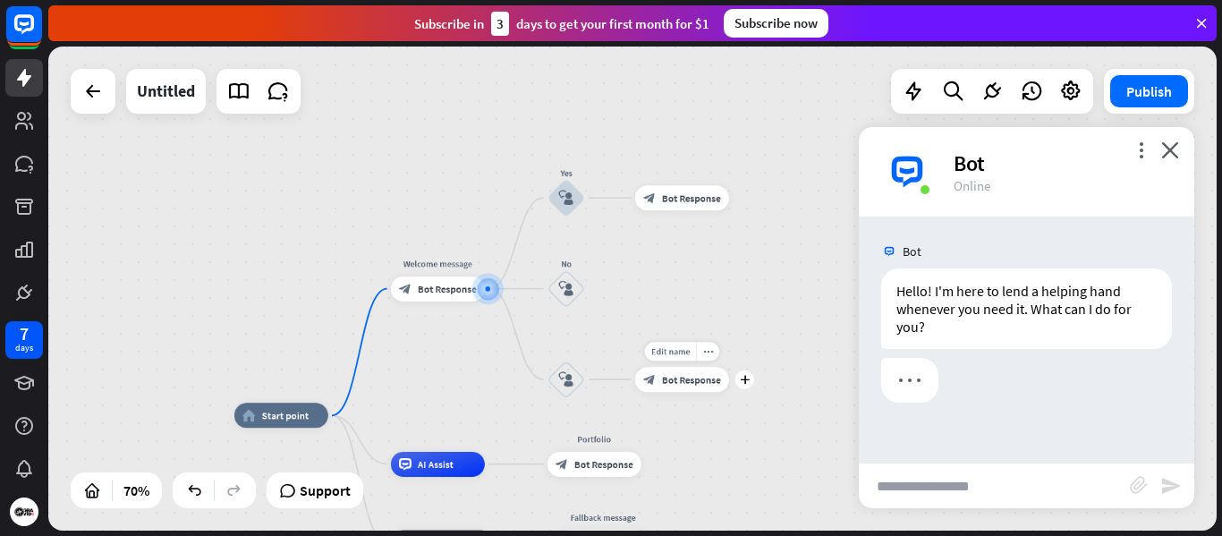
click at [660, 379] on div "block_bot_response Bot Response" at bounding box center [682, 379] width 94 height 25
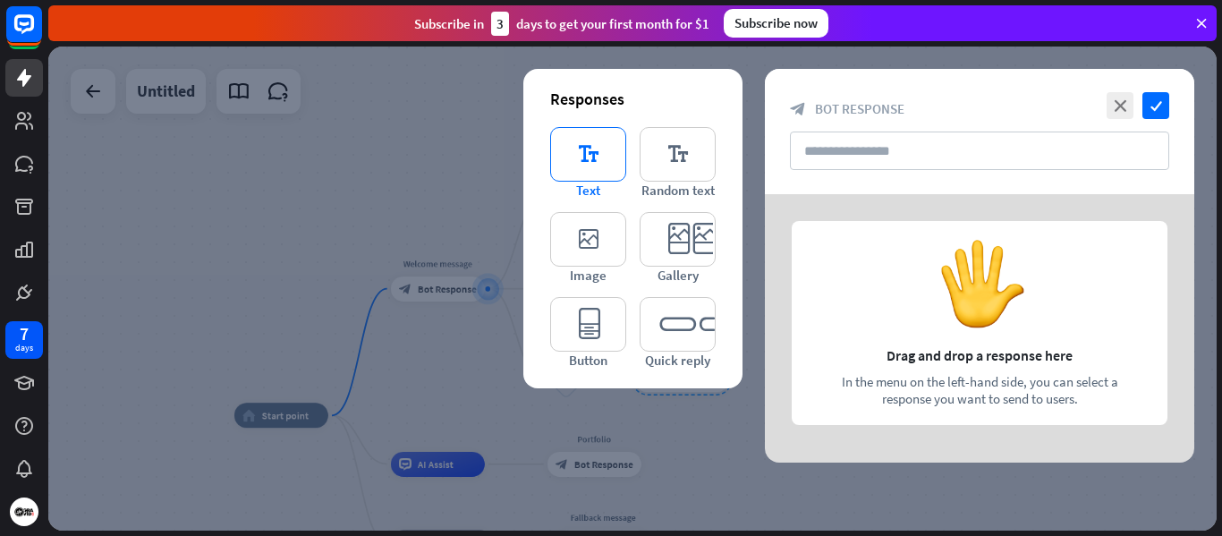
click at [592, 148] on icon "editor_text" at bounding box center [588, 154] width 76 height 55
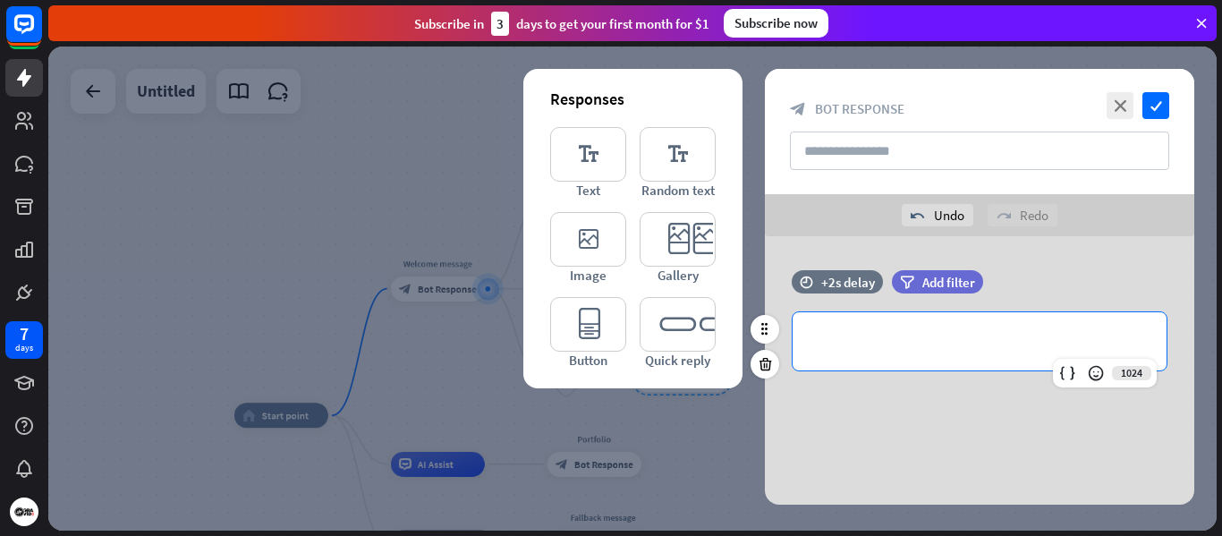
click at [885, 338] on p "**********" at bounding box center [980, 341] width 338 height 22
click at [1089, 371] on icon at bounding box center [1096, 373] width 18 height 18
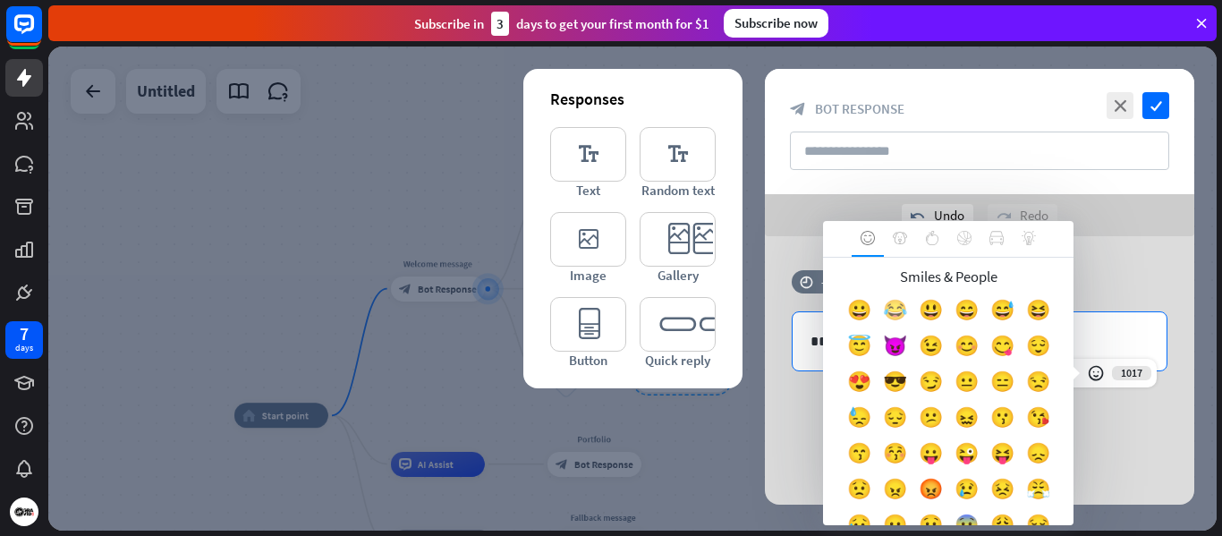
click at [906, 311] on div "😂" at bounding box center [895, 314] width 36 height 36
click at [906, 311] on body "7 days close Product Help First steps Get started with ChatBot Help Center Foll…" at bounding box center [611, 268] width 1222 height 536
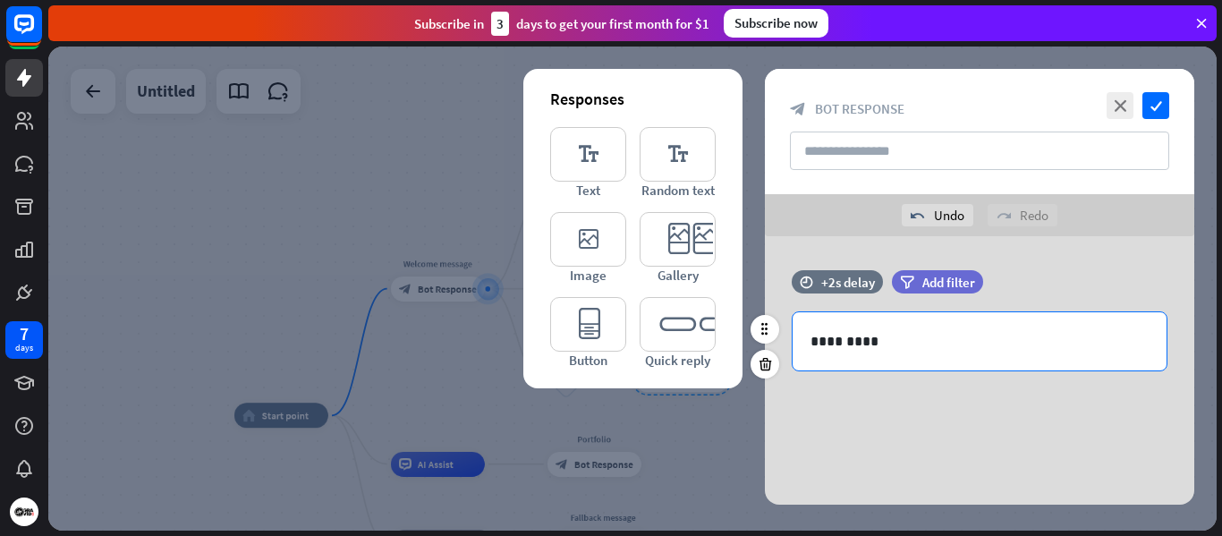
click at [913, 345] on p "*********" at bounding box center [980, 341] width 338 height 22
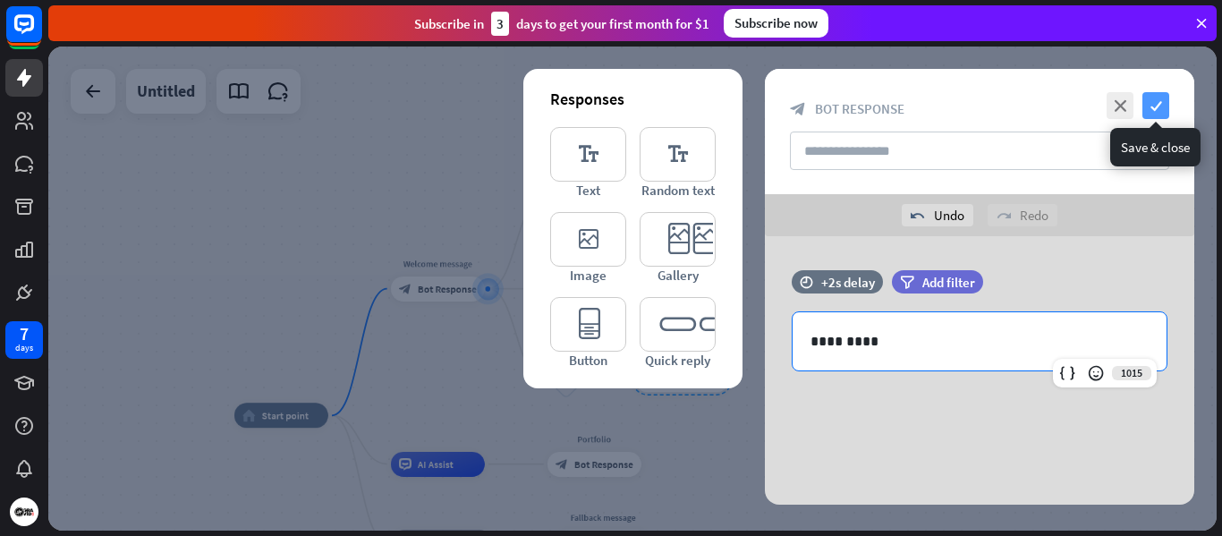
click at [1156, 102] on icon "check" at bounding box center [1156, 105] width 27 height 27
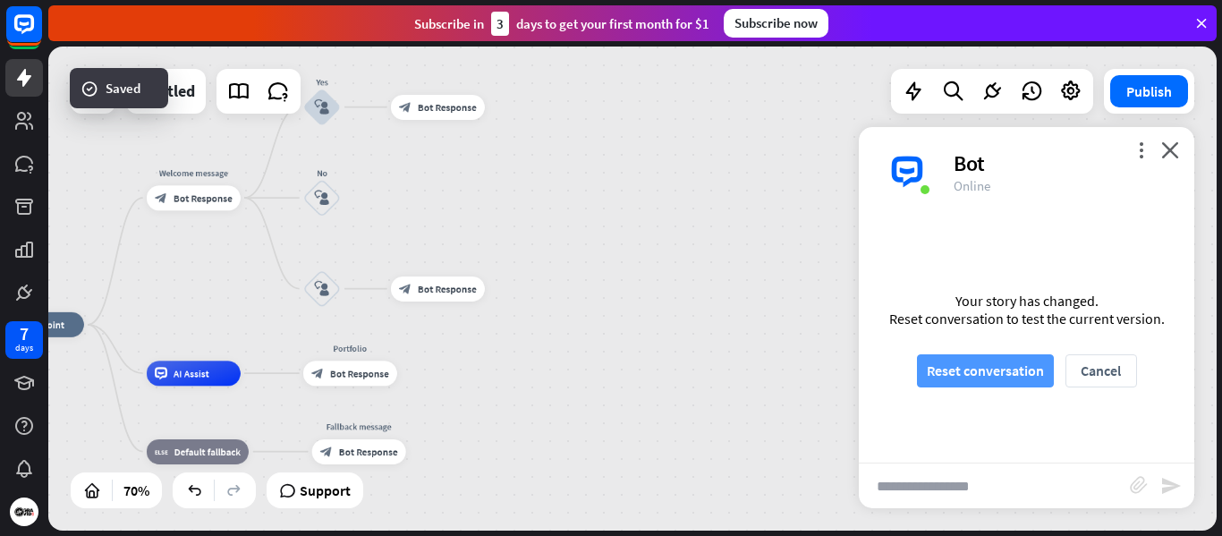
click at [985, 359] on button "Reset conversation" at bounding box center [985, 370] width 137 height 33
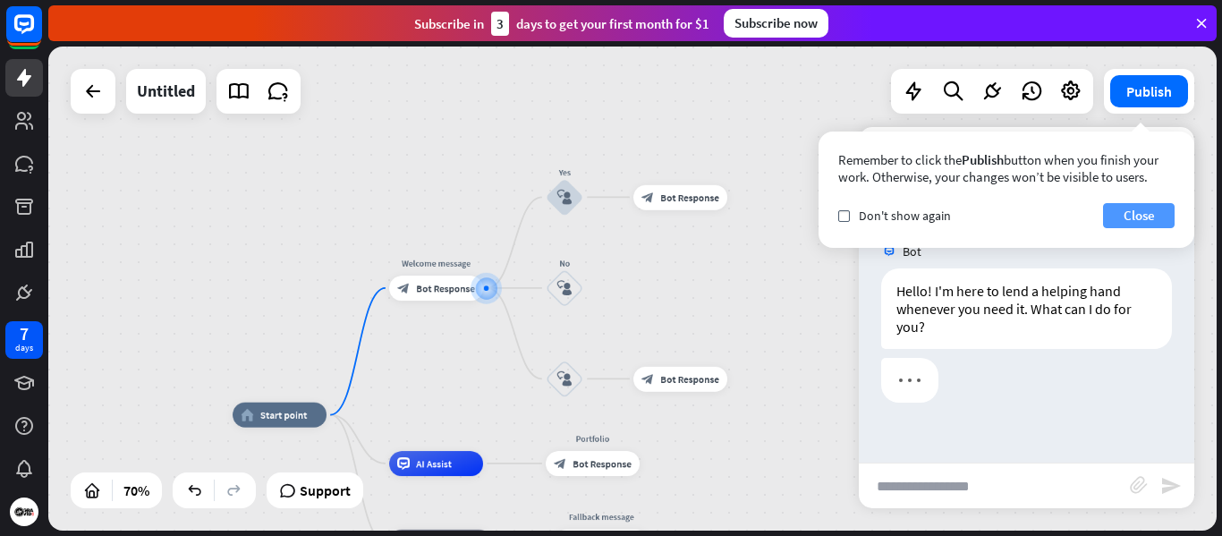
click at [1140, 212] on button "Close" at bounding box center [1139, 215] width 72 height 25
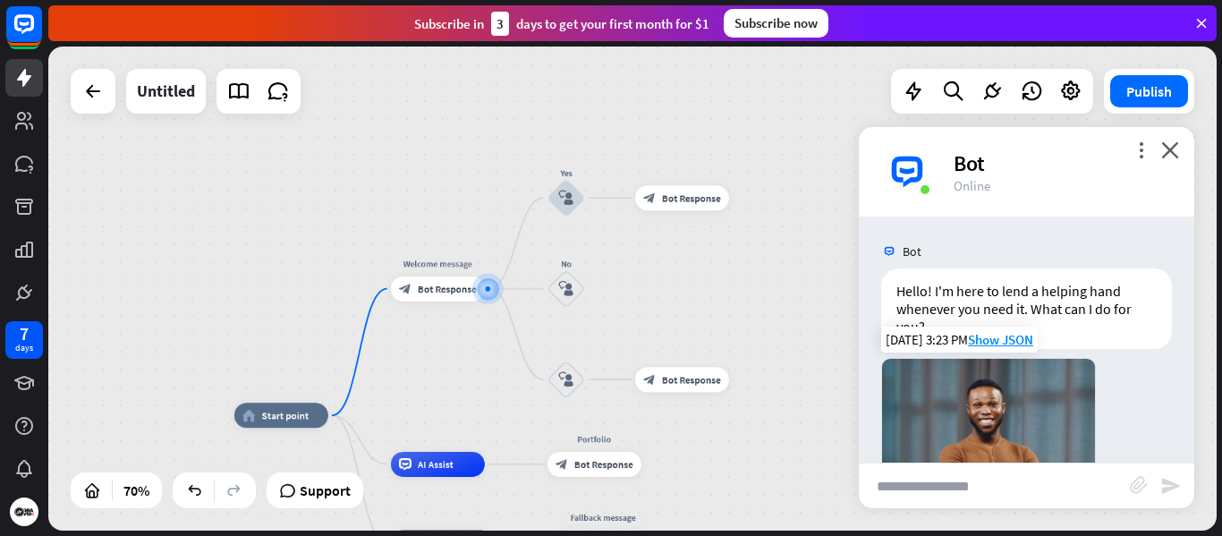
scroll to position [277, 0]
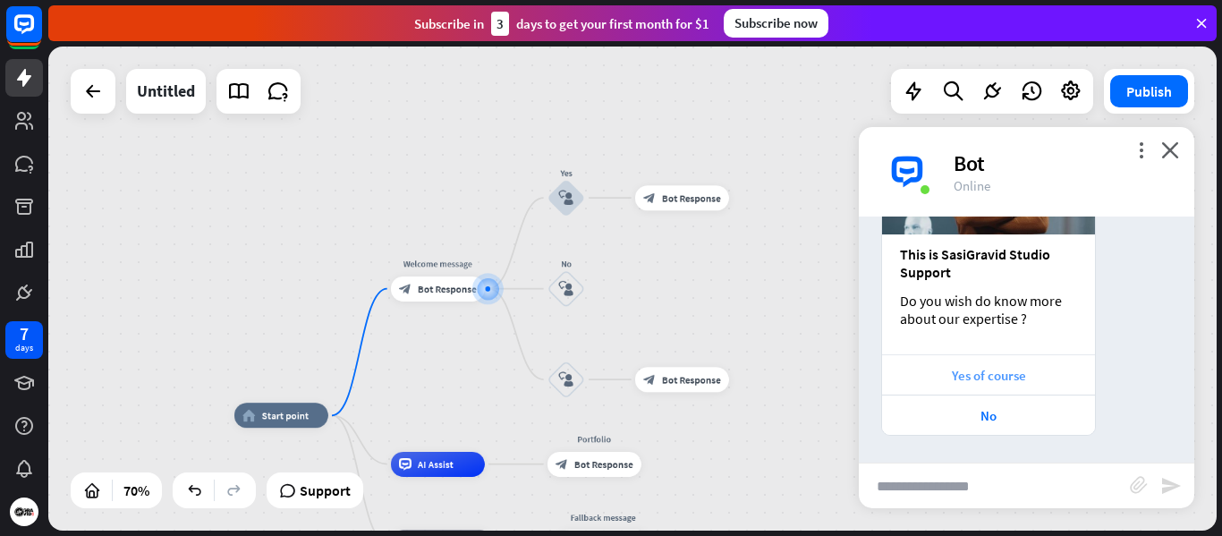
click at [993, 378] on div "Yes of course" at bounding box center [988, 375] width 195 height 17
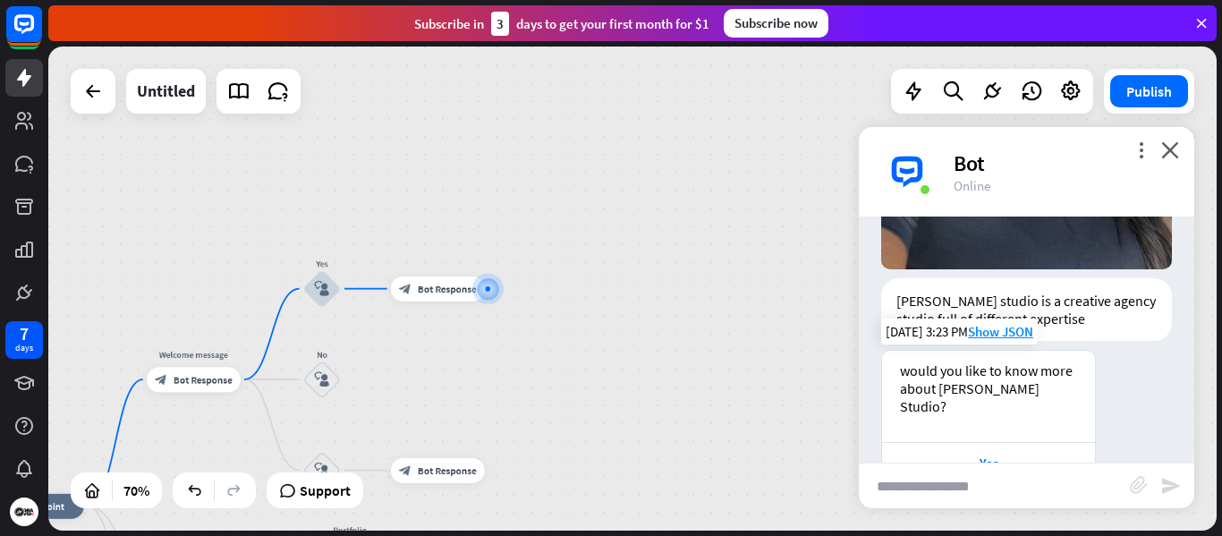
scroll to position [973, 0]
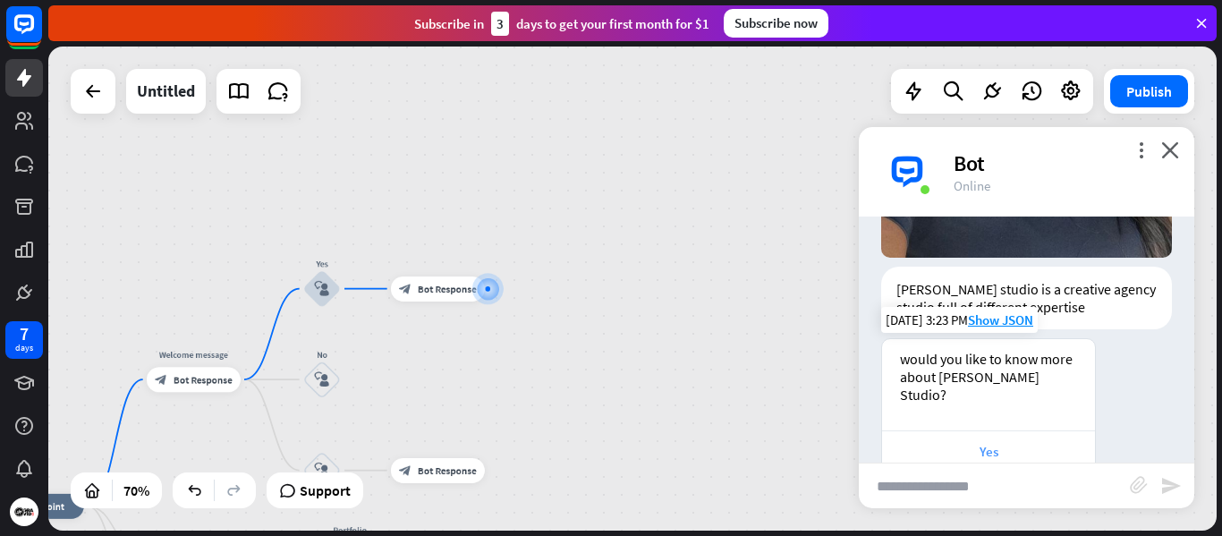
click at [991, 443] on div "Yes" at bounding box center [988, 451] width 195 height 17
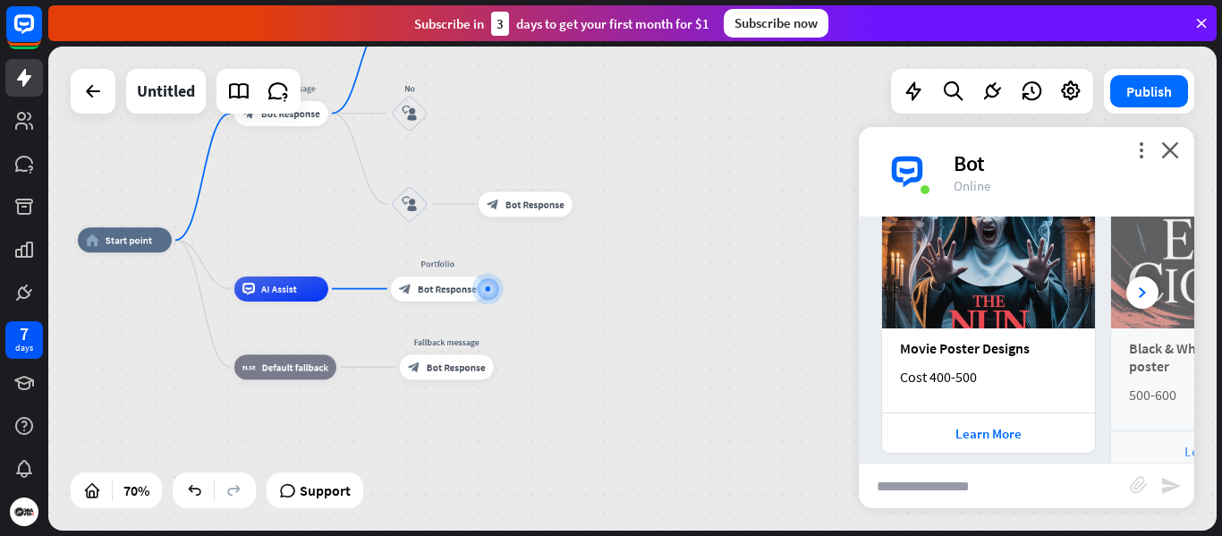
scroll to position [1400, 0]
click at [1014, 425] on div "Learn More" at bounding box center [988, 433] width 195 height 17
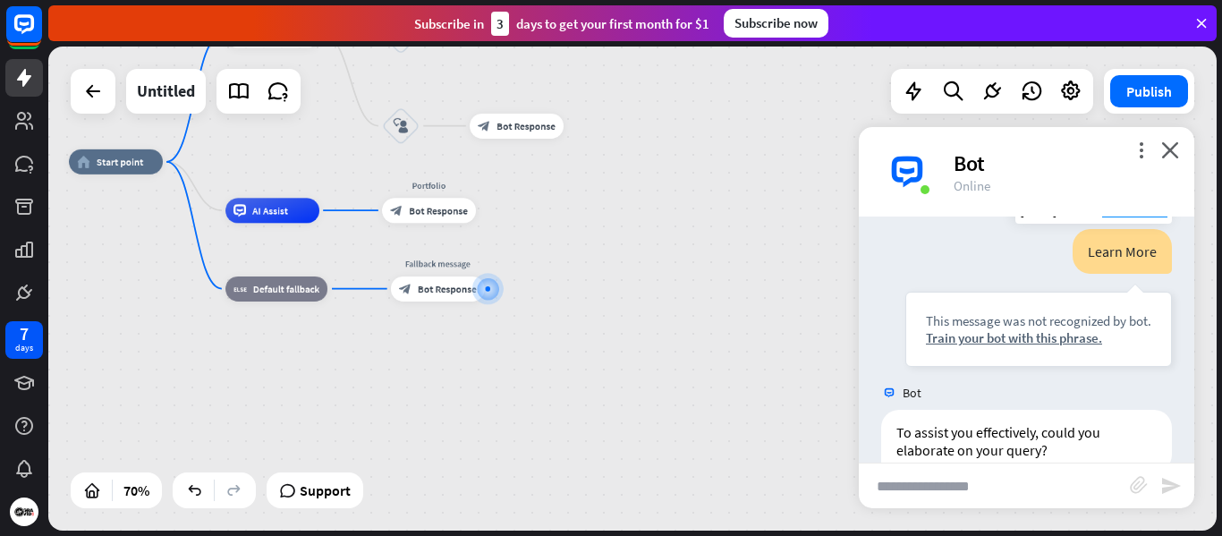
scroll to position [1686, 0]
click at [452, 287] on span "Bot Response" at bounding box center [447, 289] width 59 height 13
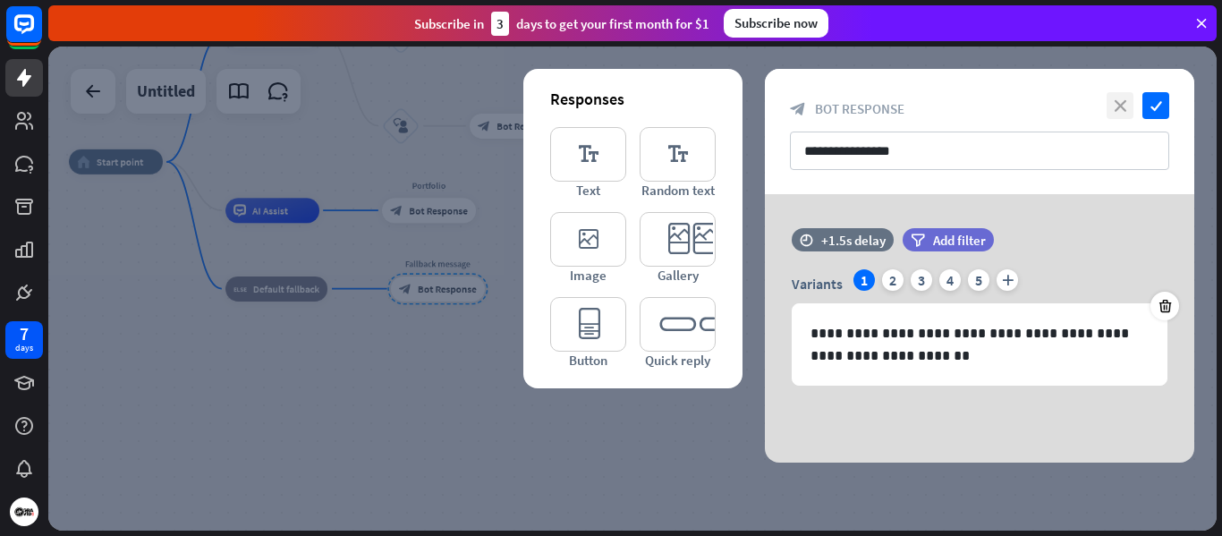
click at [1125, 101] on icon "close" at bounding box center [1120, 105] width 27 height 27
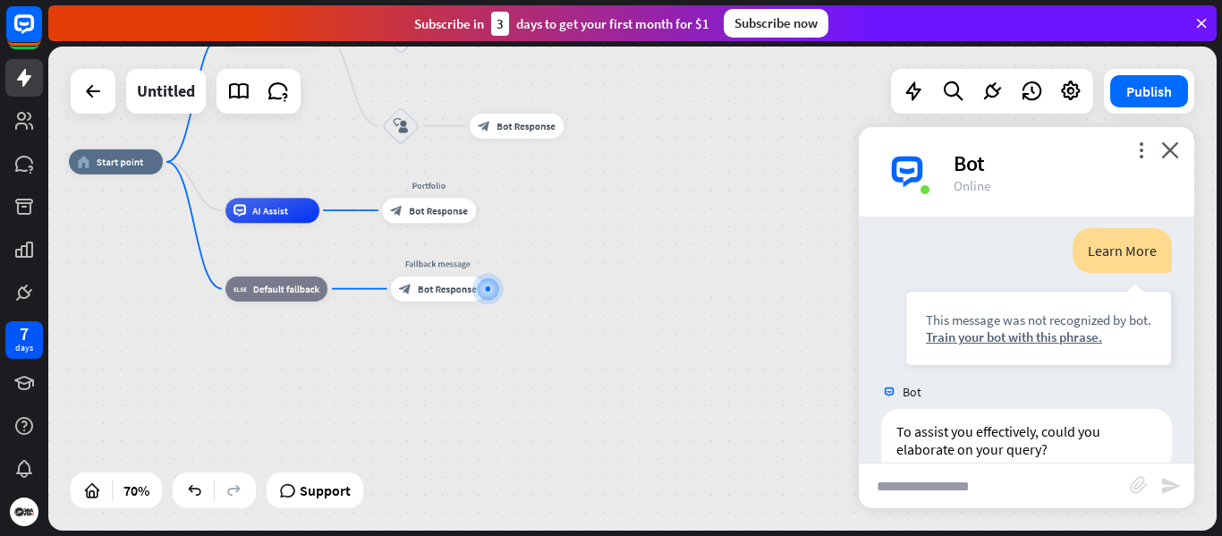
scroll to position [1668, 0]
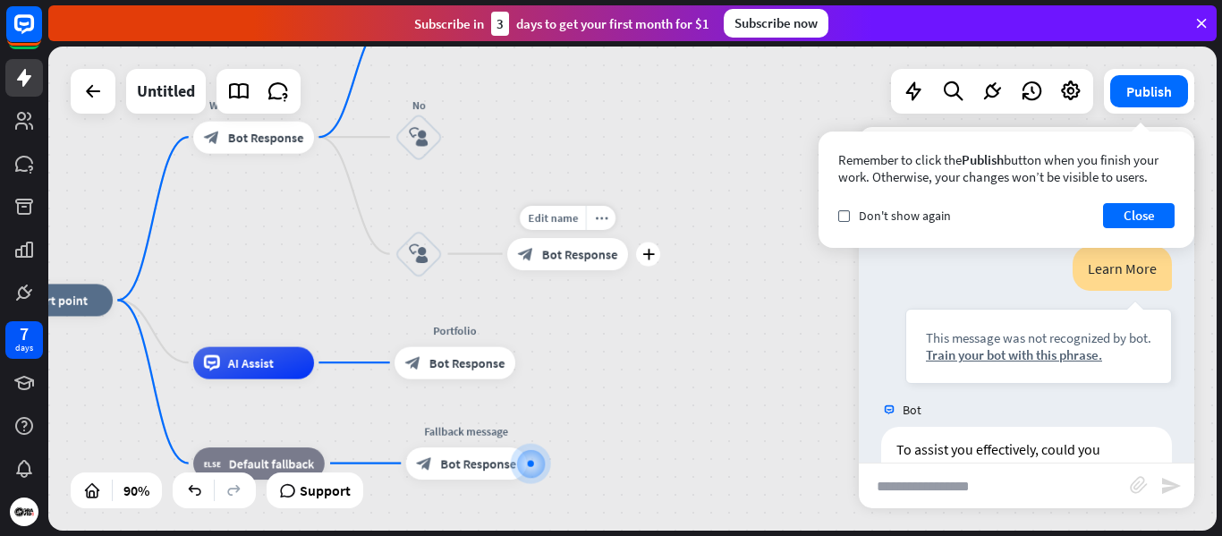
click at [564, 256] on span "Bot Response" at bounding box center [580, 254] width 76 height 16
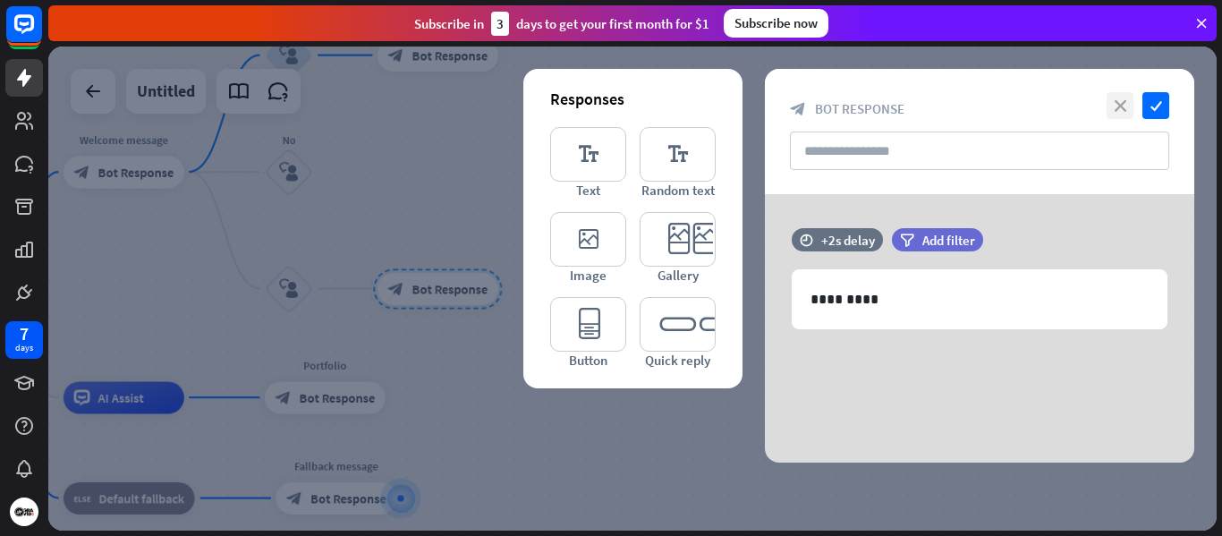
click at [1124, 102] on icon "close" at bounding box center [1120, 105] width 27 height 27
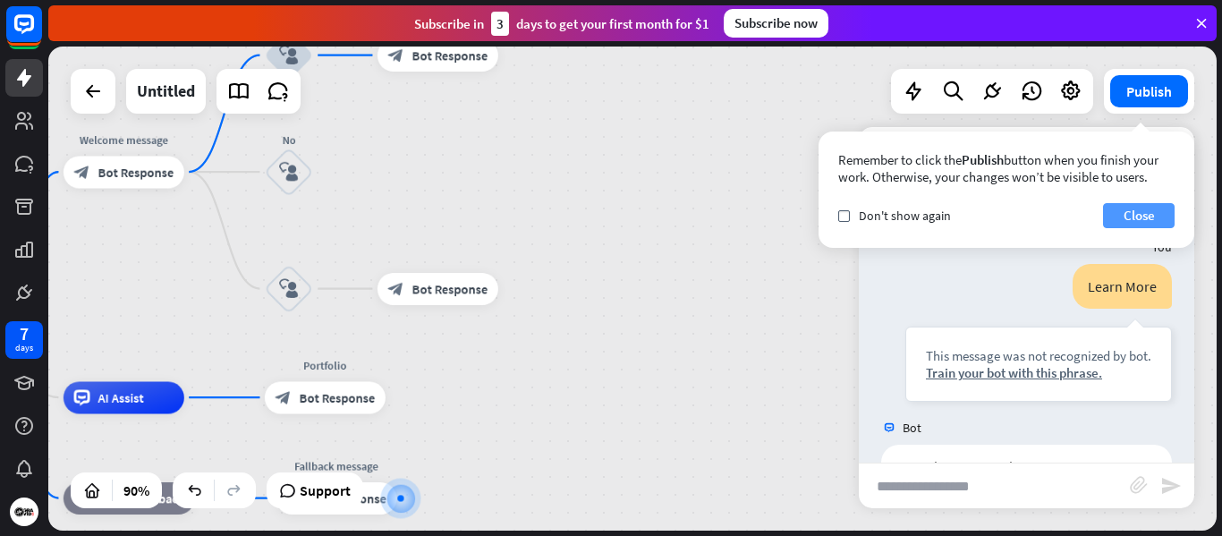
click at [1149, 206] on button "Close" at bounding box center [1139, 215] width 72 height 25
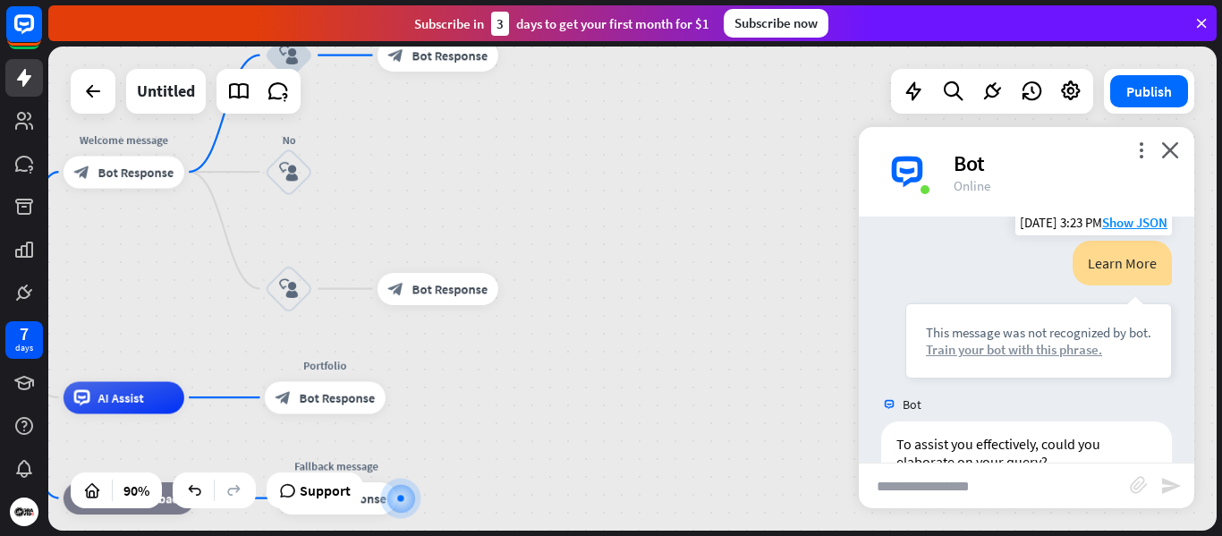
scroll to position [1686, 0]
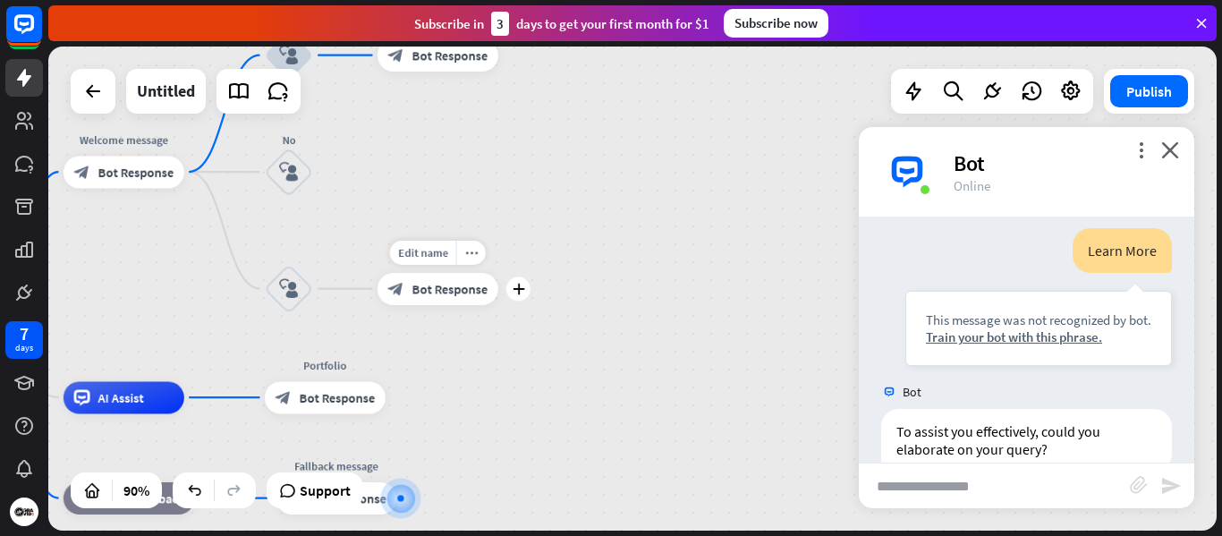
click at [440, 289] on span "Bot Response" at bounding box center [451, 289] width 76 height 16
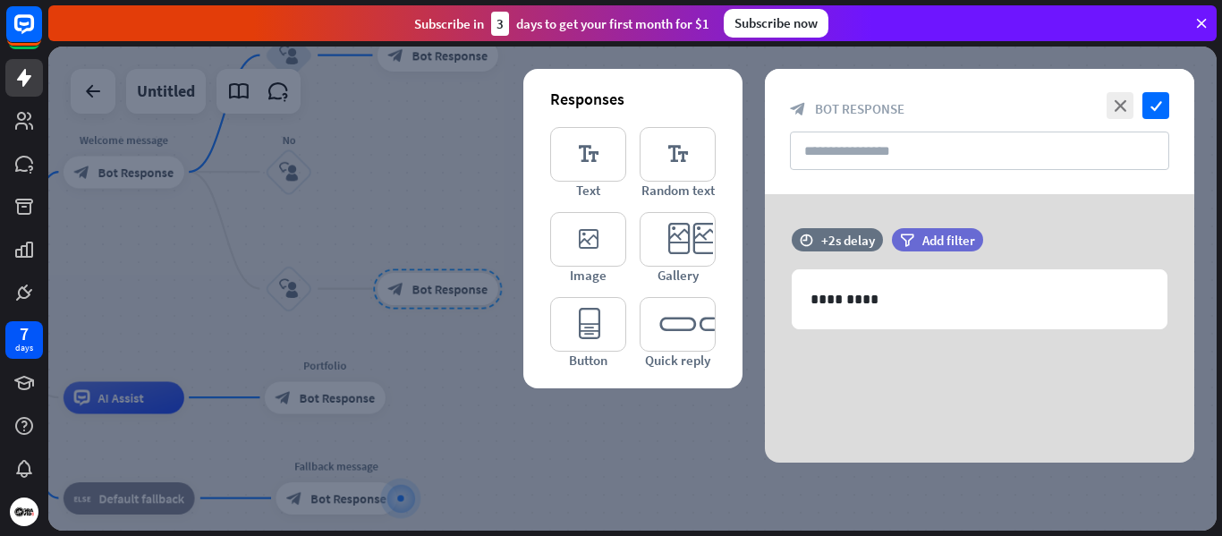
click at [401, 247] on div at bounding box center [632, 289] width 1169 height 484
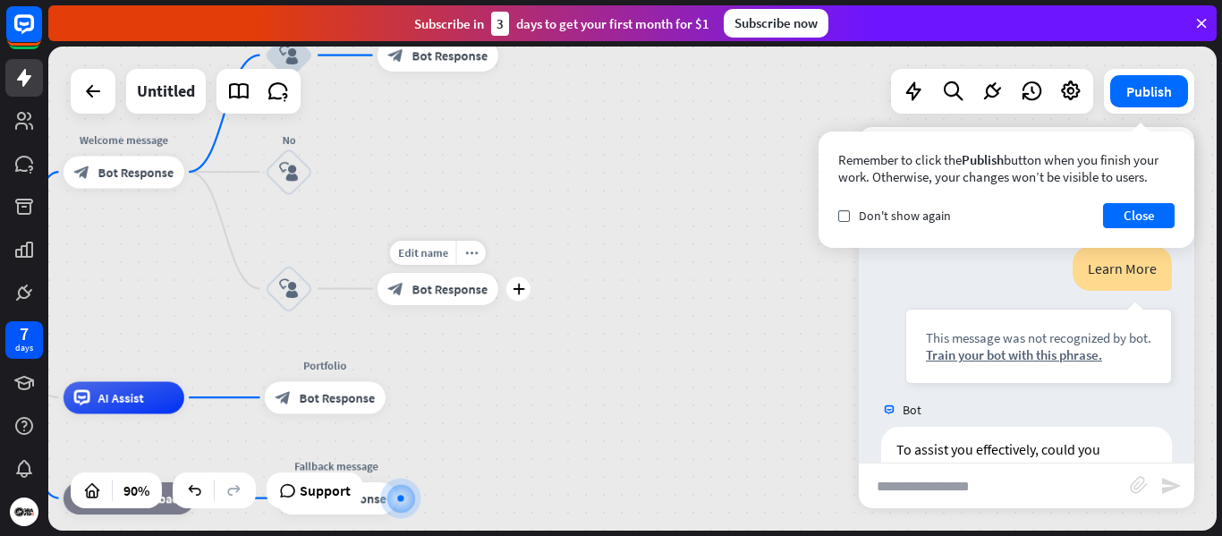
click at [445, 288] on span "Bot Response" at bounding box center [451, 289] width 76 height 16
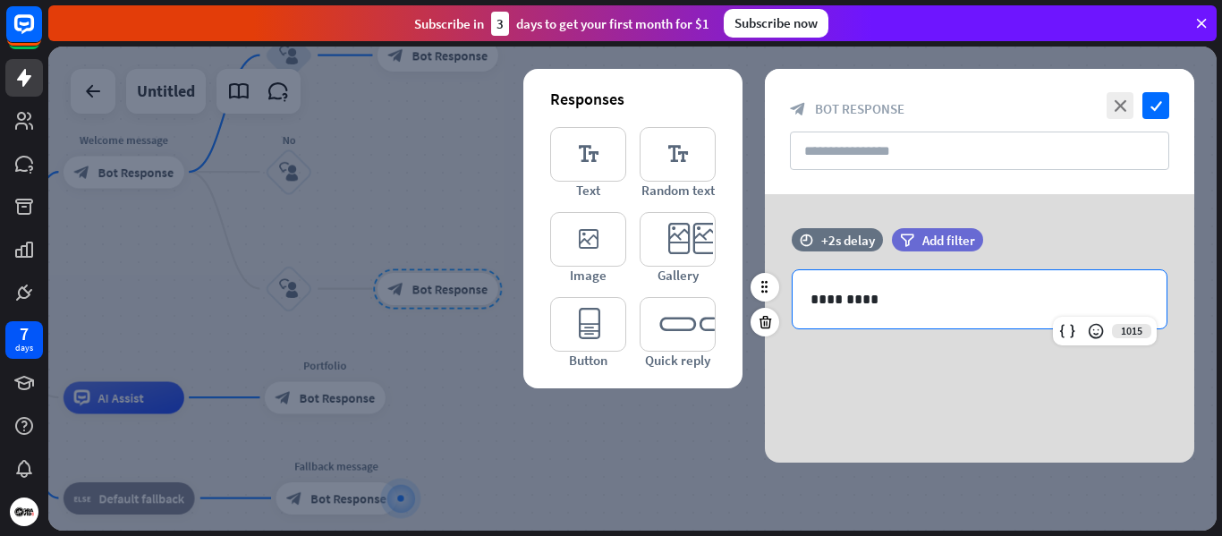
click at [902, 310] on p "*********" at bounding box center [980, 299] width 338 height 22
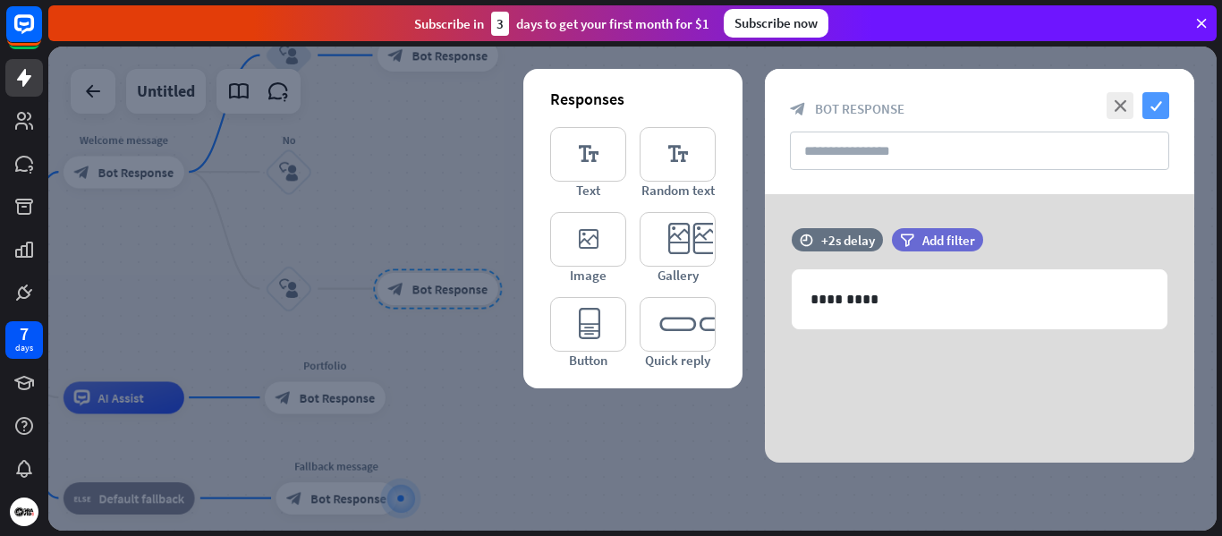
click at [1160, 104] on icon "check" at bounding box center [1156, 105] width 27 height 27
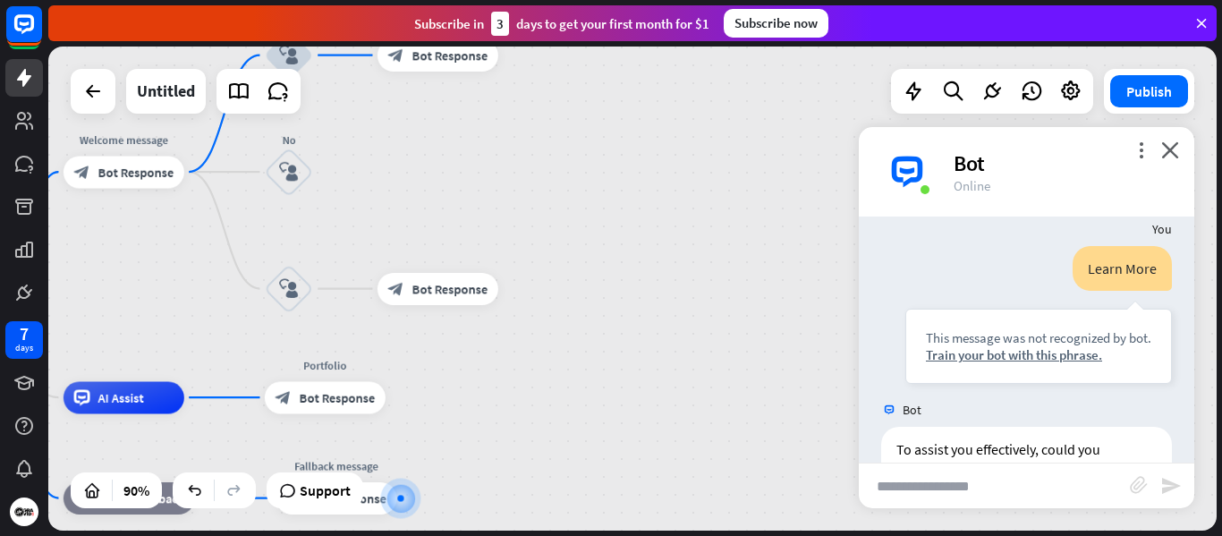
scroll to position [1650, 0]
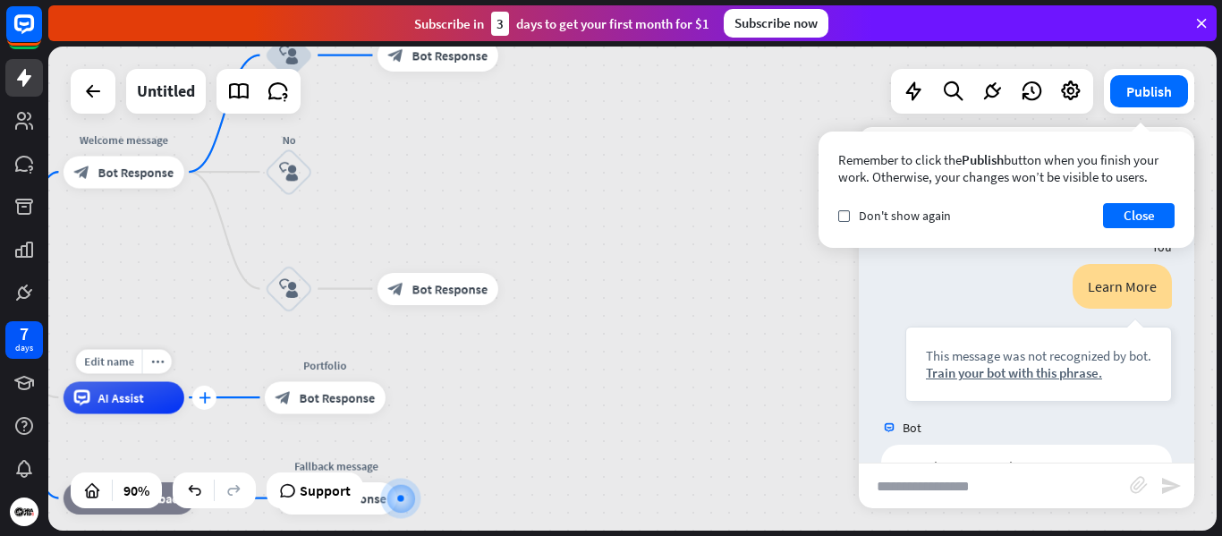
click at [202, 403] on icon "plus" at bounding box center [205, 398] width 13 height 12
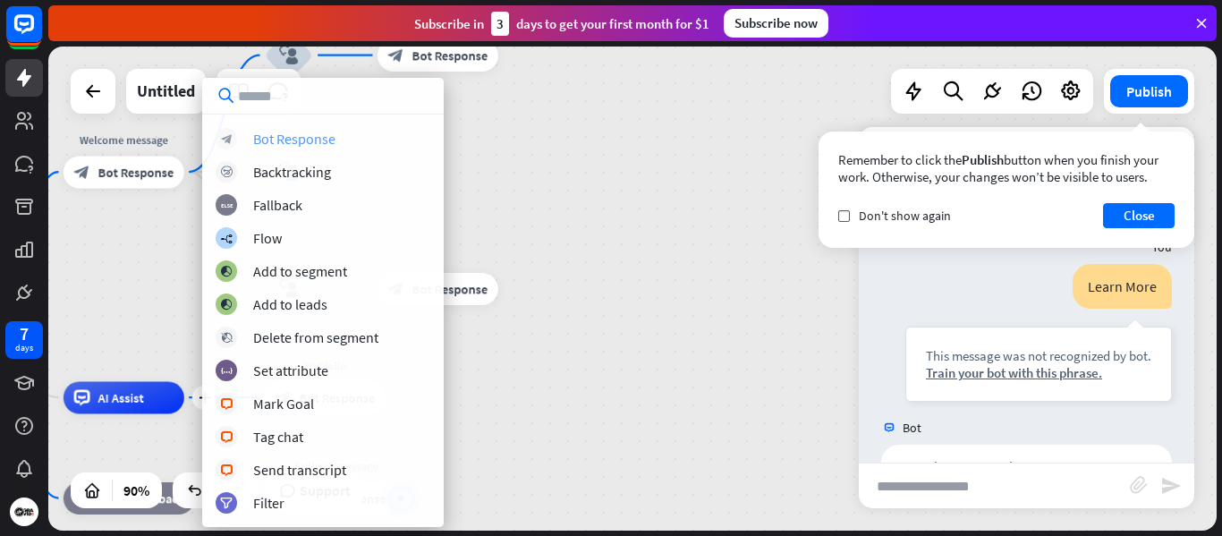
click at [303, 140] on div "Bot Response" at bounding box center [294, 139] width 82 height 18
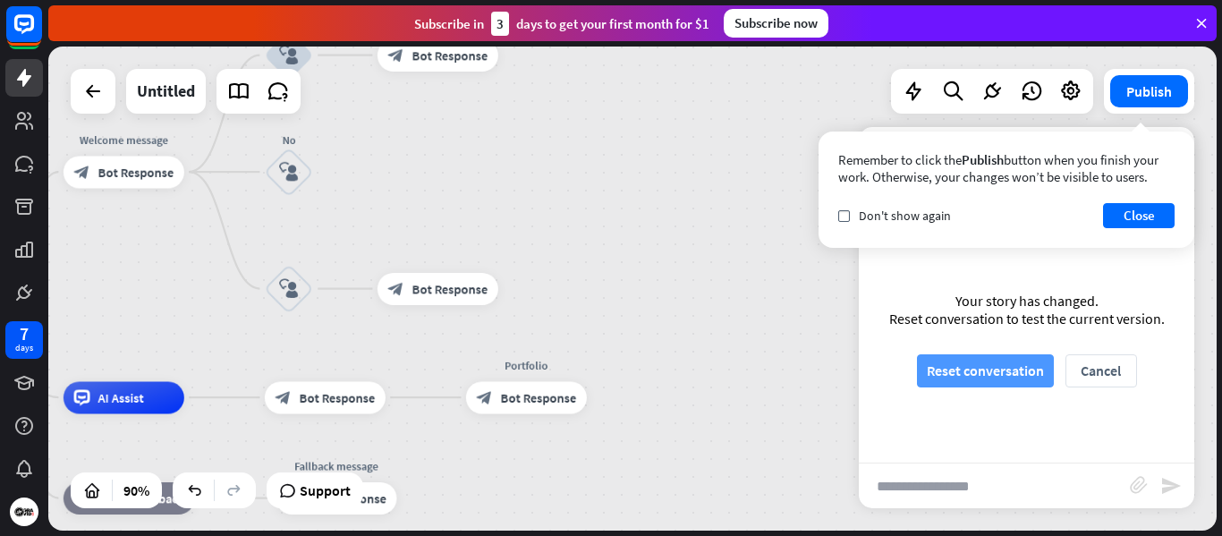
click at [1008, 372] on button "Reset conversation" at bounding box center [985, 370] width 137 height 33
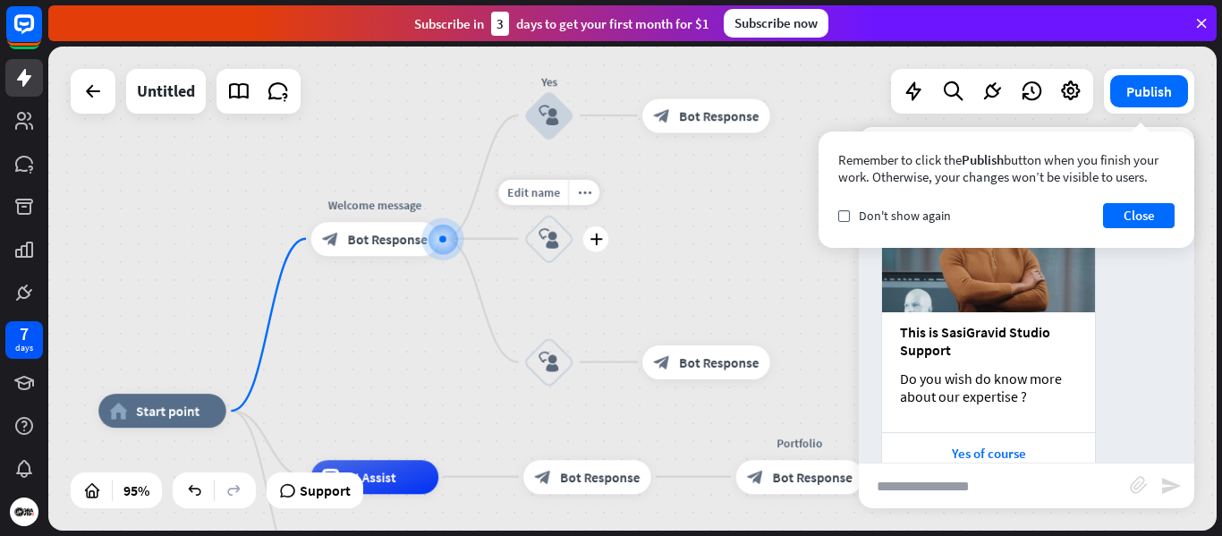
scroll to position [277, 0]
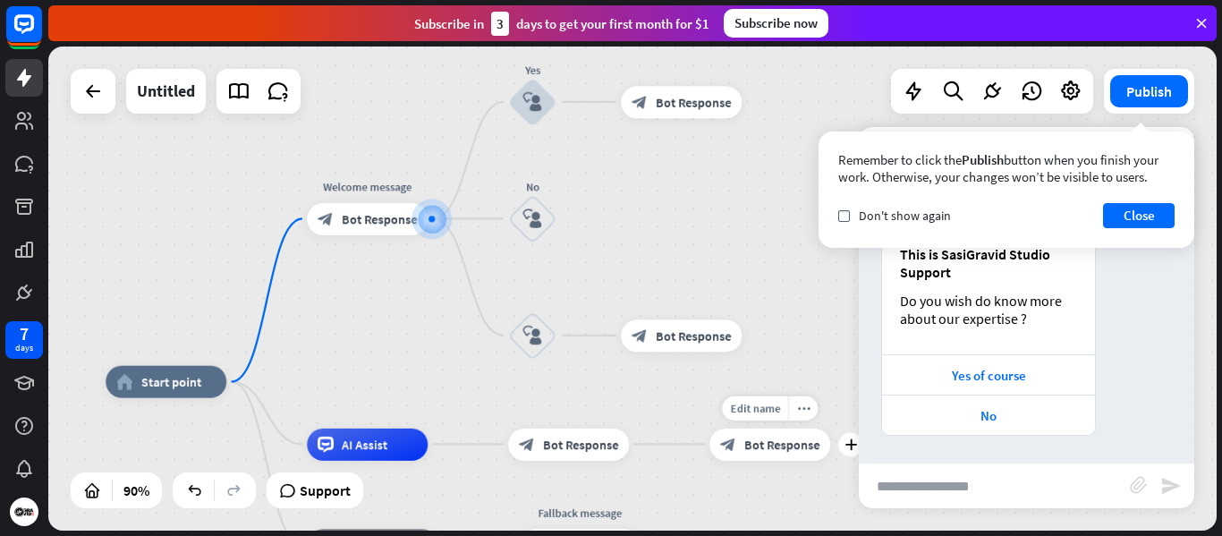
click at [766, 448] on span "Bot Response" at bounding box center [783, 444] width 76 height 16
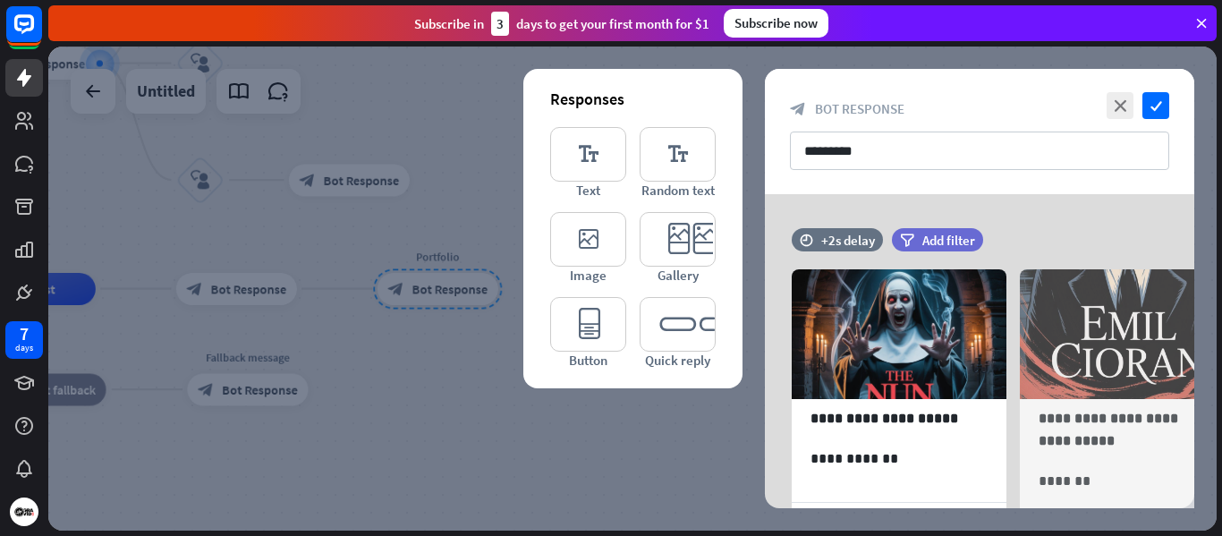
click at [434, 354] on div at bounding box center [632, 289] width 1169 height 484
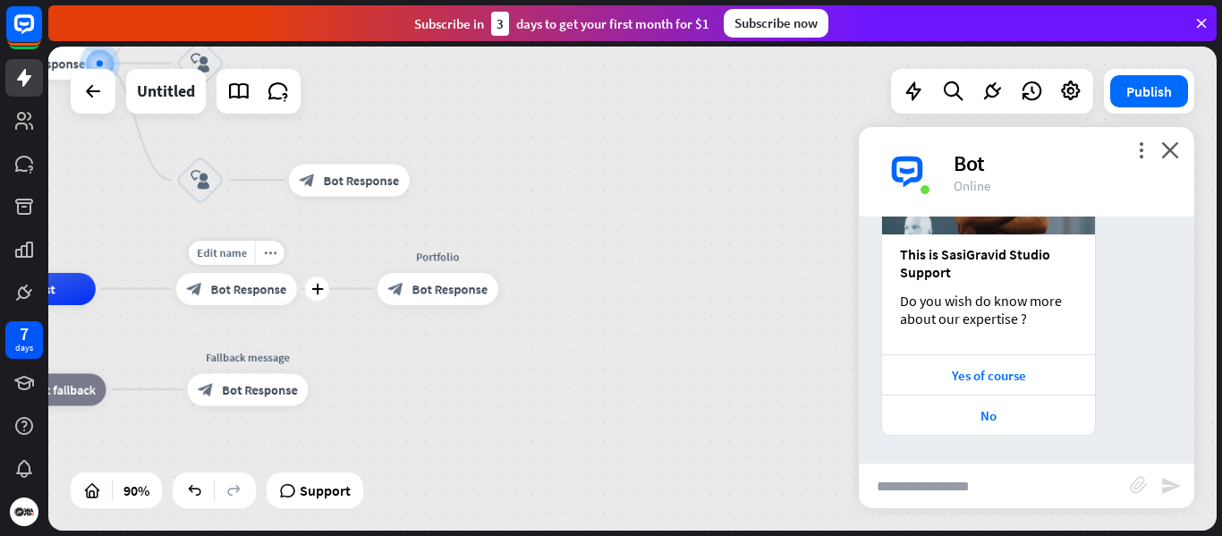
click at [265, 299] on div "block_bot_response Bot Response" at bounding box center [236, 289] width 121 height 32
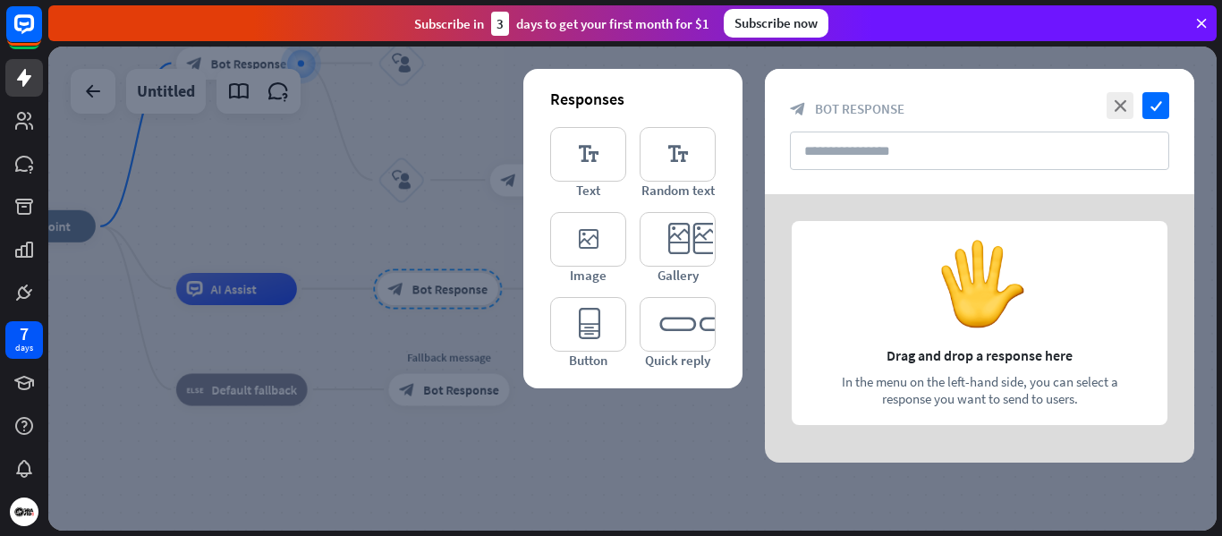
click at [318, 230] on div at bounding box center [632, 289] width 1169 height 484
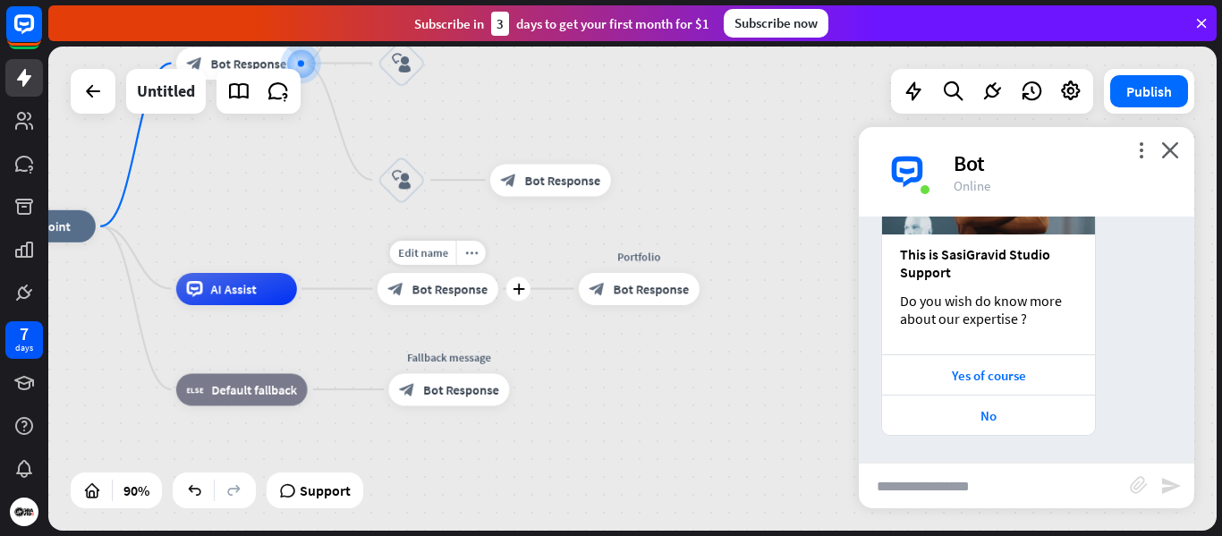
click at [430, 292] on span "Bot Response" at bounding box center [451, 289] width 76 height 16
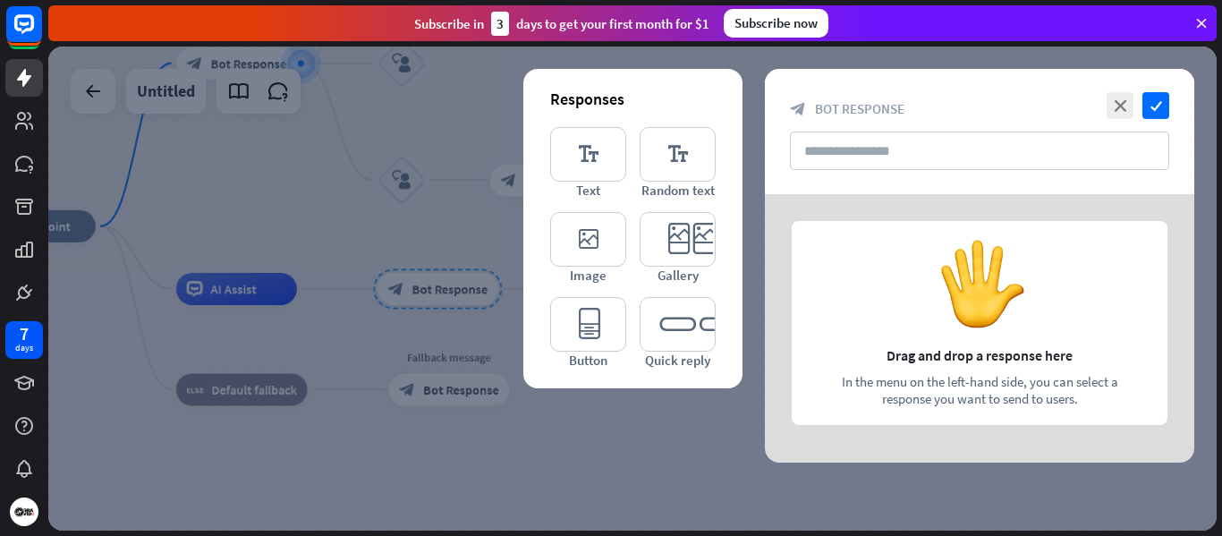
click at [315, 224] on div at bounding box center [632, 289] width 1169 height 484
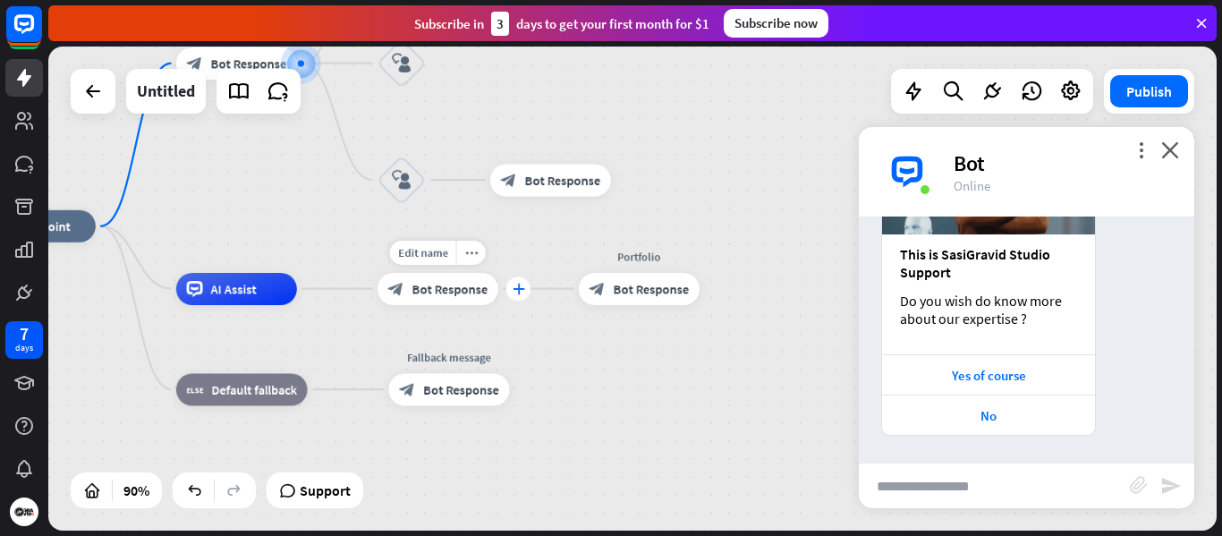
click at [515, 291] on icon "plus" at bounding box center [519, 289] width 13 height 12
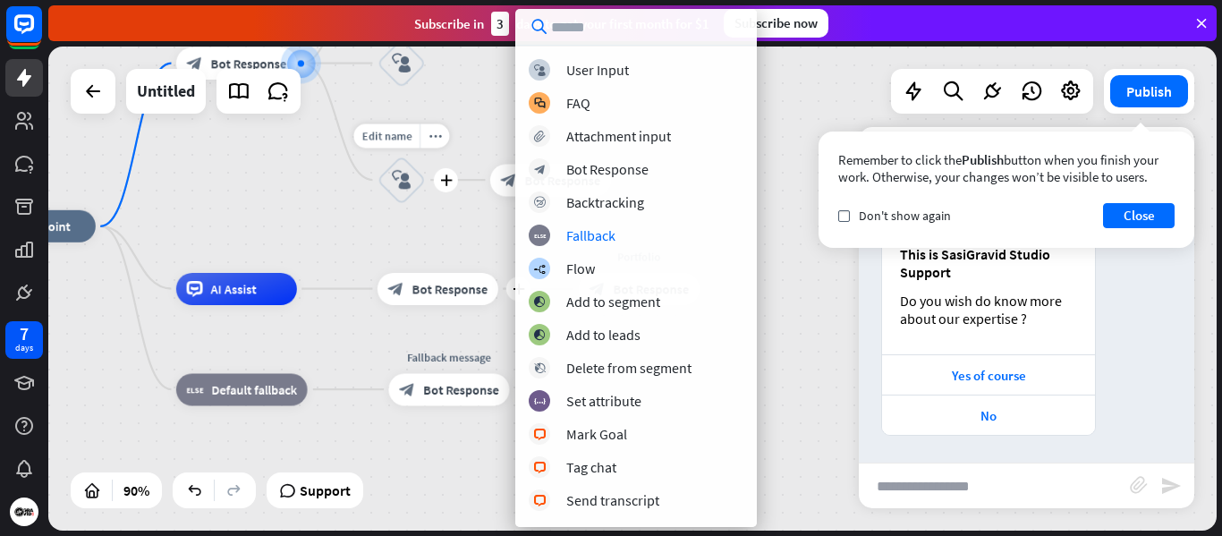
click at [379, 204] on div "Edit name more_horiz plus block_user_input" at bounding box center [402, 180] width 48 height 48
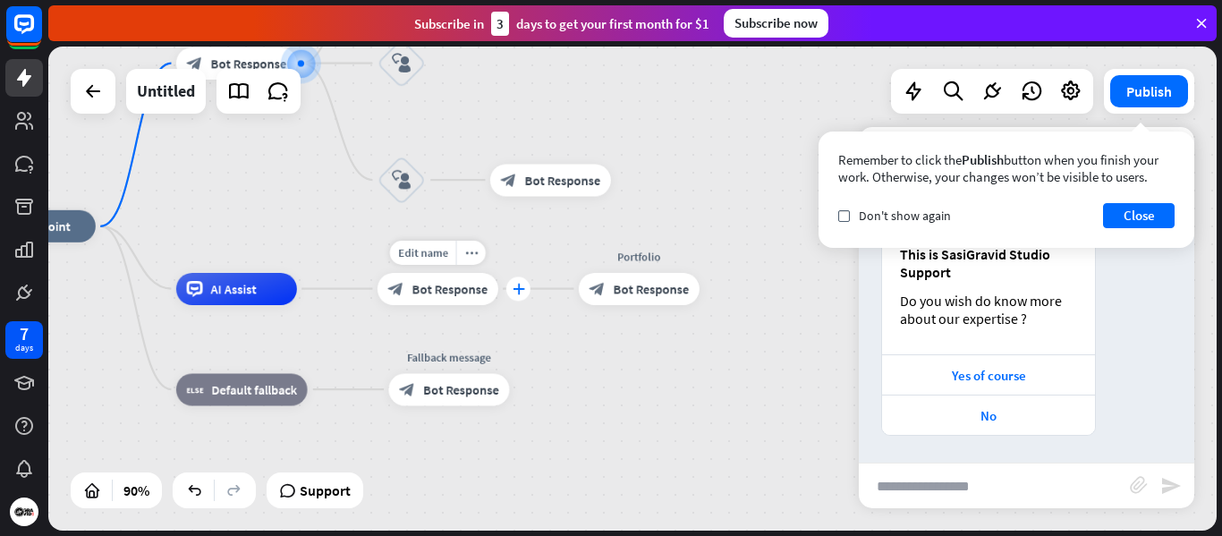
click at [519, 297] on div "plus" at bounding box center [518, 289] width 24 height 24
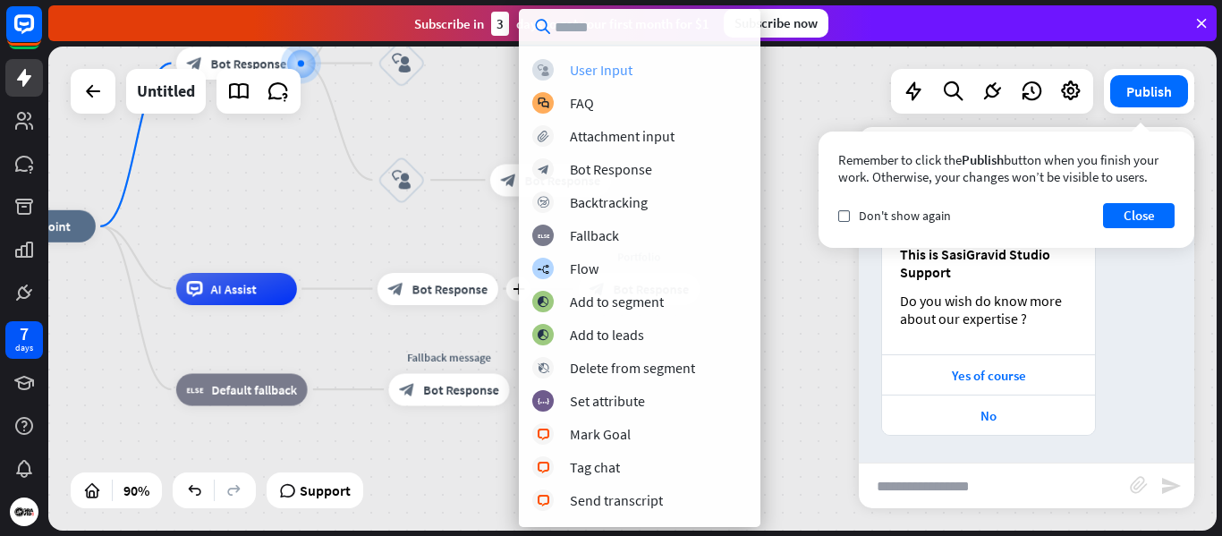
click at [598, 70] on div "User Input" at bounding box center [601, 70] width 63 height 18
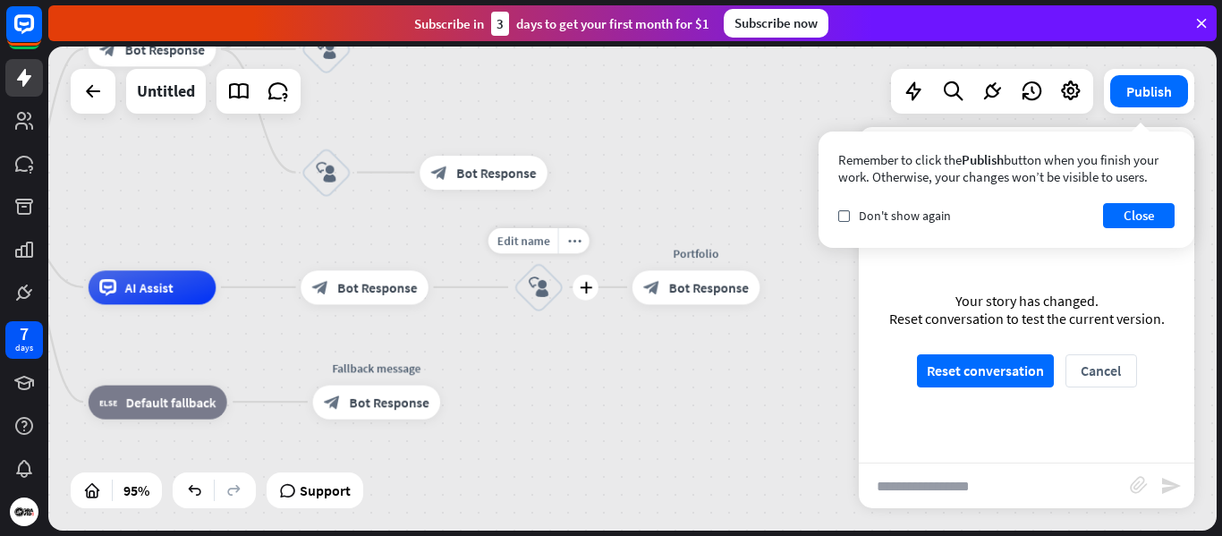
click at [537, 298] on div "block_user_input" at bounding box center [539, 286] width 51 height 51
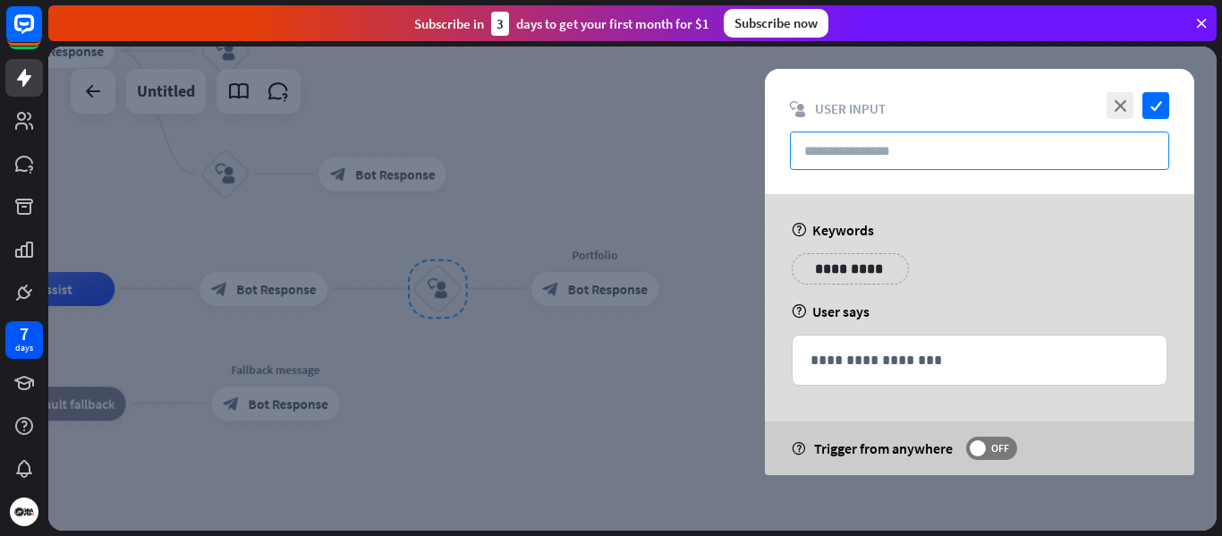
click at [859, 158] on input "text" at bounding box center [979, 151] width 379 height 38
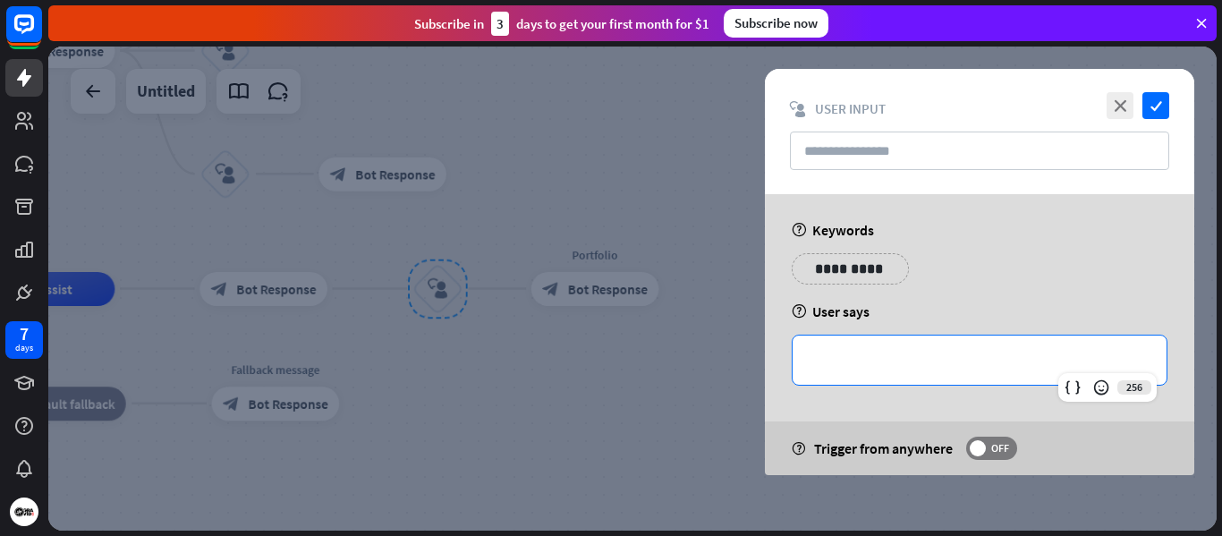
click at [880, 375] on div "**********" at bounding box center [980, 360] width 374 height 49
click at [1120, 105] on icon "close" at bounding box center [1120, 105] width 27 height 27
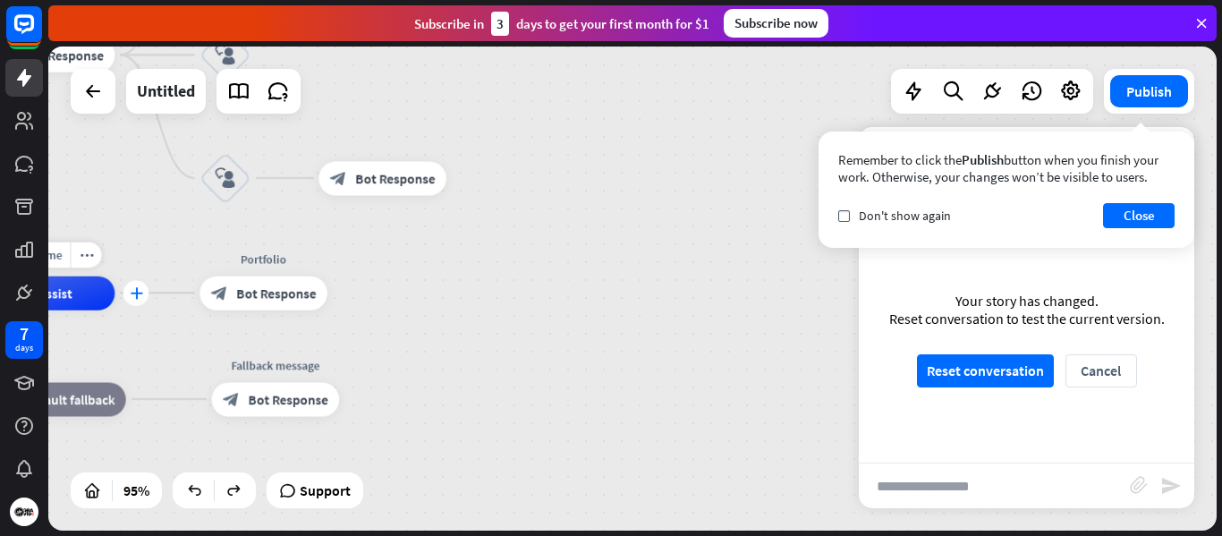
click at [132, 298] on icon "plus" at bounding box center [136, 293] width 13 height 12
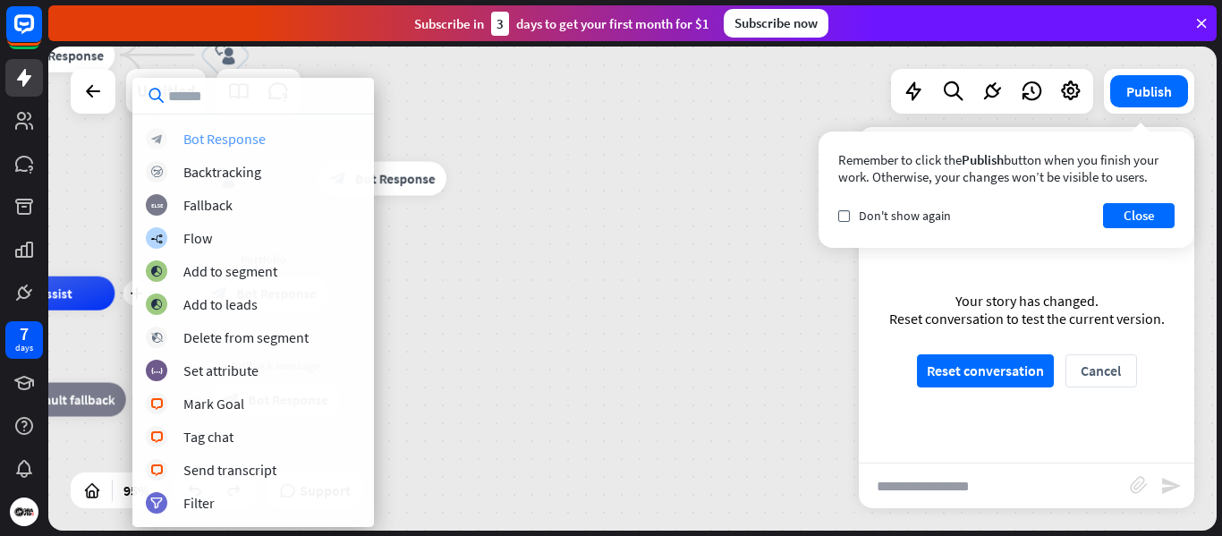
click at [269, 142] on div "block_bot_response Bot Response" at bounding box center [253, 138] width 215 height 21
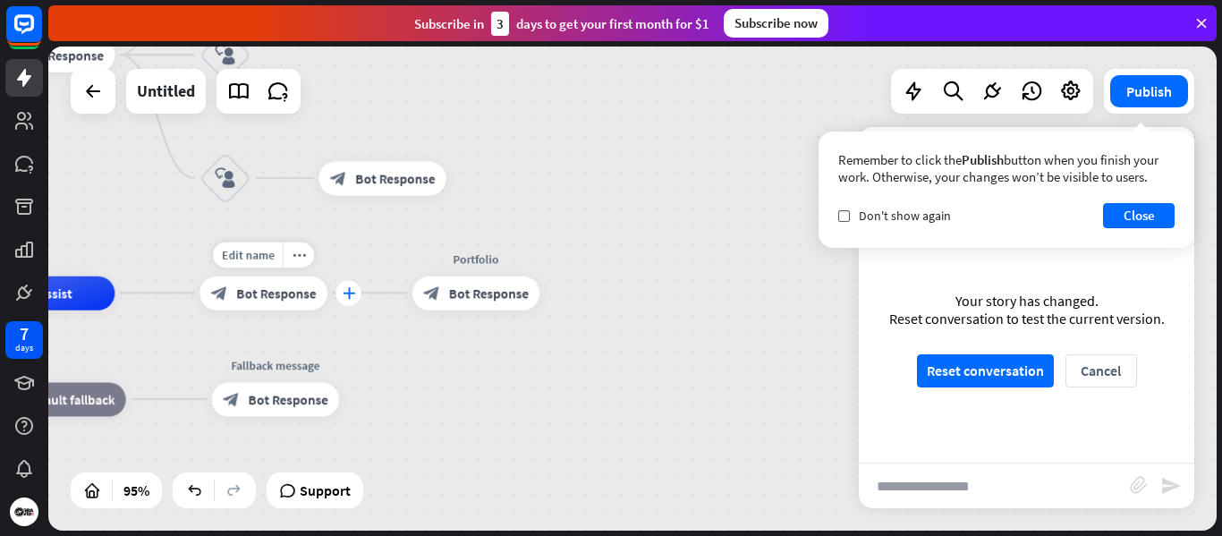
click at [349, 297] on icon "plus" at bounding box center [348, 293] width 13 height 12
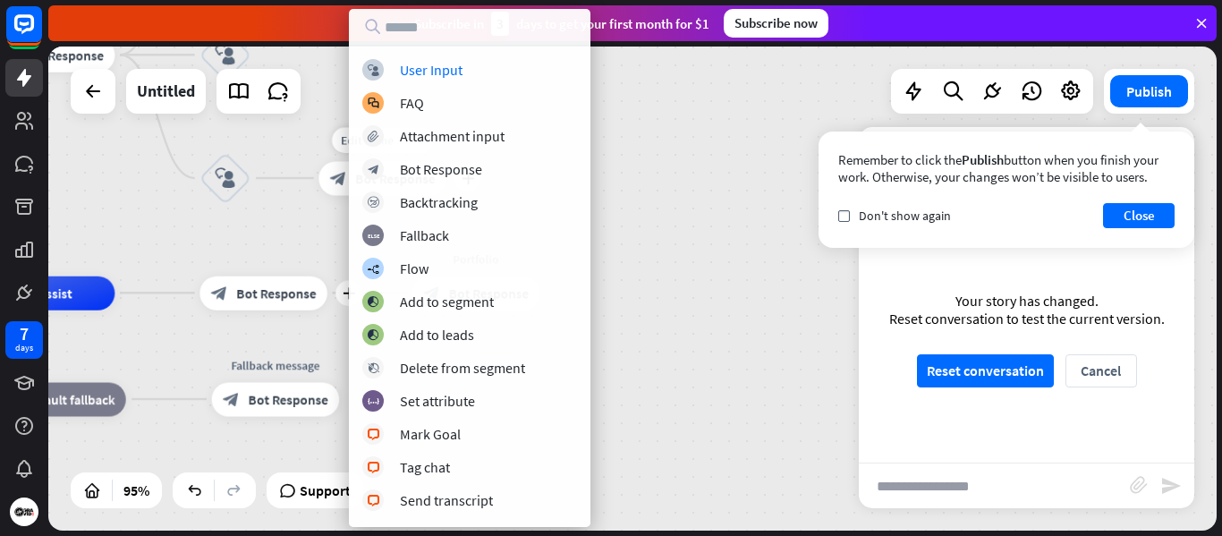
click at [319, 195] on div "Edit name more_horiz plus block_bot_response Bot Response" at bounding box center [383, 178] width 128 height 34
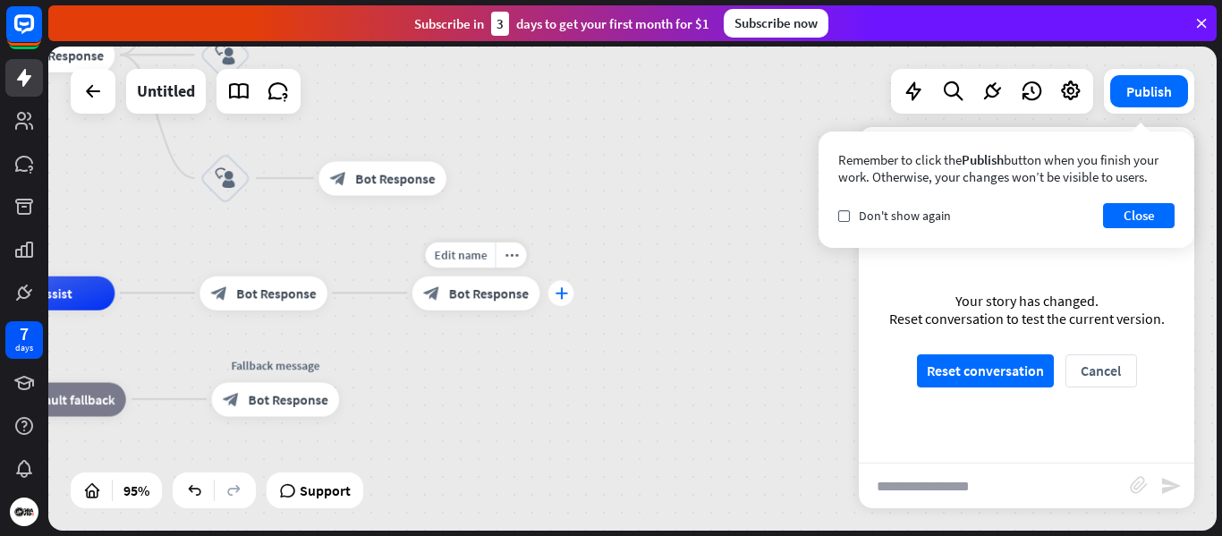
click at [565, 300] on div "plus" at bounding box center [562, 293] width 26 height 26
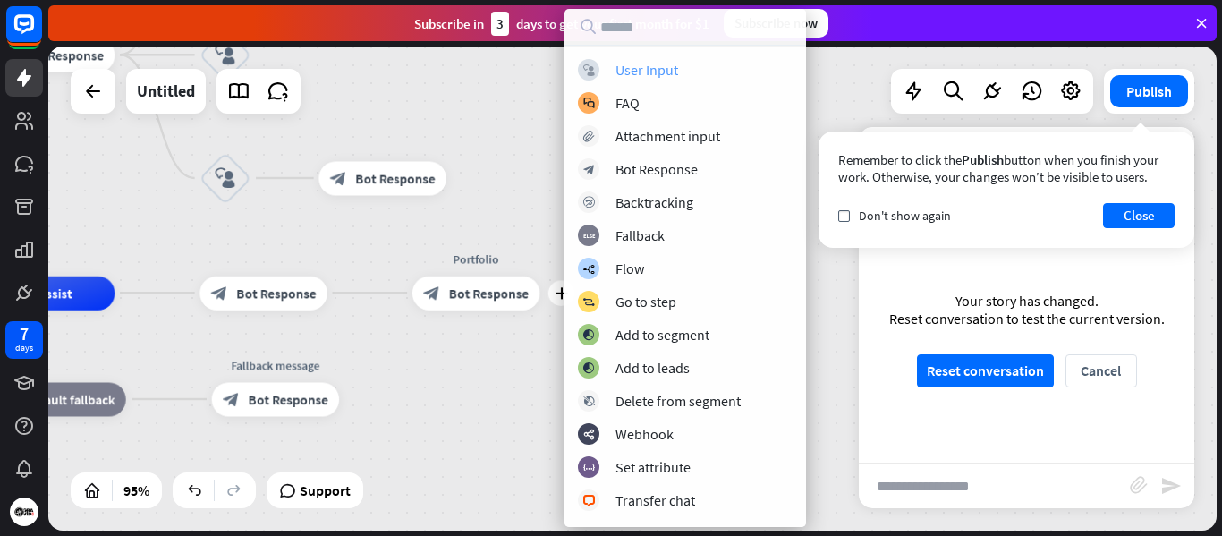
click at [682, 68] on div "block_user_input User Input" at bounding box center [685, 69] width 215 height 21
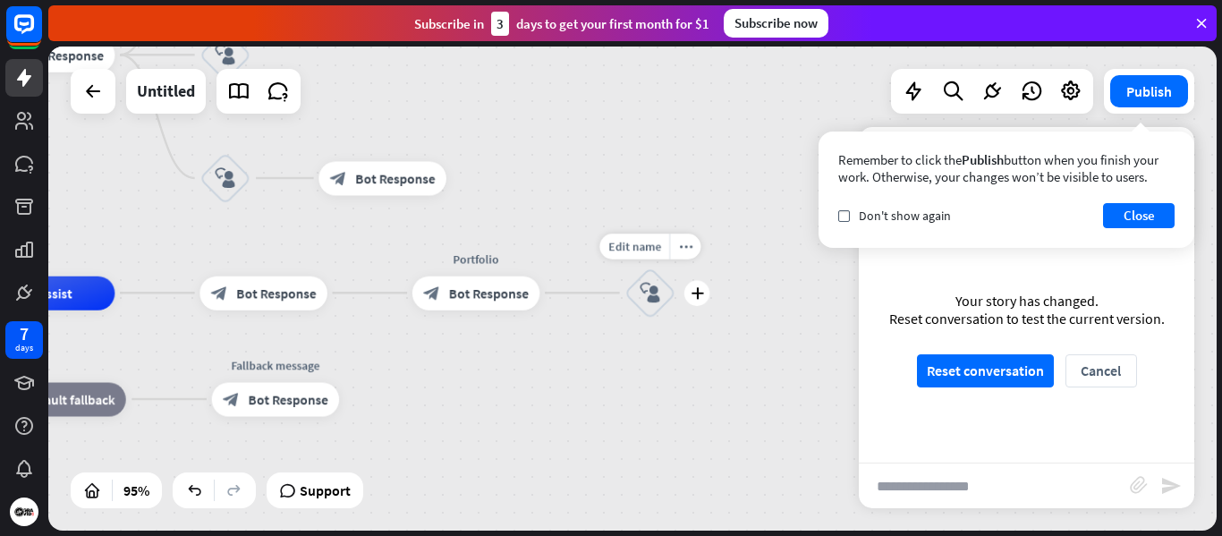
click at [648, 300] on icon "block_user_input" at bounding box center [650, 293] width 21 height 21
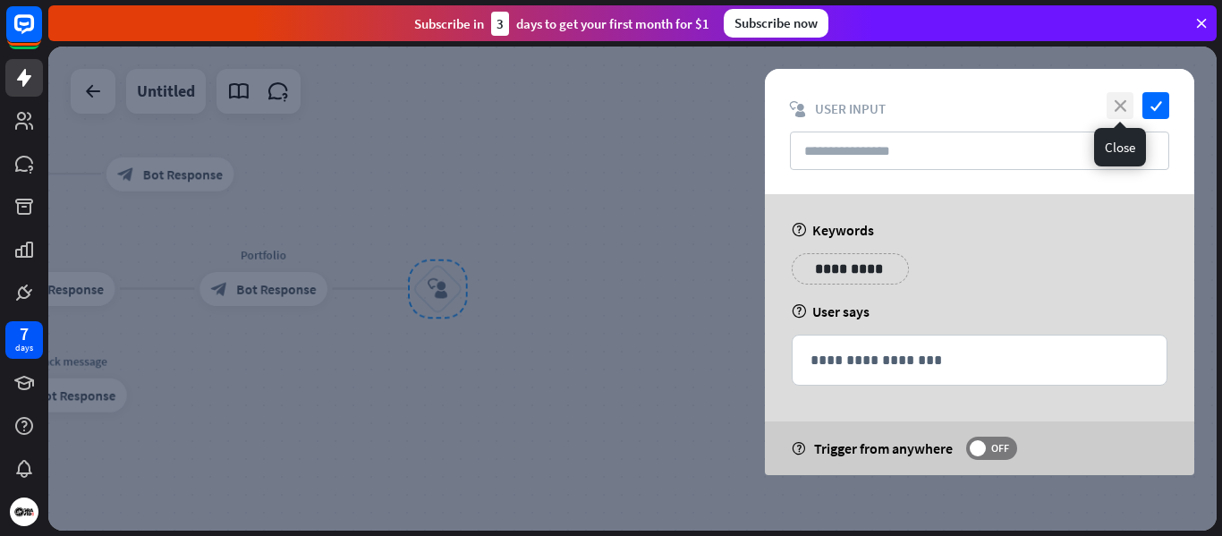
click at [1117, 103] on icon "close" at bounding box center [1120, 105] width 27 height 27
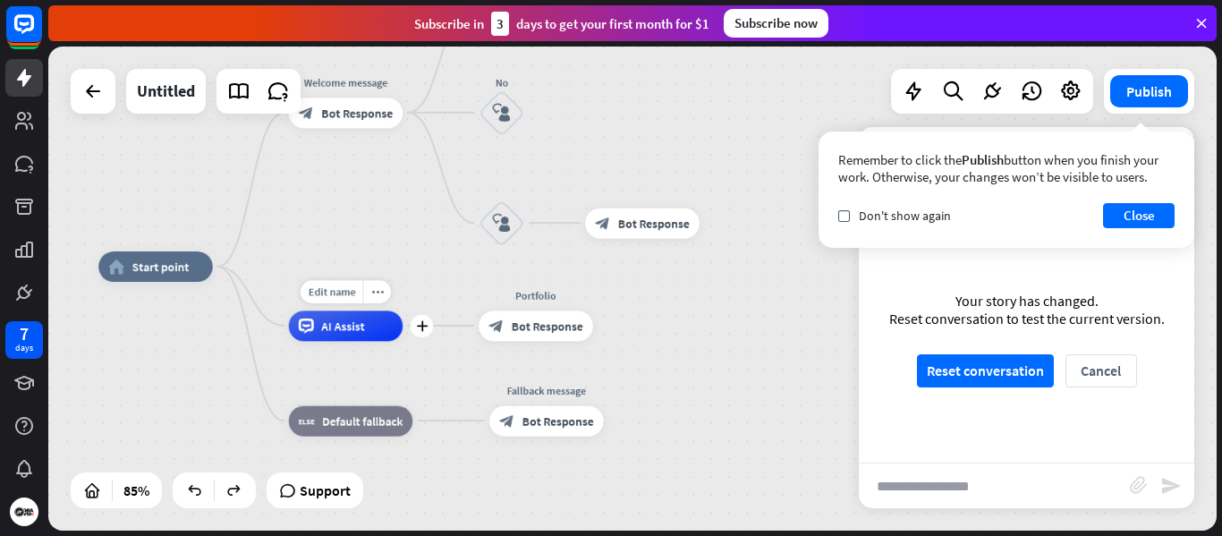
click at [336, 329] on span "AI Assist" at bounding box center [342, 325] width 43 height 15
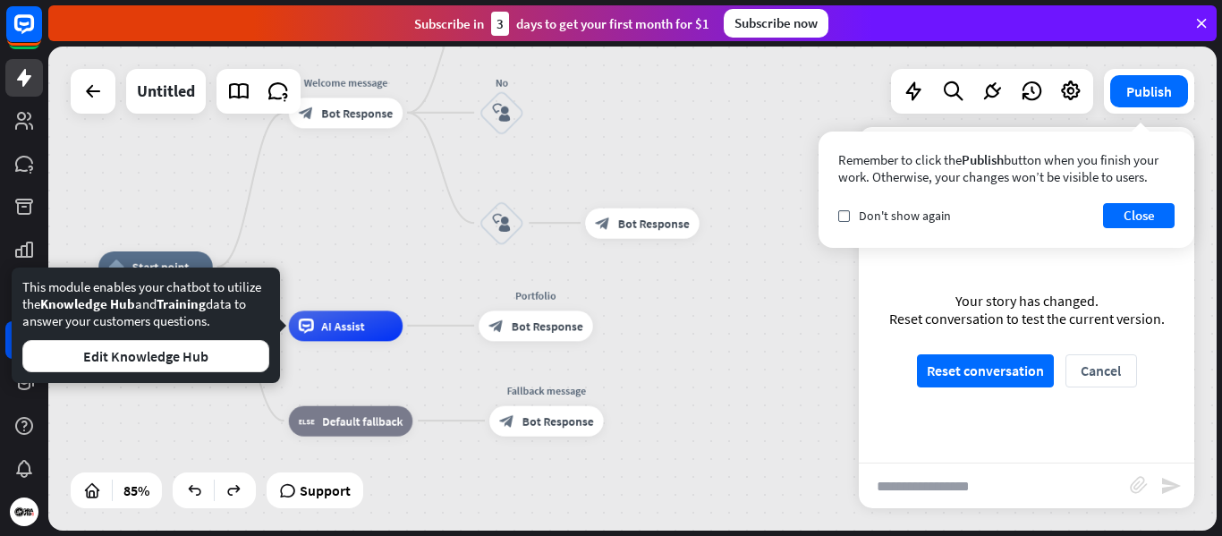
click at [372, 242] on div "home_2 Start point Welcome message block_bot_response Bot Response Yes block_us…" at bounding box center [632, 289] width 1169 height 484
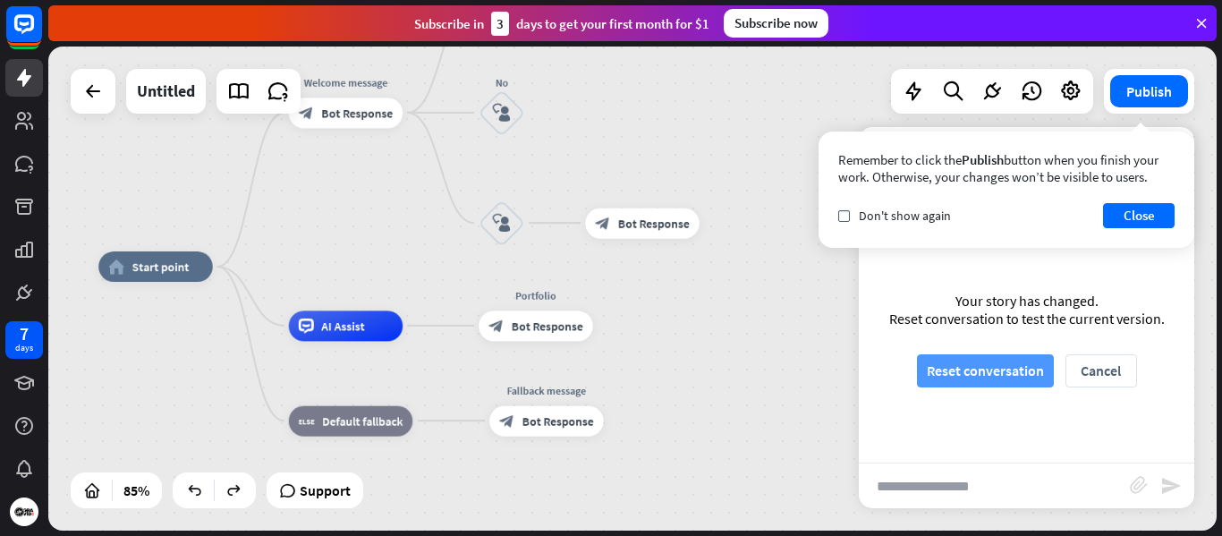
click at [1023, 372] on button "Reset conversation" at bounding box center [985, 370] width 137 height 33
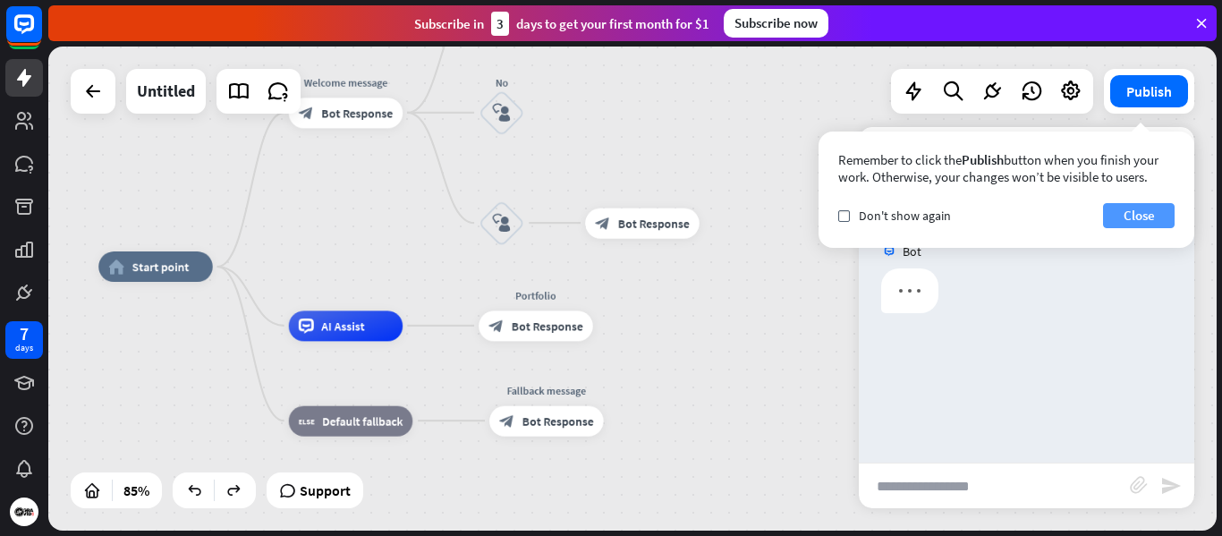
click at [1152, 219] on button "Close" at bounding box center [1139, 215] width 72 height 25
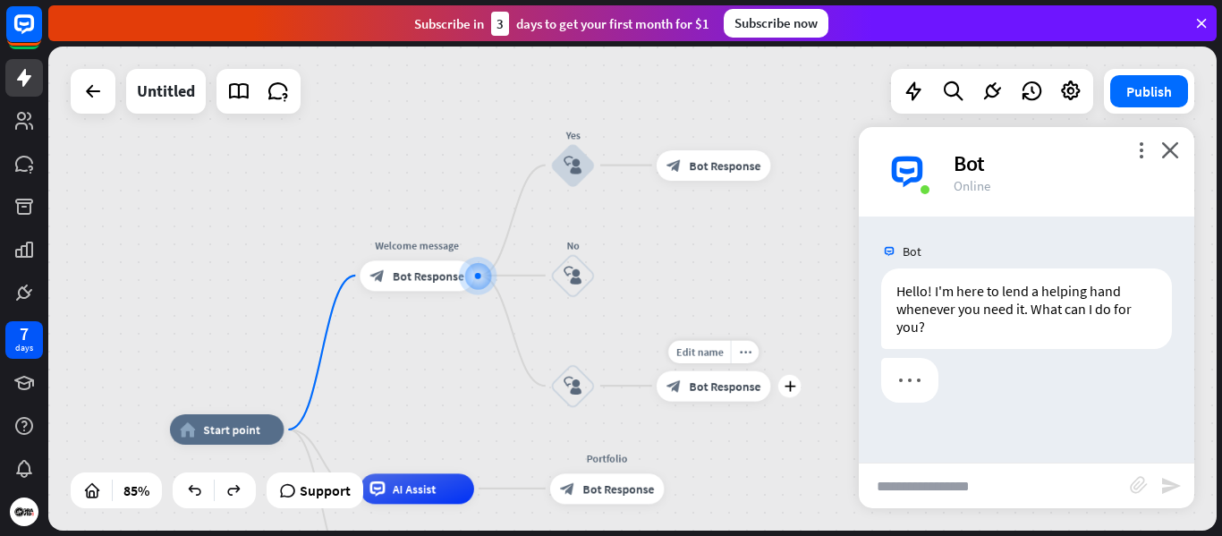
click at [710, 388] on span "Bot Response" at bounding box center [725, 386] width 72 height 15
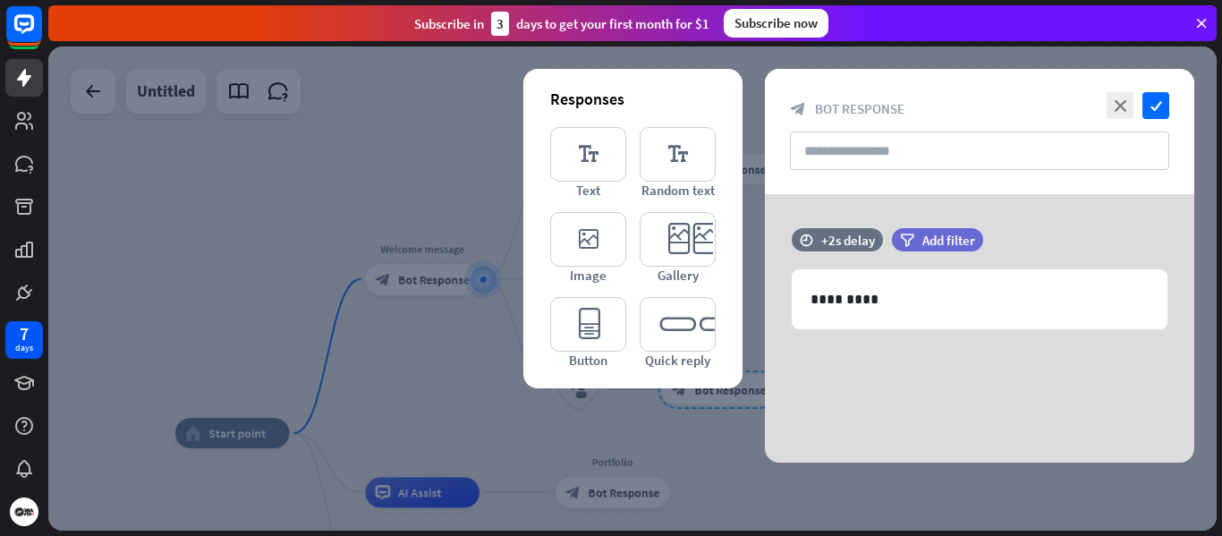
scroll to position [277, 0]
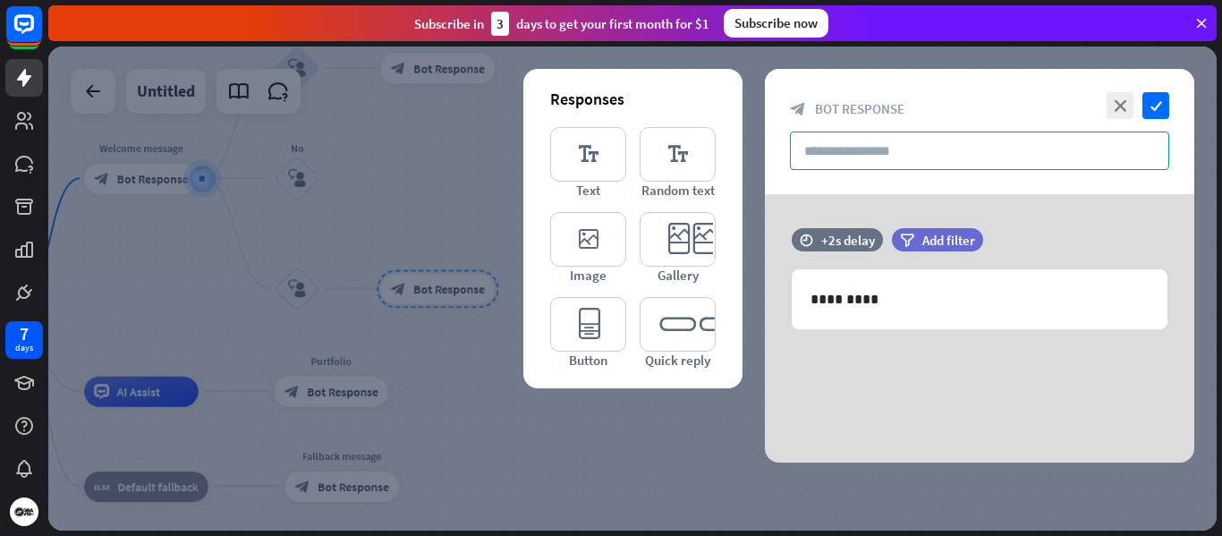
click at [868, 149] on input "text" at bounding box center [979, 151] width 379 height 38
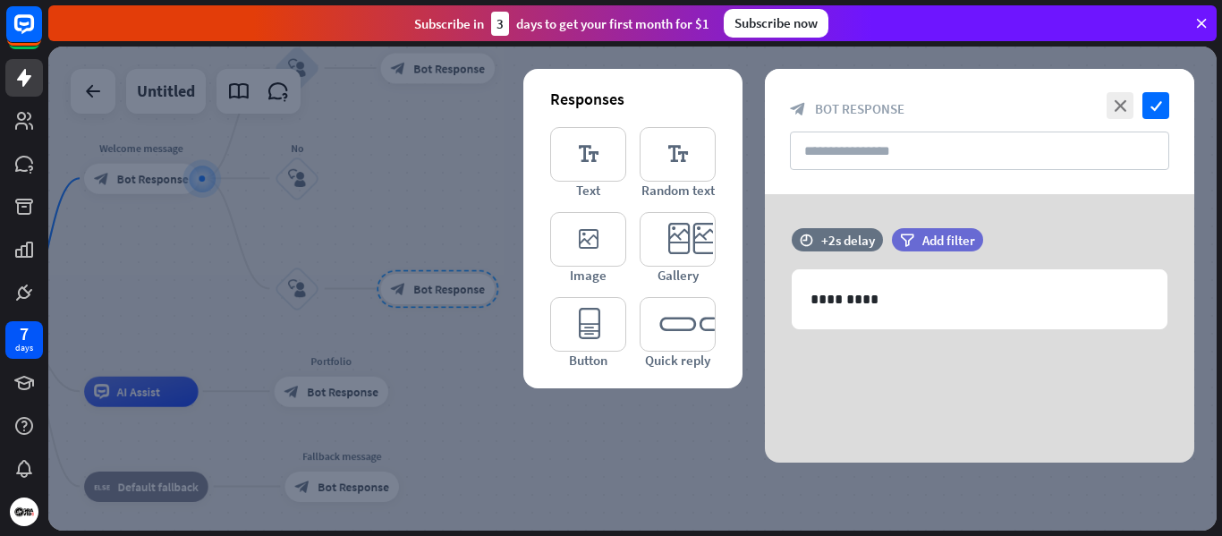
click at [447, 178] on div at bounding box center [632, 289] width 1169 height 484
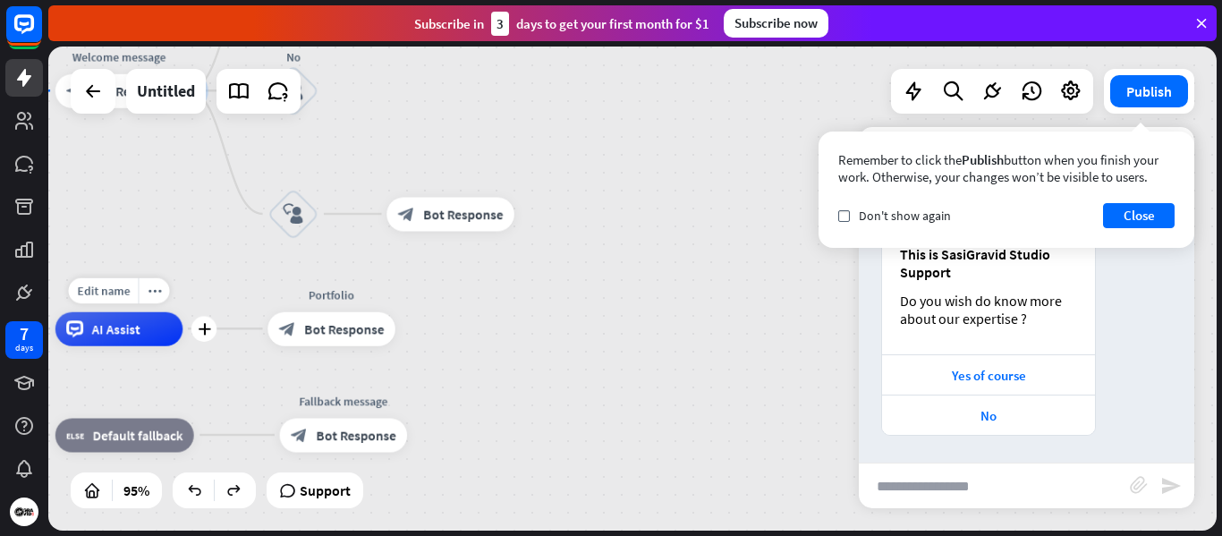
click at [140, 335] on div "AI Assist" at bounding box center [119, 328] width 128 height 34
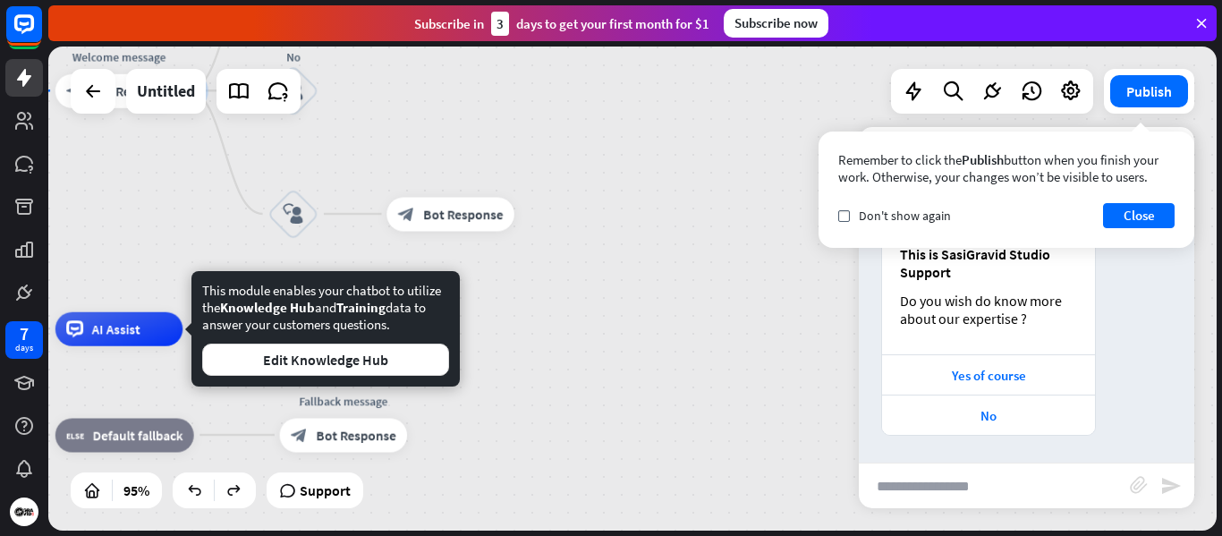
drag, startPoint x: 668, startPoint y: 330, endPoint x: 517, endPoint y: 359, distance: 153.0
click at [668, 329] on div "home_2 Start point Welcome message block_bot_response Bot Response Yes block_us…" at bounding box center [398, 493] width 1111 height 460
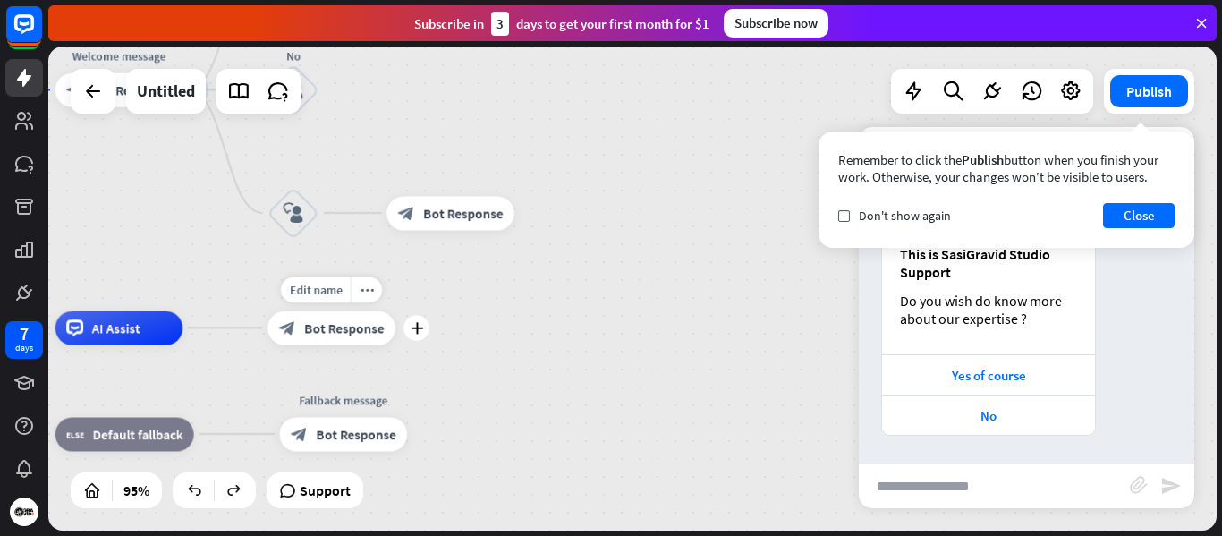
click at [333, 325] on span "Bot Response" at bounding box center [344, 327] width 80 height 17
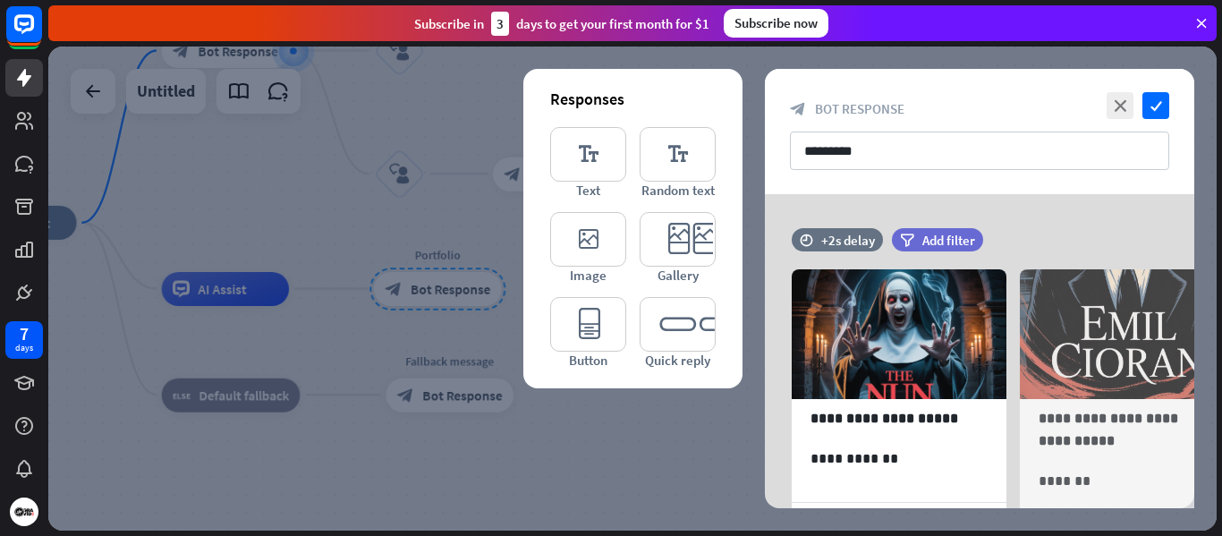
click at [608, 434] on div at bounding box center [632, 289] width 1169 height 484
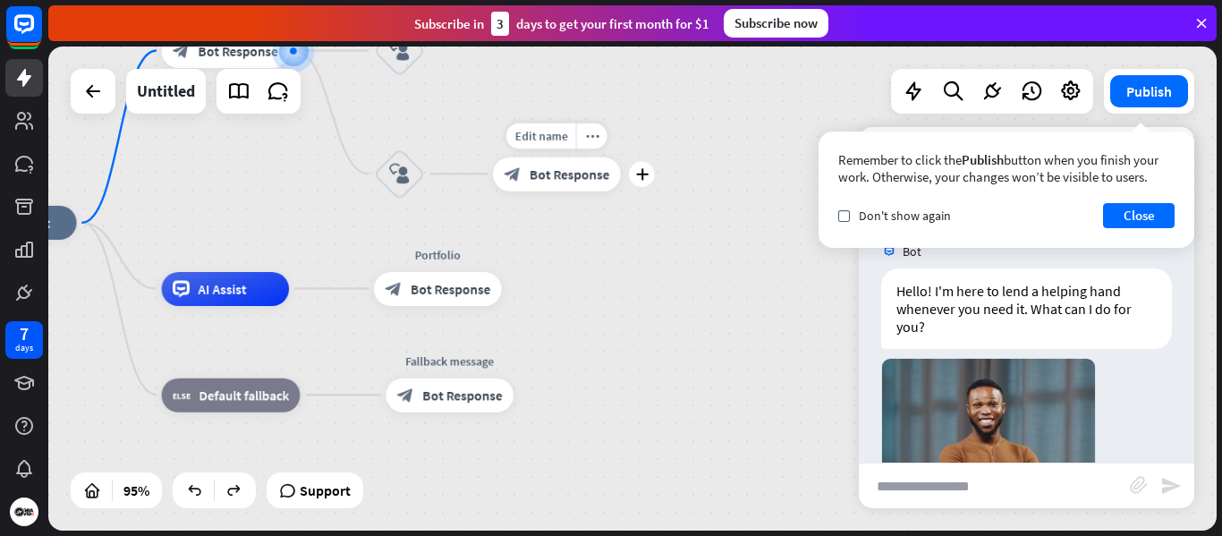
click at [567, 191] on div "Edit name more_horiz plus block_bot_response Bot Response" at bounding box center [557, 174] width 128 height 34
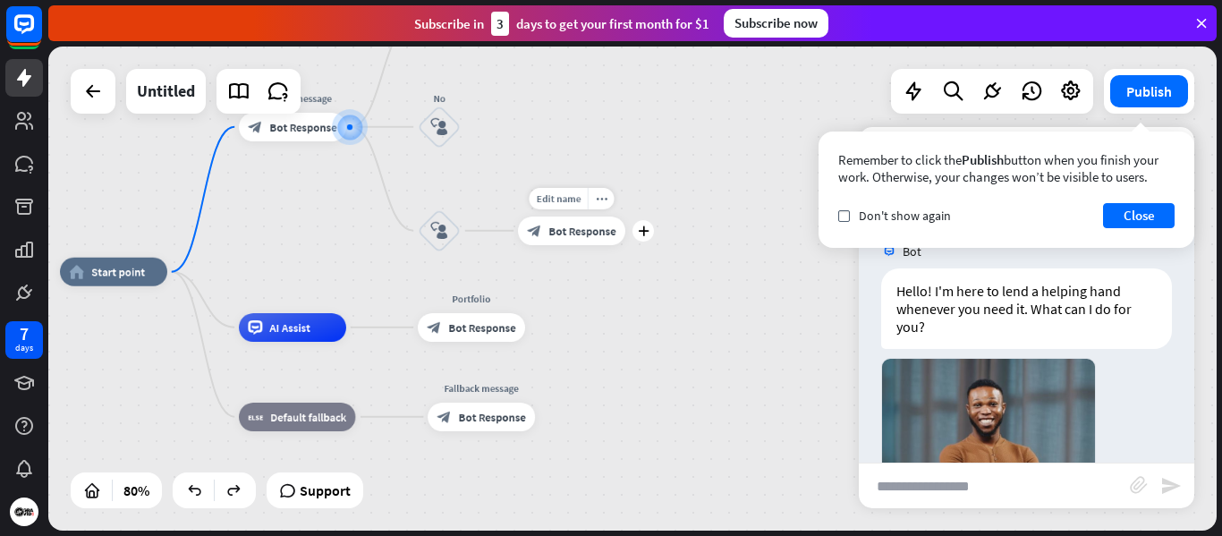
click at [567, 230] on span "Bot Response" at bounding box center [582, 231] width 67 height 14
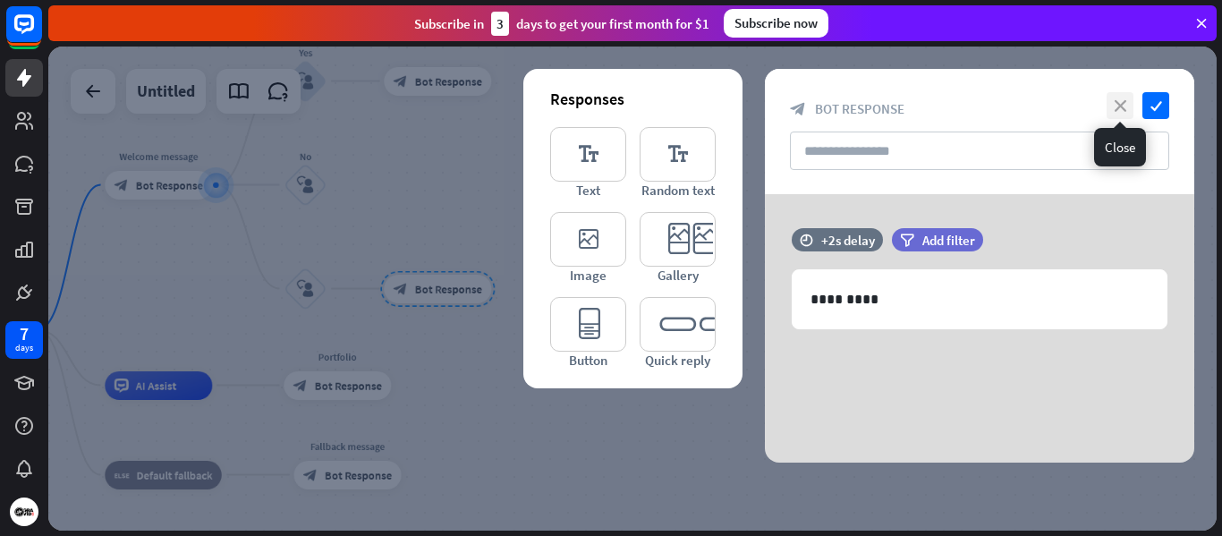
click at [1119, 106] on icon "close" at bounding box center [1120, 105] width 27 height 27
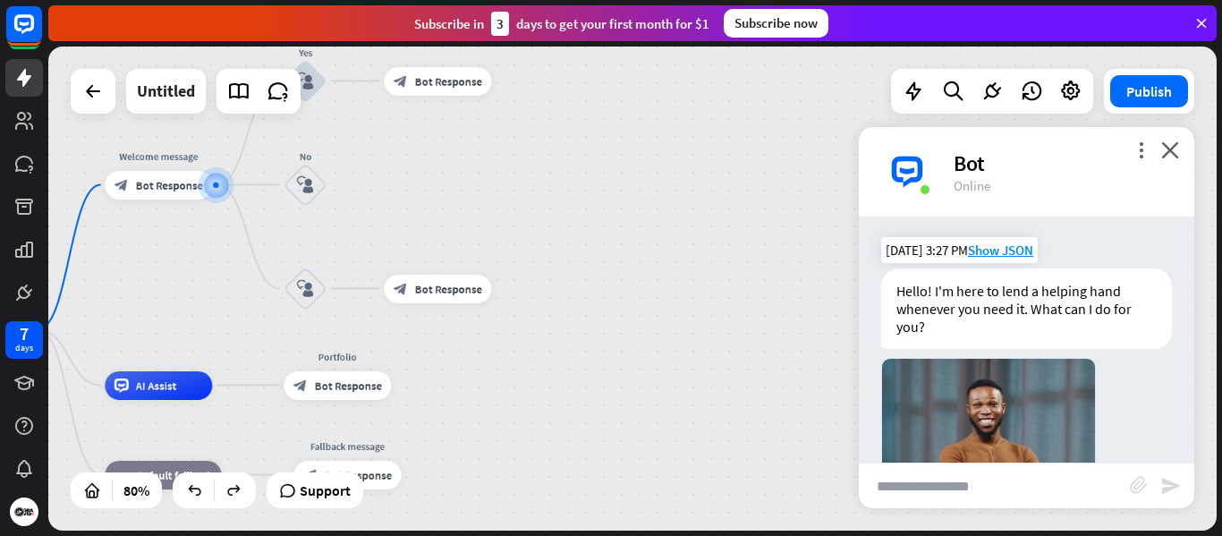
scroll to position [277, 0]
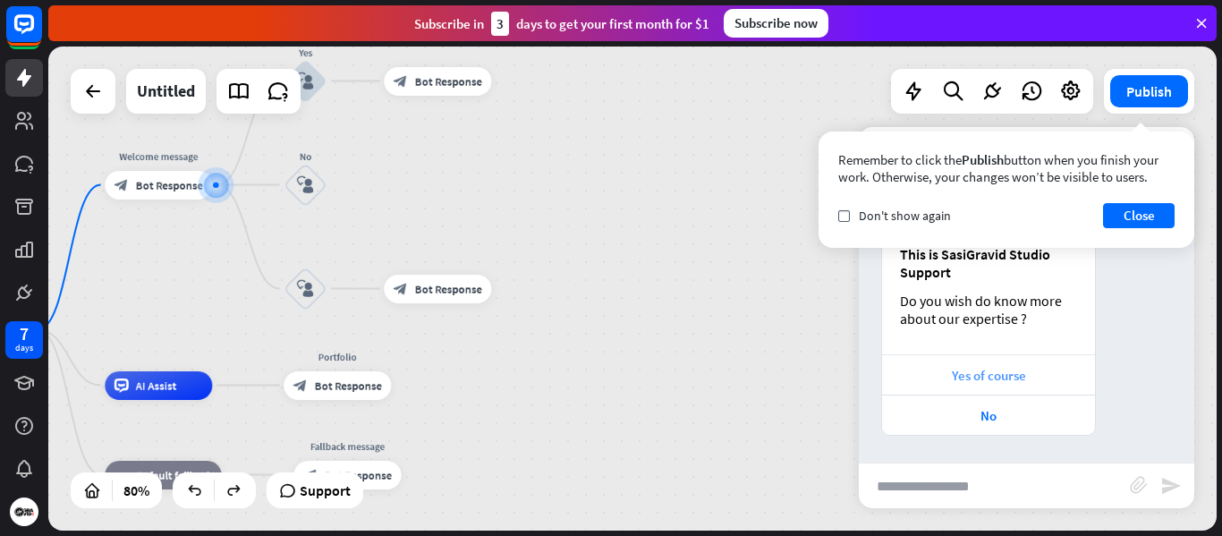
click at [999, 377] on div "Yes of course" at bounding box center [988, 375] width 195 height 17
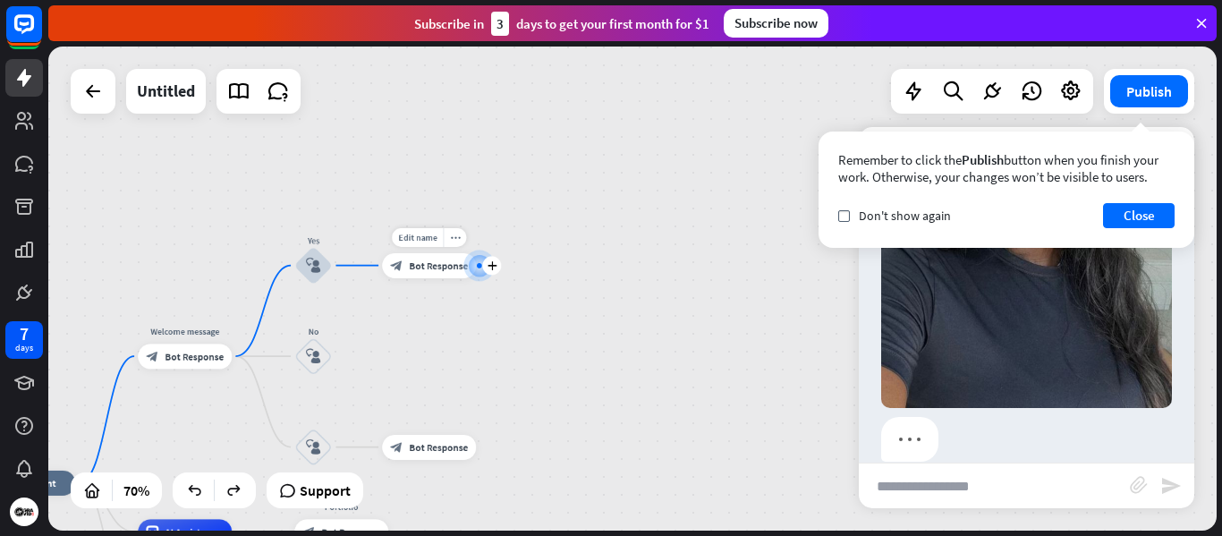
scroll to position [830, 0]
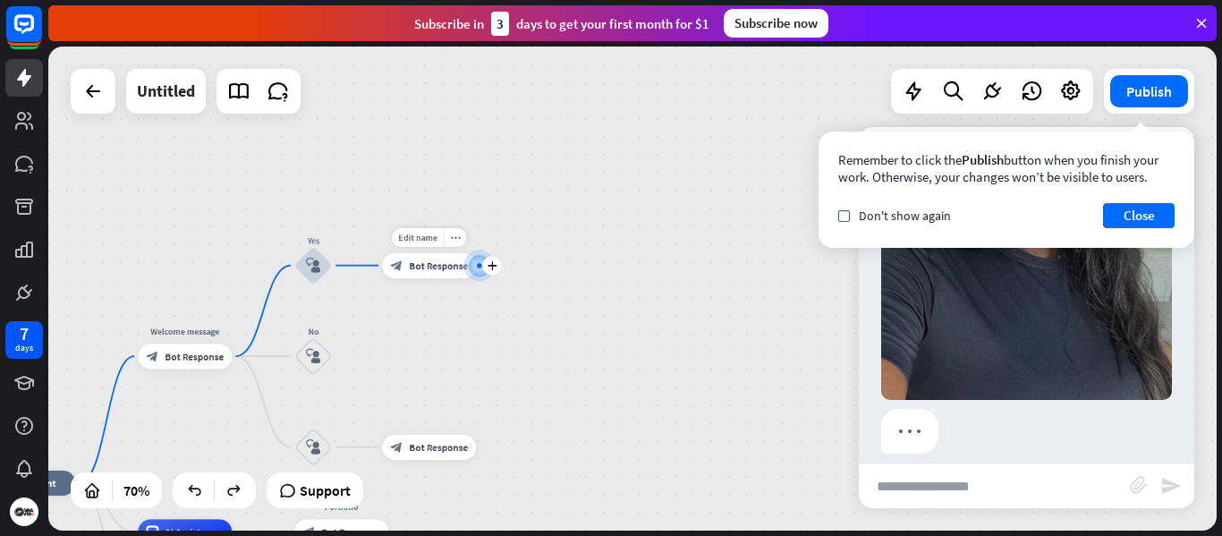
click at [437, 274] on div "block_bot_response Bot Response" at bounding box center [429, 265] width 94 height 25
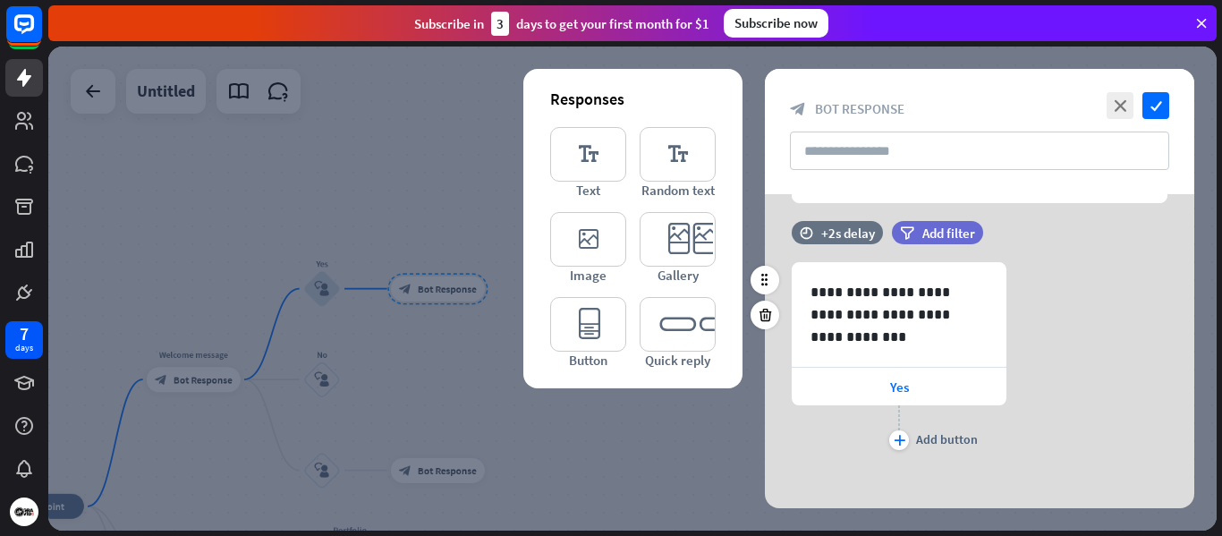
scroll to position [449, 0]
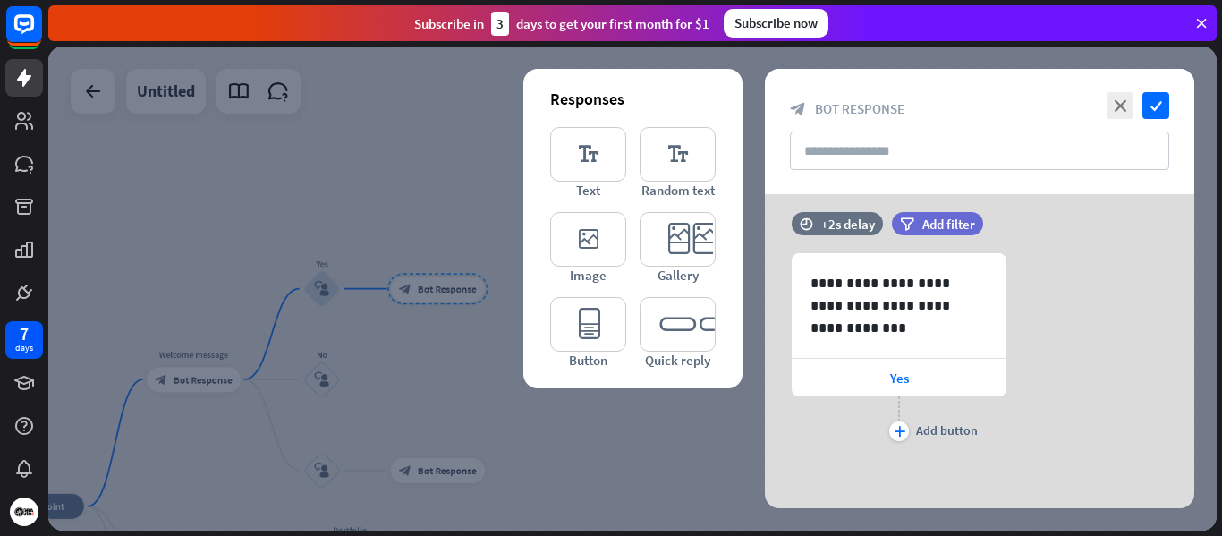
click at [366, 121] on div at bounding box center [632, 289] width 1169 height 484
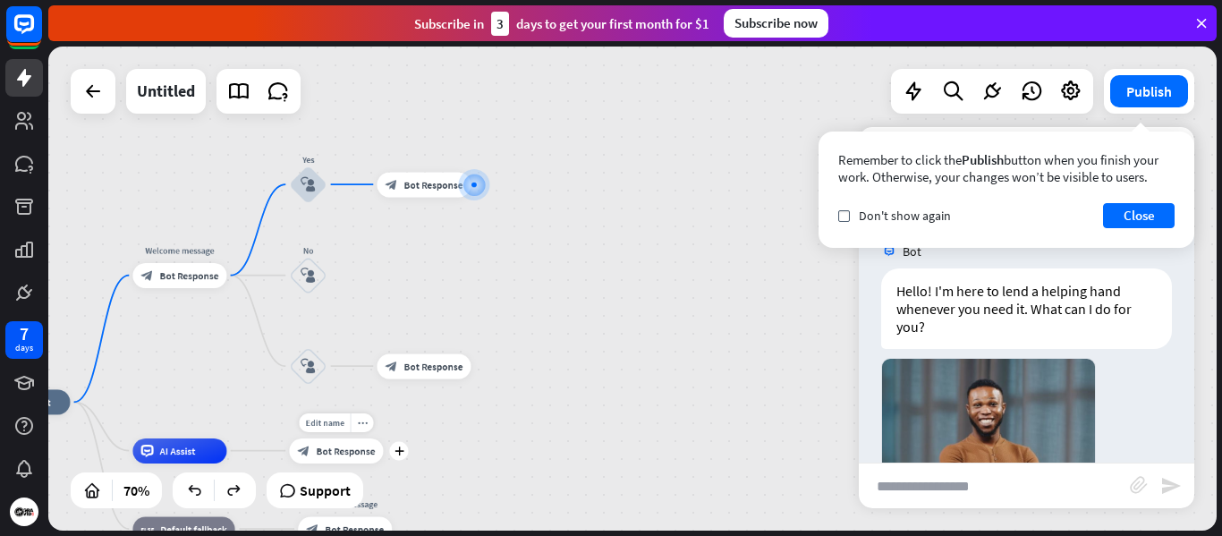
click at [362, 454] on span "Bot Response" at bounding box center [346, 451] width 59 height 13
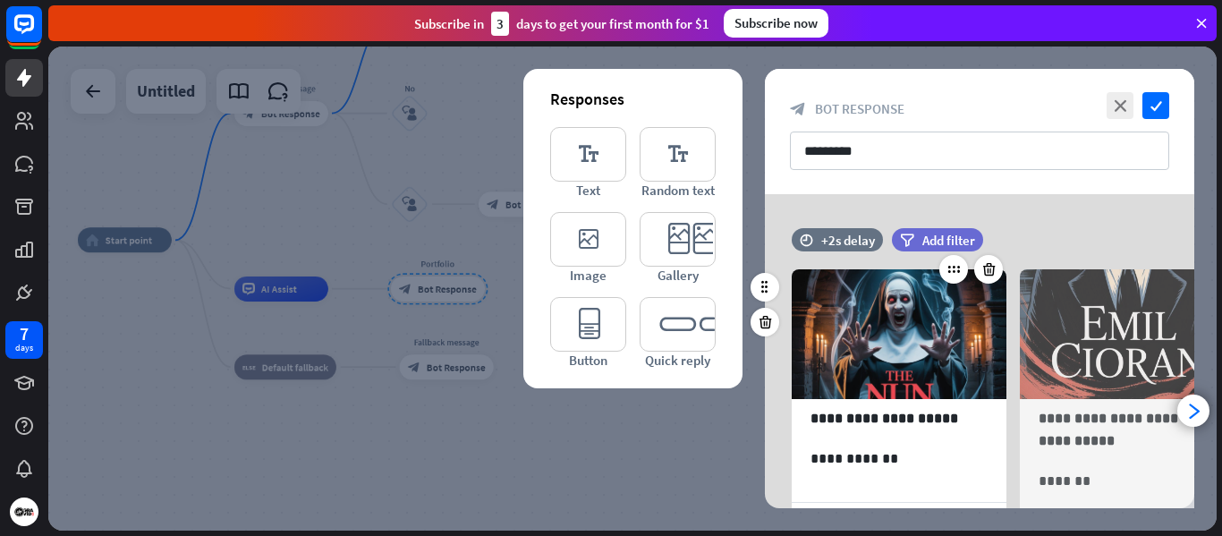
scroll to position [166, 0]
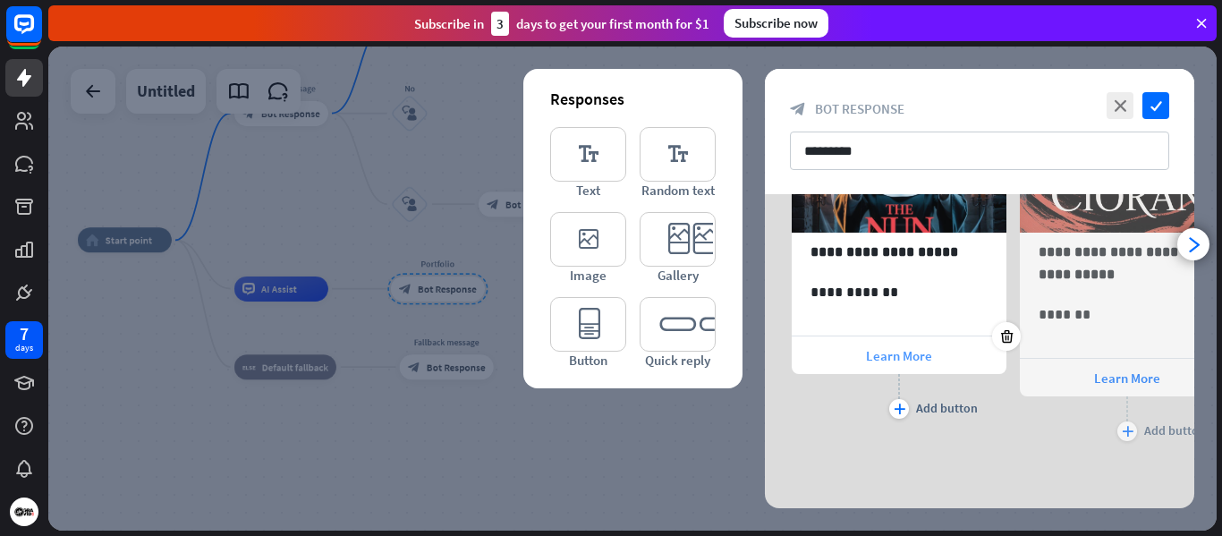
click at [910, 358] on span "Learn More" at bounding box center [899, 355] width 66 height 17
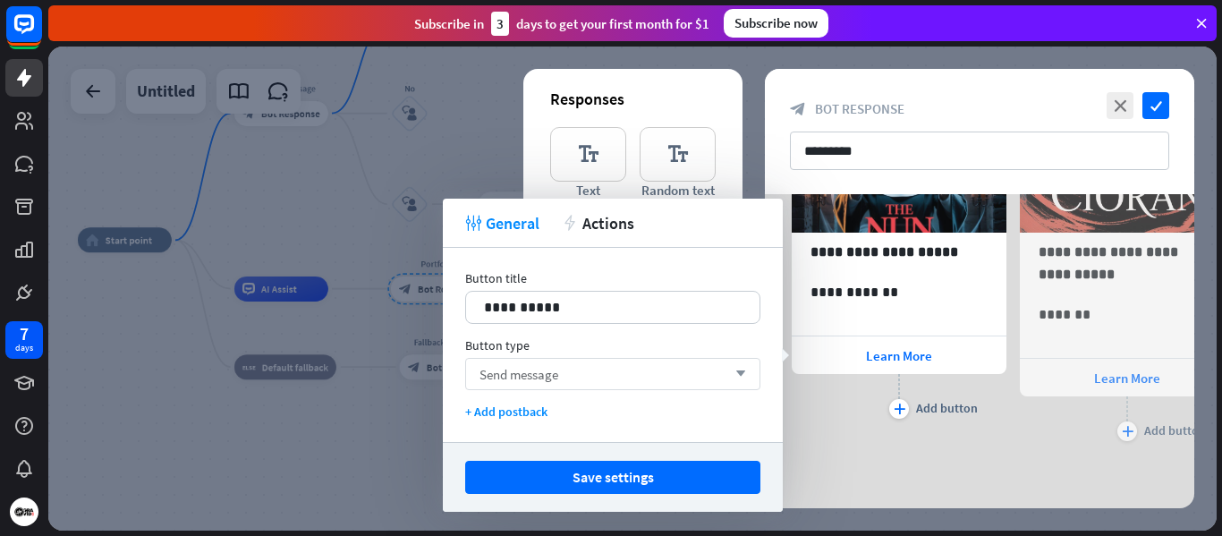
click at [558, 372] on span "Send message" at bounding box center [519, 374] width 79 height 17
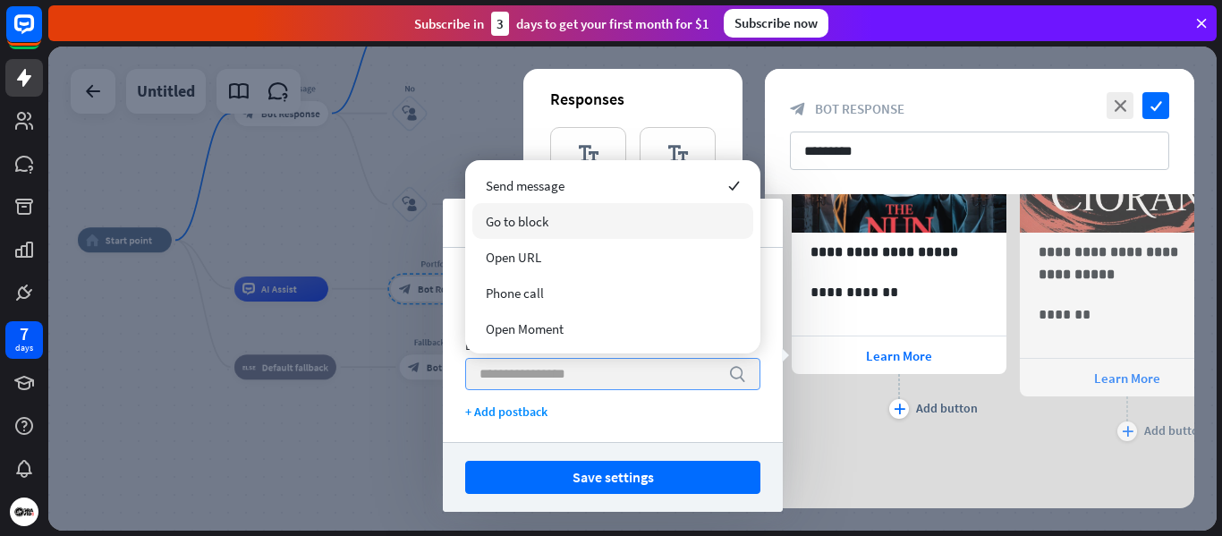
click at [541, 226] on span "Go to block" at bounding box center [517, 221] width 63 height 17
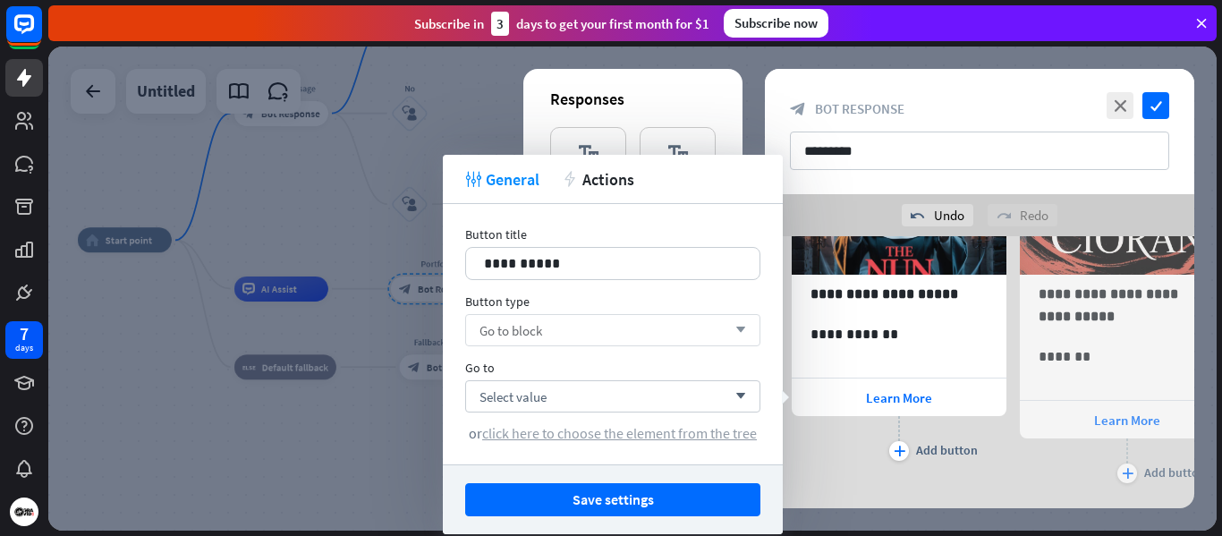
click at [566, 435] on span "click here to choose the element from the tree" at bounding box center [619, 433] width 275 height 18
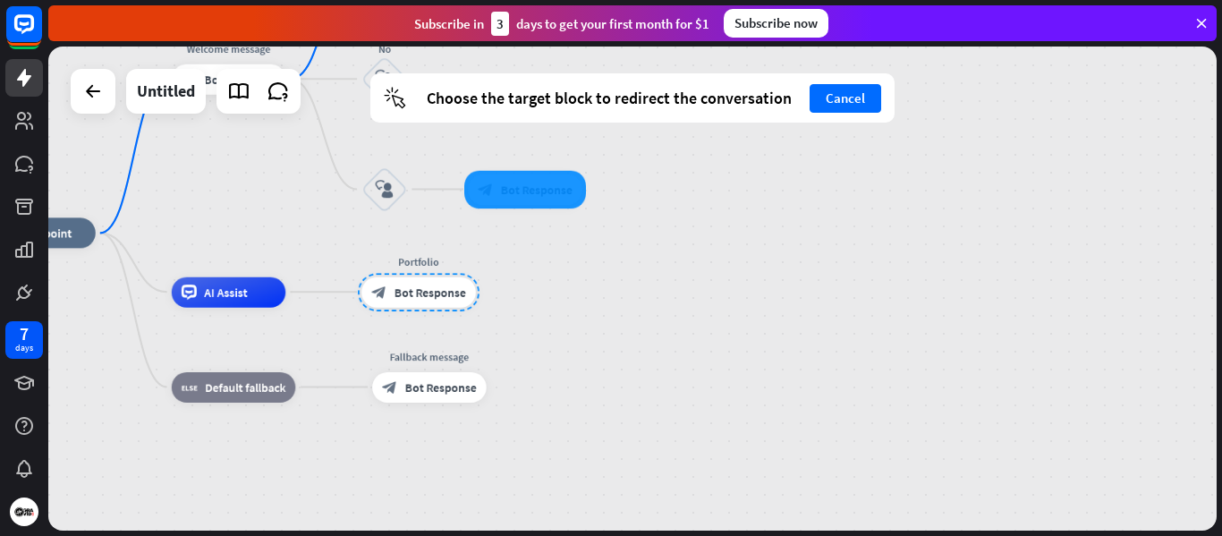
click at [540, 189] on div at bounding box center [525, 189] width 122 height 38
click at [528, 191] on div at bounding box center [525, 189] width 122 height 38
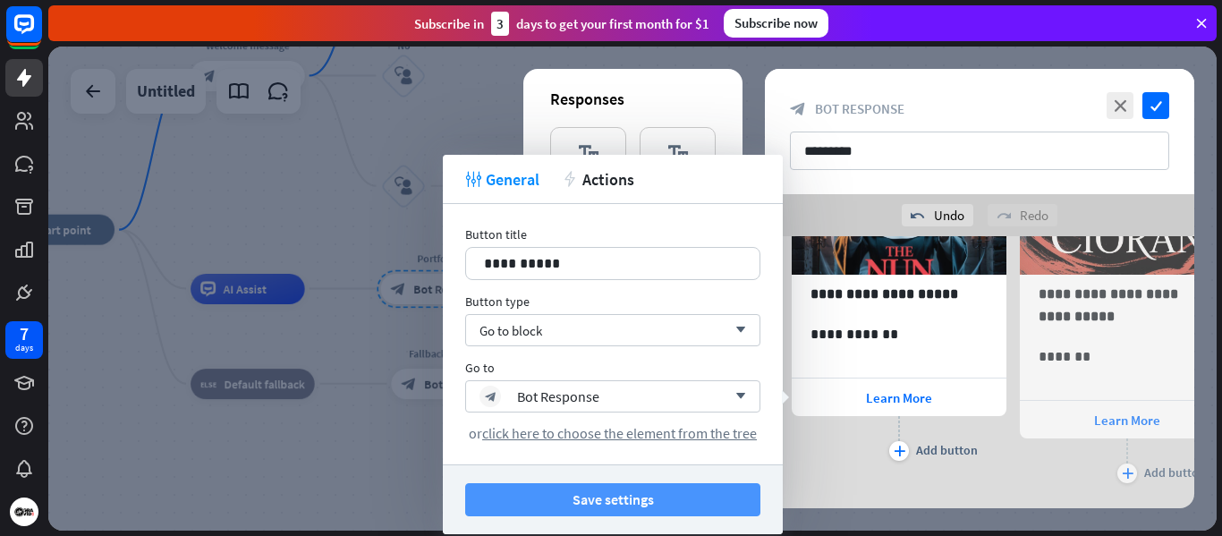
click at [628, 494] on button "Save settings" at bounding box center [612, 499] width 295 height 33
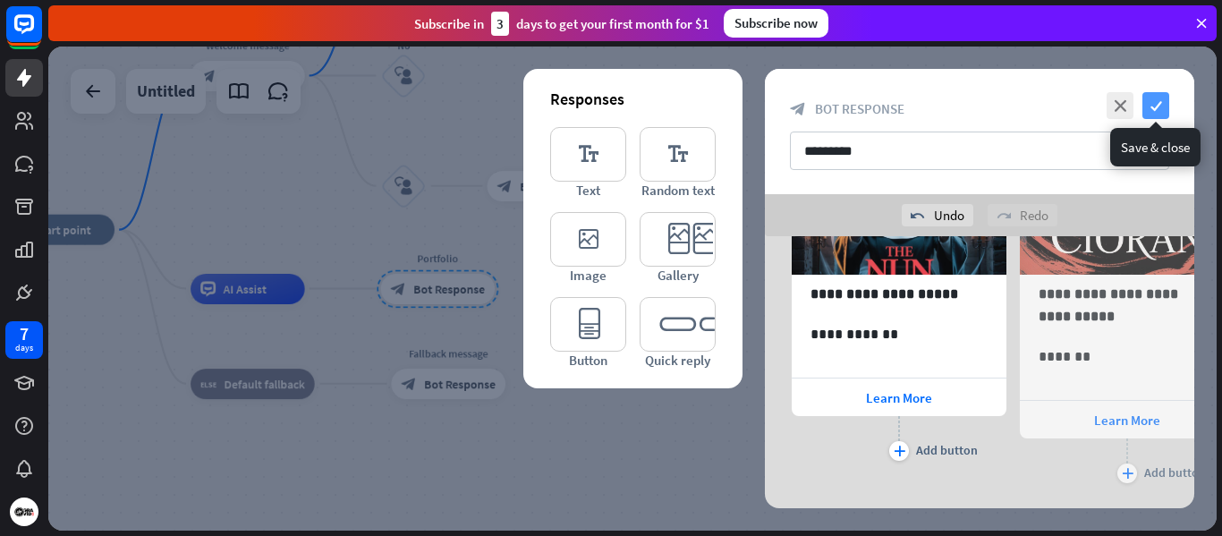
click at [1158, 104] on icon "check" at bounding box center [1156, 105] width 27 height 27
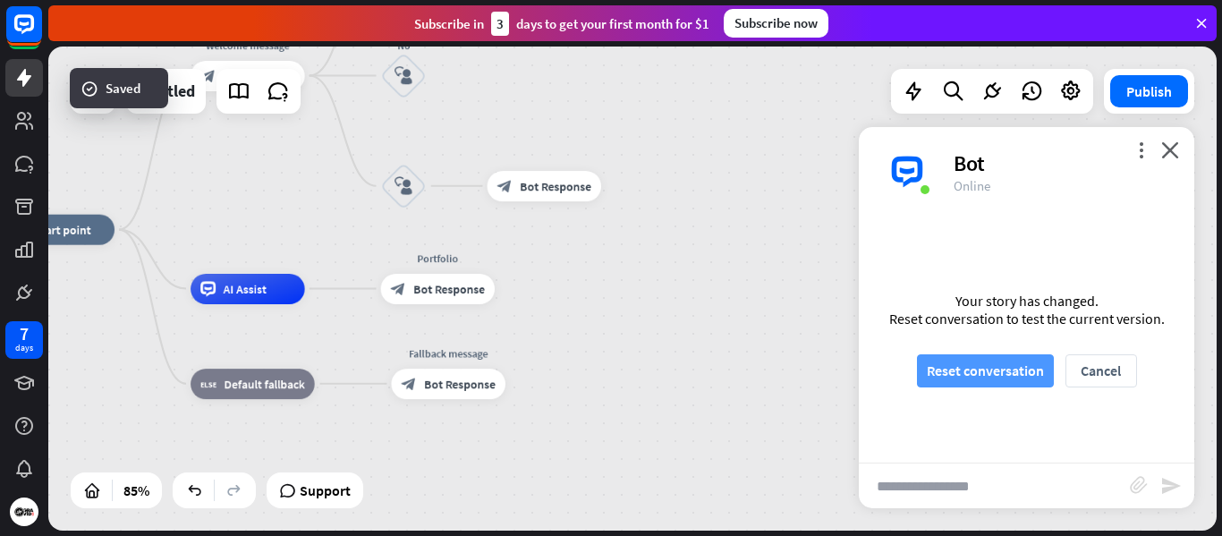
click at [998, 375] on button "Reset conversation" at bounding box center [985, 370] width 137 height 33
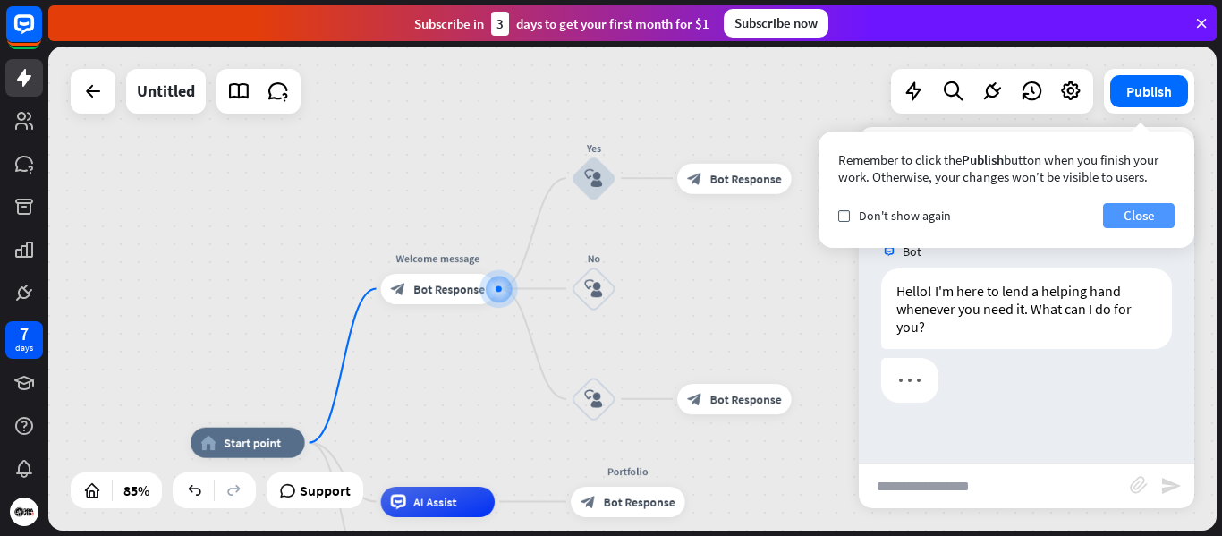
click at [1134, 209] on button "Close" at bounding box center [1139, 215] width 72 height 25
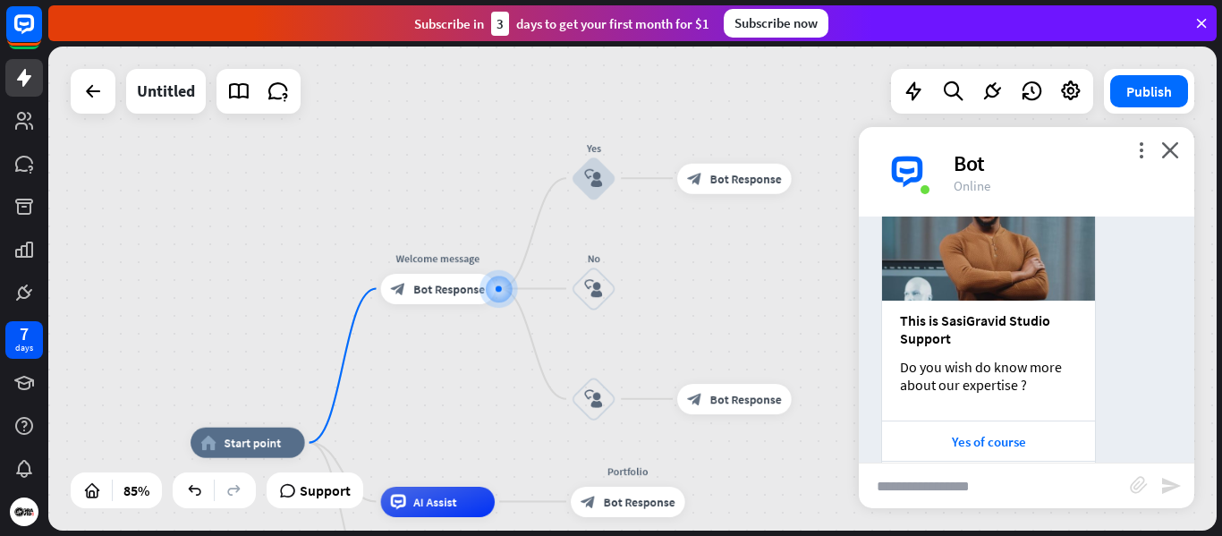
scroll to position [277, 0]
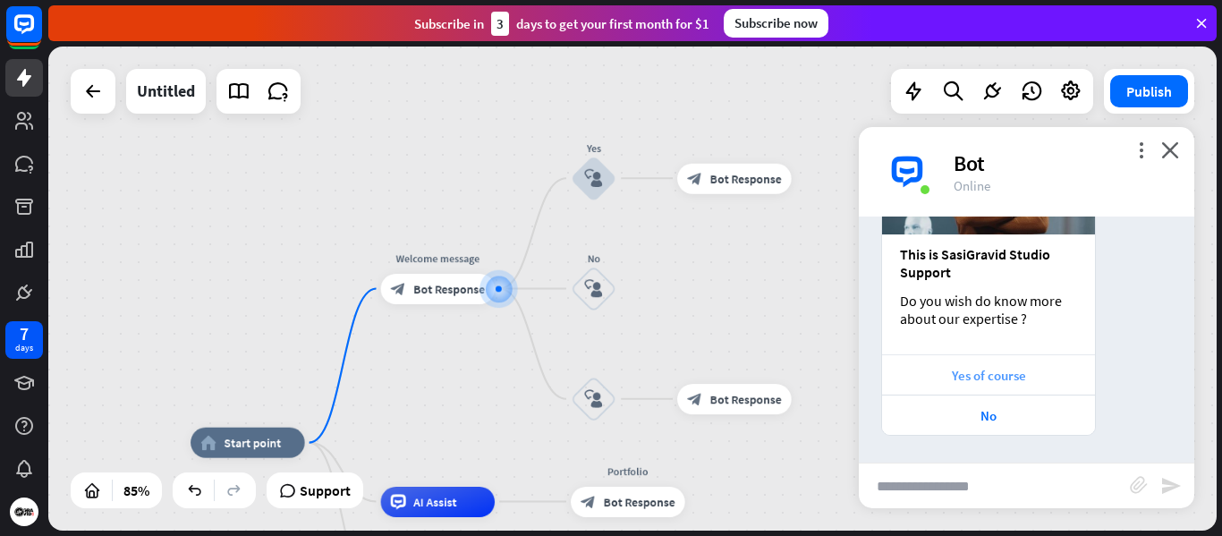
click at [1017, 379] on div "Yes of course" at bounding box center [988, 375] width 195 height 17
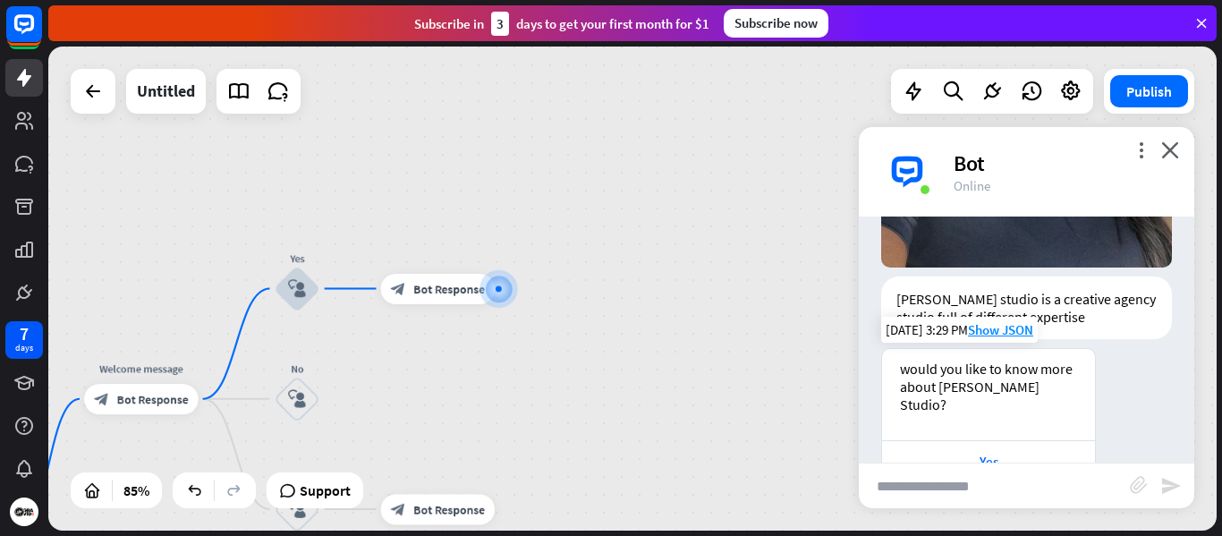
scroll to position [973, 0]
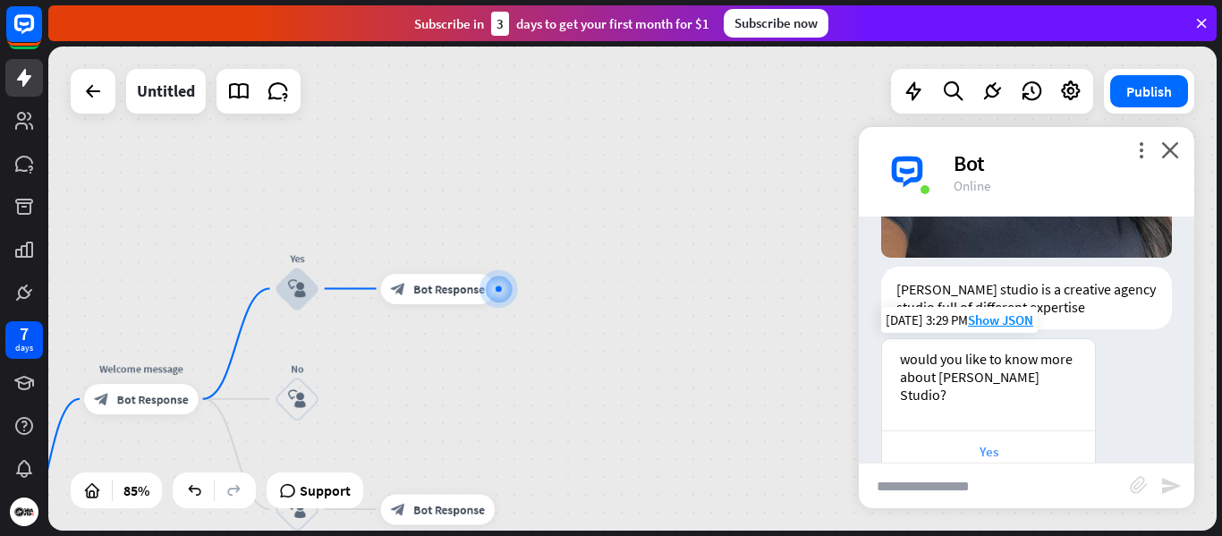
click at [992, 443] on div "Yes" at bounding box center [988, 451] width 195 height 17
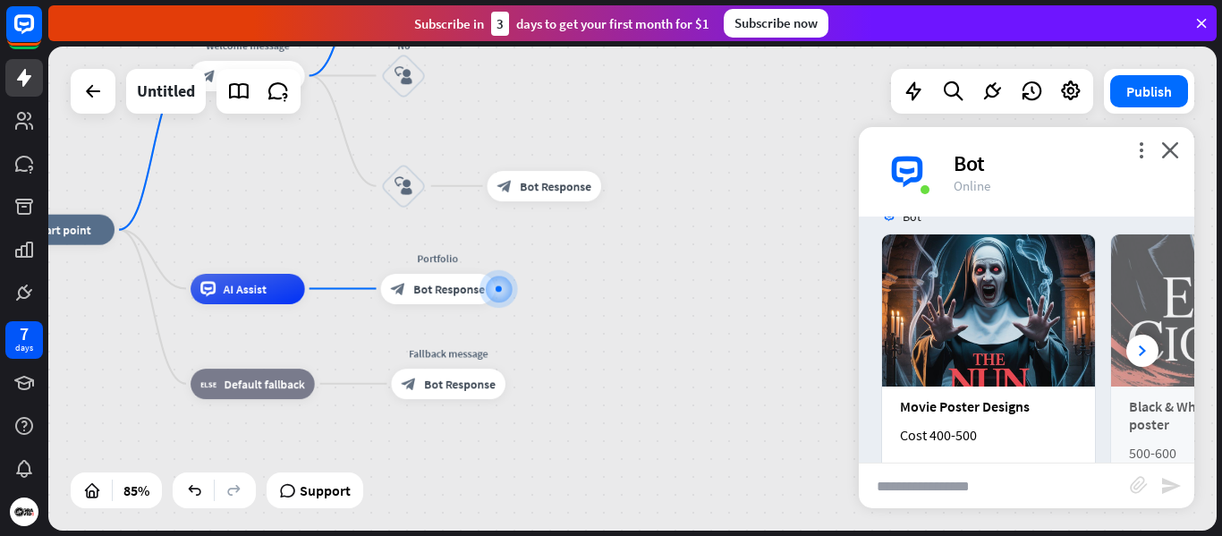
scroll to position [1400, 0]
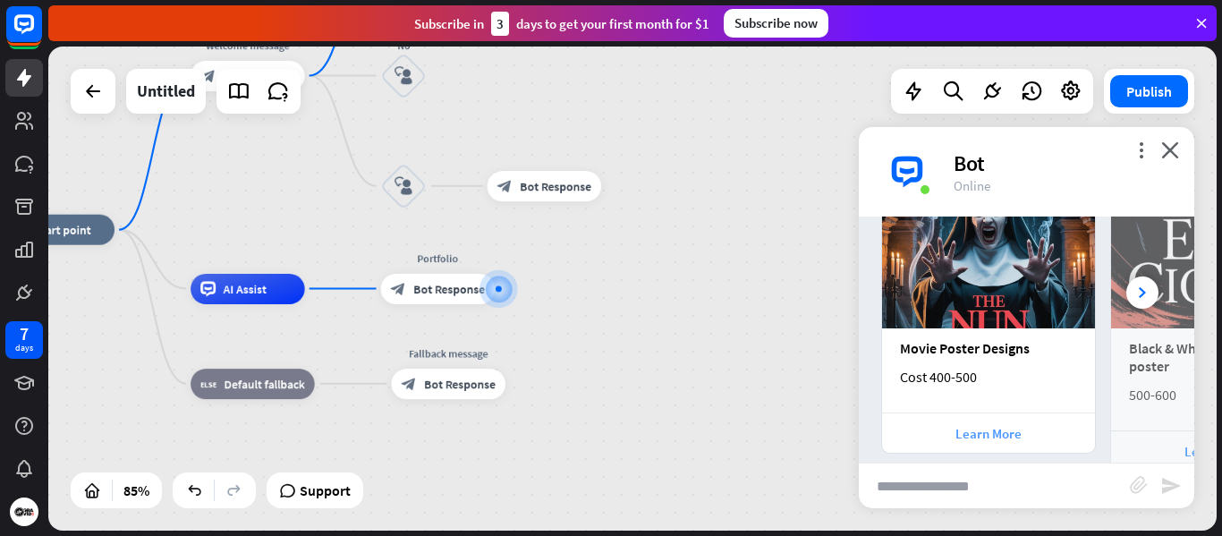
click at [993, 425] on div "Learn More" at bounding box center [988, 433] width 195 height 17
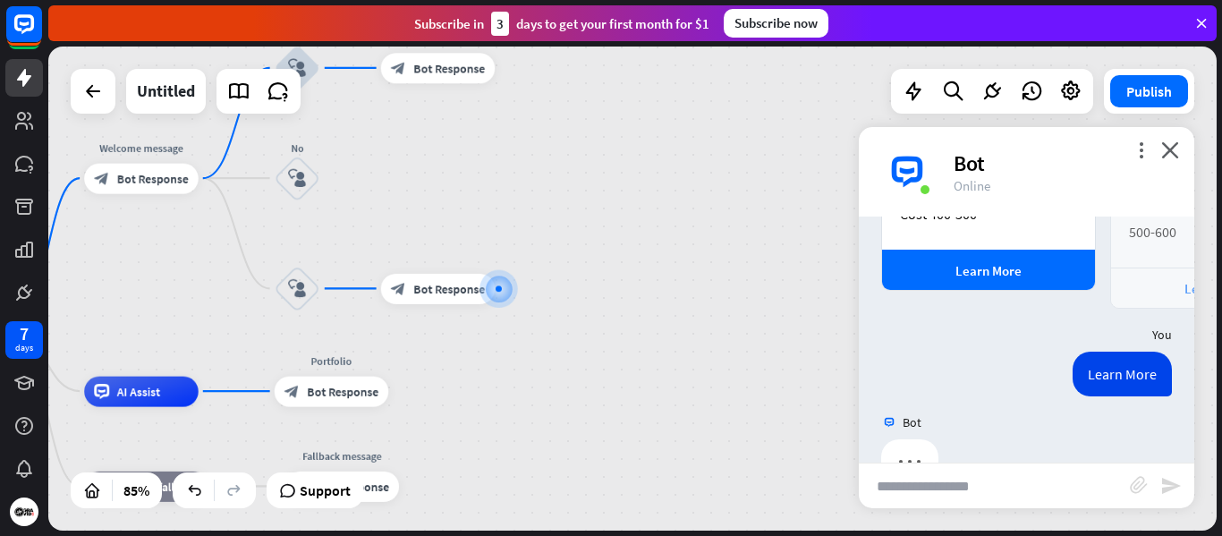
scroll to position [1575, 0]
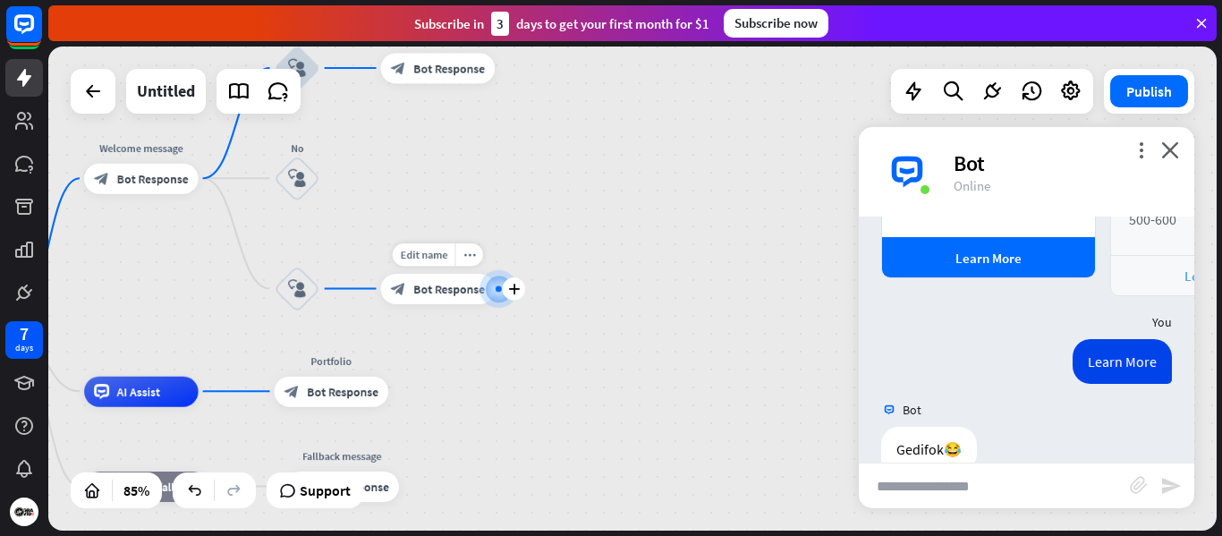
click at [472, 297] on div "block_bot_response Bot Response" at bounding box center [438, 289] width 115 height 30
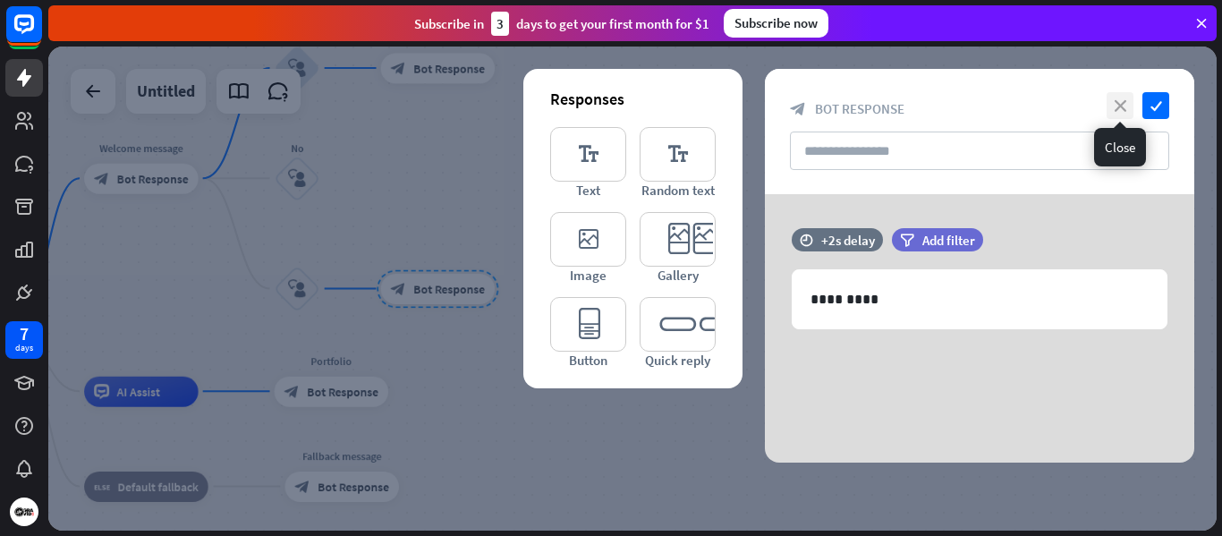
click at [1126, 107] on icon "close" at bounding box center [1120, 105] width 27 height 27
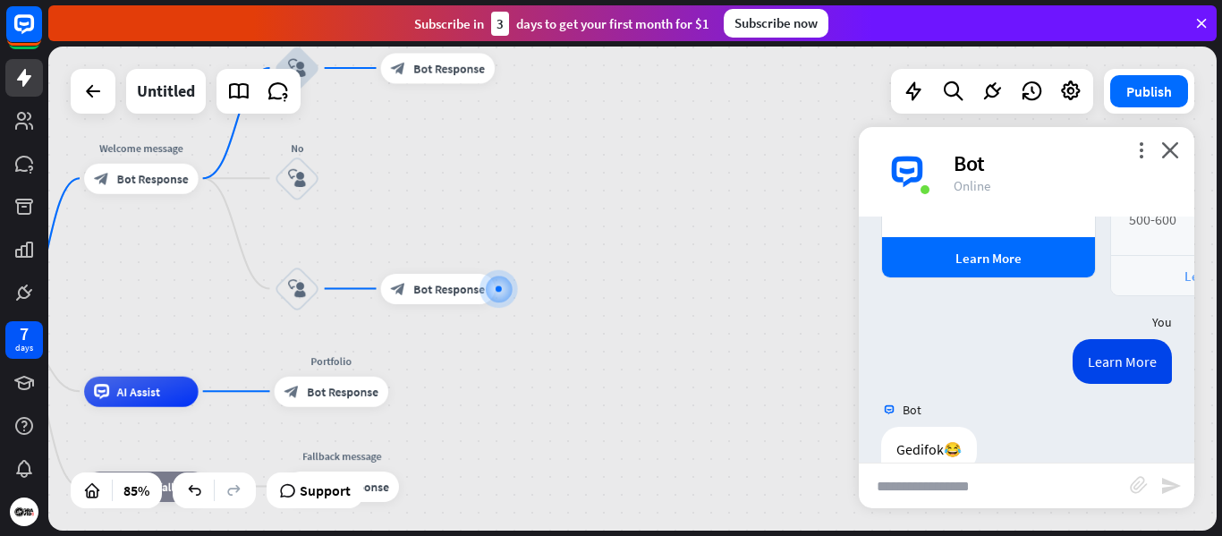
scroll to position [1557, 0]
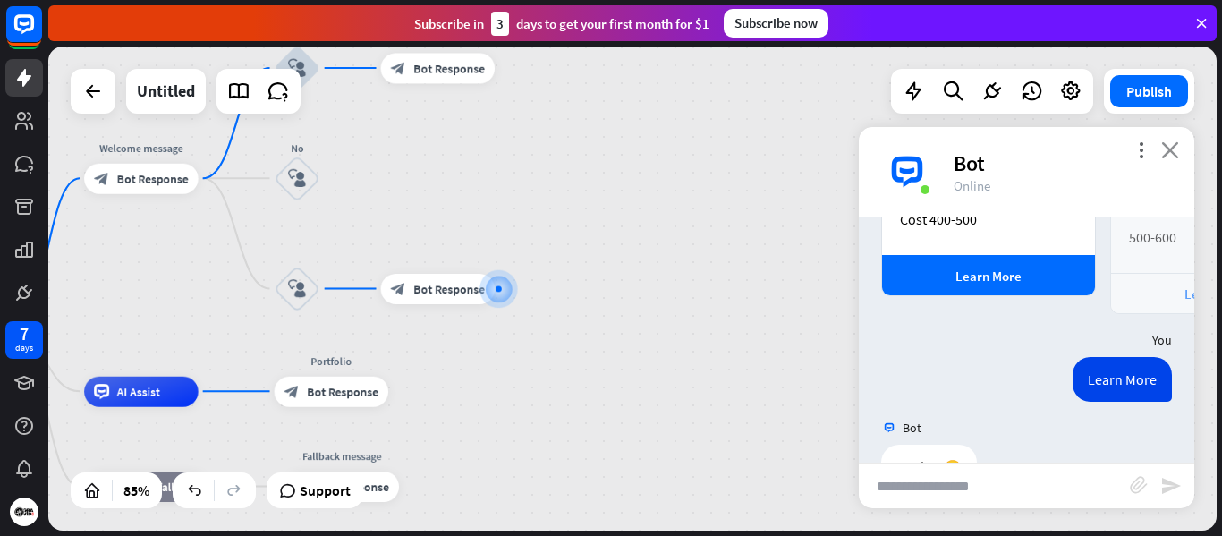
click at [1162, 143] on icon "close" at bounding box center [1171, 149] width 18 height 17
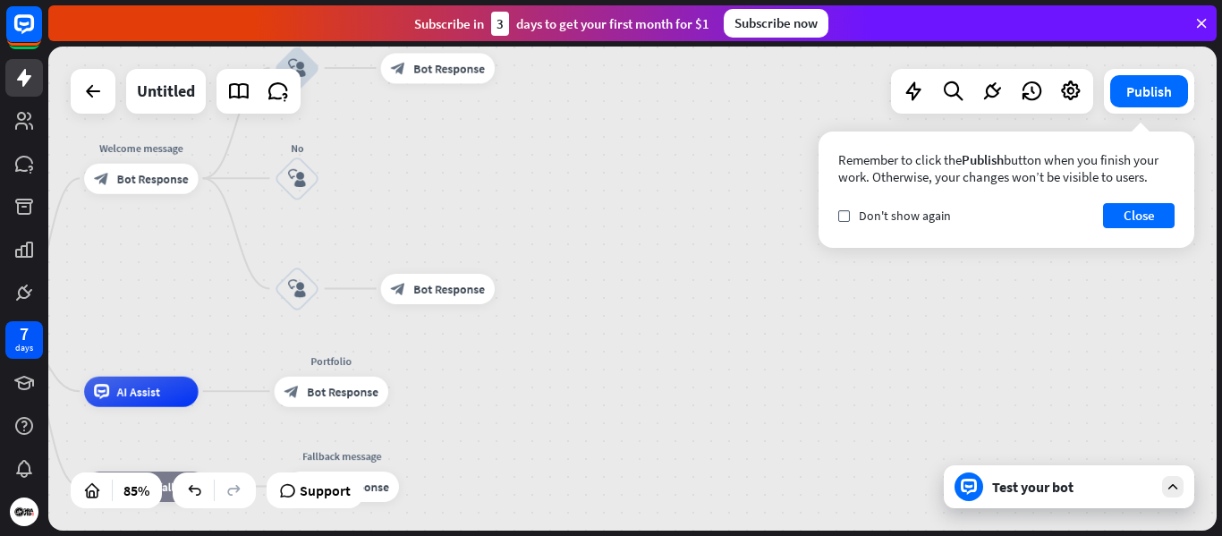
click at [1132, 488] on div "Test your bot" at bounding box center [1072, 487] width 161 height 18
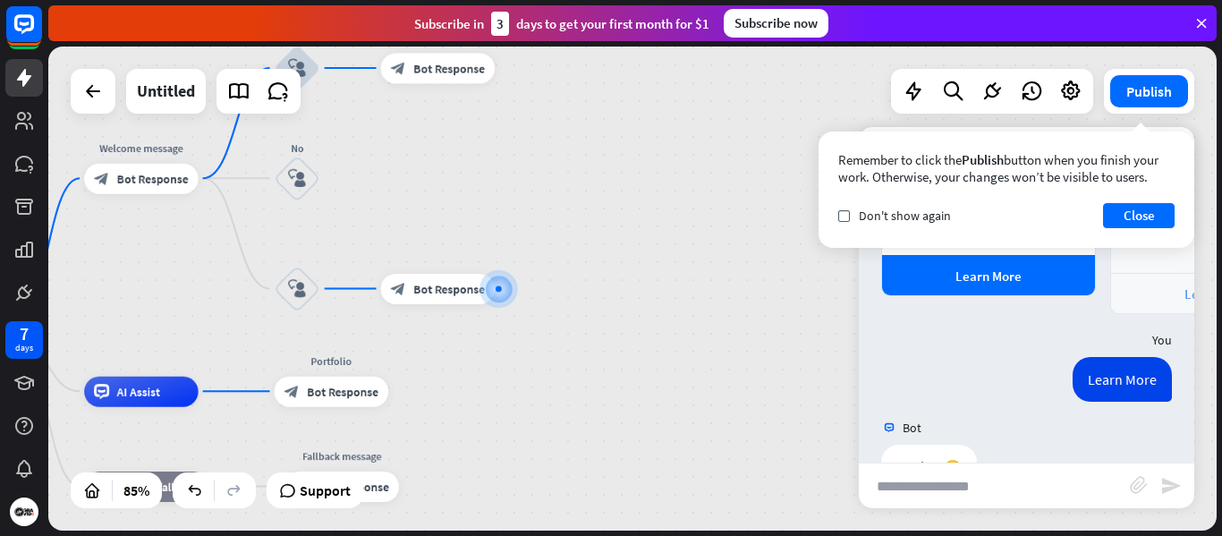
scroll to position [1539, 0]
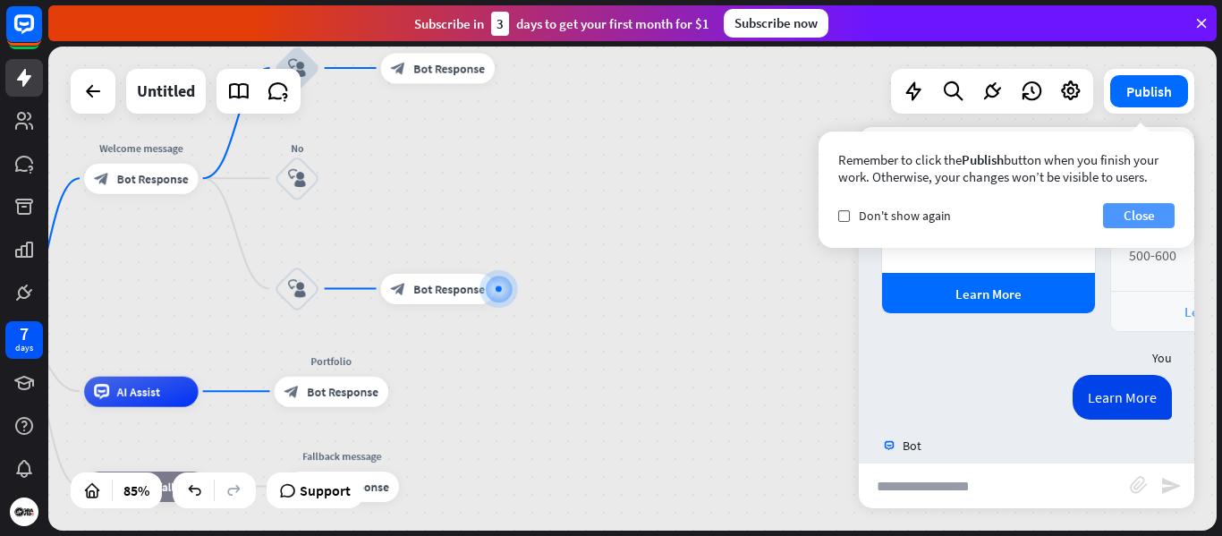
click at [1136, 219] on button "Close" at bounding box center [1139, 215] width 72 height 25
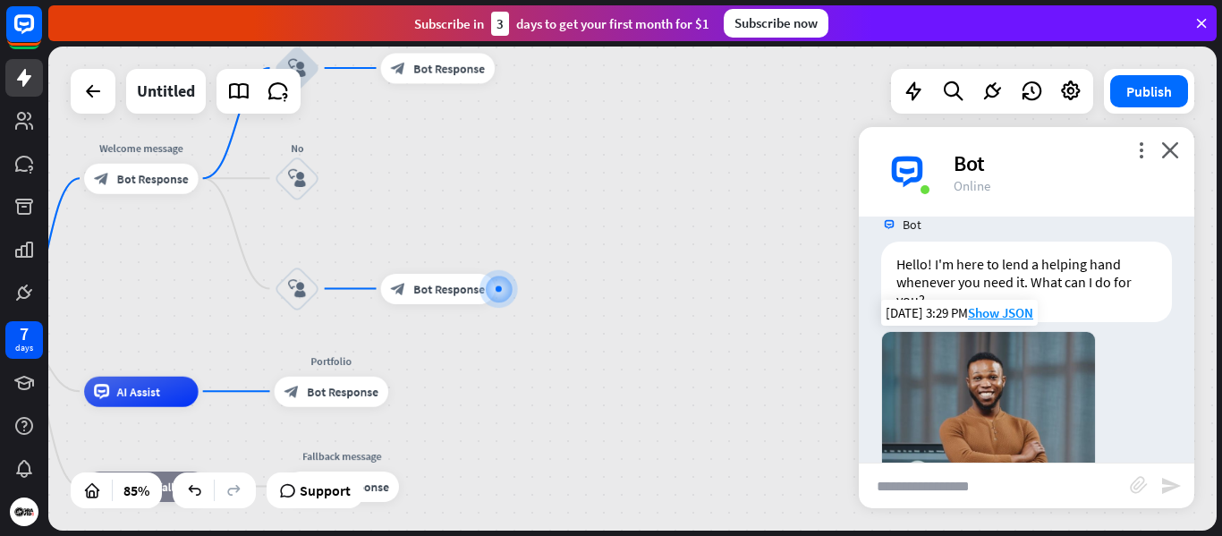
scroll to position [0, 0]
